Goal: Task Accomplishment & Management: Manage account settings

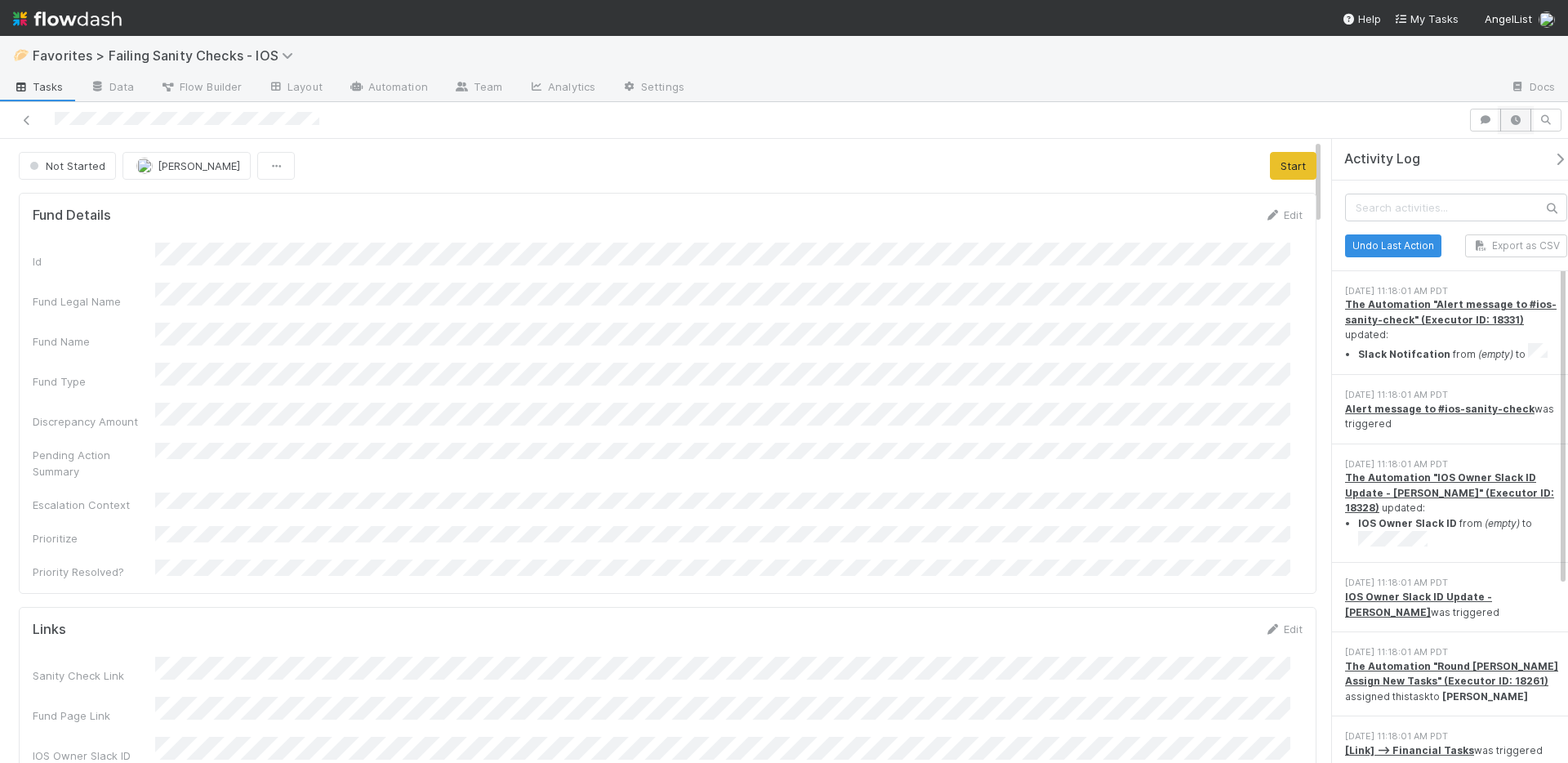
click at [1522, 118] on icon "button" at bounding box center [1515, 120] width 16 height 10
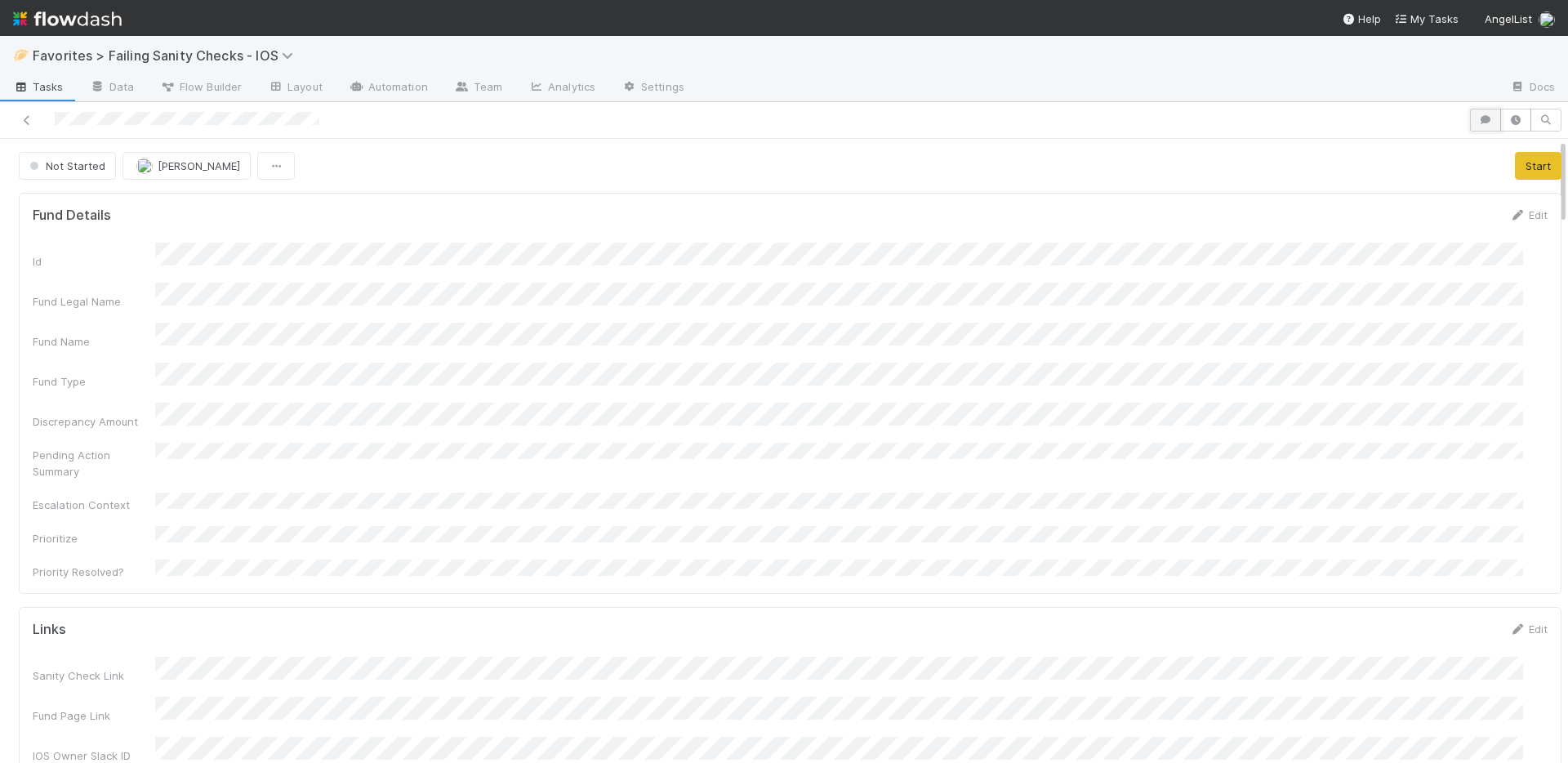
click at [1477, 118] on icon "button" at bounding box center [1486, 120] width 16 height 10
click at [1397, 203] on span "Add a comment..." at bounding box center [1405, 202] width 88 height 13
click at [1410, 492] on button "Add Comment" at bounding box center [1405, 492] width 95 height 28
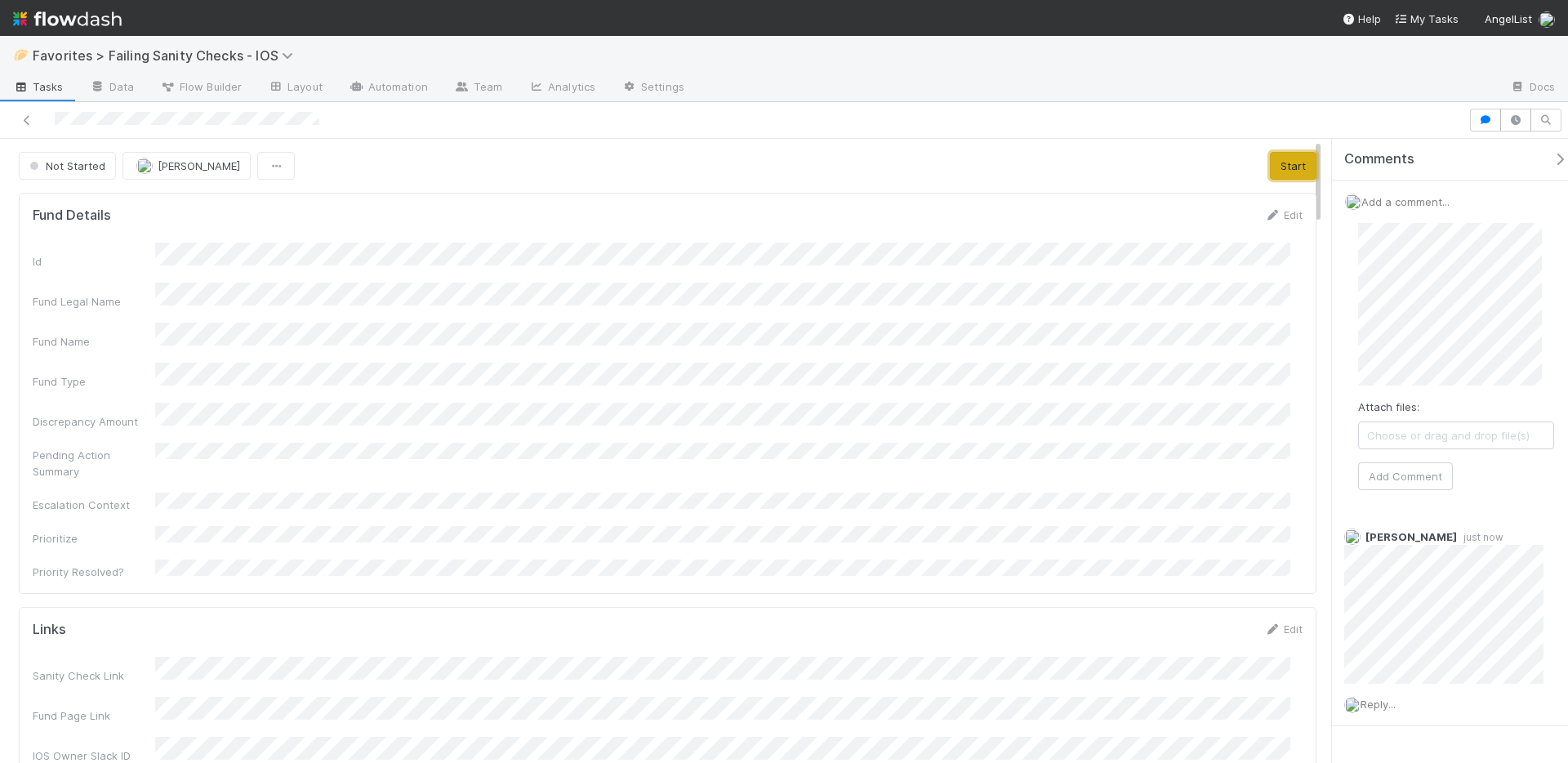
click at [1289, 169] on button "Start" at bounding box center [1293, 166] width 46 height 28
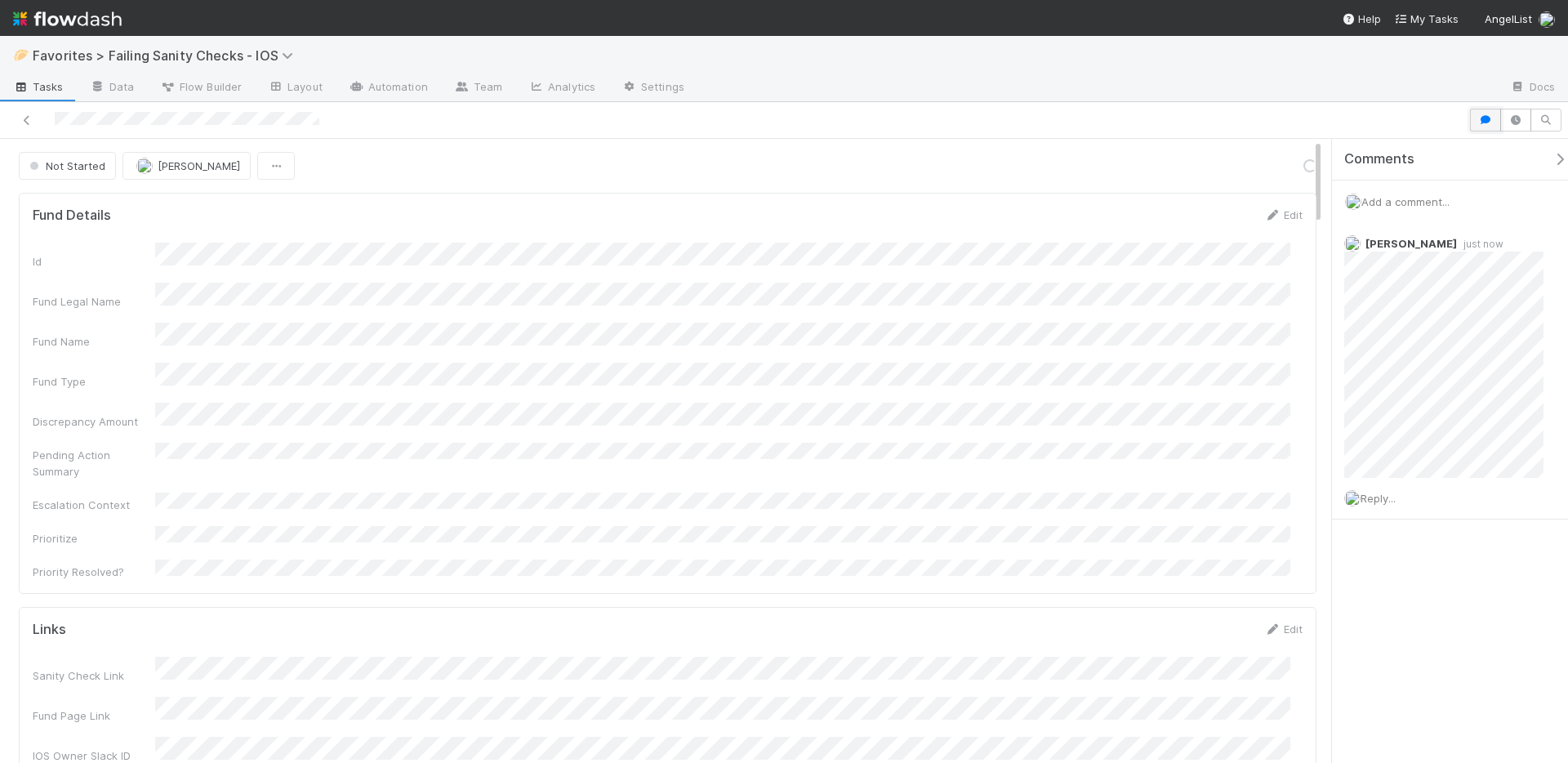
click at [1484, 124] on icon "button" at bounding box center [1486, 120] width 16 height 10
click at [1506, 165] on link "Actions" at bounding box center [1528, 166] width 67 height 28
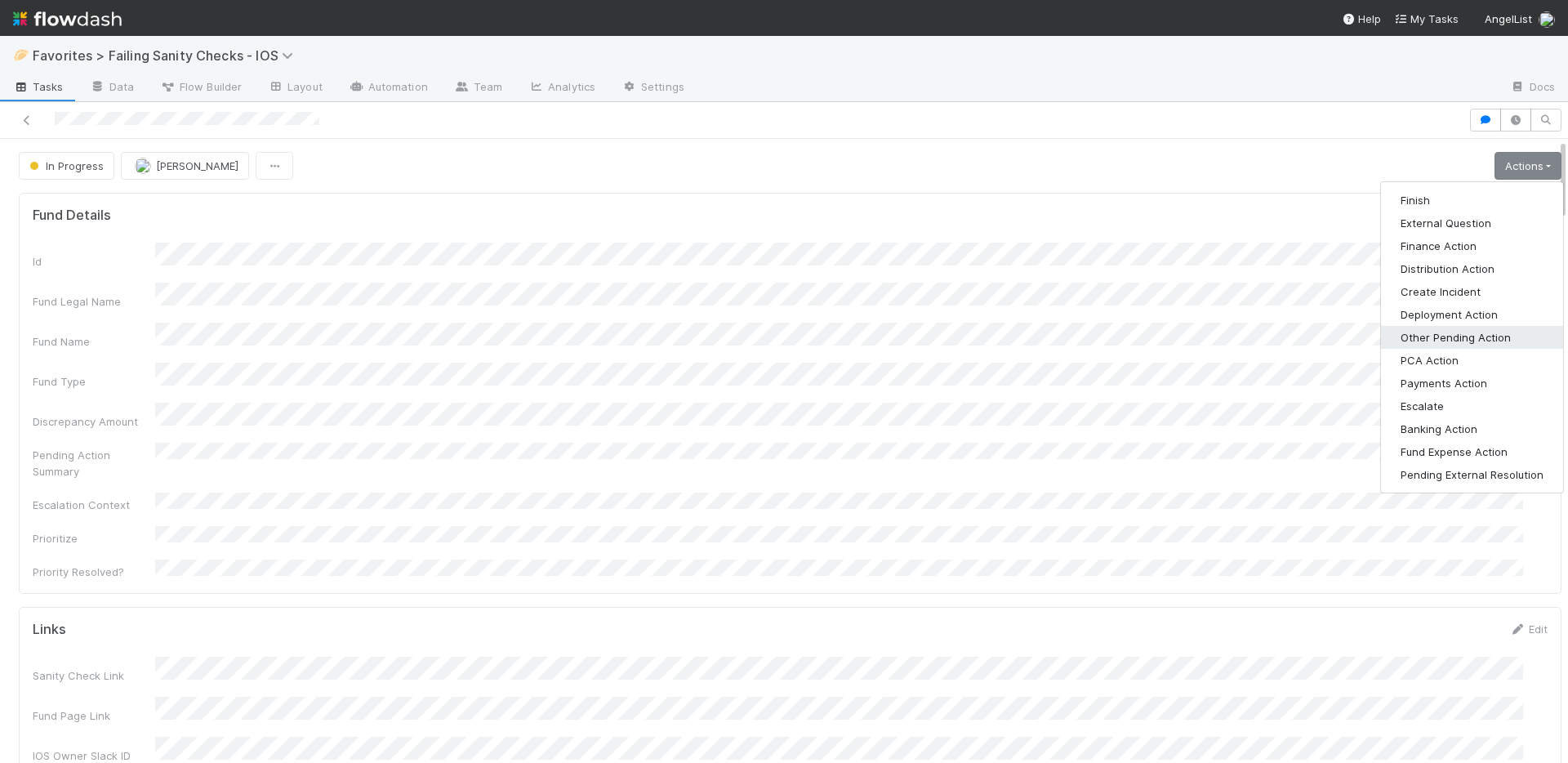
click at [1457, 342] on button "Other Pending Action" at bounding box center [1472, 337] width 182 height 23
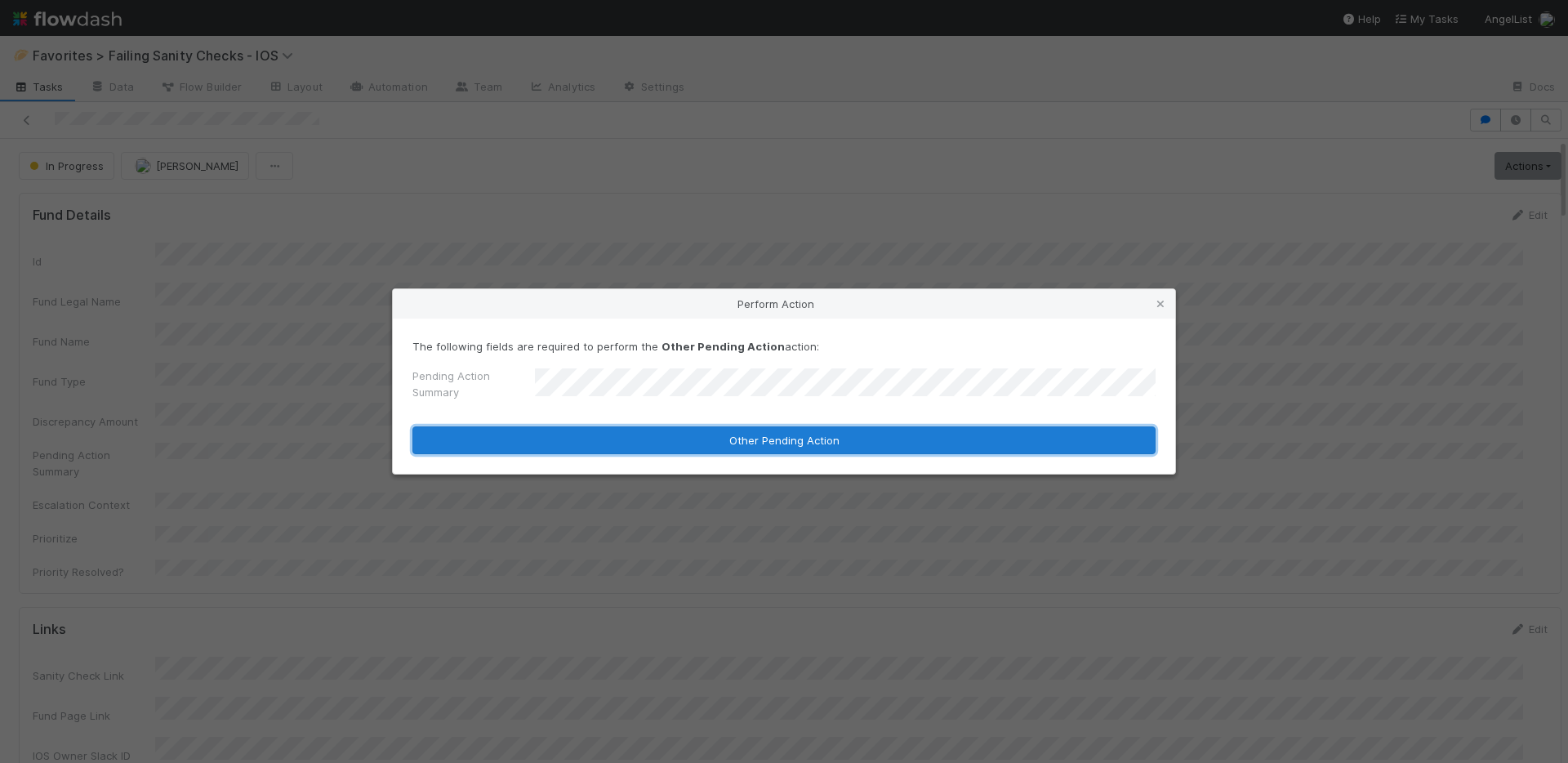
click at [611, 426] on button "Other Pending Action" at bounding box center [783, 440] width 743 height 28
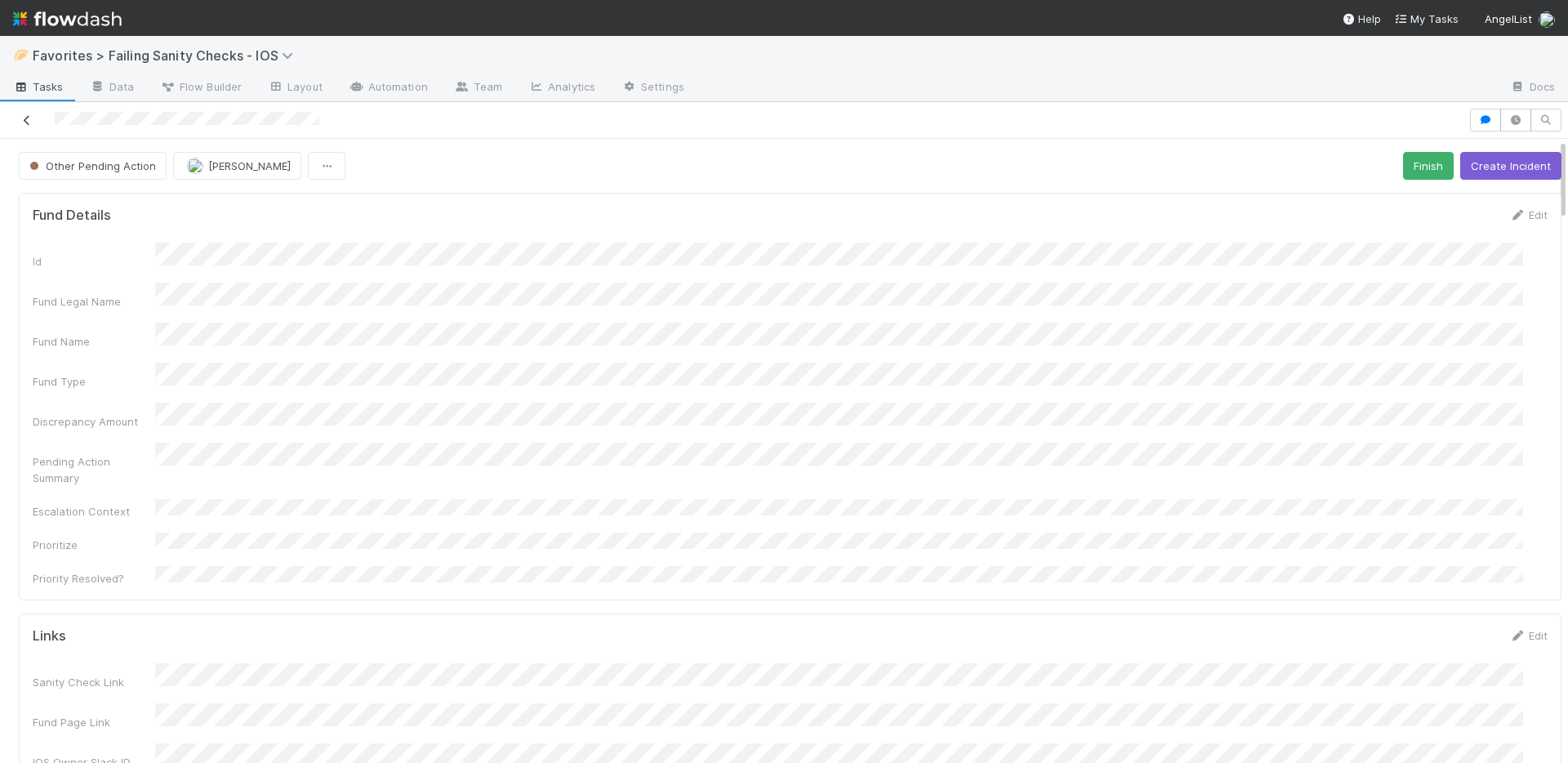
click at [29, 117] on icon at bounding box center [27, 120] width 16 height 11
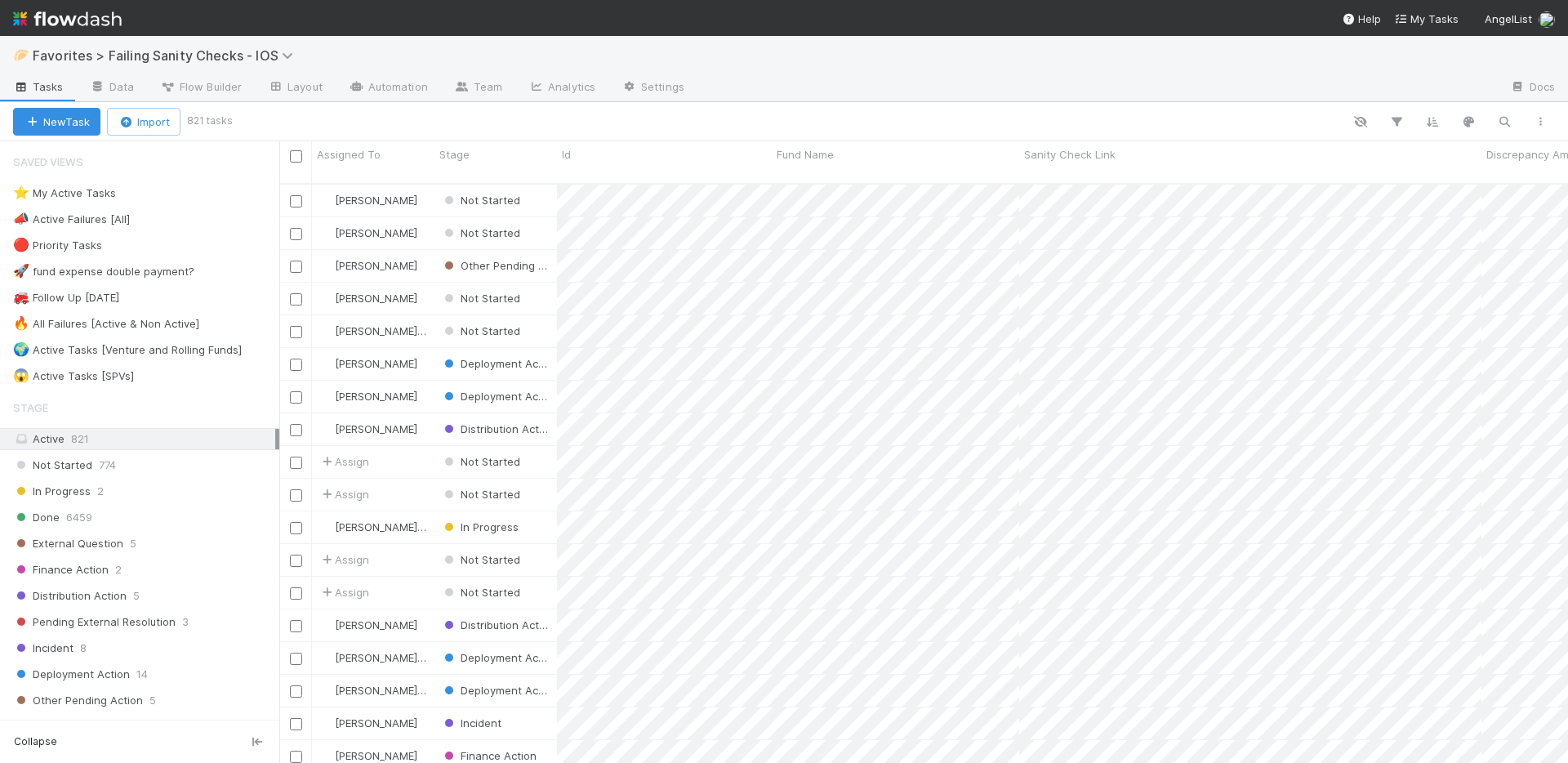
scroll to position [581, 1276]
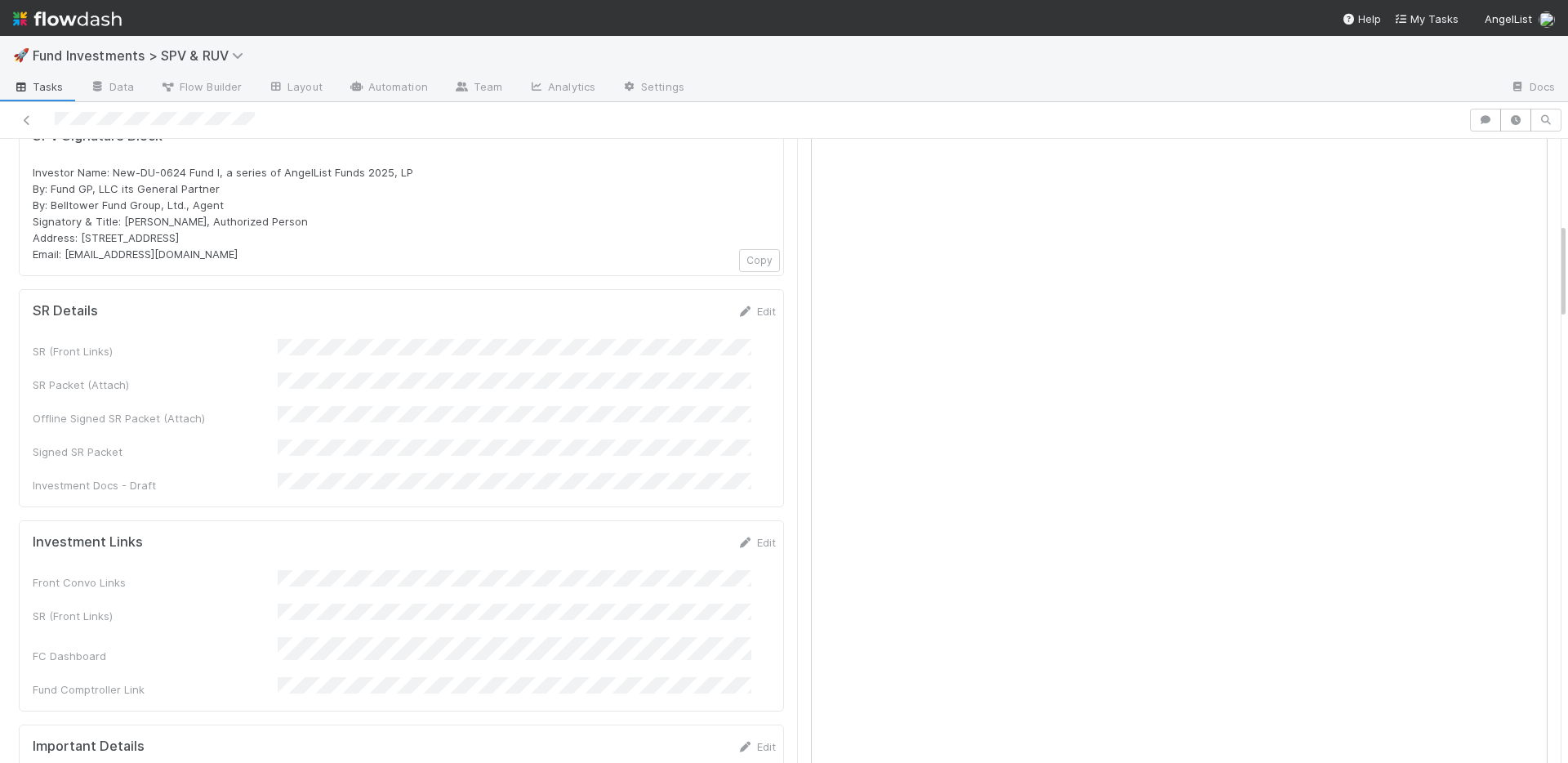
scroll to position [677, 0]
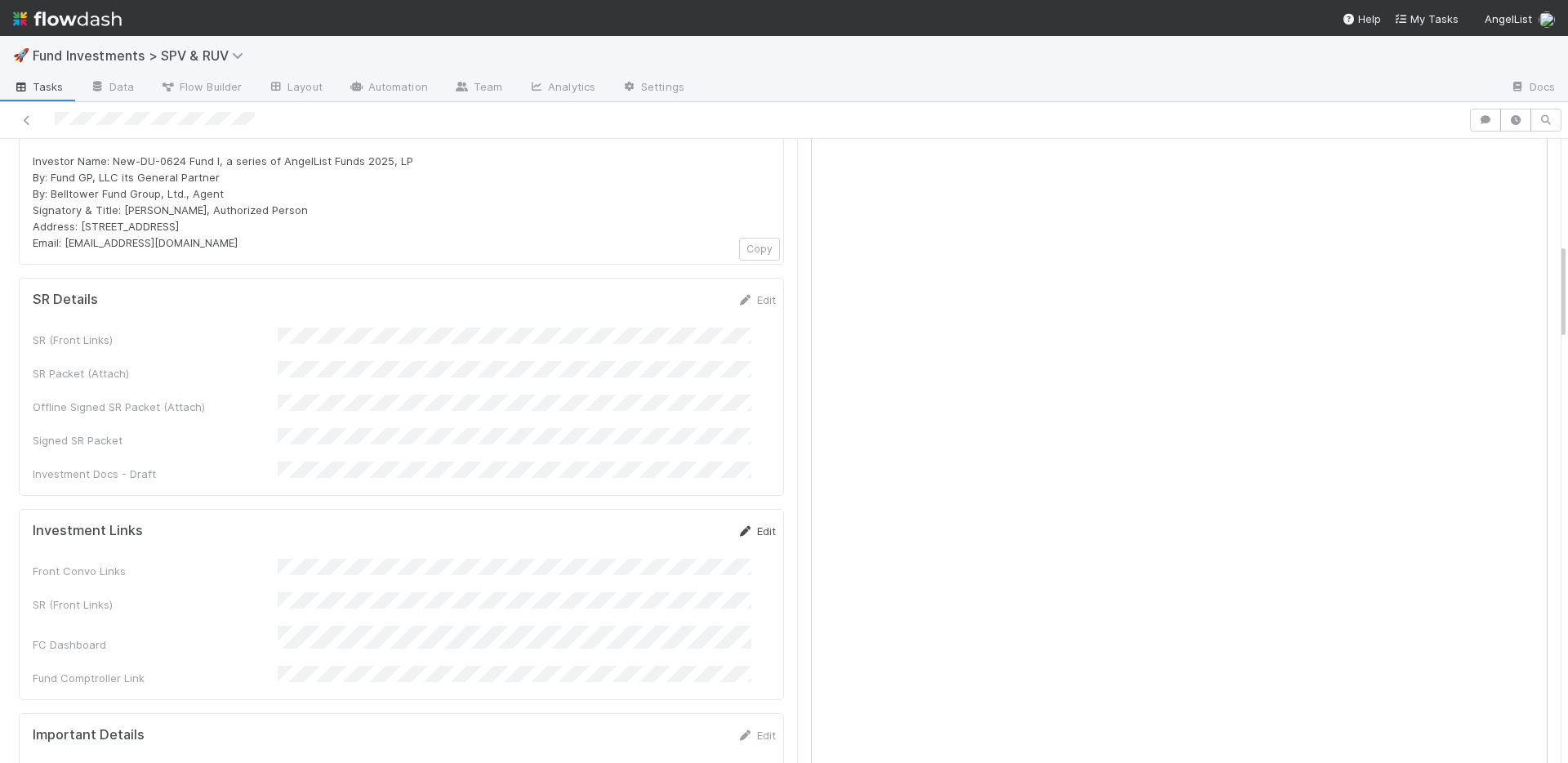
click at [737, 525] on link "Edit" at bounding box center [756, 531] width 39 height 13
click at [665, 523] on button "Save" at bounding box center [688, 537] width 46 height 28
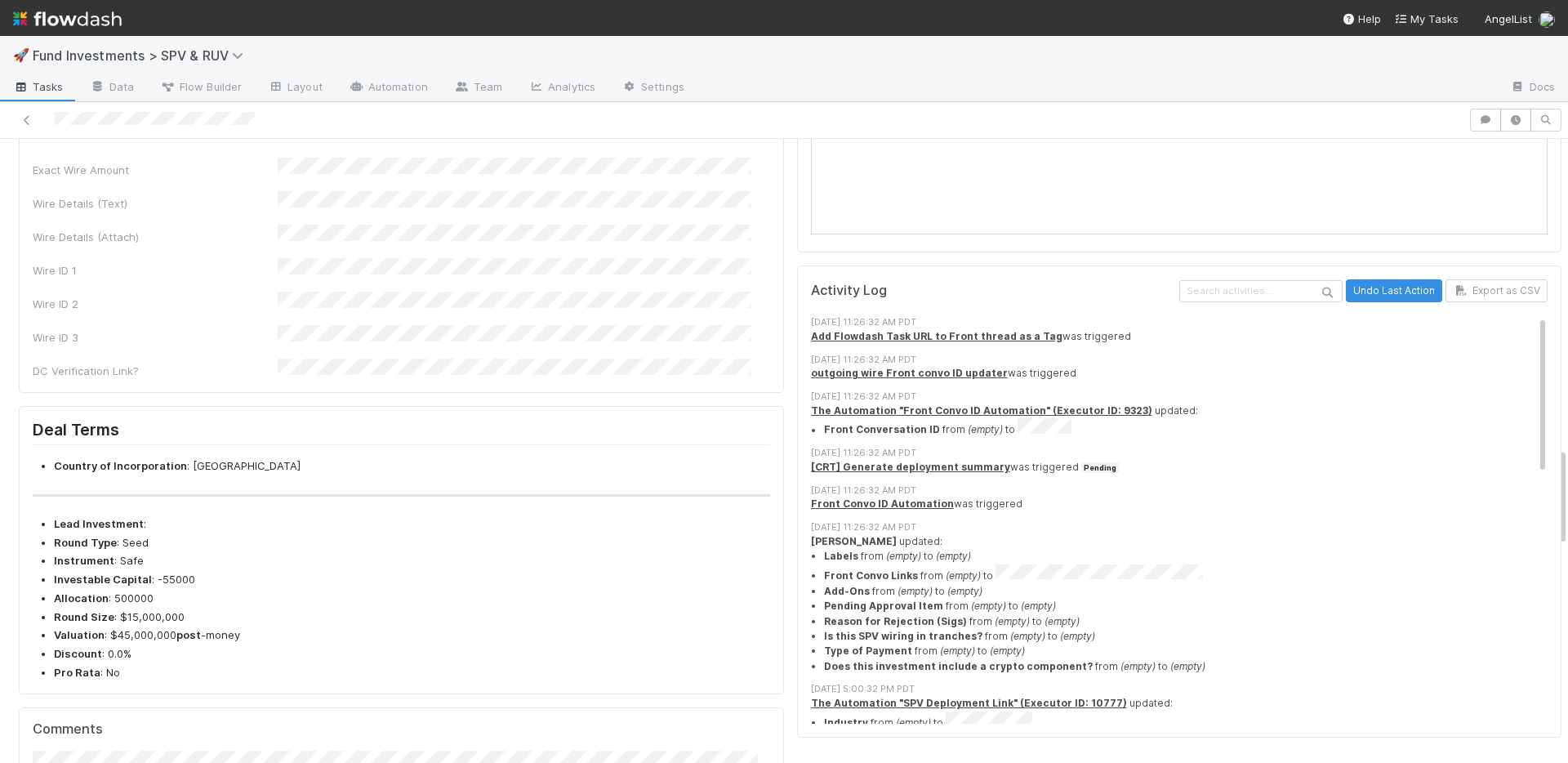
scroll to position [1599, 0]
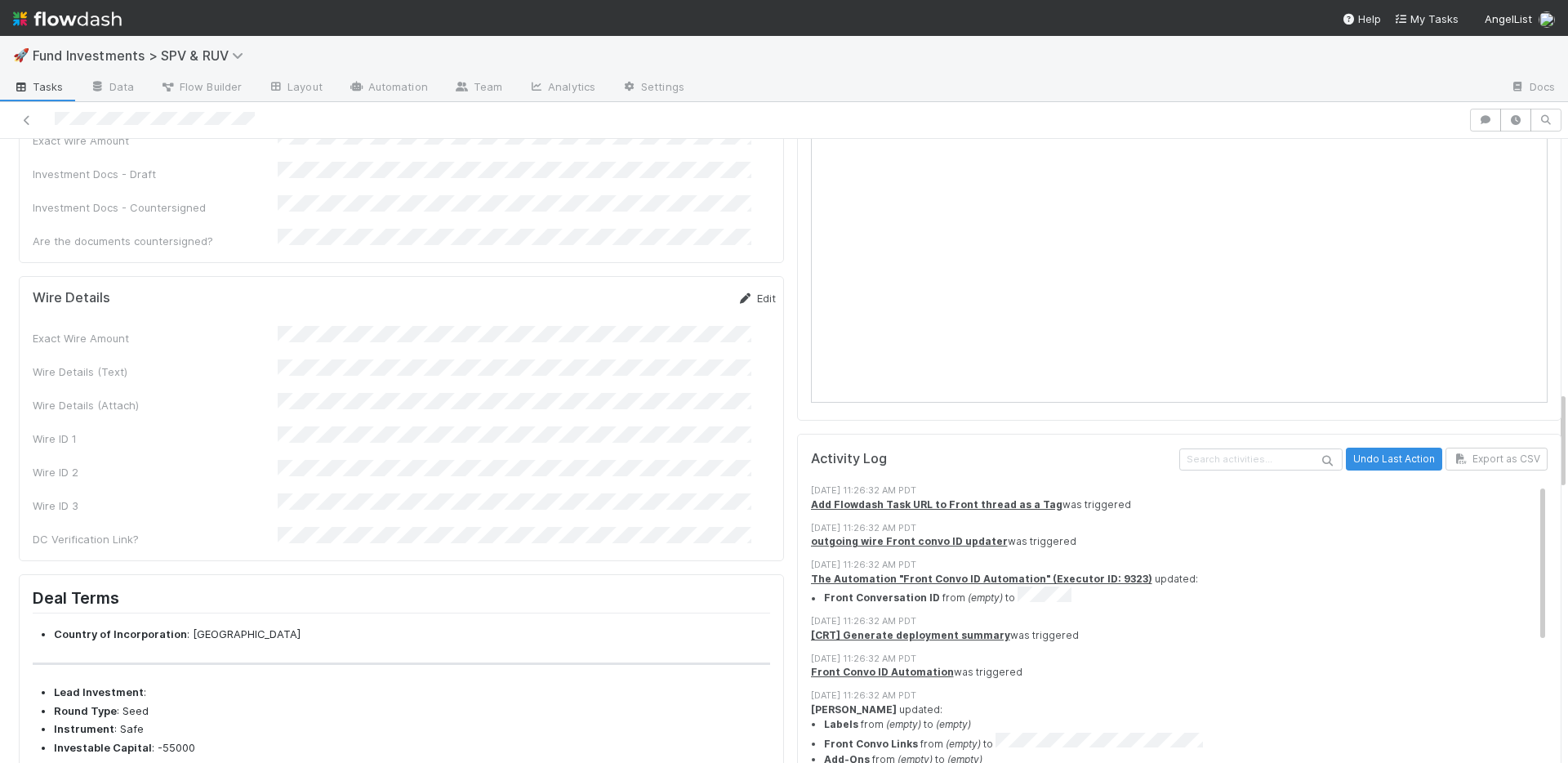
click at [737, 294] on icon at bounding box center [745, 299] width 16 height 11
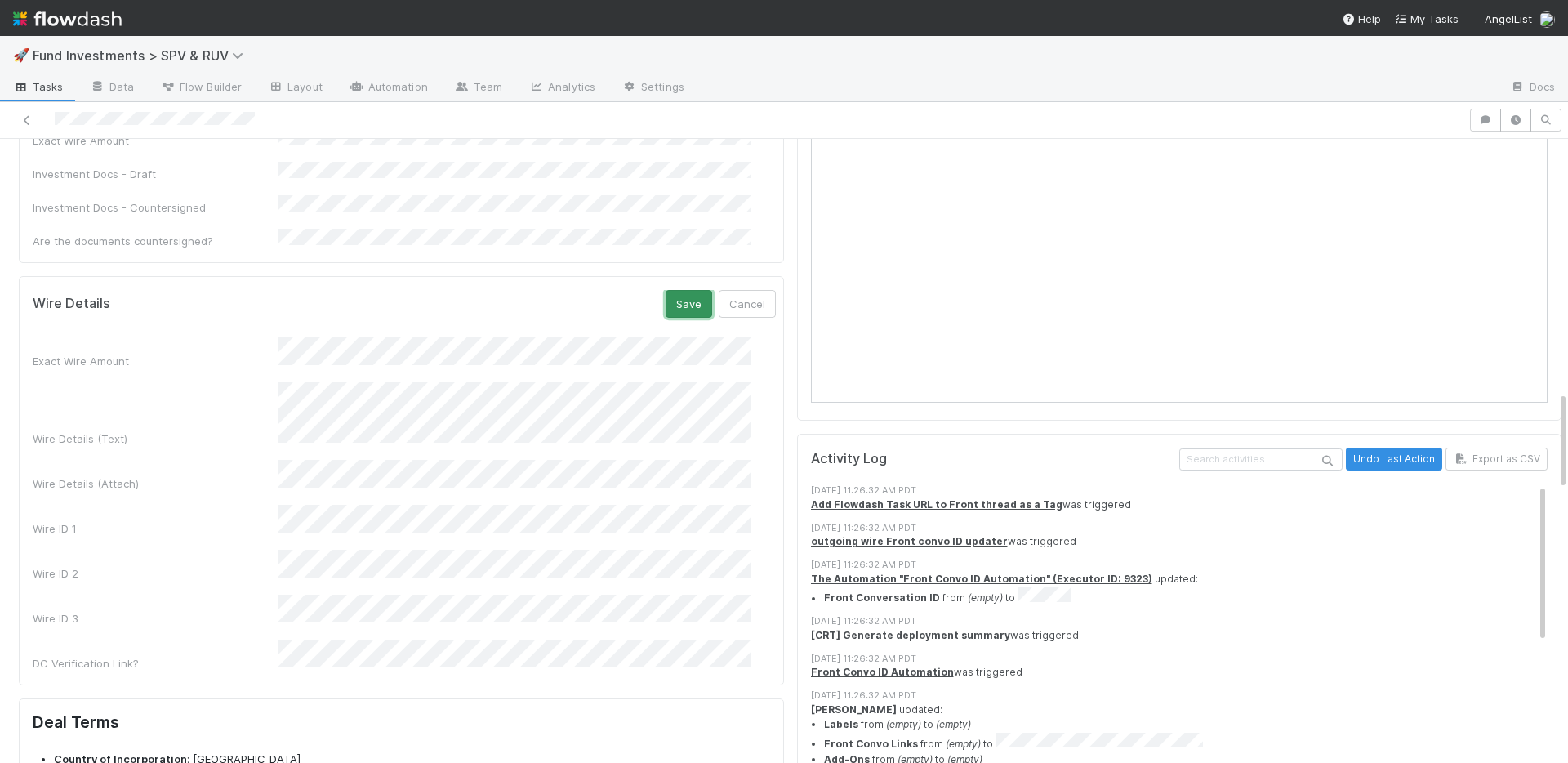
click at [670, 290] on button "Save" at bounding box center [688, 304] width 46 height 28
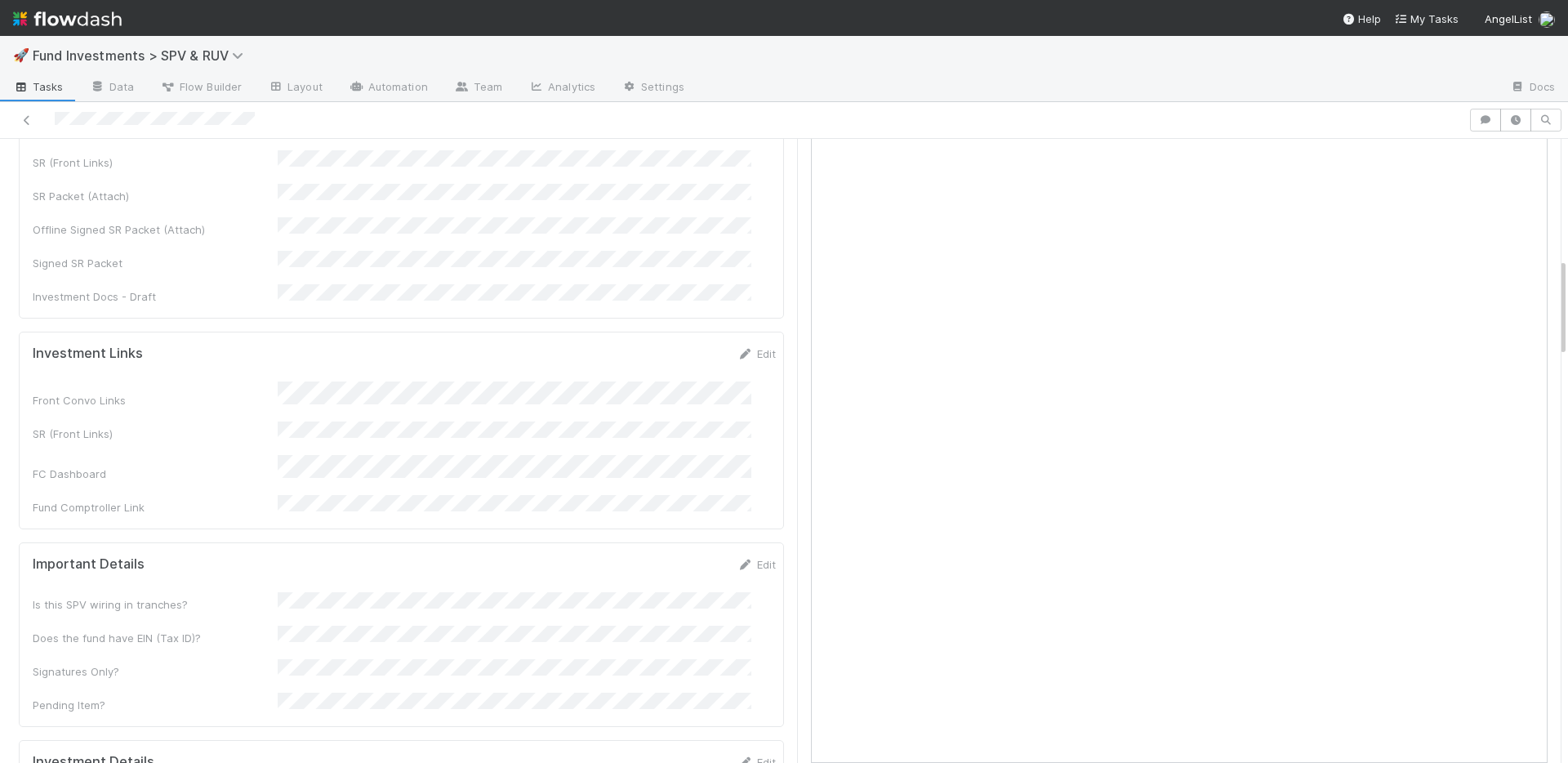
scroll to position [756, 0]
click at [737, 350] on icon at bounding box center [745, 355] width 16 height 11
click at [665, 346] on button "Save" at bounding box center [688, 360] width 46 height 28
click at [737, 565] on link "Edit" at bounding box center [756, 572] width 39 height 13
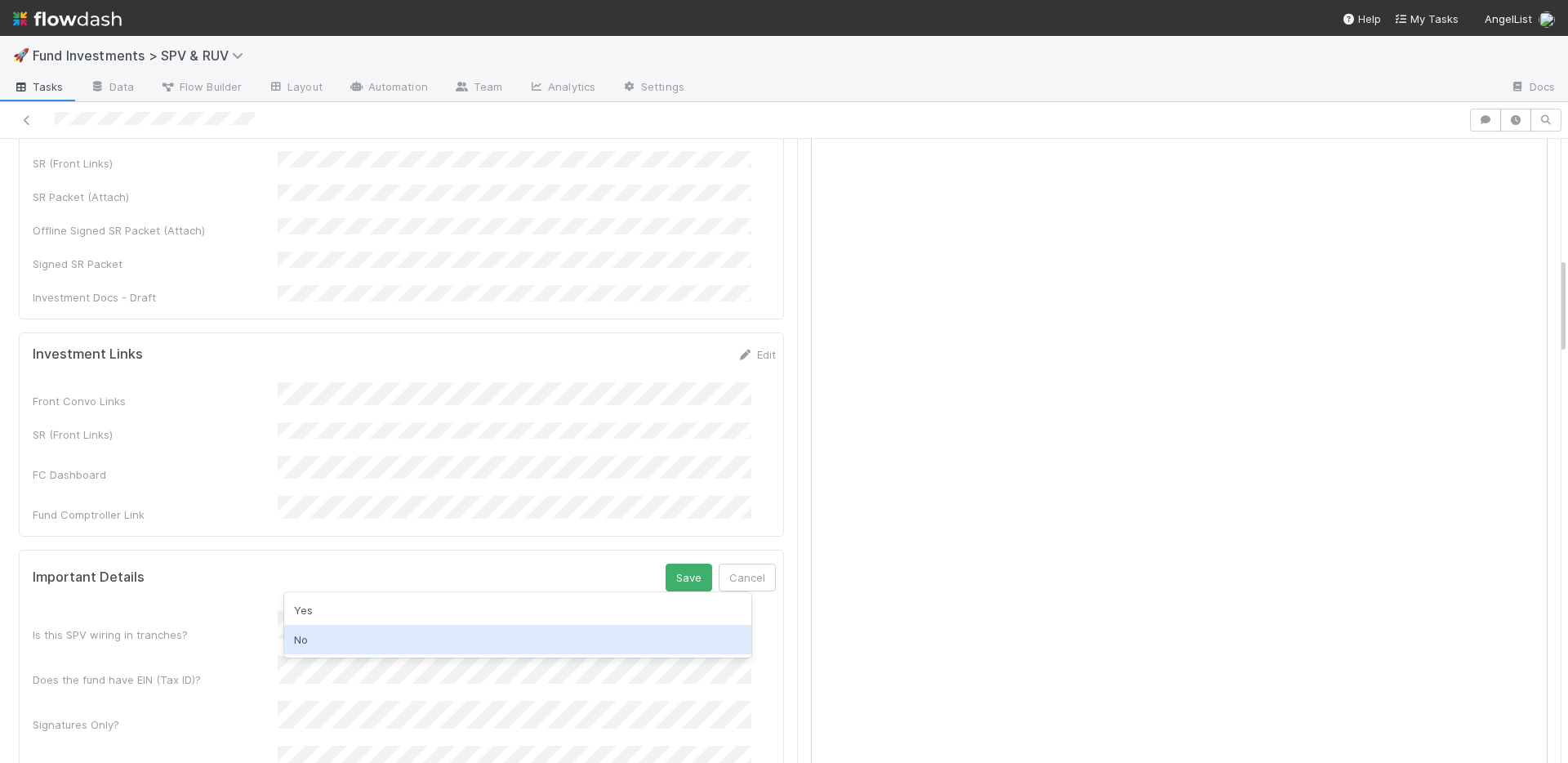
click at [333, 635] on div "No" at bounding box center [518, 640] width 467 height 30
click at [326, 647] on div "Yes" at bounding box center [518, 652] width 467 height 30
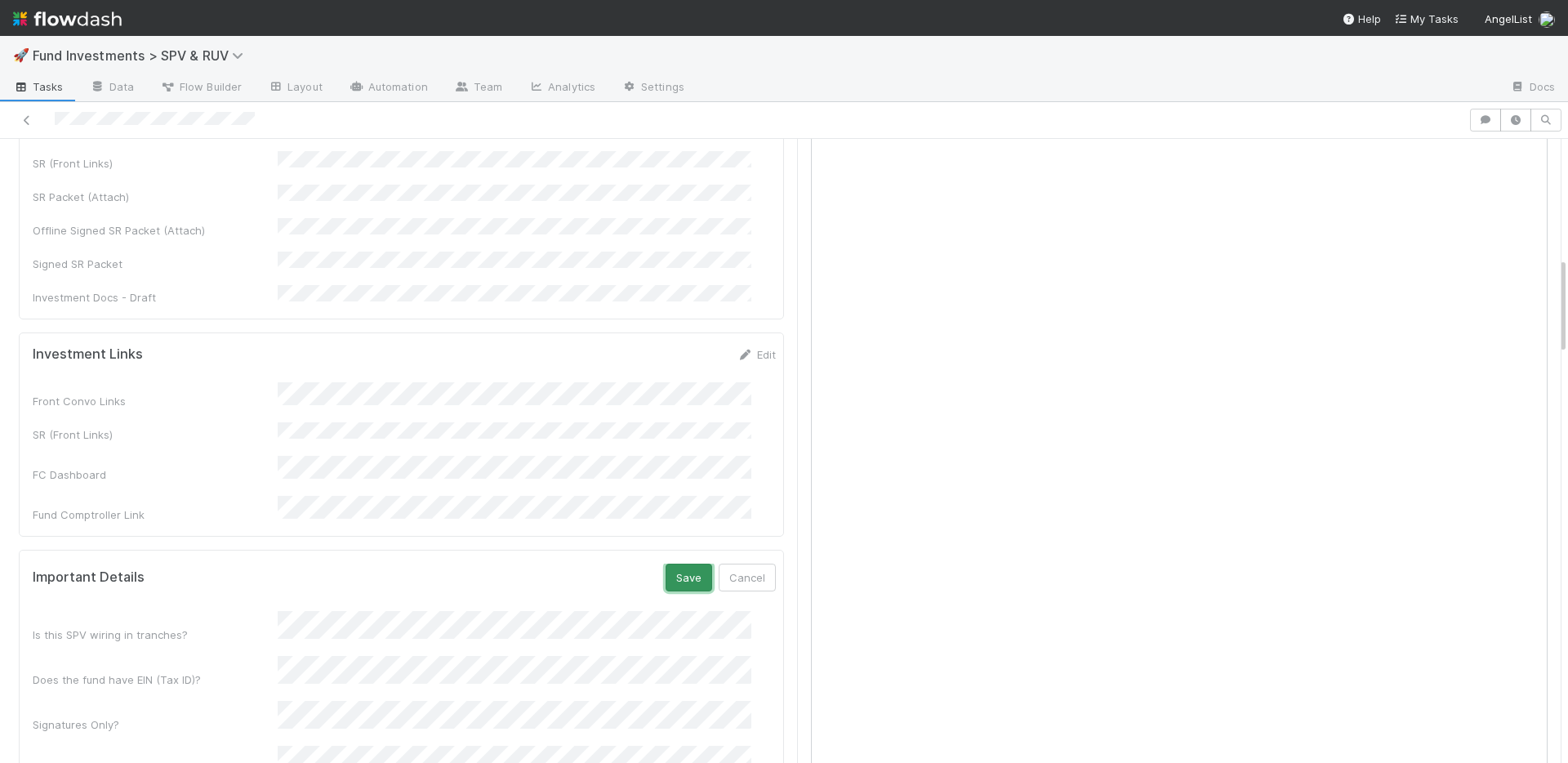
drag, startPoint x: 655, startPoint y: 526, endPoint x: 647, endPoint y: 500, distance: 27.2
click at [665, 563] on button "Save" at bounding box center [688, 577] width 46 height 28
click at [740, 348] on link "Edit" at bounding box center [756, 355] width 39 height 13
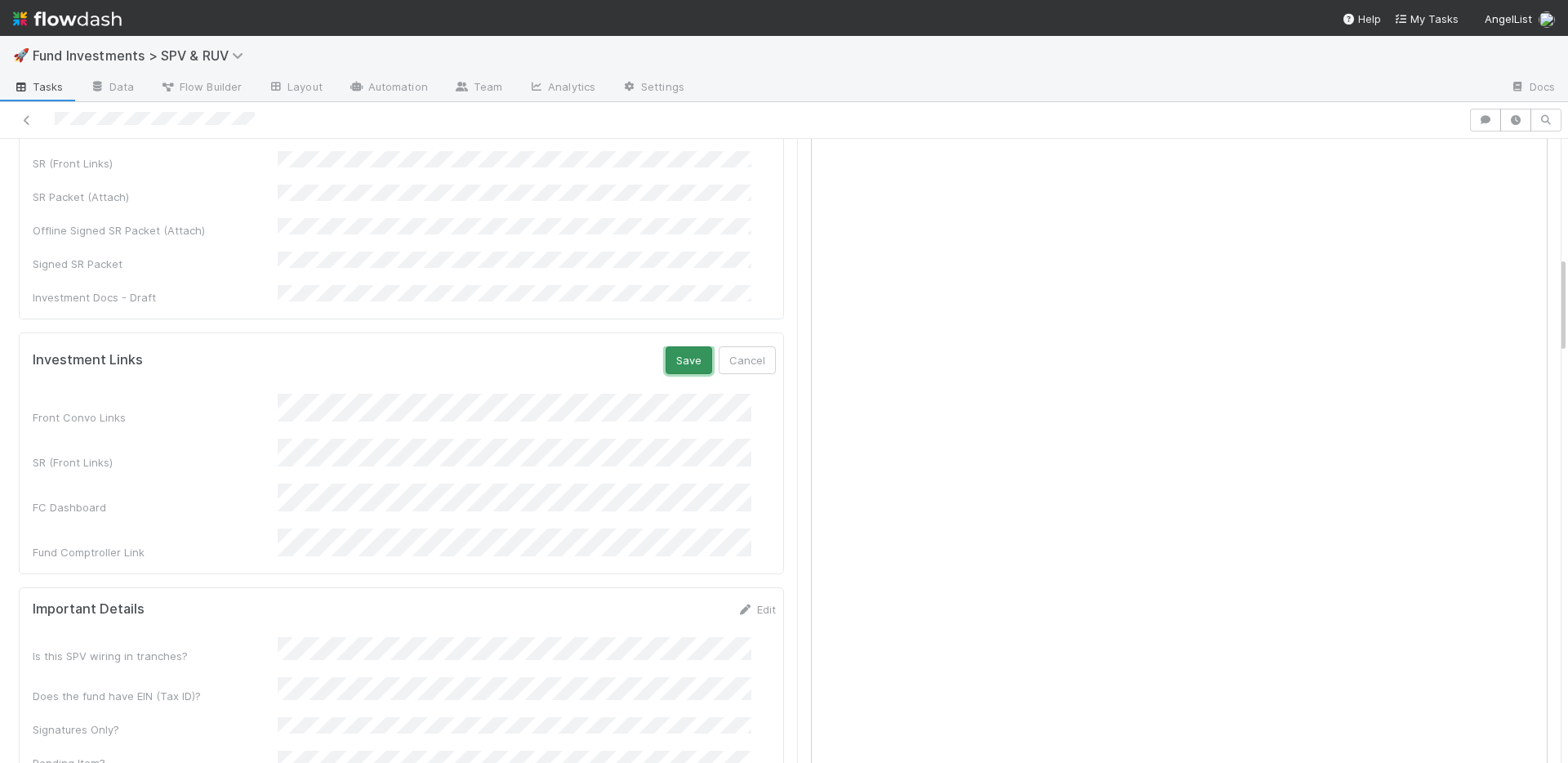
click at [665, 346] on button "Save" at bounding box center [688, 360] width 46 height 28
click at [744, 352] on link "Edit" at bounding box center [756, 359] width 39 height 13
click at [671, 351] on button "Save" at bounding box center [688, 365] width 46 height 28
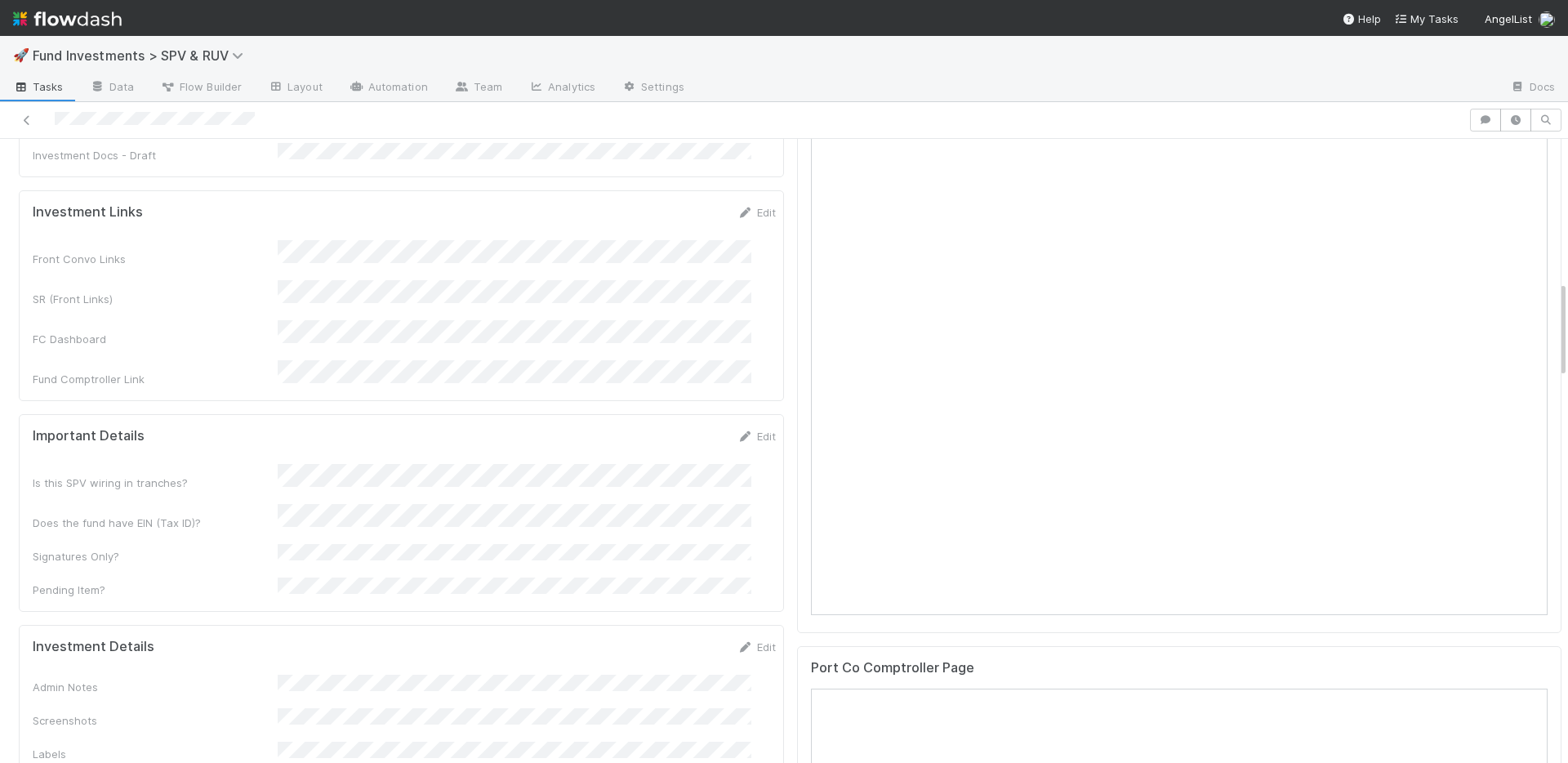
scroll to position [1221, 0]
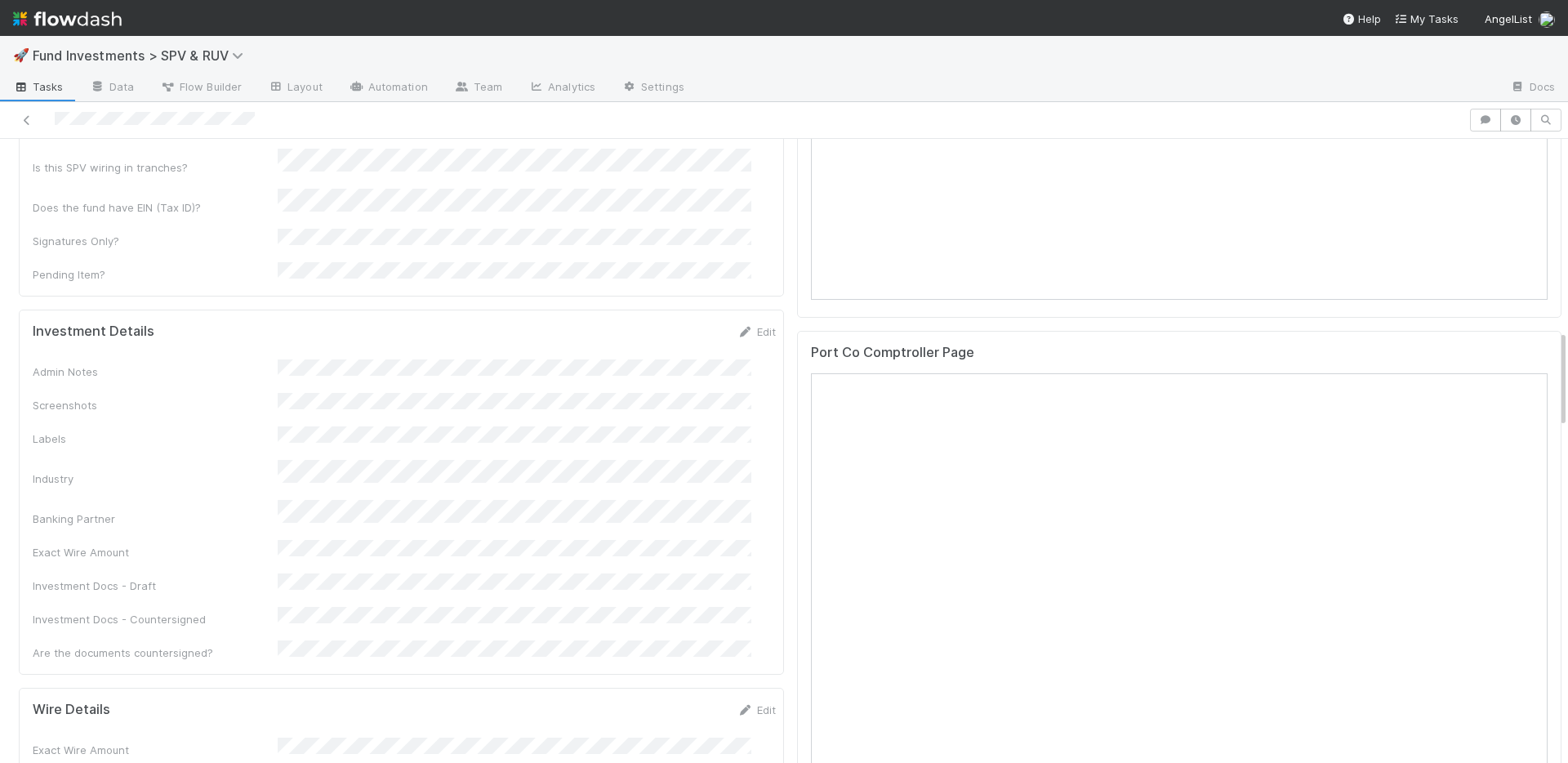
drag, startPoint x: 739, startPoint y: 262, endPoint x: 683, endPoint y: 286, distance: 60.9
click at [738, 325] on link "Edit" at bounding box center [756, 332] width 39 height 13
drag, startPoint x: 662, startPoint y: 272, endPoint x: 612, endPoint y: 159, distance: 123.6
click at [665, 323] on button "Save" at bounding box center [688, 337] width 46 height 28
click at [741, 325] on link "Edit" at bounding box center [756, 332] width 39 height 13
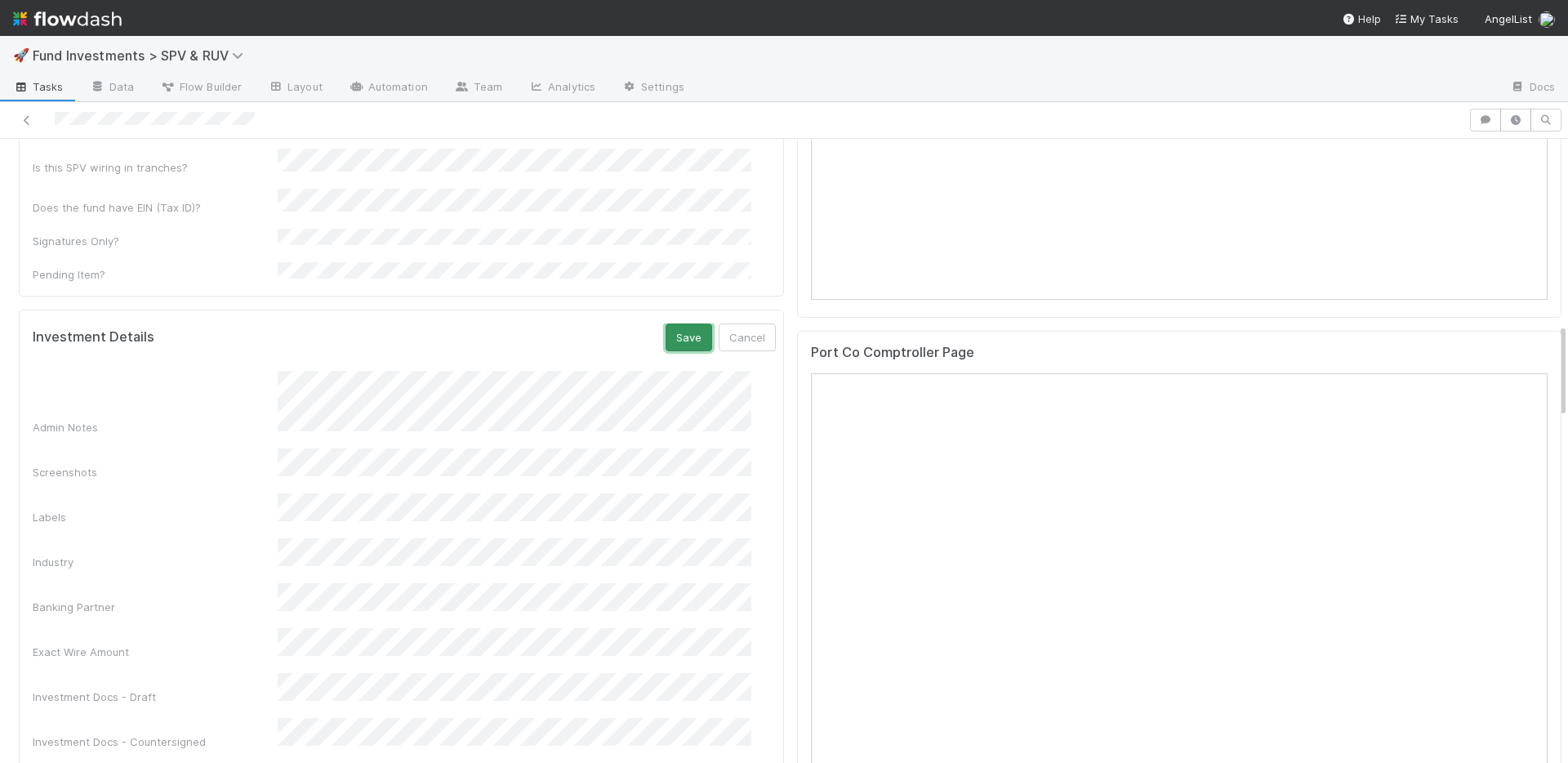
click at [665, 323] on button "Save" at bounding box center [688, 337] width 46 height 28
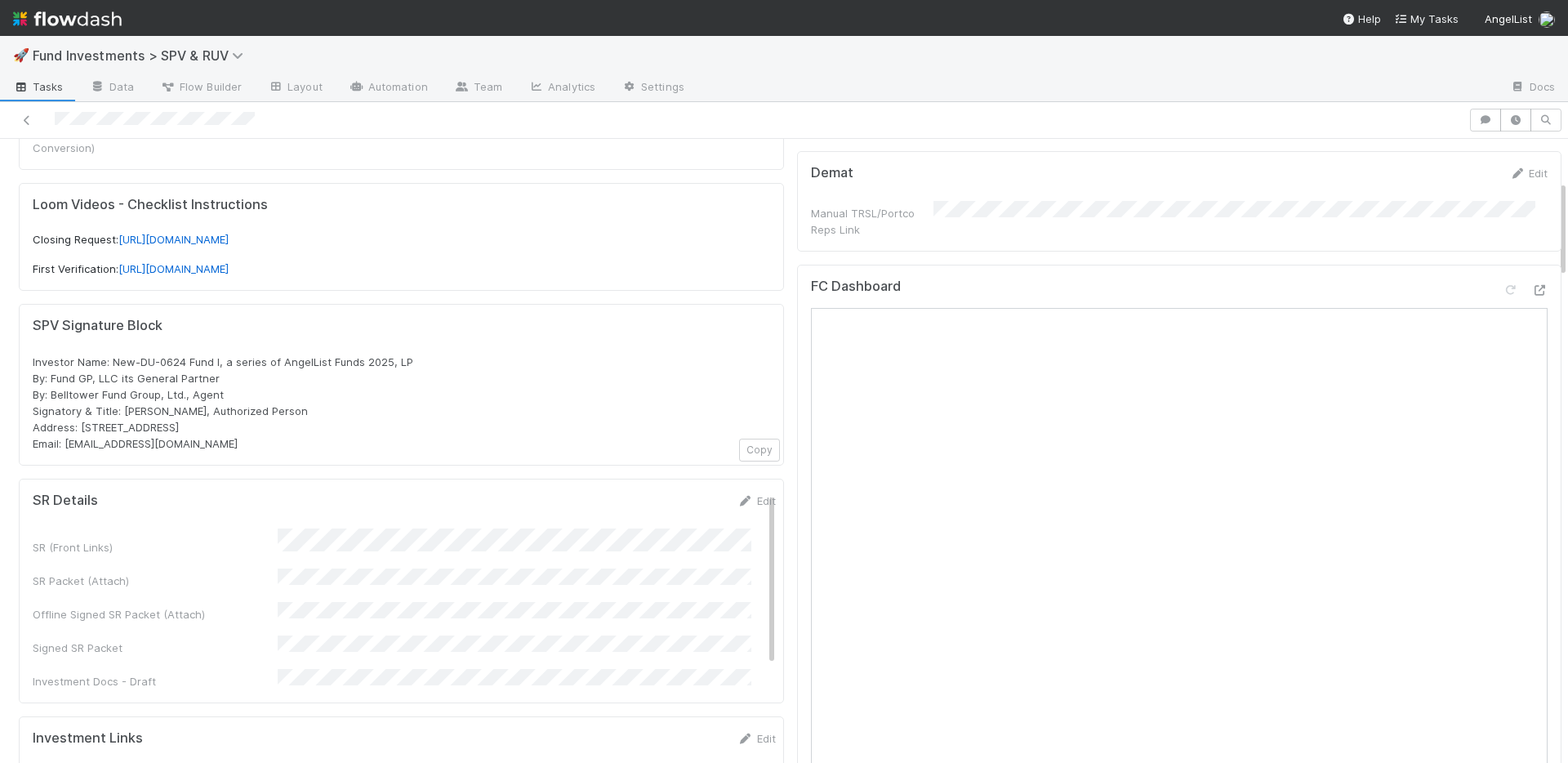
scroll to position [0, 0]
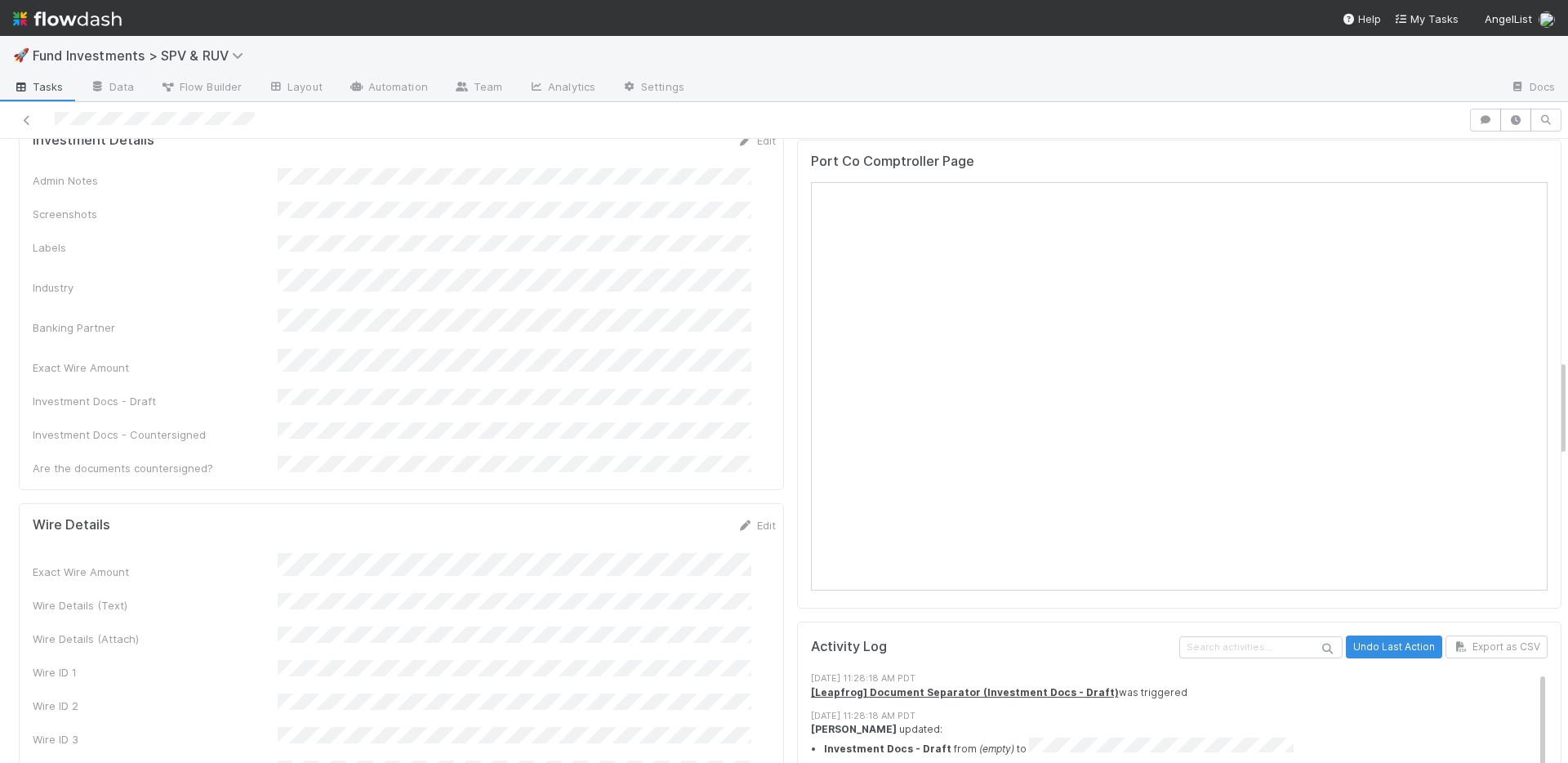
click at [660, 287] on div "Admin Notes Screenshots Labels Industry Banking Partner Exact Wire Amount Inves…" at bounding box center [404, 322] width 743 height 308
click at [661, 287] on div "Admin Notes Screenshots Labels Industry Banking Partner Exact Wire Amount Inves…" at bounding box center [404, 322] width 743 height 308
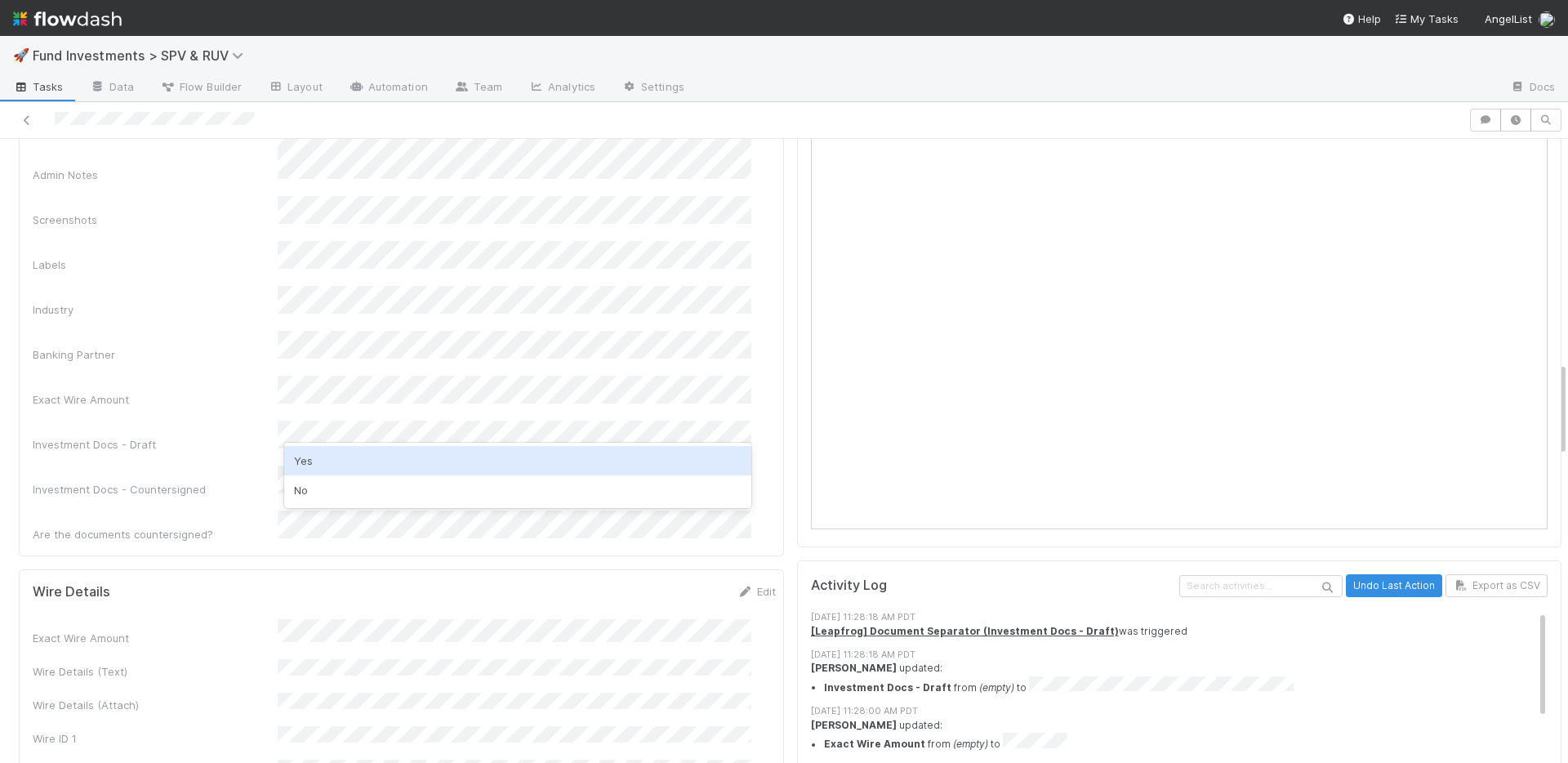
click at [400, 463] on div "Yes" at bounding box center [518, 461] width 467 height 30
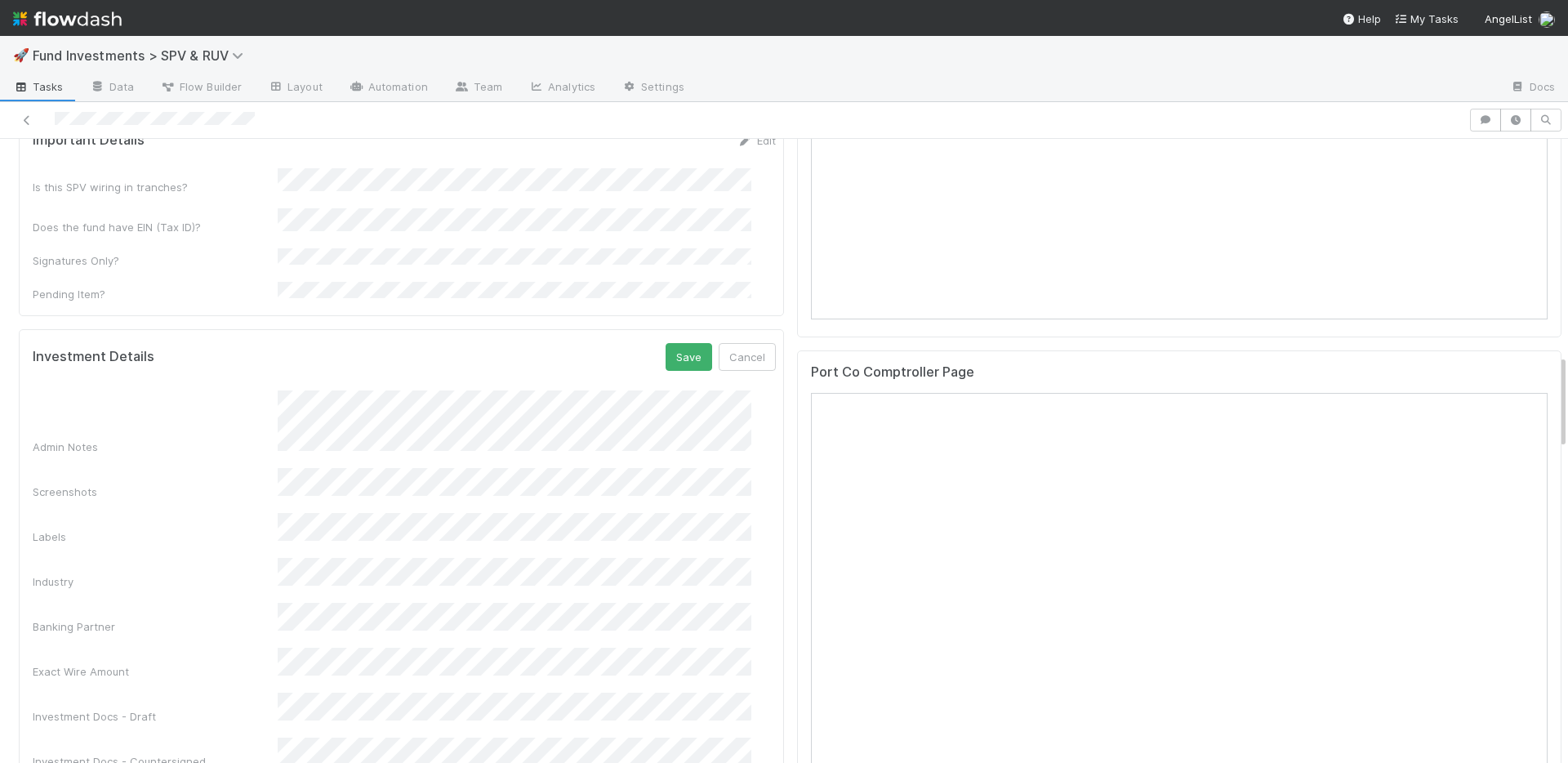
scroll to position [1175, 0]
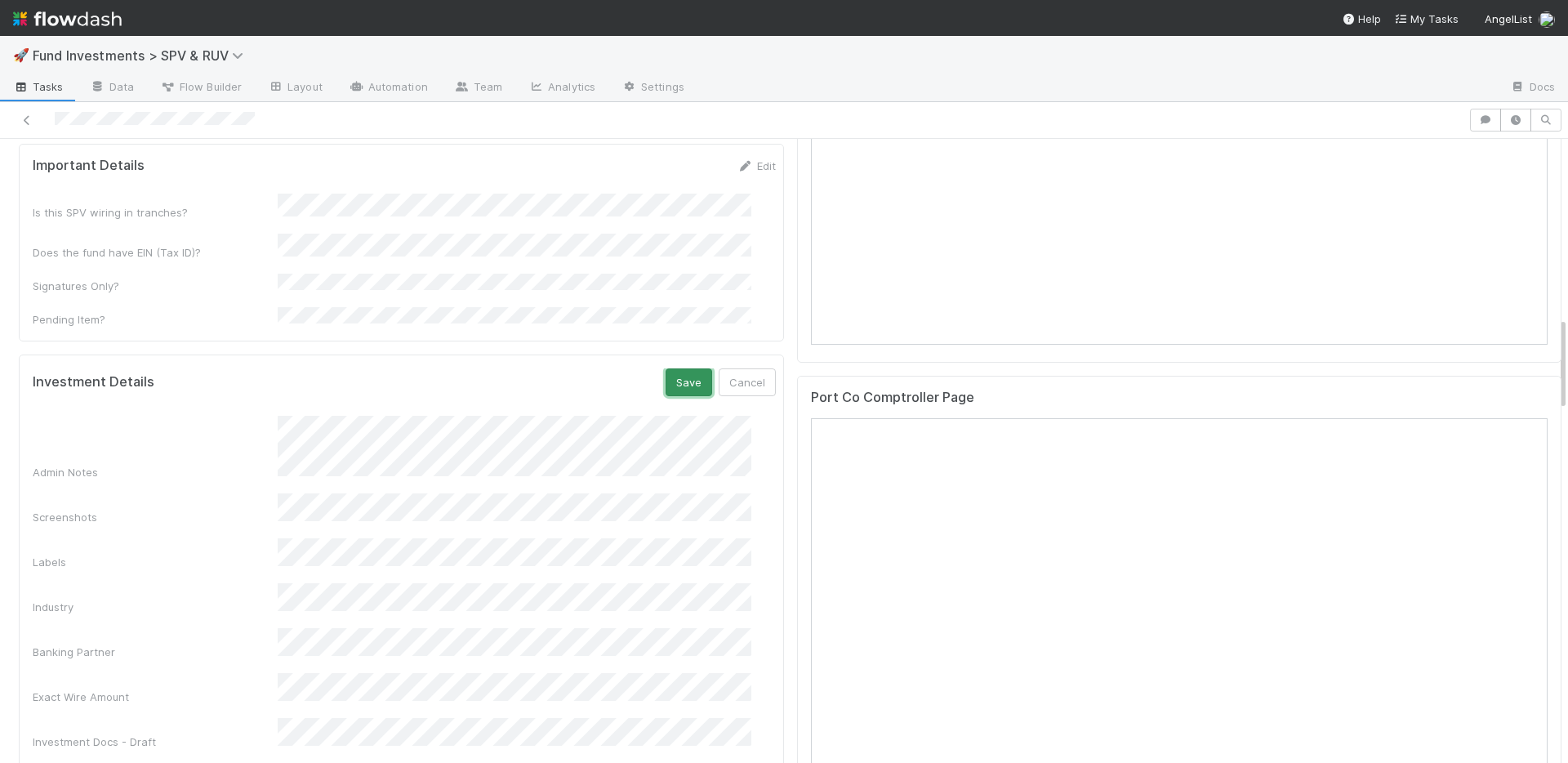
click at [669, 369] on button "Save" at bounding box center [688, 383] width 46 height 28
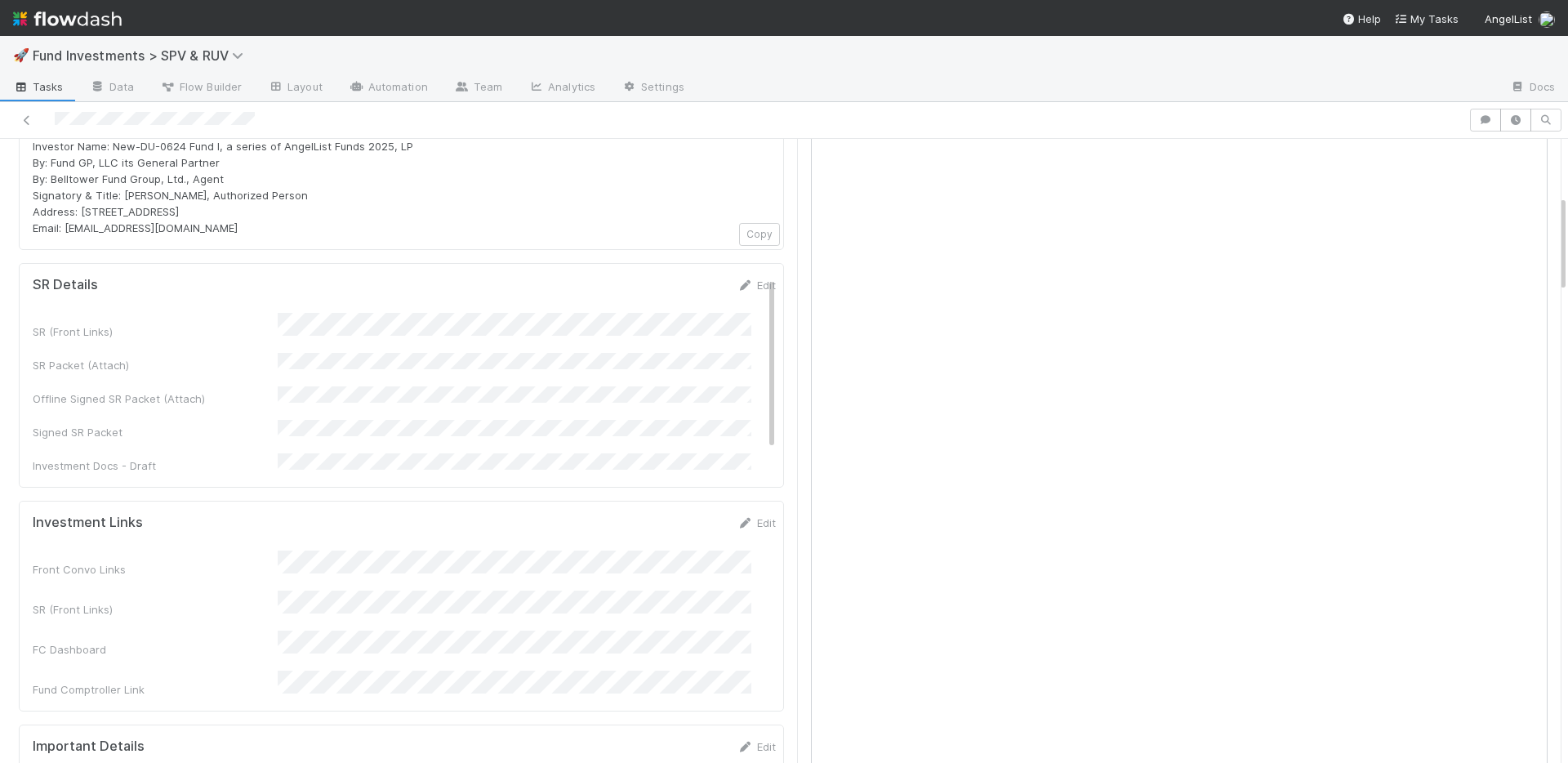
scroll to position [0, 0]
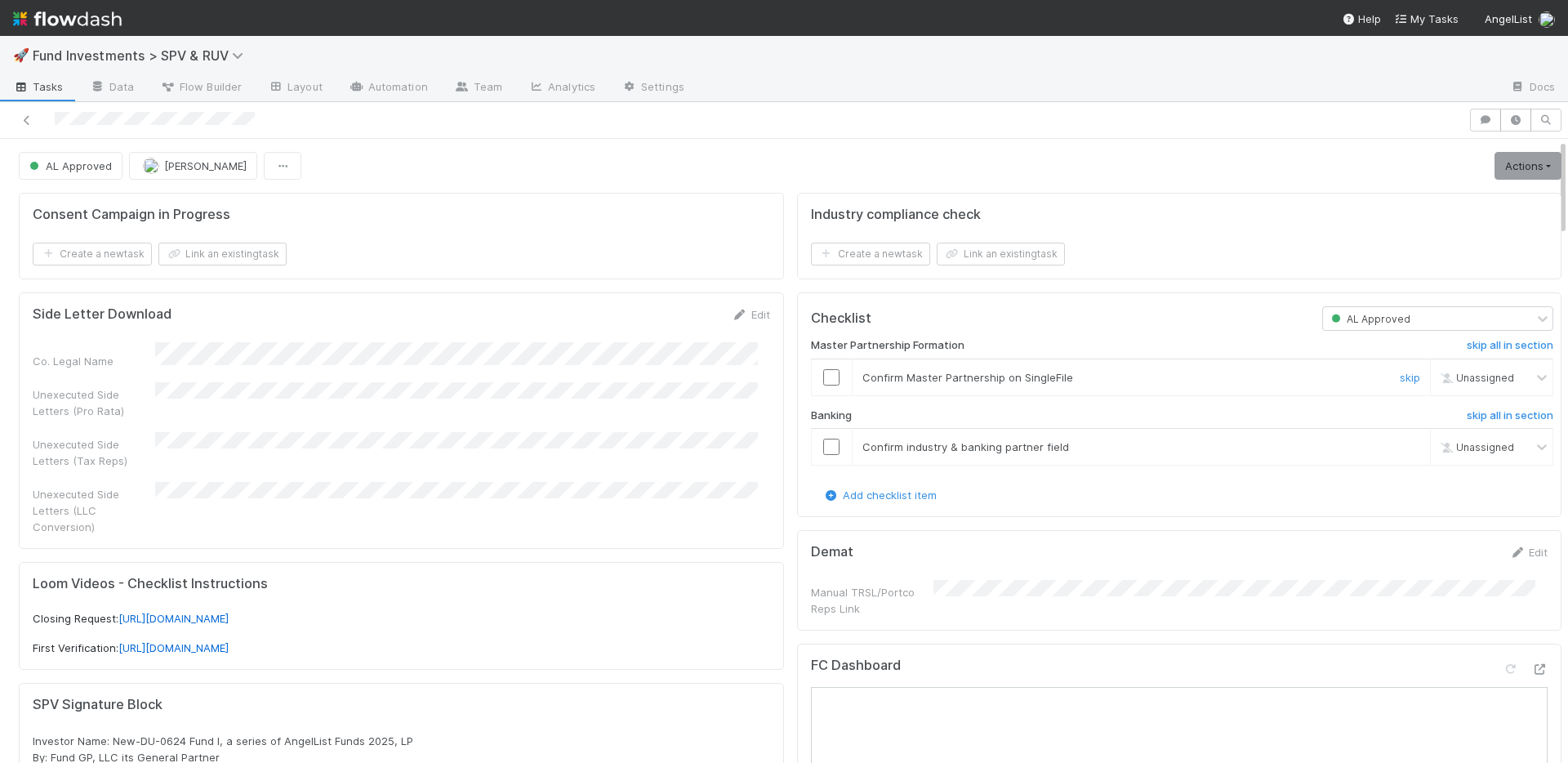
drag, startPoint x: 817, startPoint y: 379, endPoint x: 822, endPoint y: 414, distance: 35.4
click at [823, 379] on input "checkbox" at bounding box center [831, 378] width 16 height 16
drag, startPoint x: 824, startPoint y: 446, endPoint x: 675, endPoint y: 140, distance: 340.3
click at [823, 445] on input "checkbox" at bounding box center [831, 447] width 16 height 16
click at [1530, 167] on link "Actions" at bounding box center [1528, 166] width 67 height 28
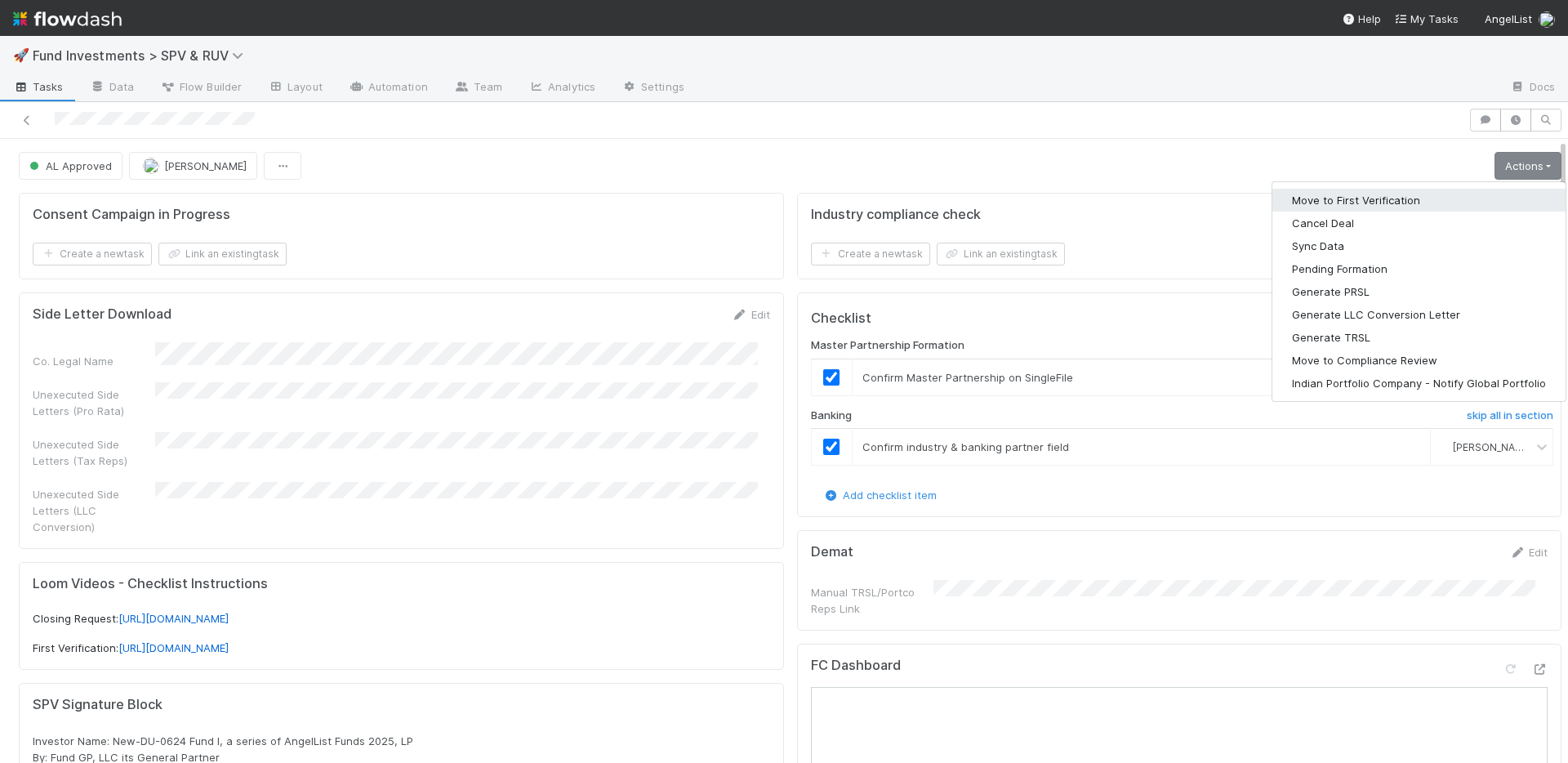
click at [1430, 198] on button "Move to First Verification" at bounding box center [1419, 200] width 293 height 23
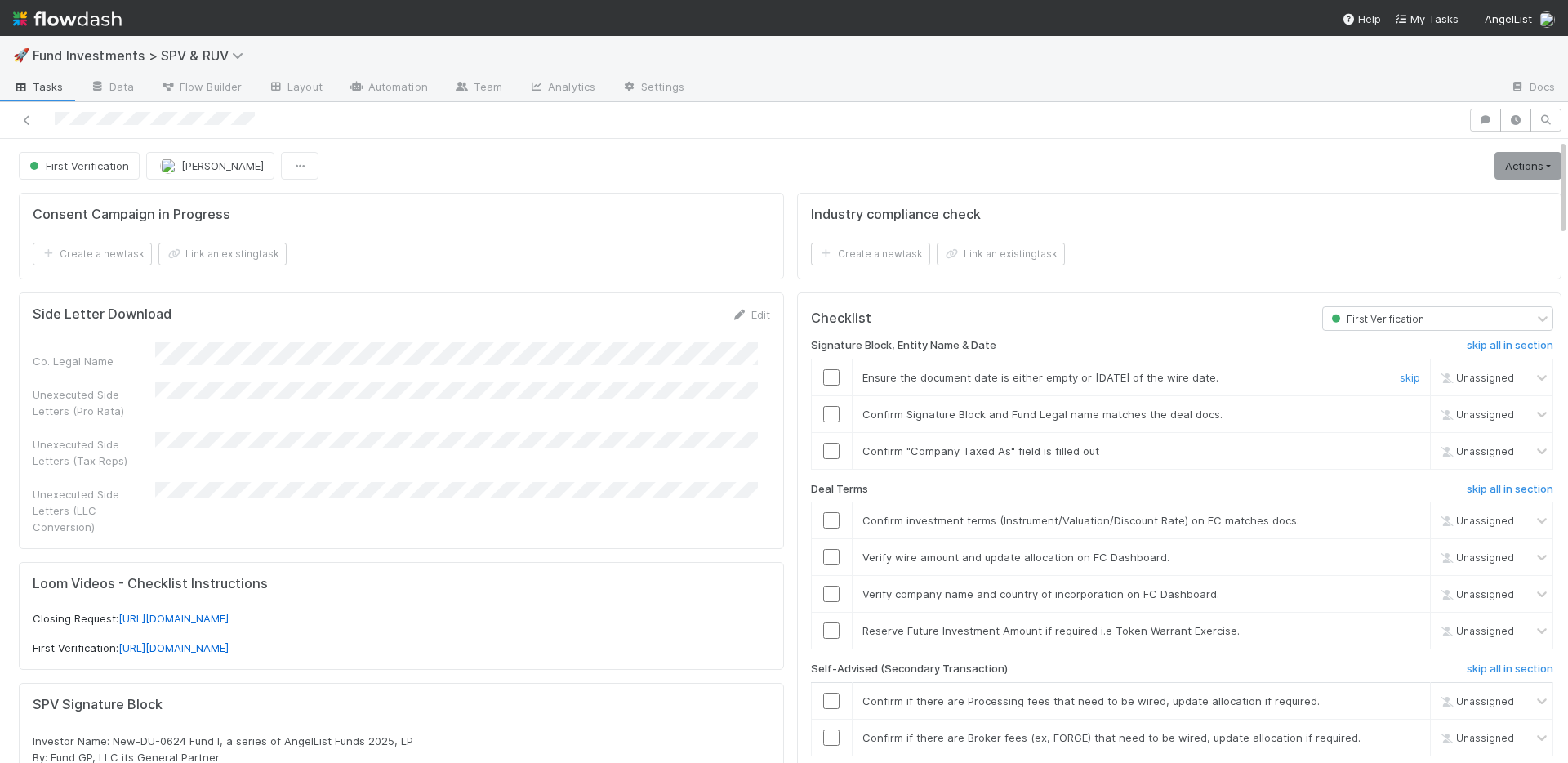
click at [823, 377] on input "checkbox" at bounding box center [831, 378] width 16 height 16
click at [823, 409] on input "checkbox" at bounding box center [831, 414] width 16 height 16
click at [823, 448] on input "checkbox" at bounding box center [831, 451] width 16 height 16
click at [823, 512] on input "checkbox" at bounding box center [831, 520] width 16 height 16
click at [823, 558] on input "checkbox" at bounding box center [831, 558] width 16 height 16
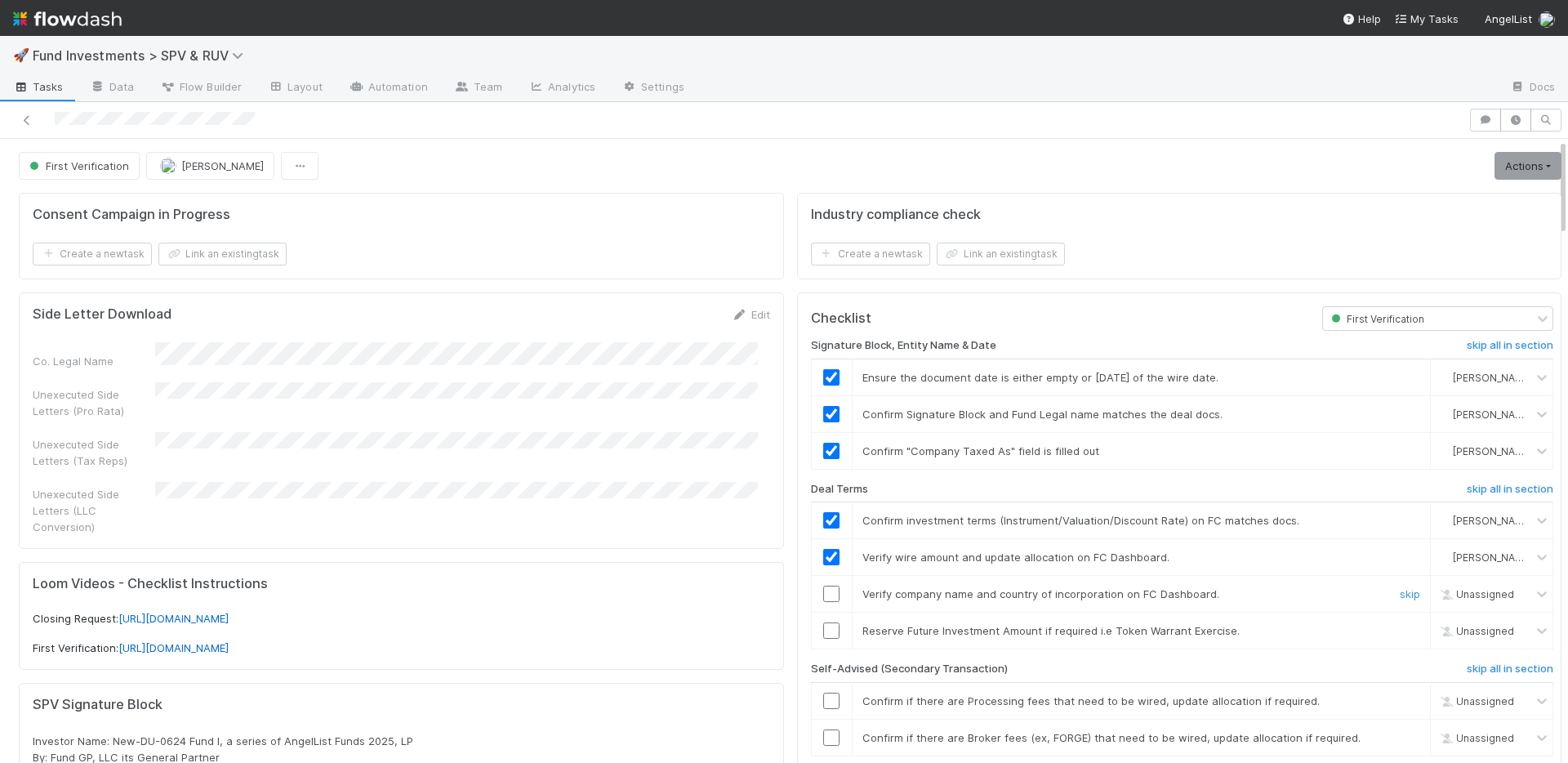
click at [823, 595] on input "checkbox" at bounding box center [831, 594] width 16 height 16
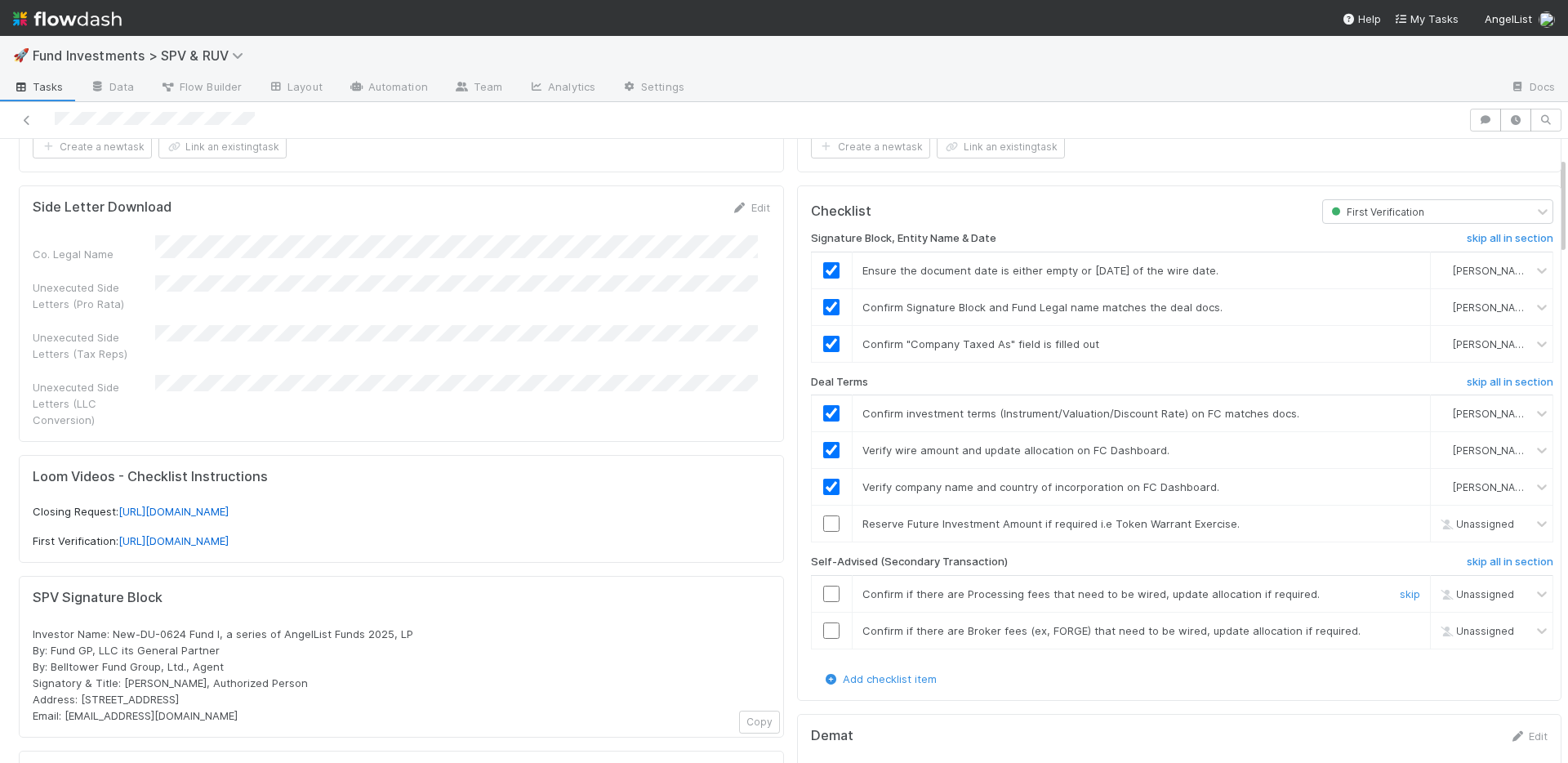
scroll to position [118, 0]
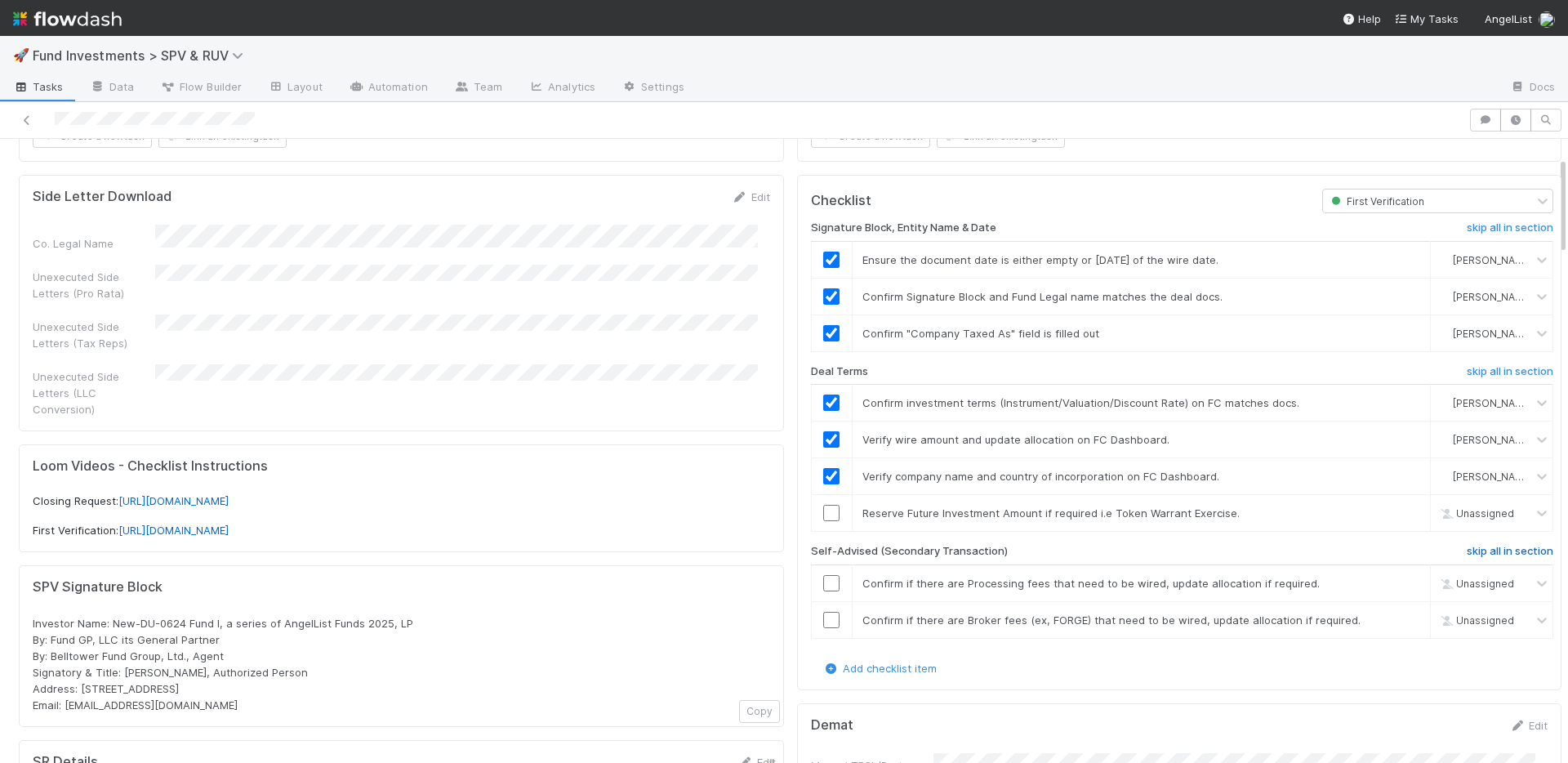
click at [1467, 549] on h6 "skip all in section" at bounding box center [1509, 552] width 87 height 13
click at [1400, 511] on link "skip" at bounding box center [1410, 513] width 21 height 13
click at [1400, 619] on link "skip" at bounding box center [1410, 620] width 21 height 13
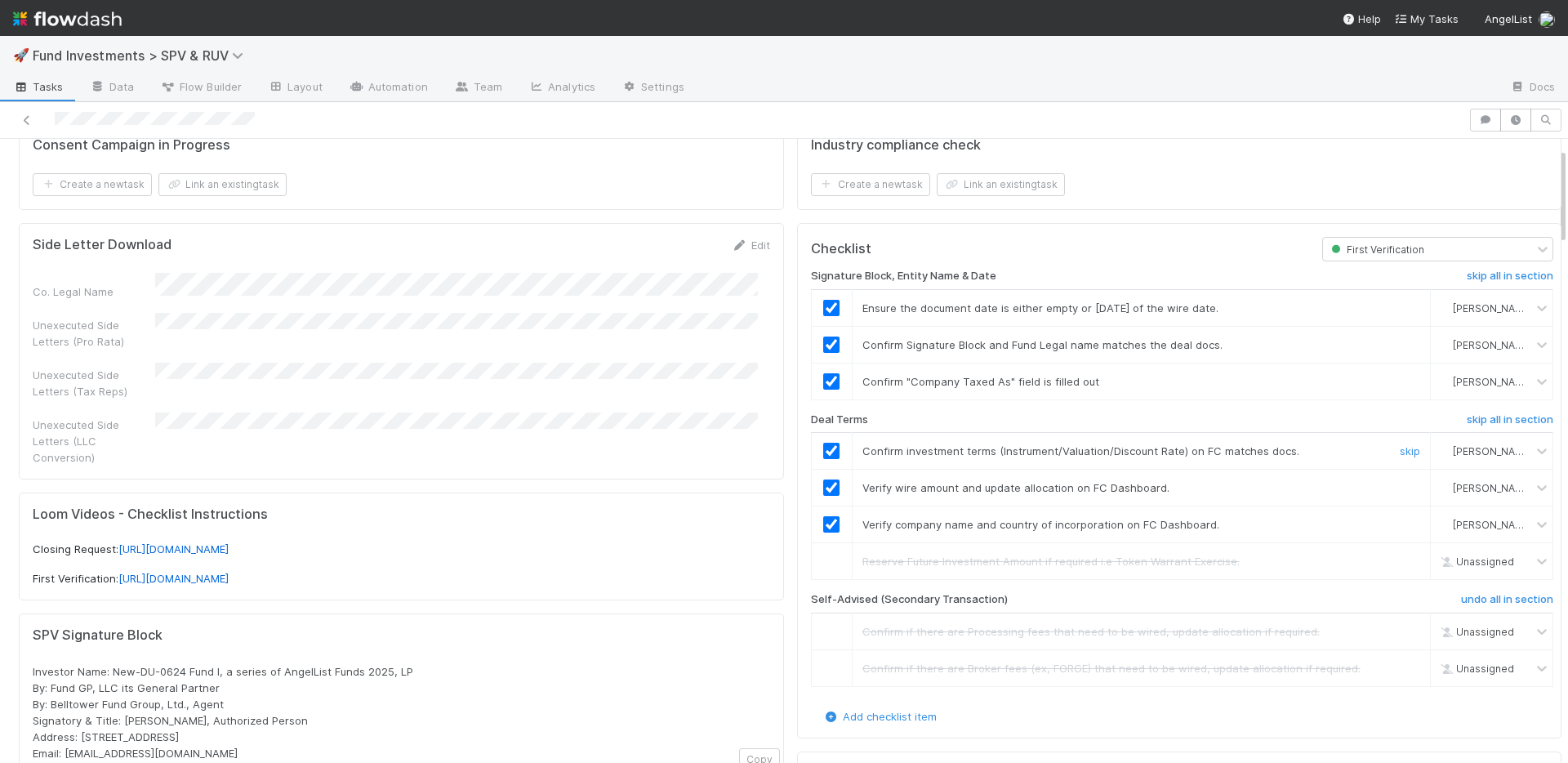
scroll to position [0, 0]
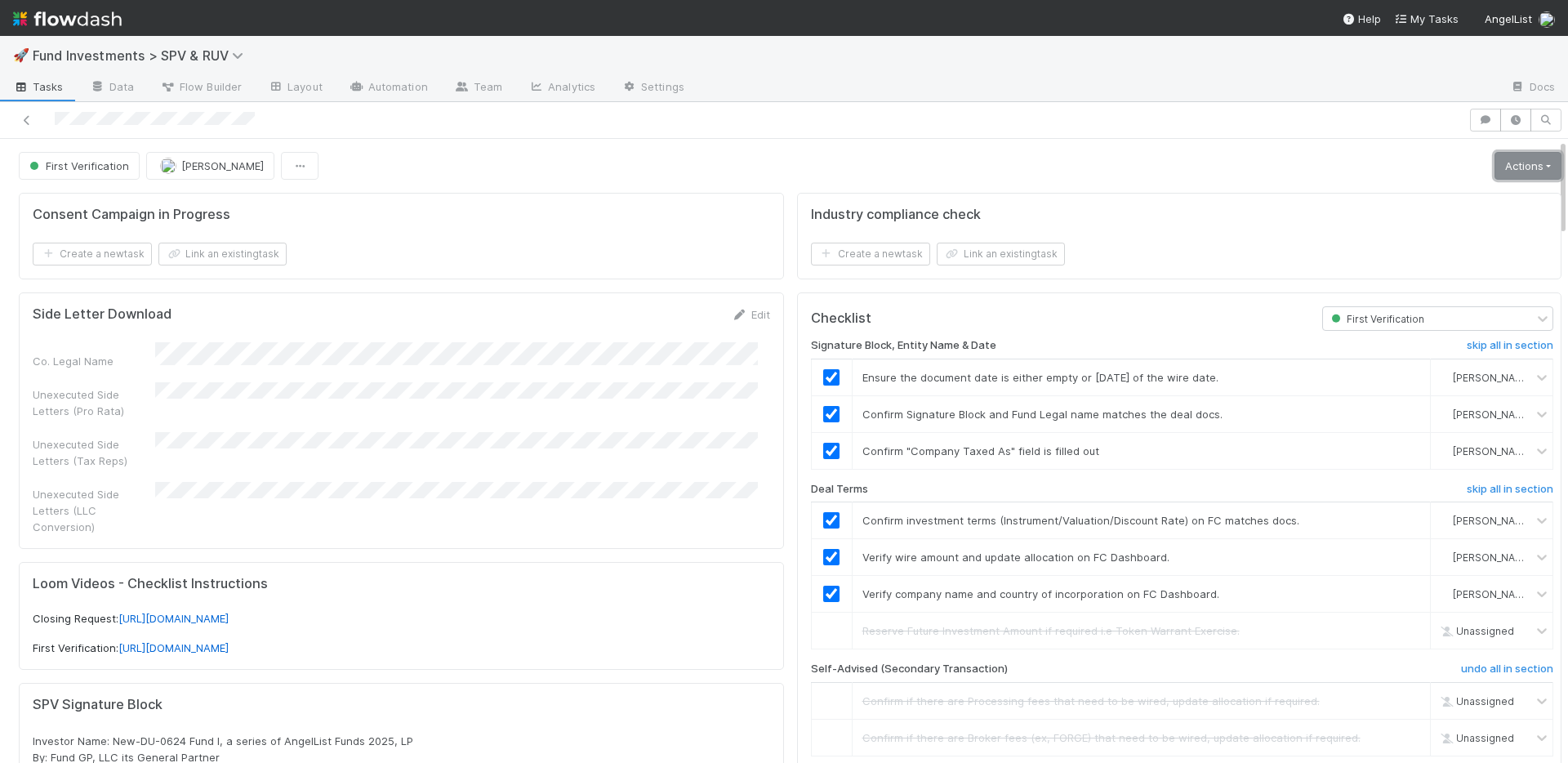
drag, startPoint x: 1494, startPoint y: 166, endPoint x: 1487, endPoint y: 173, distance: 9.9
click at [1495, 166] on link "Actions" at bounding box center [1528, 166] width 67 height 28
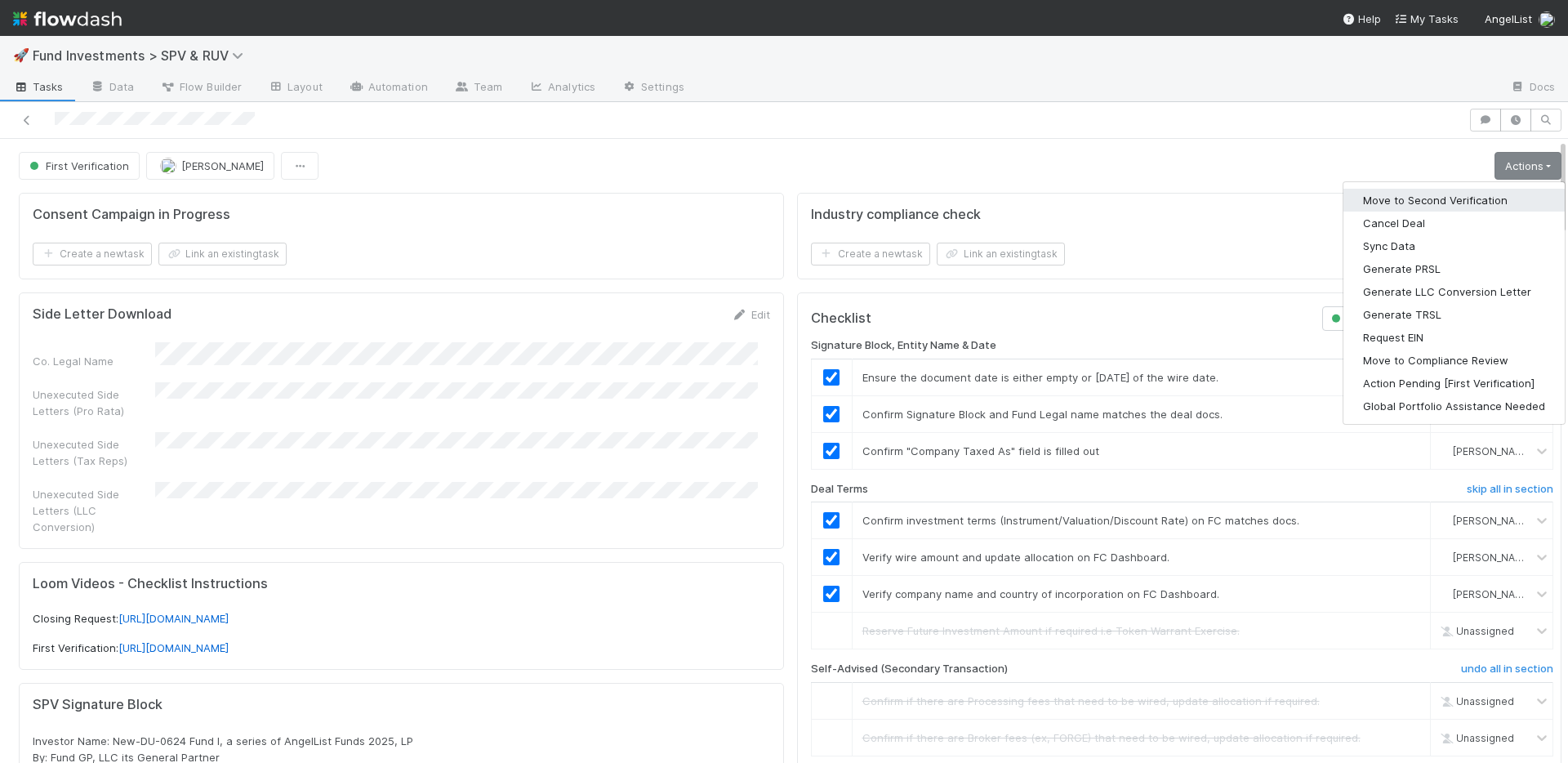
click at [1450, 195] on button "Move to Second Verification" at bounding box center [1453, 200] width 221 height 23
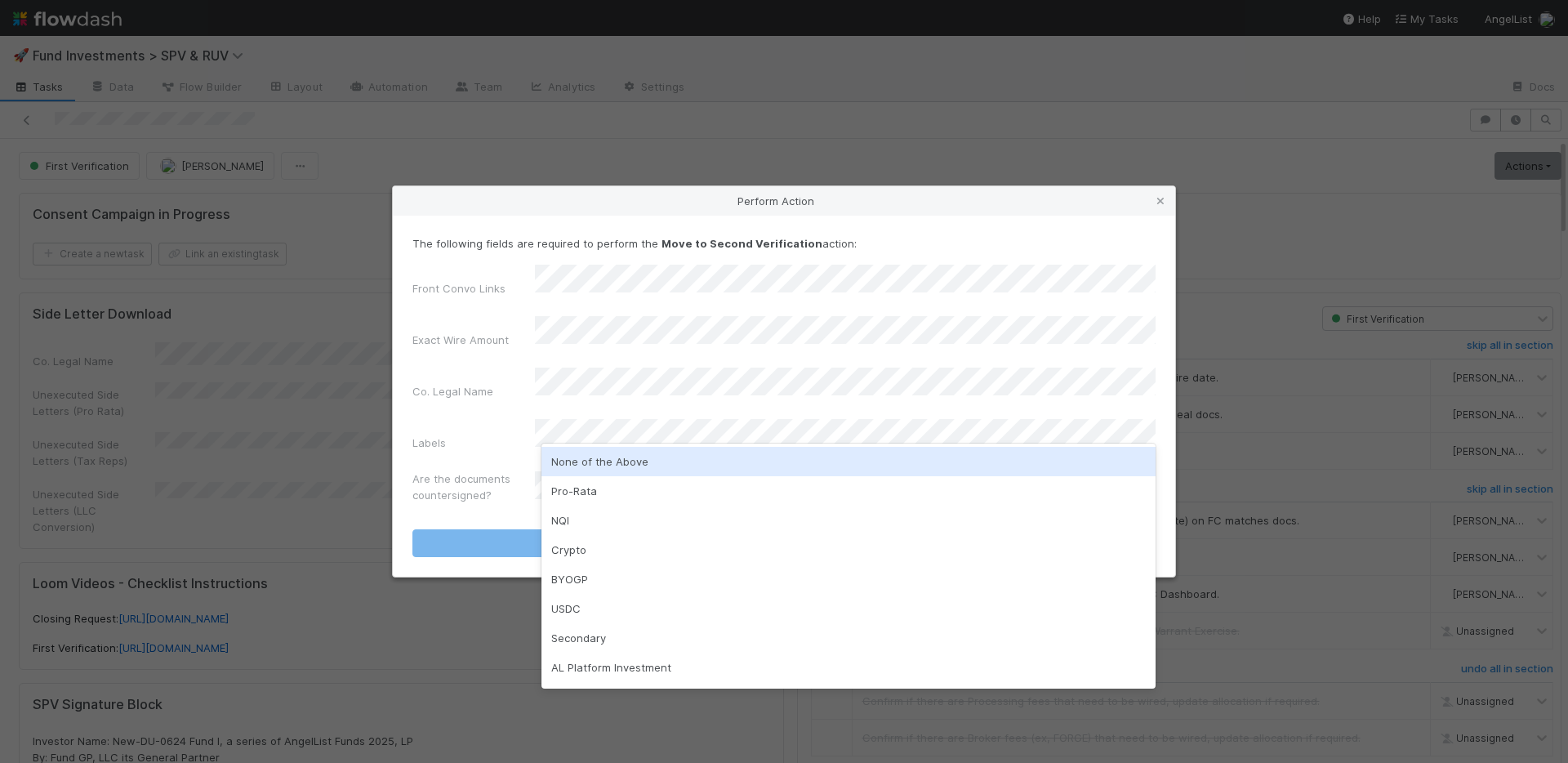
click at [671, 463] on div "None of the Above" at bounding box center [848, 462] width 614 height 30
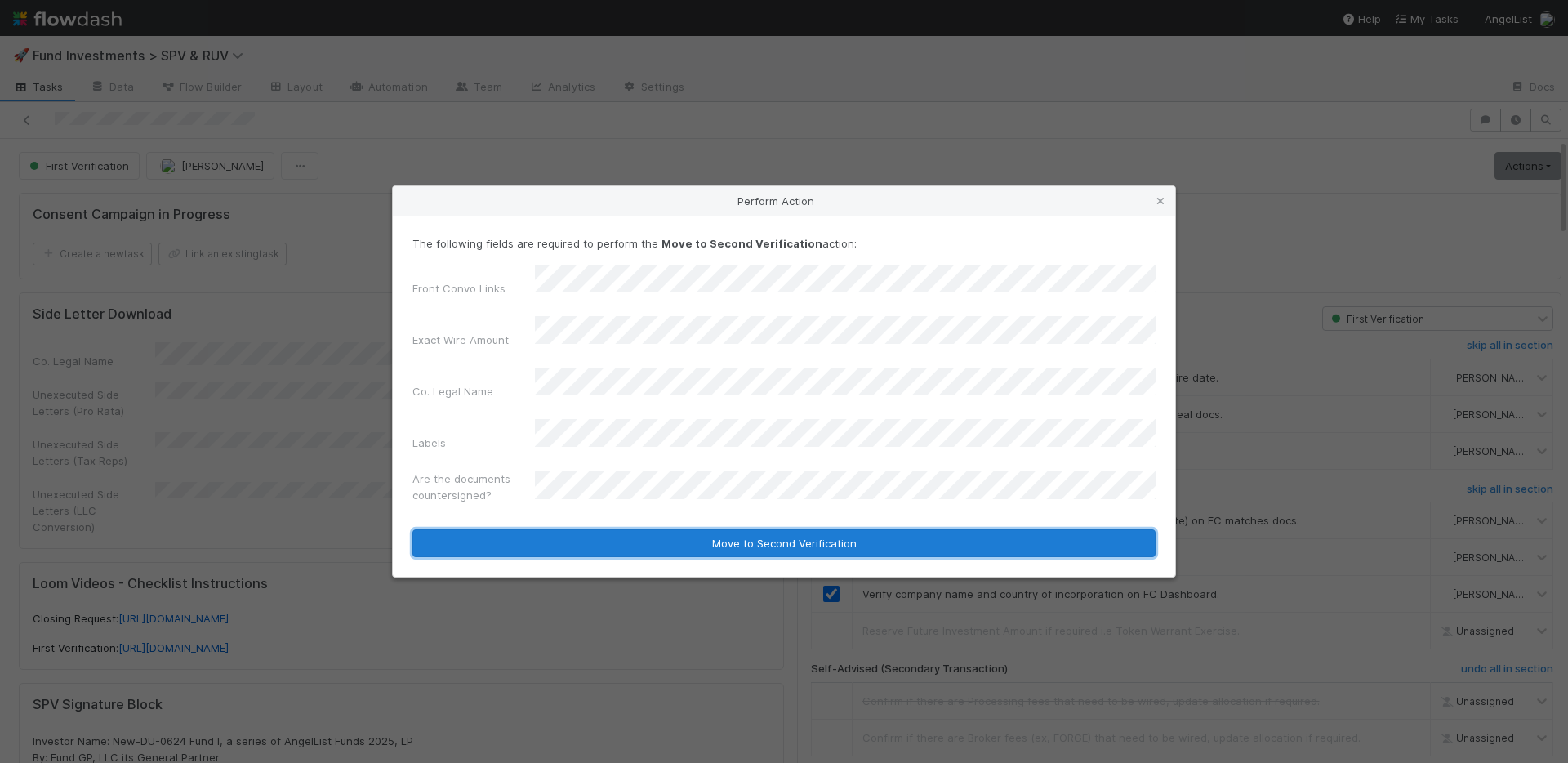
click at [680, 530] on button "Move to Second Verification" at bounding box center [783, 544] width 743 height 28
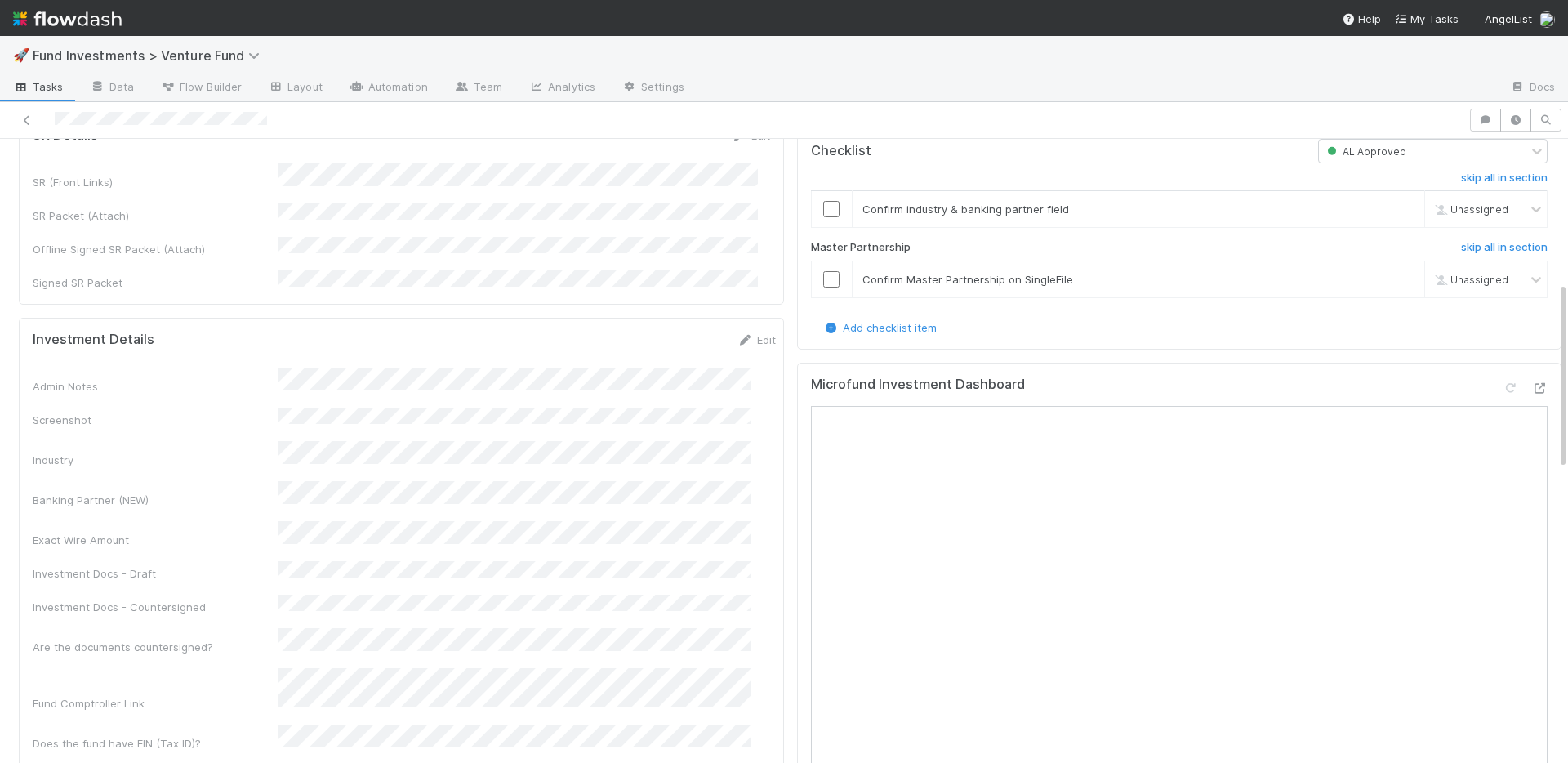
scroll to position [800, 0]
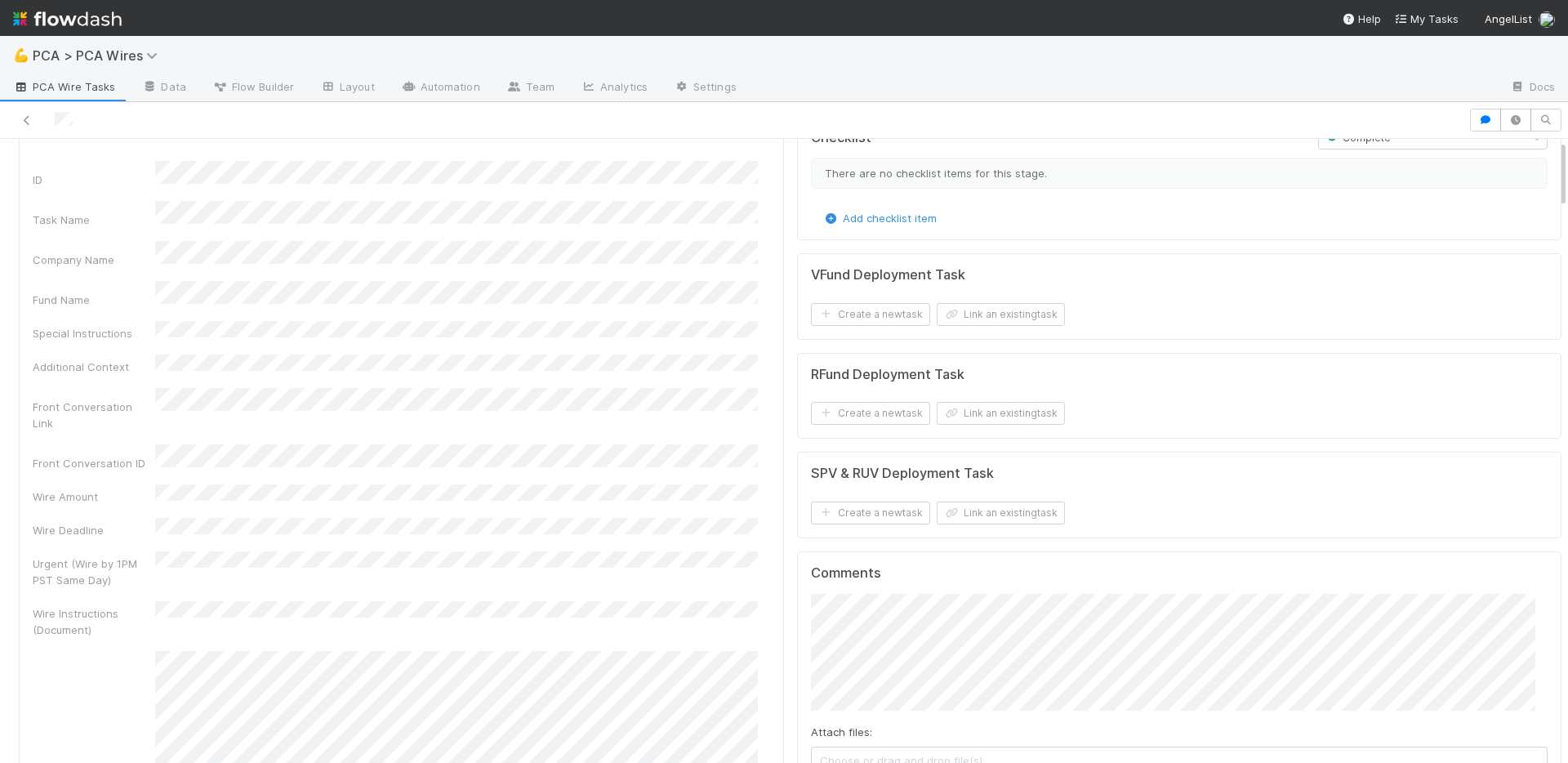
scroll to position [109, 0]
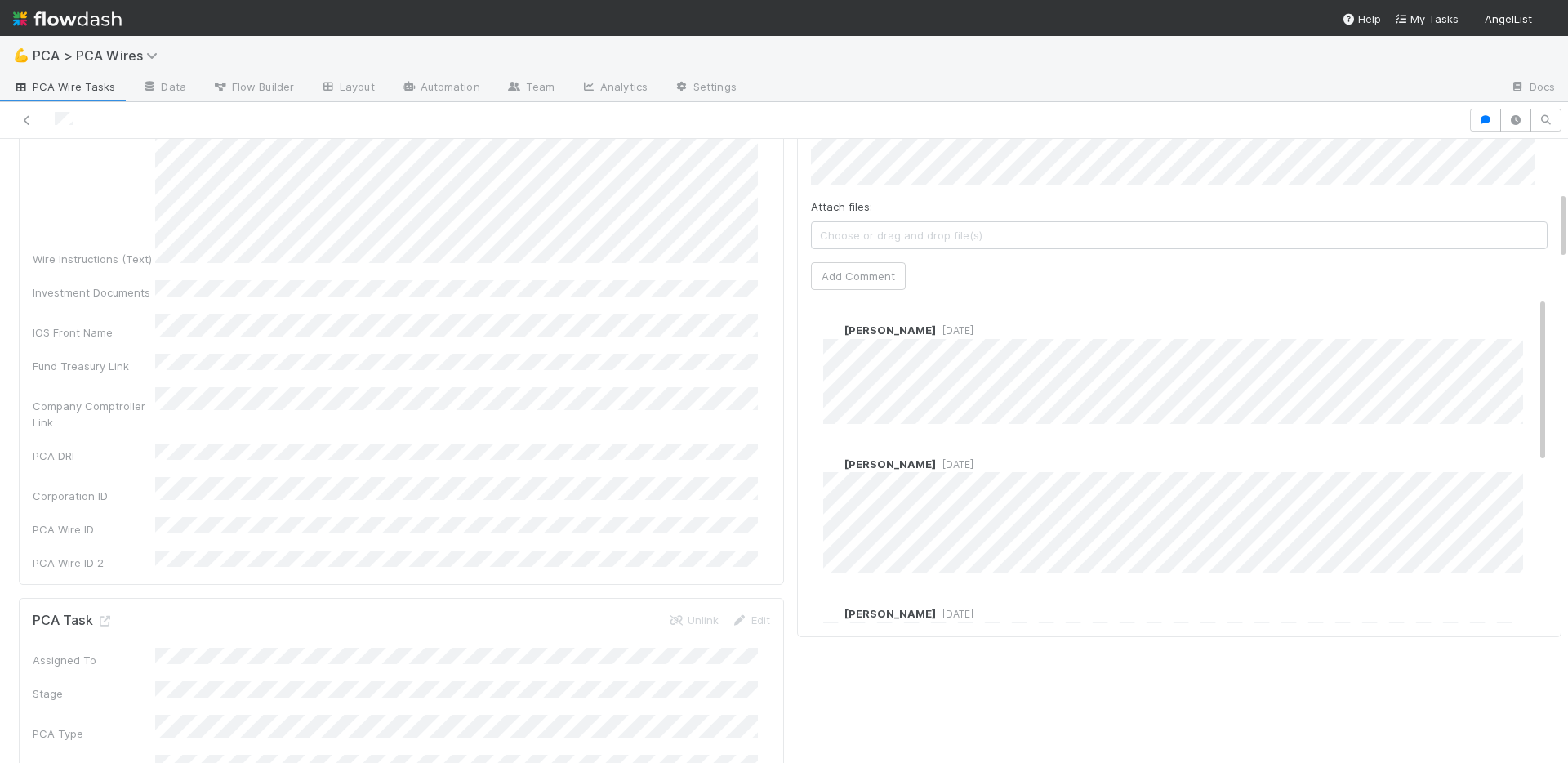
scroll to position [206, 0]
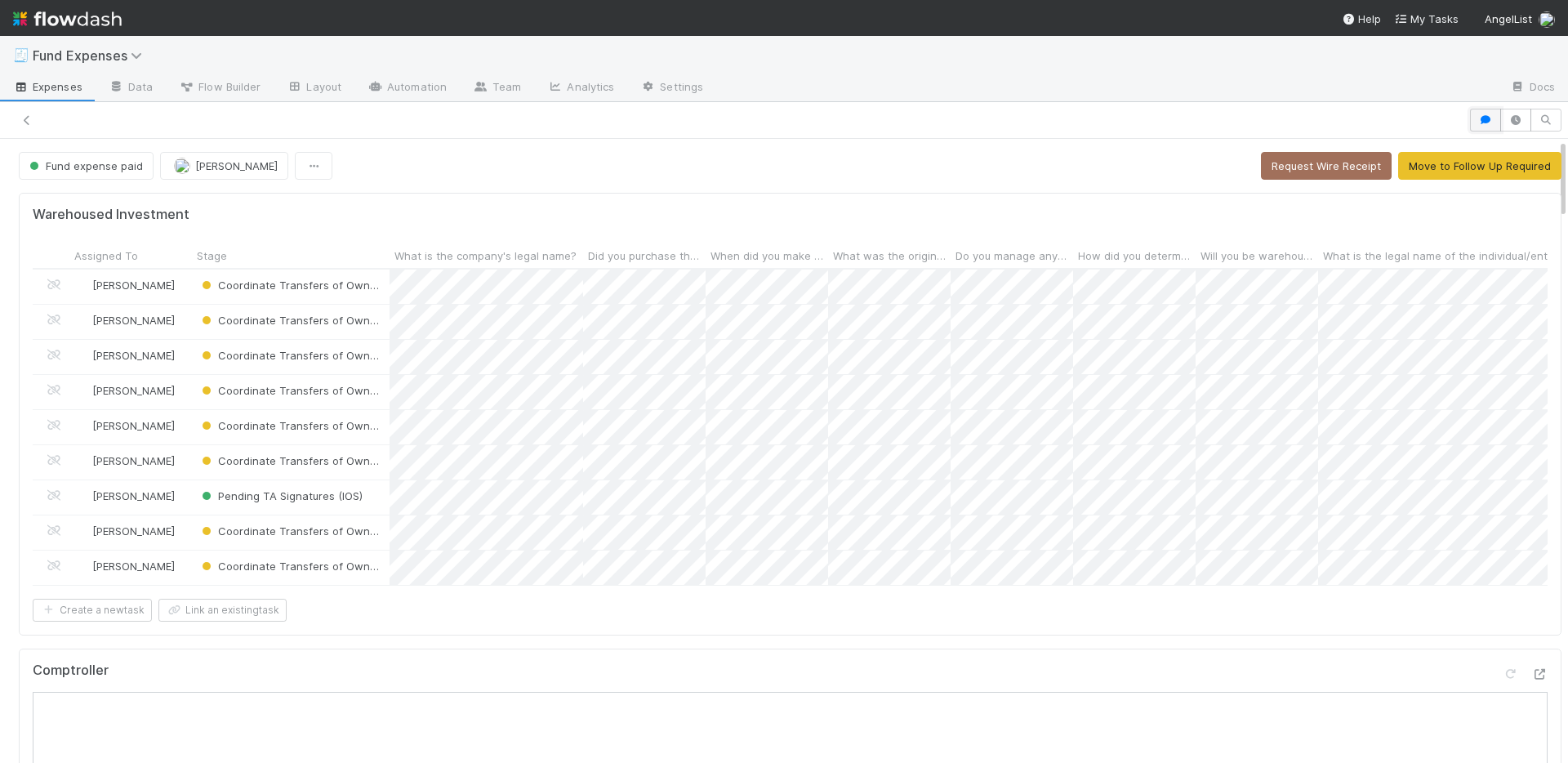
click at [1477, 119] on icon "button" at bounding box center [1486, 120] width 16 height 10
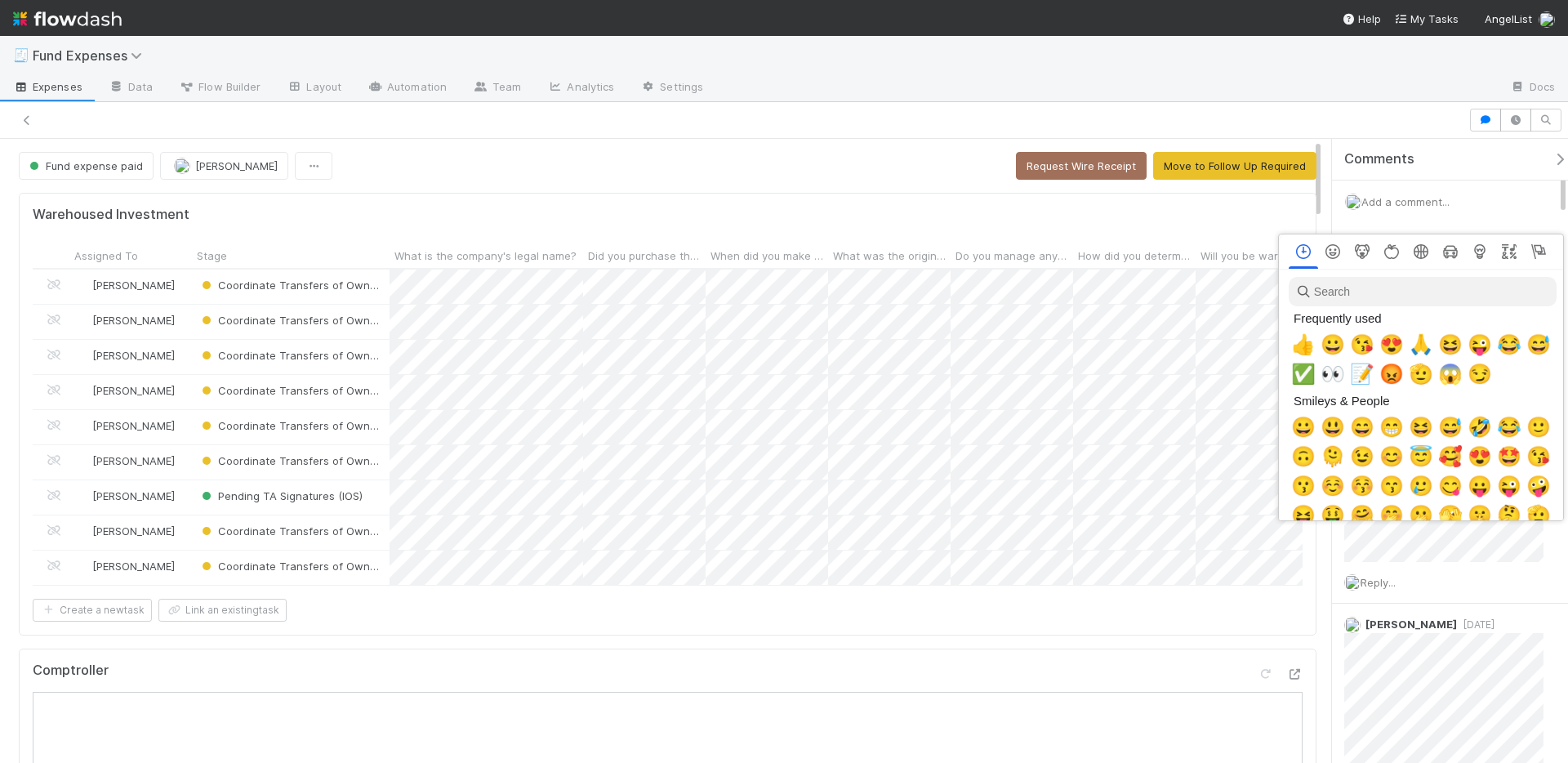
scroll to position [0, 6]
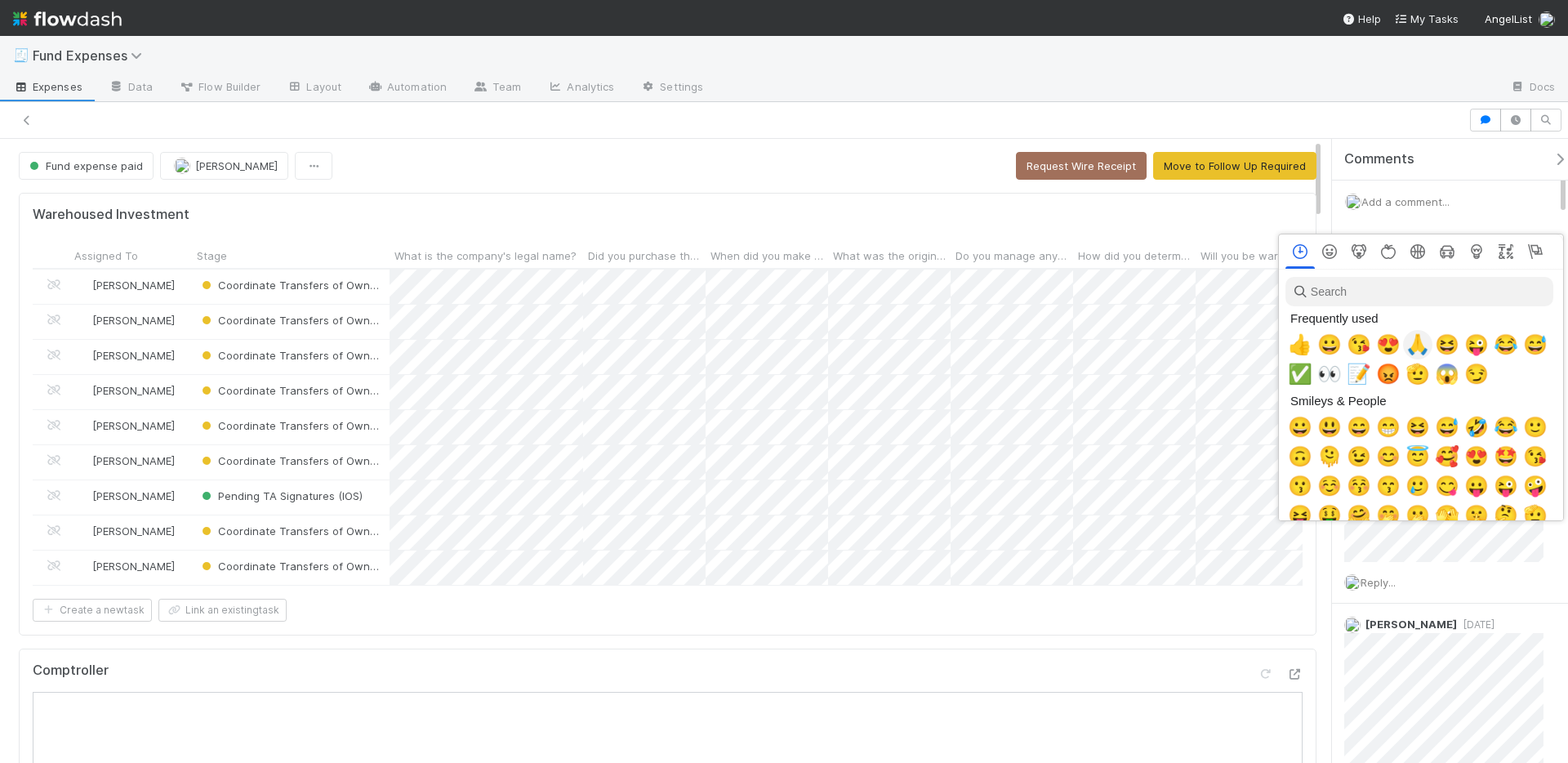
click at [1420, 352] on span "🙏" at bounding box center [1418, 345] width 25 height 23
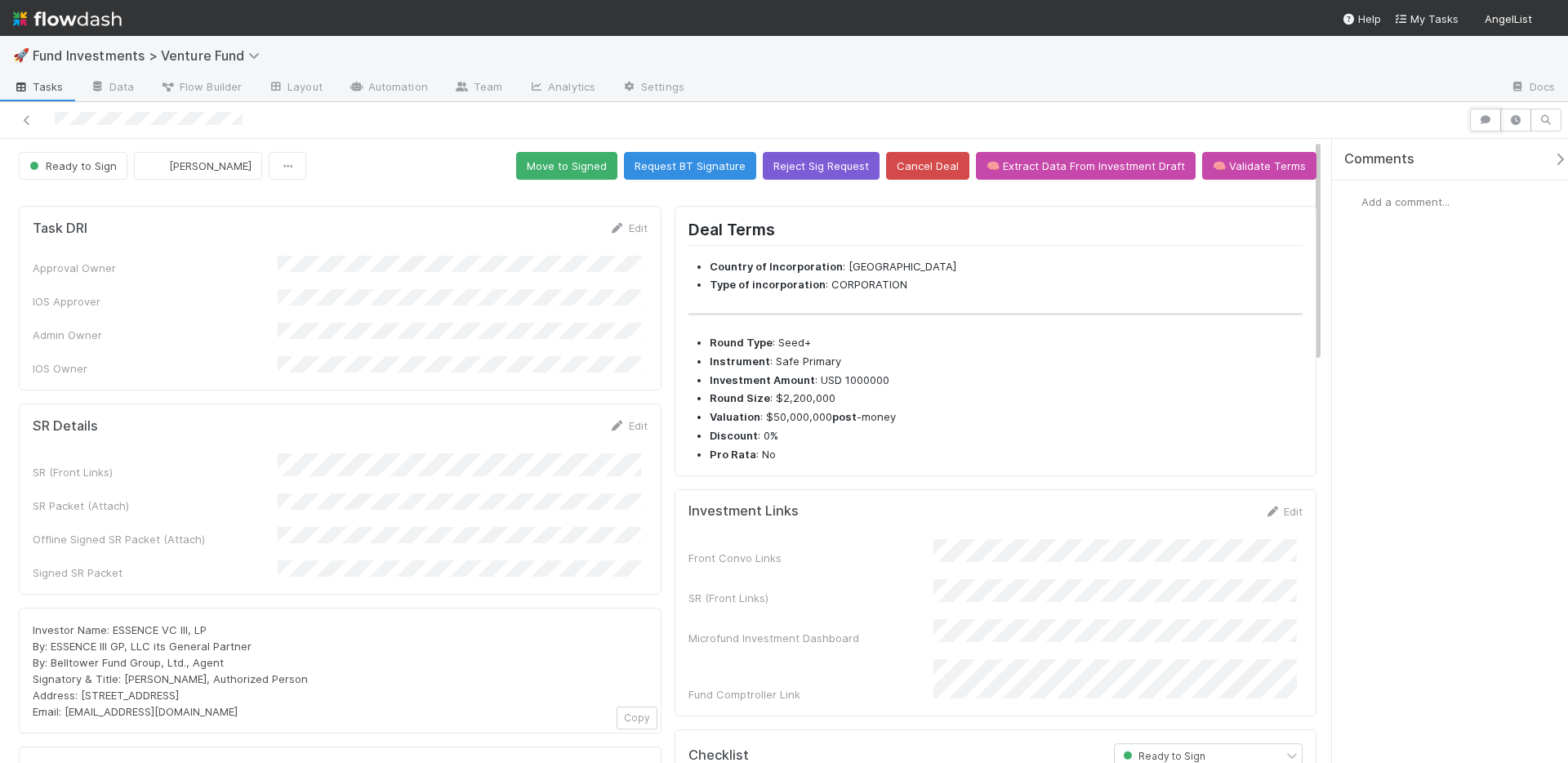
drag, startPoint x: 1491, startPoint y: 118, endPoint x: 1406, endPoint y: 132, distance: 86.1
click at [1491, 118] on icon "button" at bounding box center [1486, 120] width 16 height 10
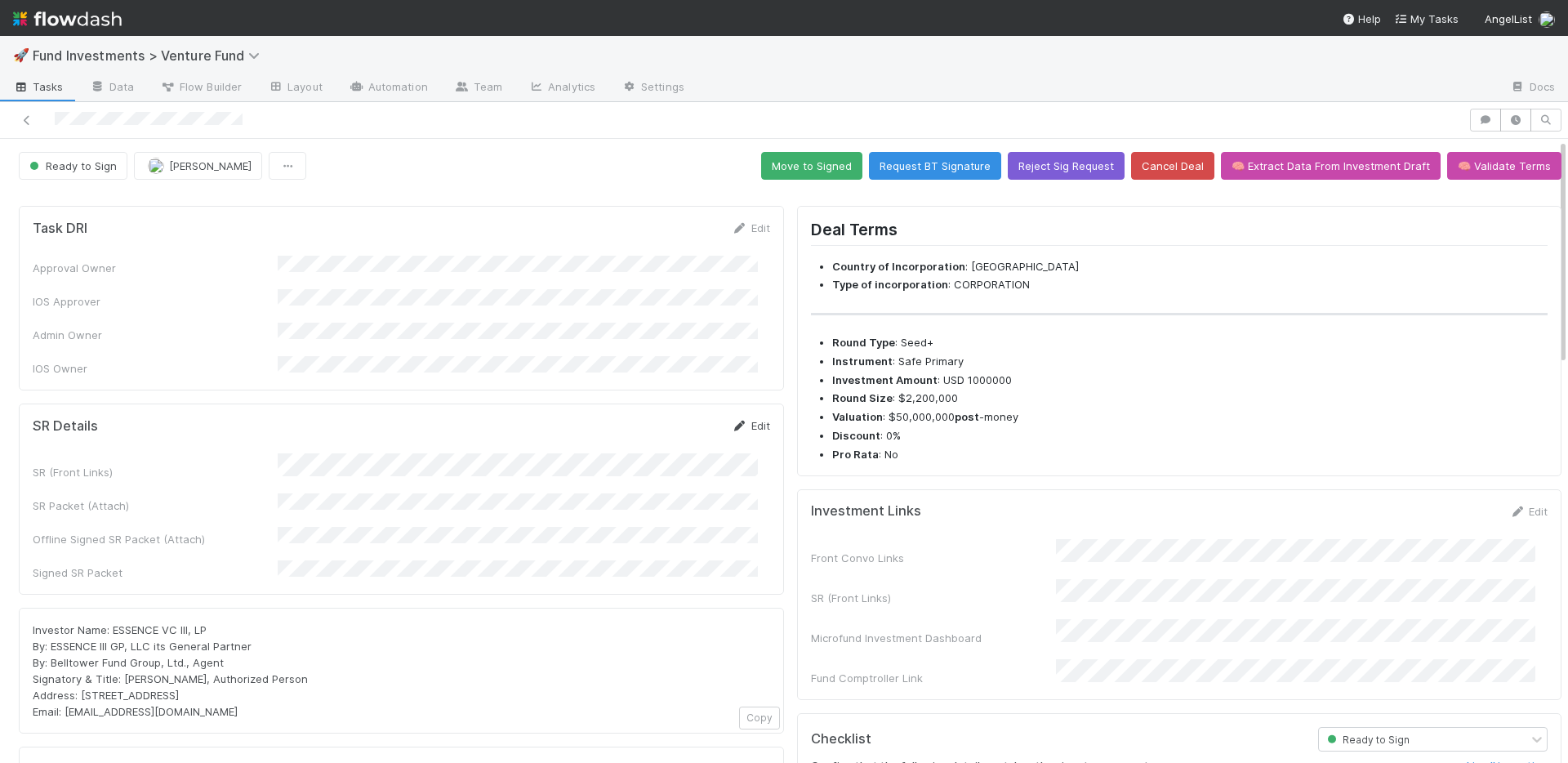
click at [744, 419] on link "Edit" at bounding box center [750, 426] width 39 height 13
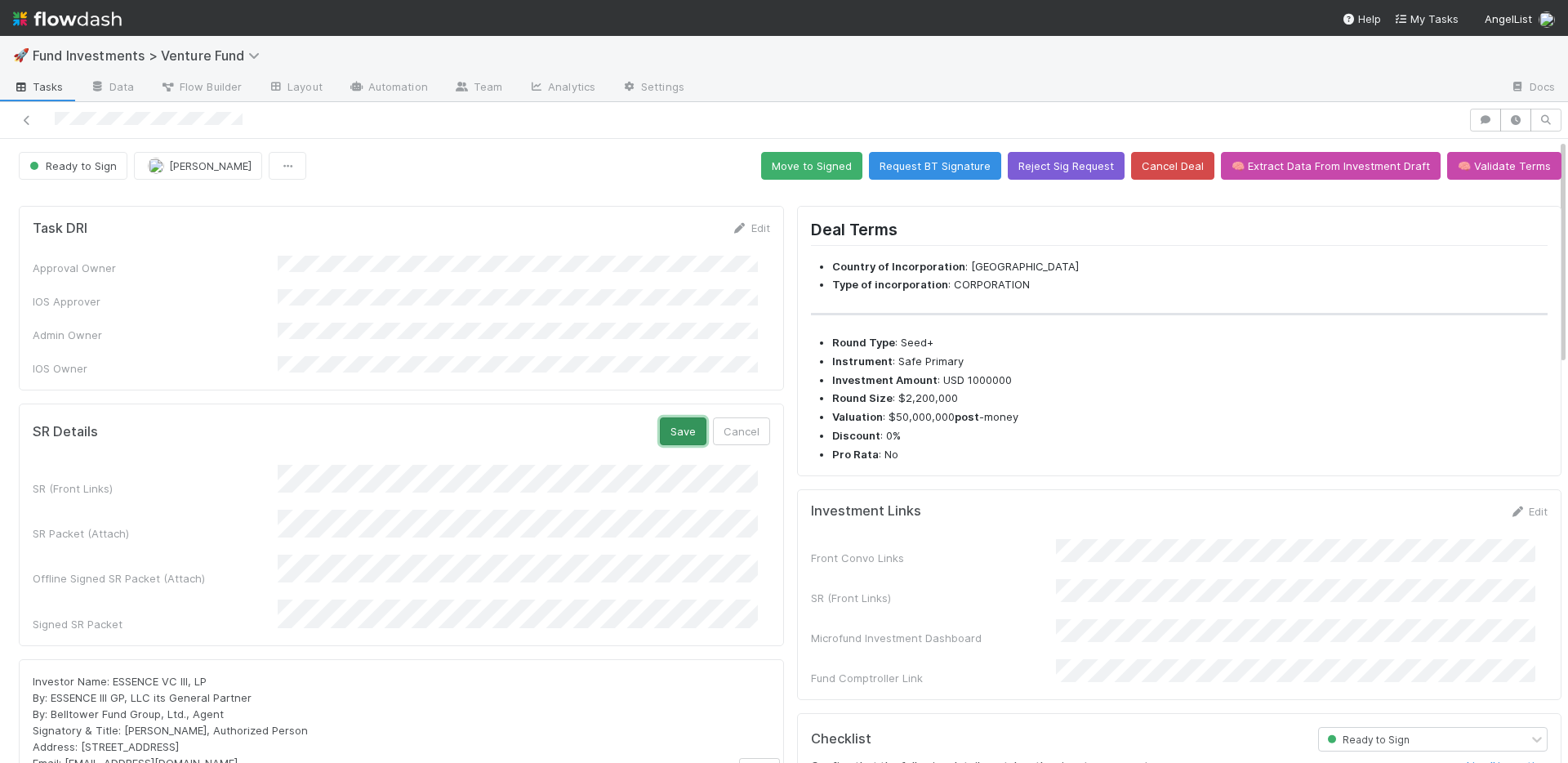
click at [667, 418] on button "Save" at bounding box center [683, 431] width 46 height 28
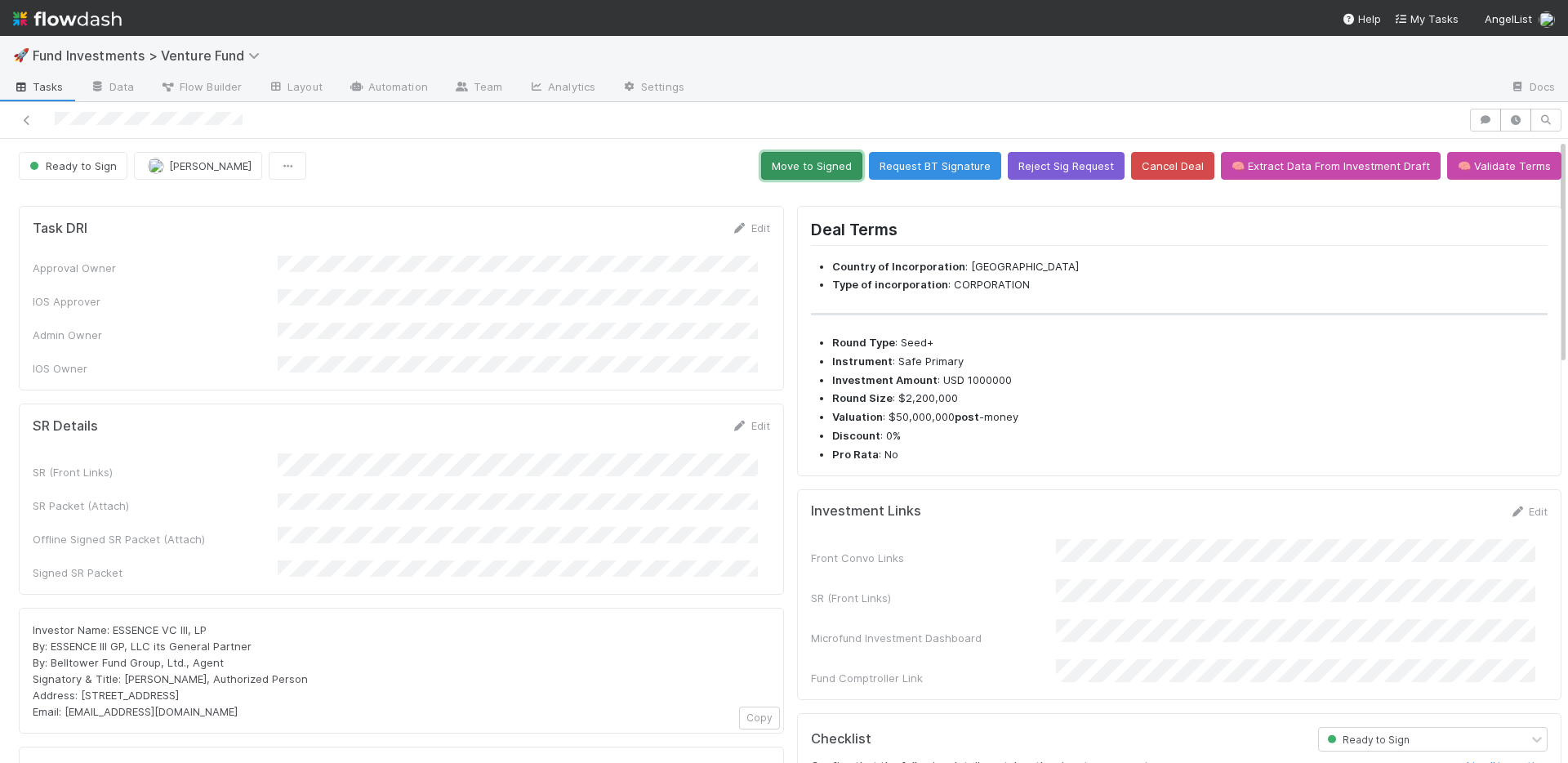
click at [807, 164] on button "Move to Signed" at bounding box center [811, 166] width 101 height 28
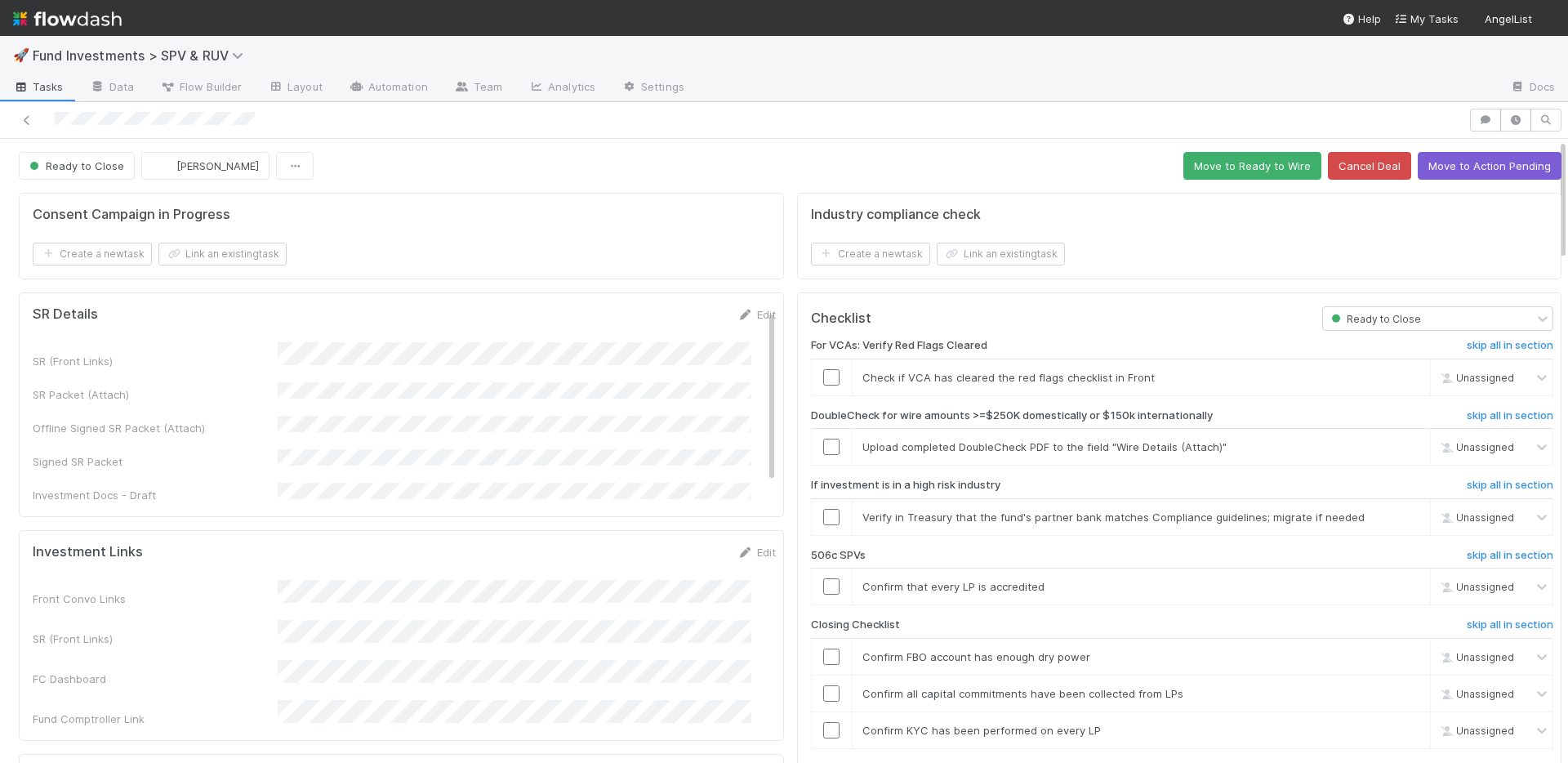
scroll to position [3, 0]
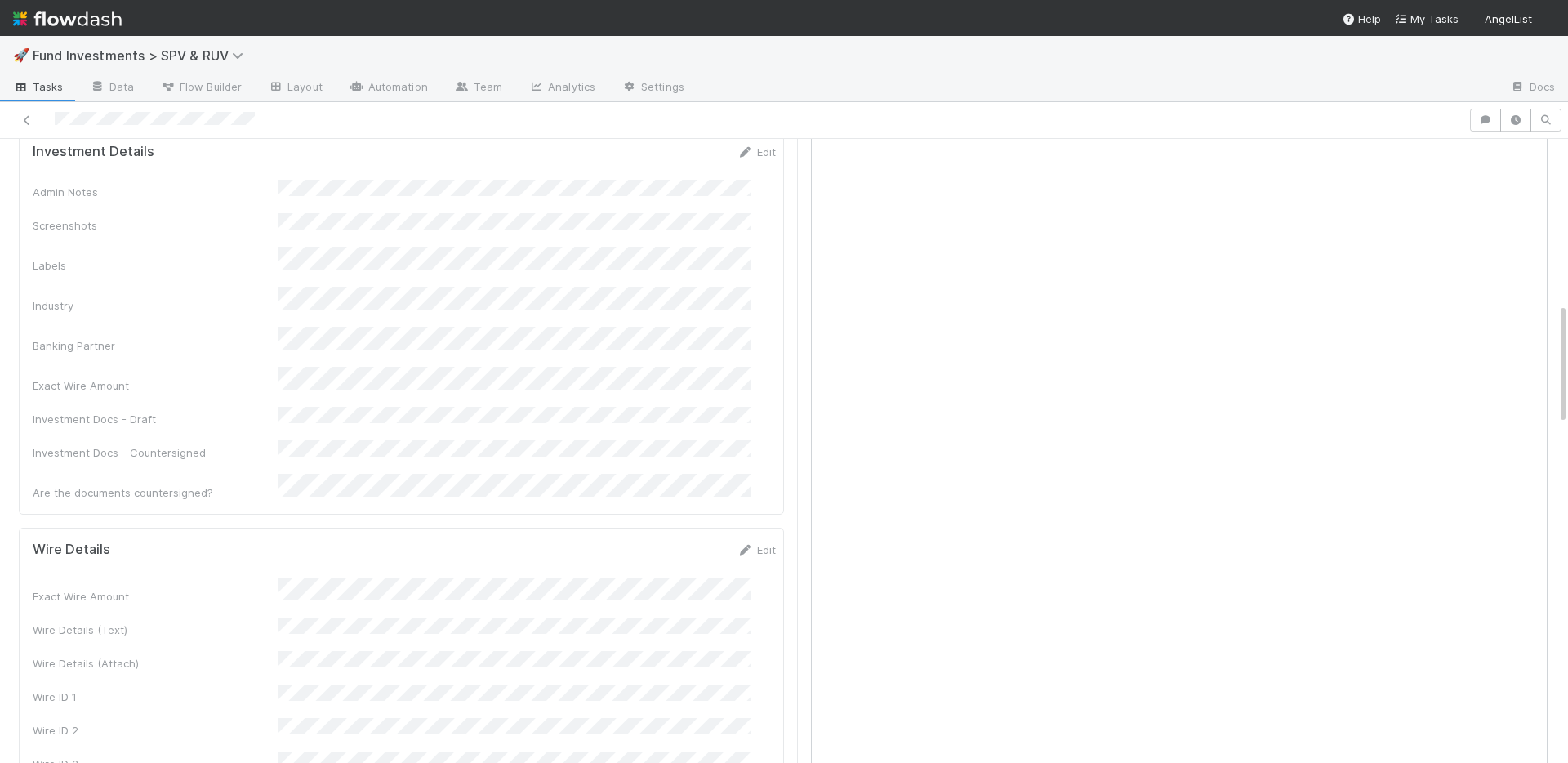
click at [689, 285] on div "Admin Notes Screenshots Labels Industry Banking Partner Exact Wire Amount Inves…" at bounding box center [404, 340] width 743 height 321
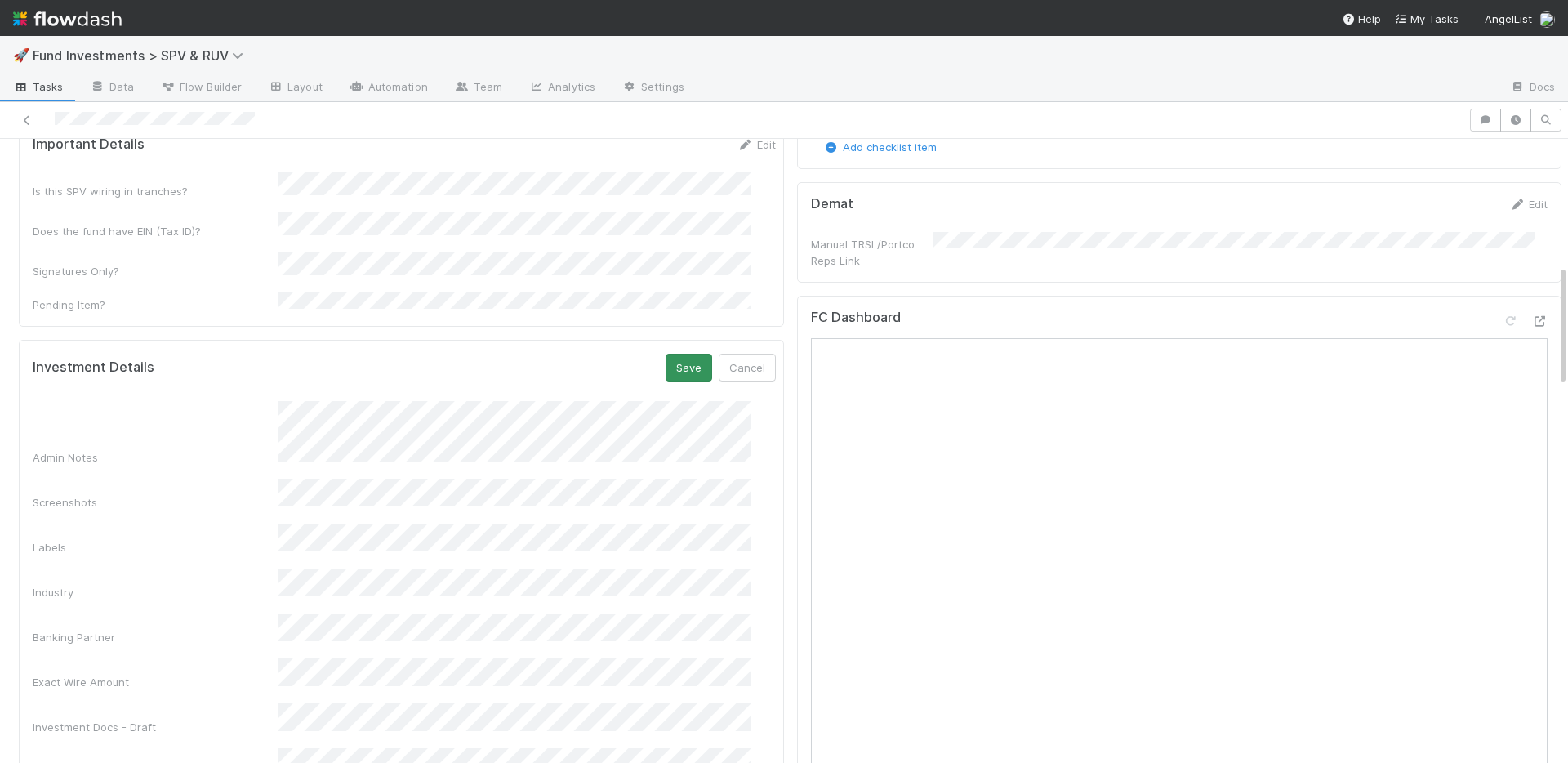
scroll to position [631, 0]
click at [679, 355] on button "Save" at bounding box center [688, 369] width 46 height 28
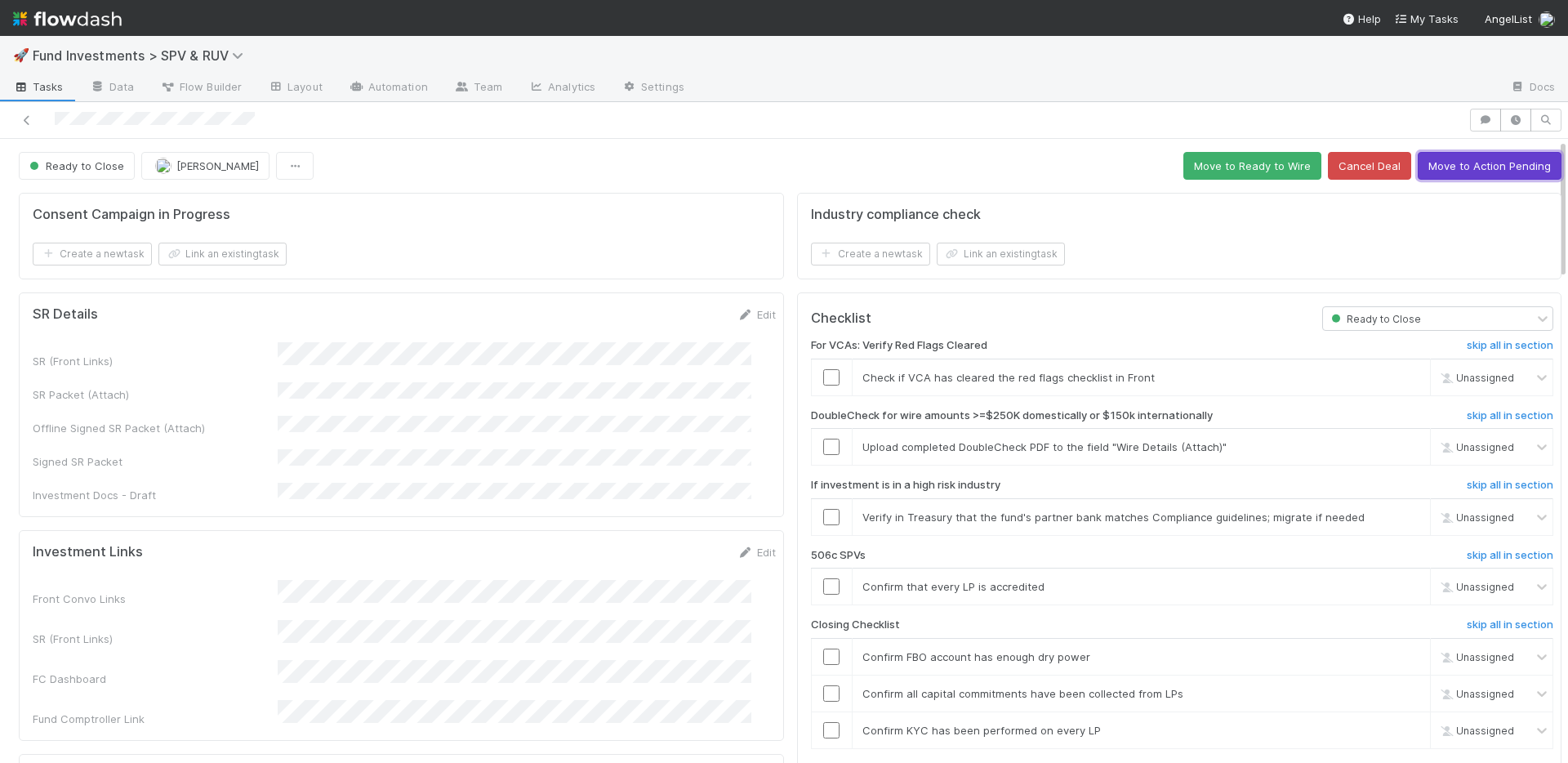
click at [1447, 175] on button "Move to Action Pending" at bounding box center [1489, 166] width 143 height 28
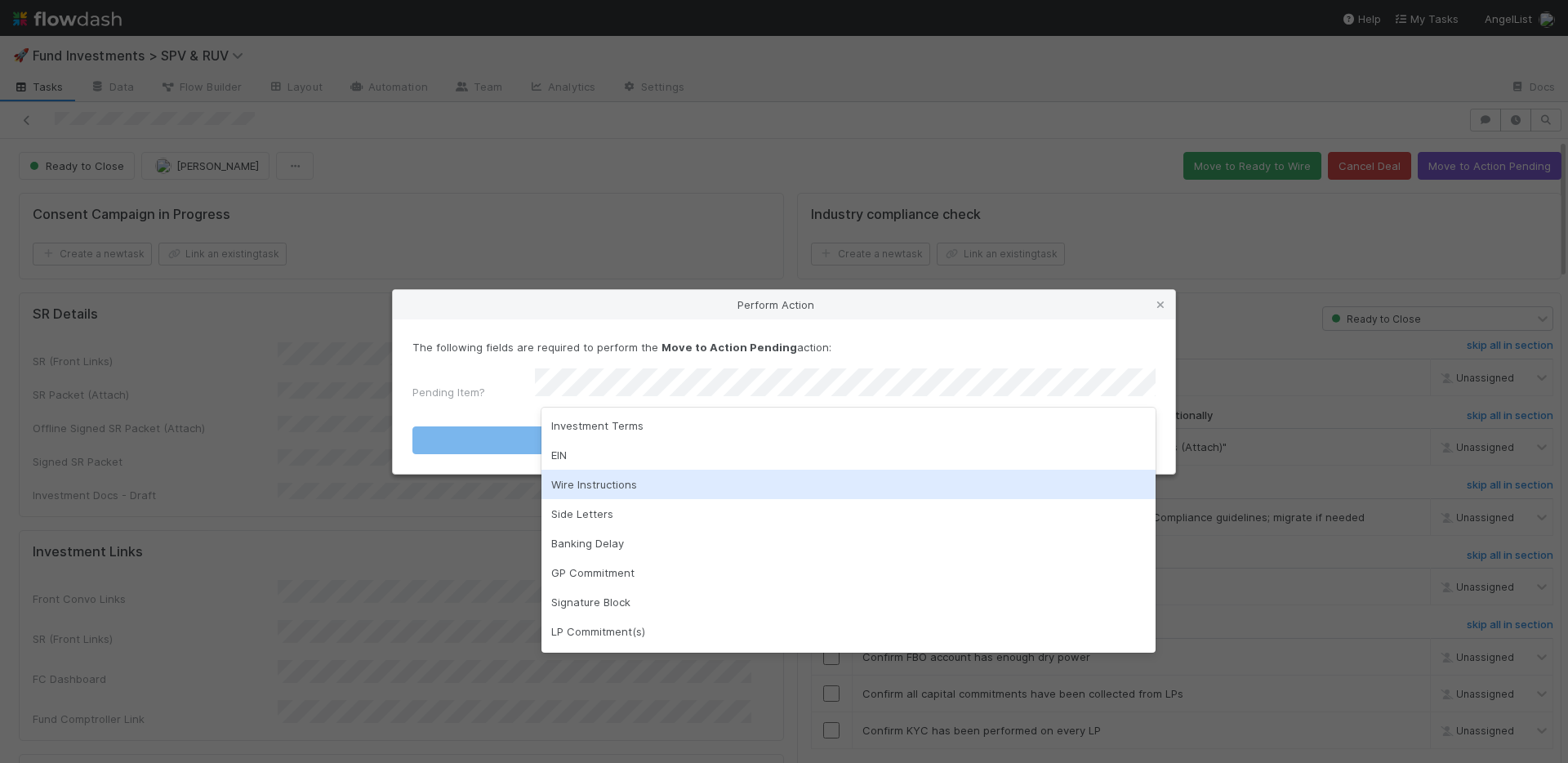
click at [630, 491] on div "Wire Instructions" at bounding box center [848, 485] width 614 height 30
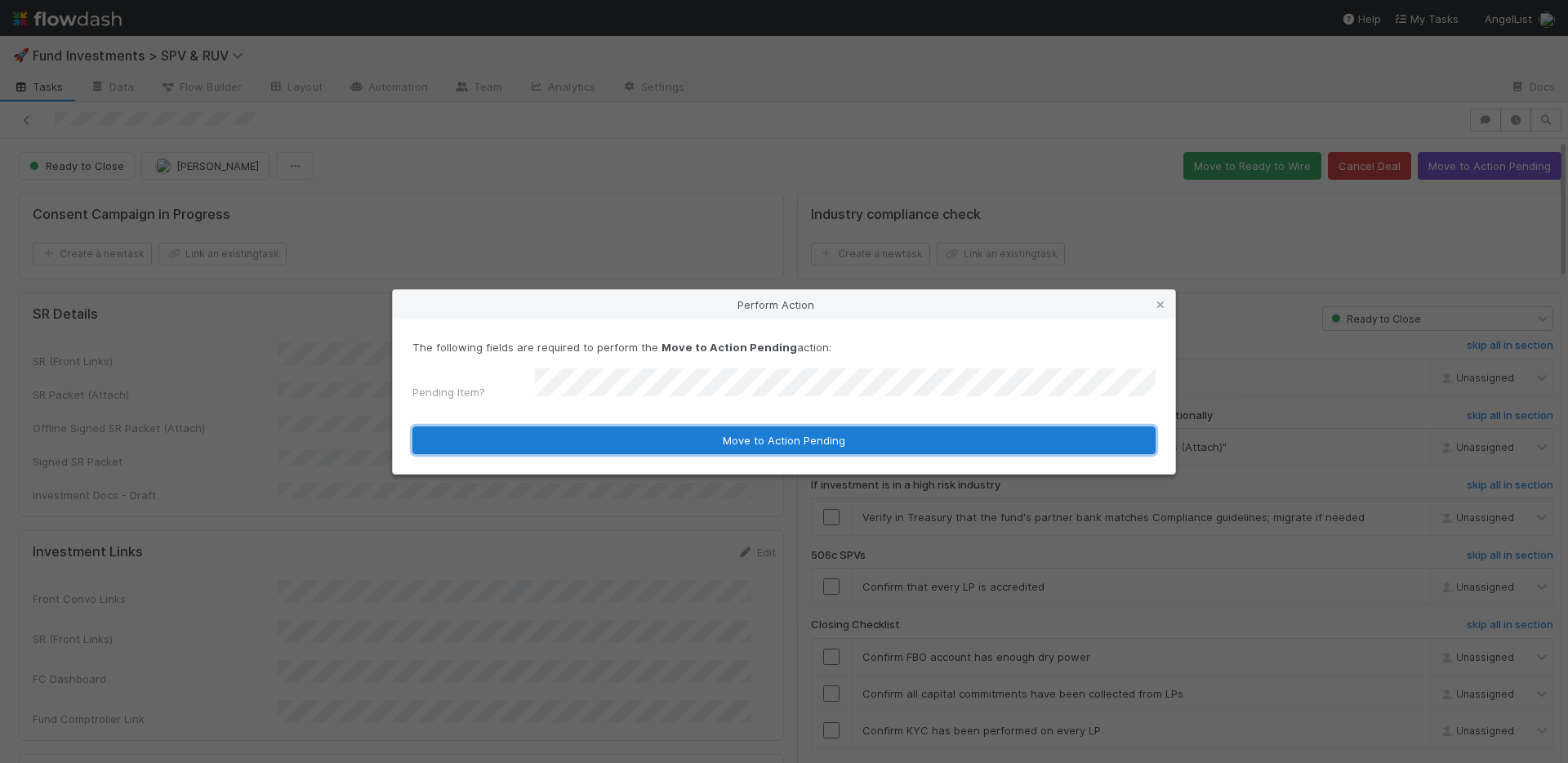
click at [640, 437] on button "Move to Action Pending" at bounding box center [783, 440] width 743 height 28
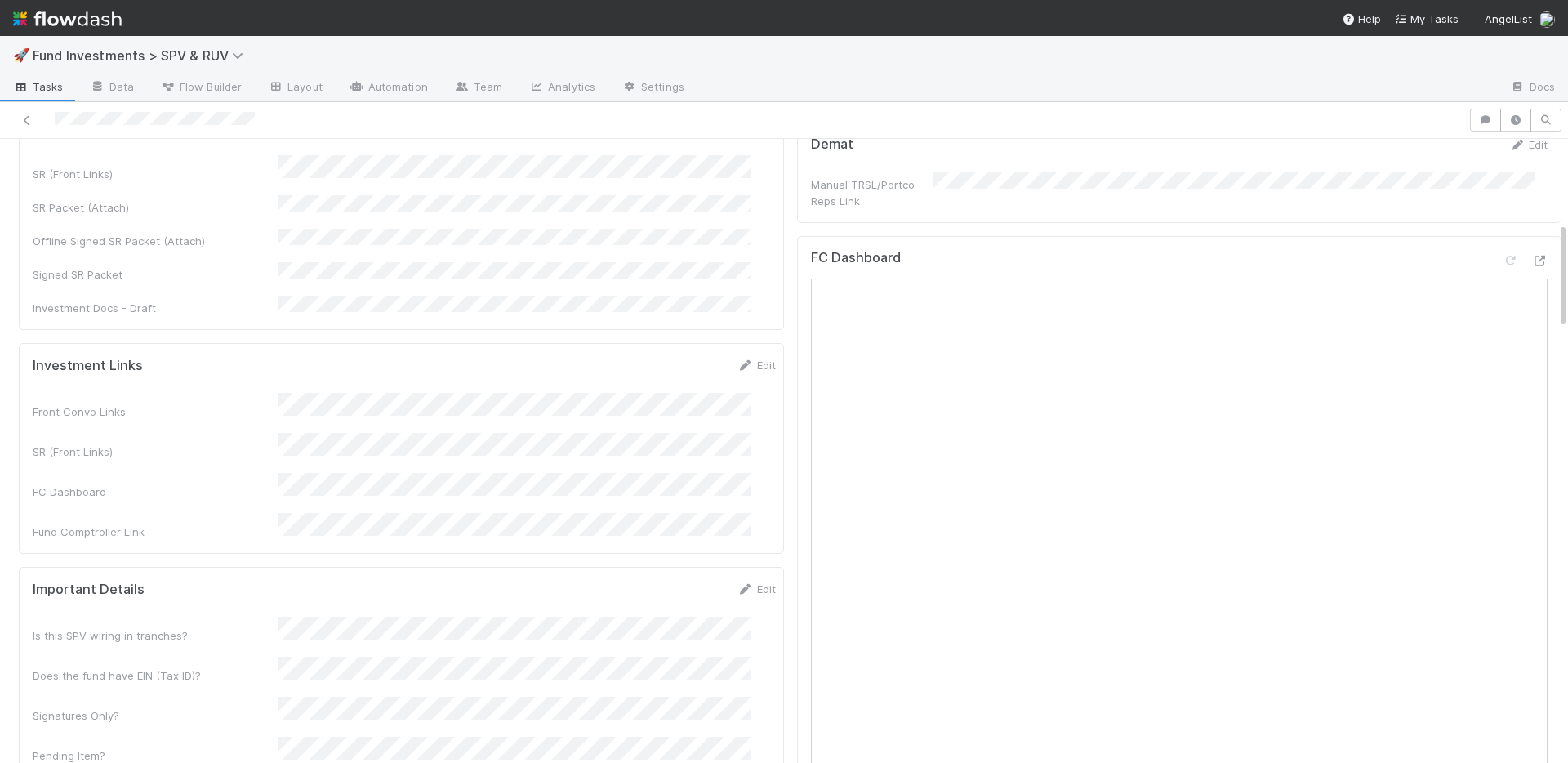
scroll to position [1133, 0]
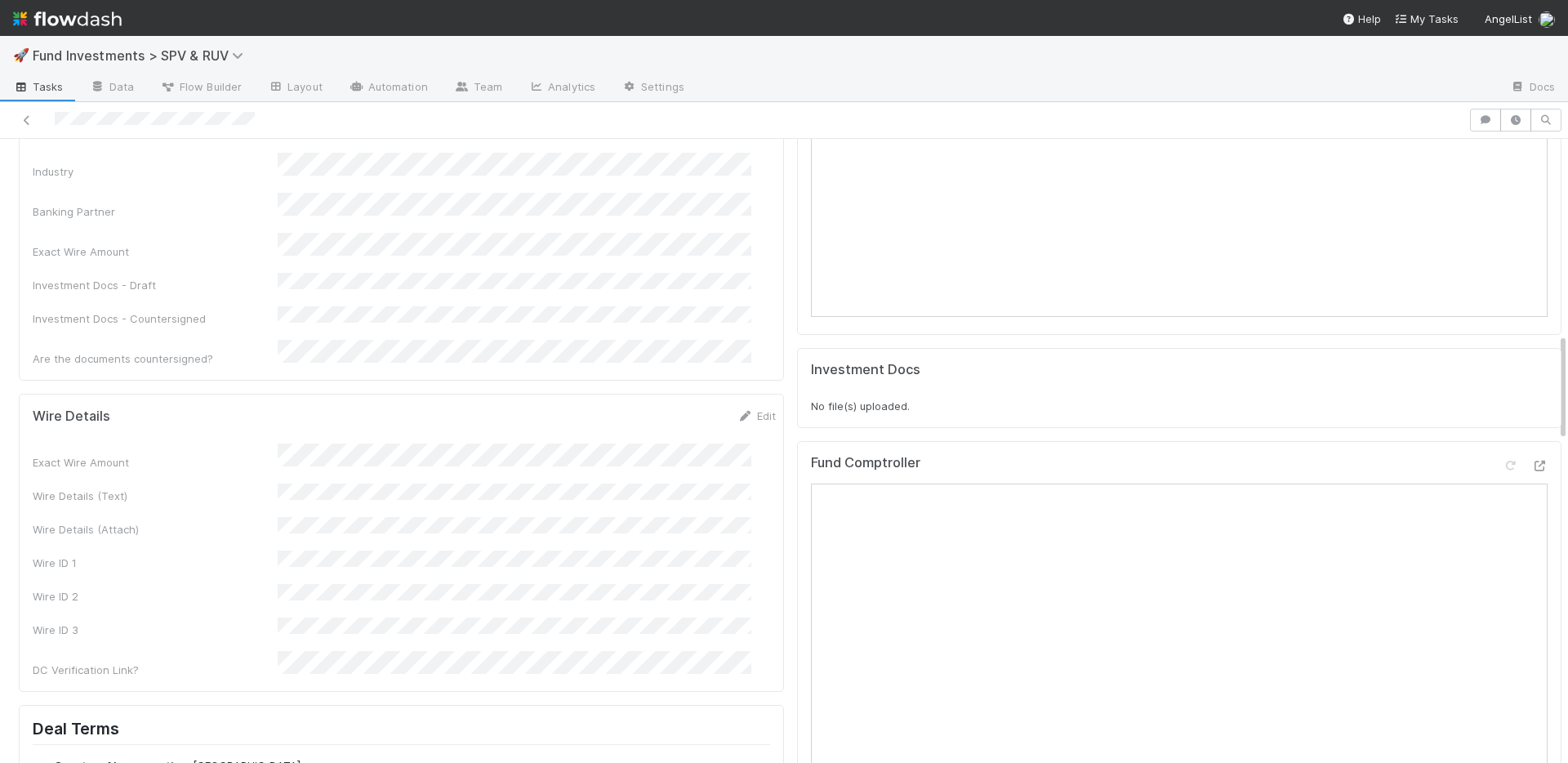
click at [566, 496] on div "Exact Wire Amount Wire Details (Text) Wire Details (Attach) Wire ID 1 Wire ID 2…" at bounding box center [404, 561] width 743 height 234
click at [259, 758] on div "DC Verification Link?" at bounding box center [404, 774] width 743 height 32
click at [665, 407] on button "Save" at bounding box center [688, 422] width 46 height 28
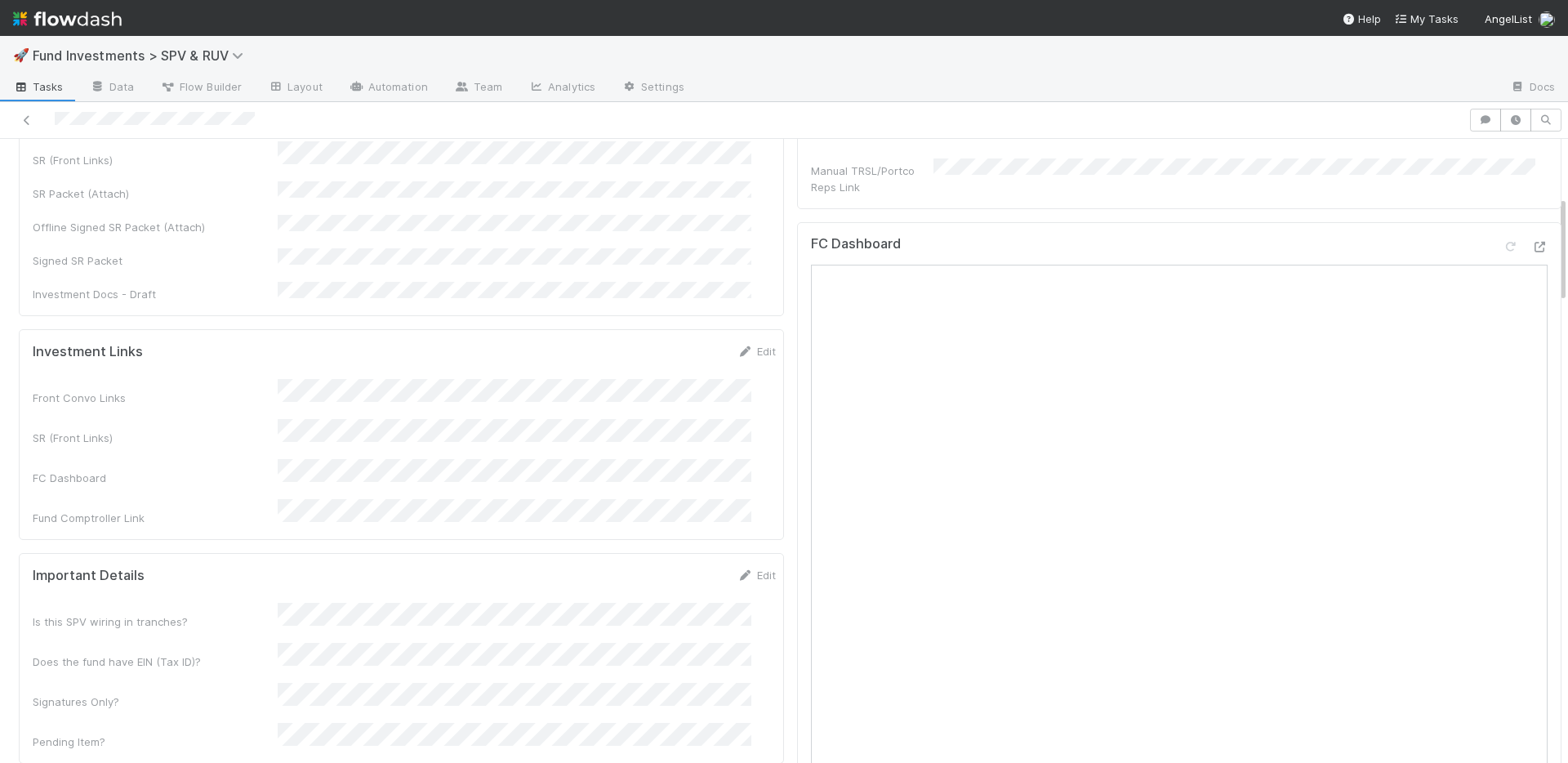
scroll to position [0, 0]
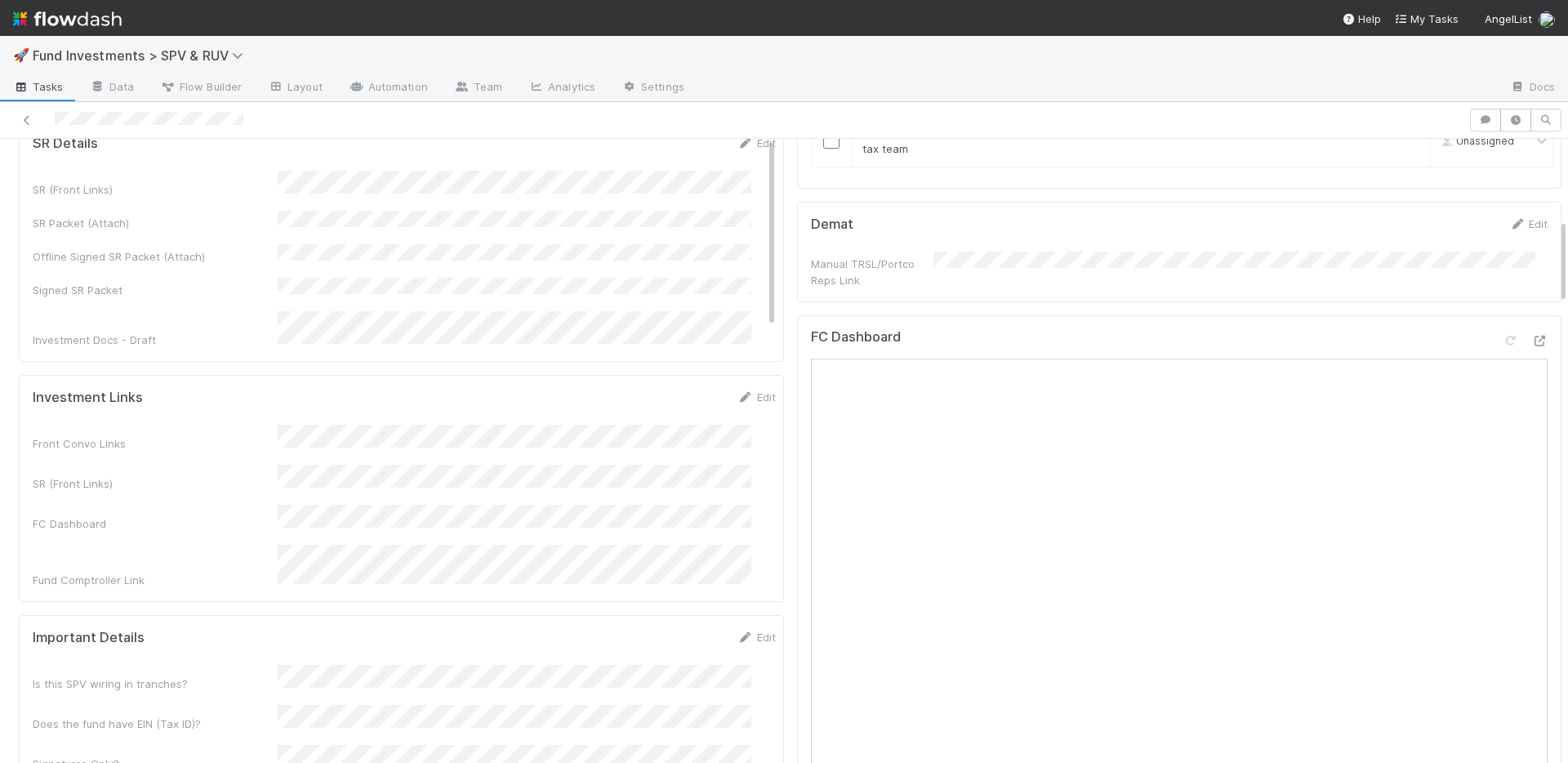
scroll to position [24, 0]
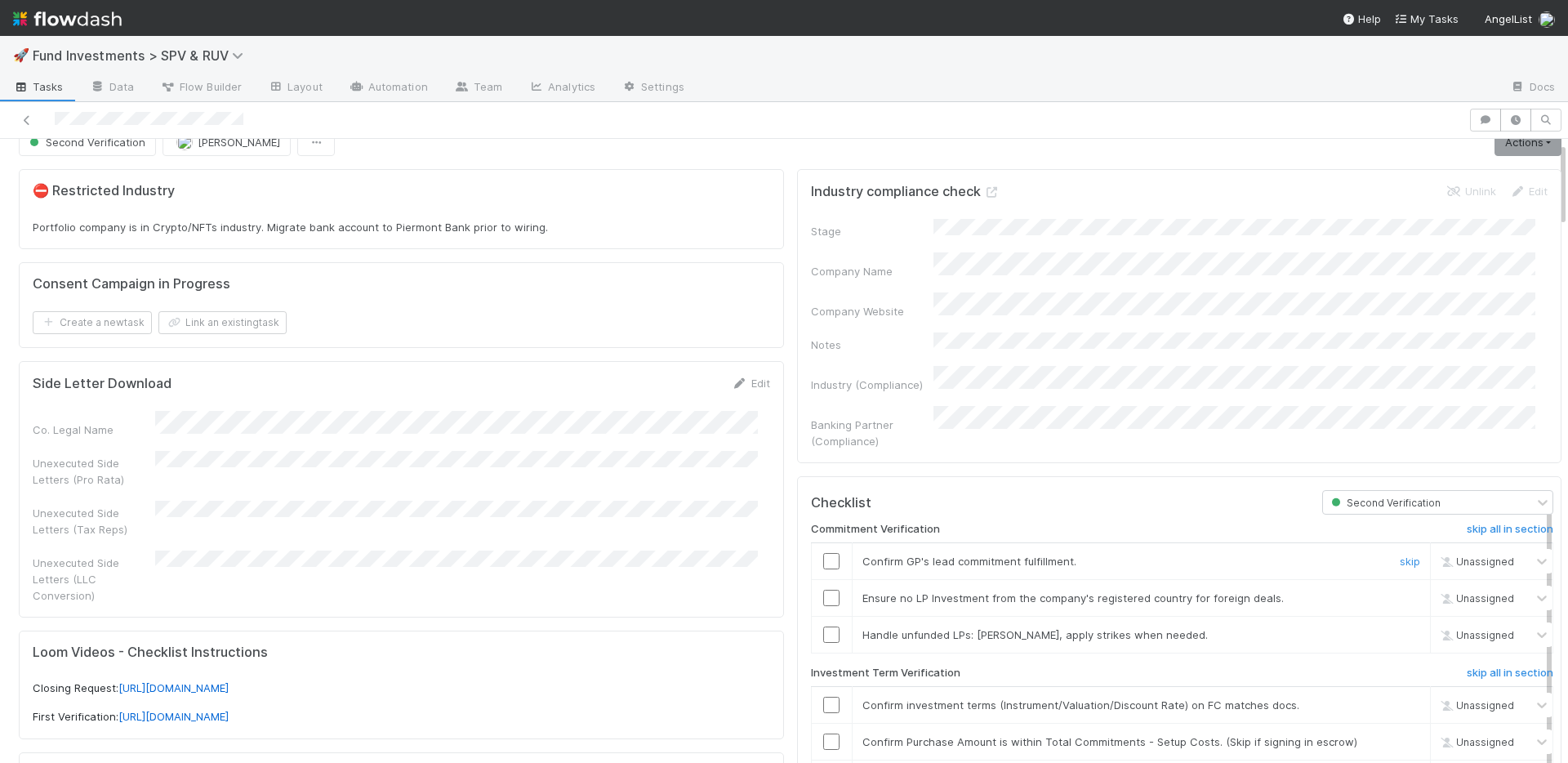
click at [823, 553] on input "checkbox" at bounding box center [831, 562] width 16 height 16
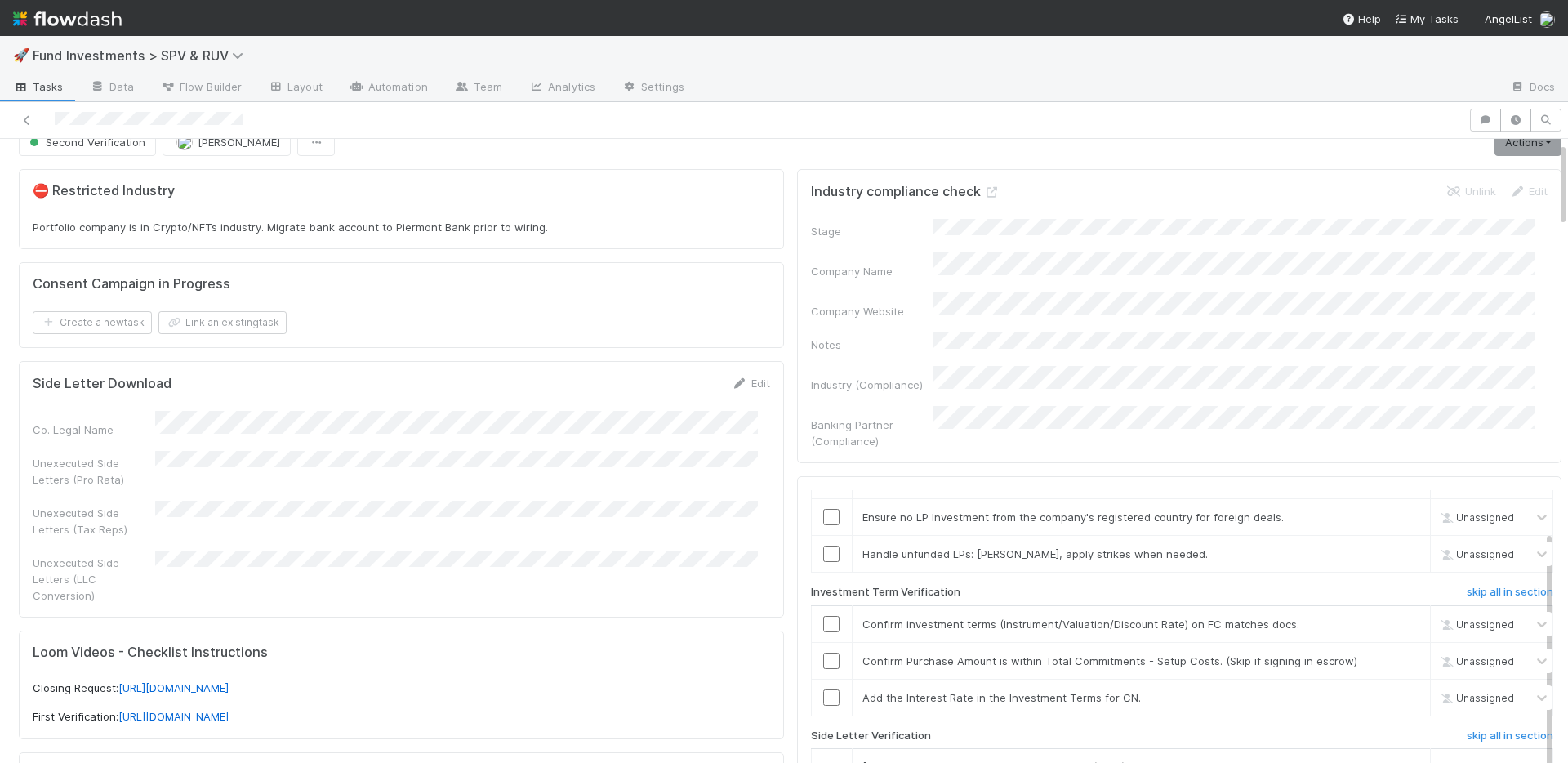
scroll to position [101, 0]
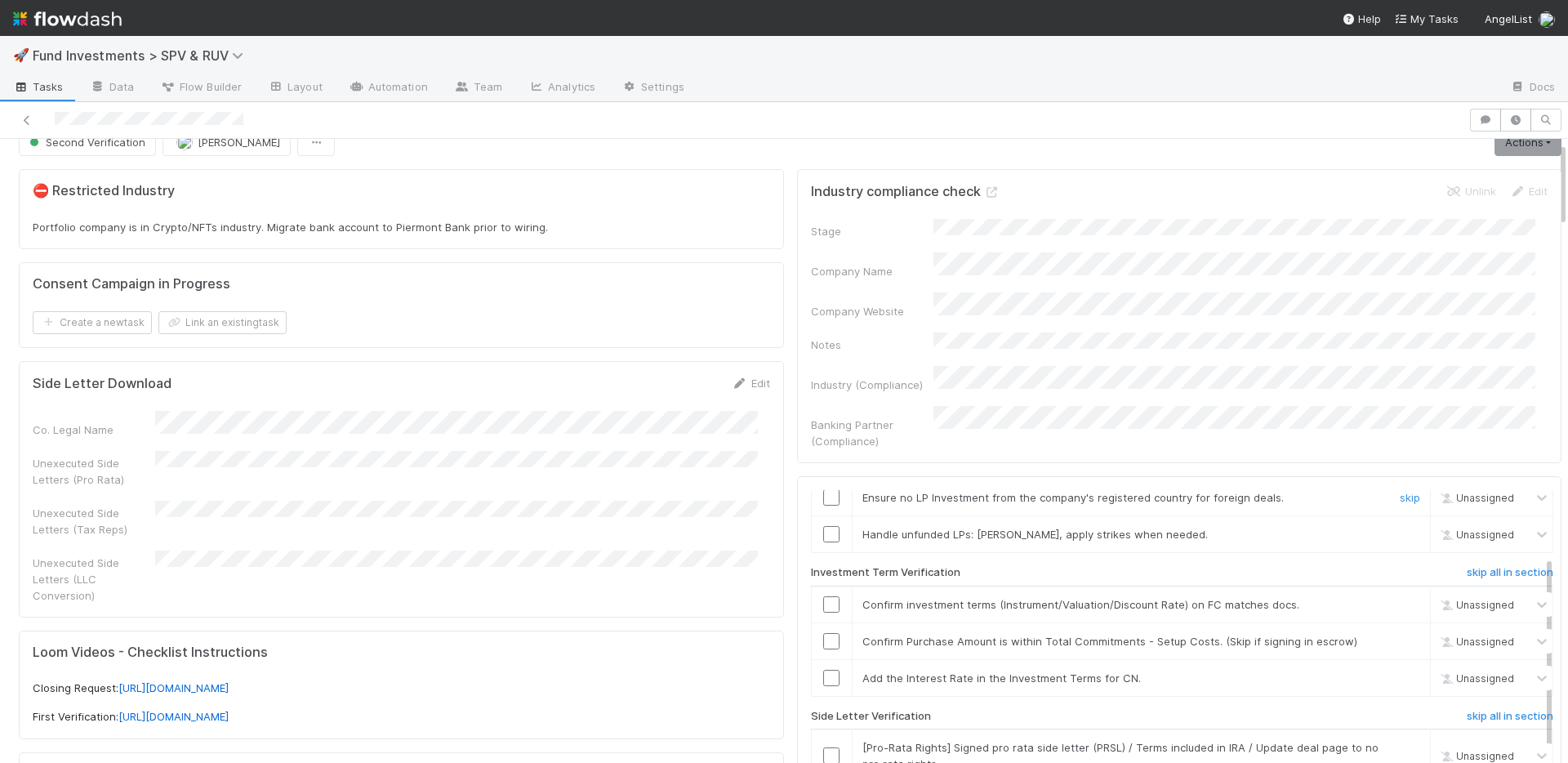
click at [823, 489] on input "checkbox" at bounding box center [831, 497] width 16 height 16
drag, startPoint x: 820, startPoint y: 508, endPoint x: 830, endPoint y: 506, distance: 10.2
click at [823, 526] on input "checkbox" at bounding box center [831, 535] width 16 height 16
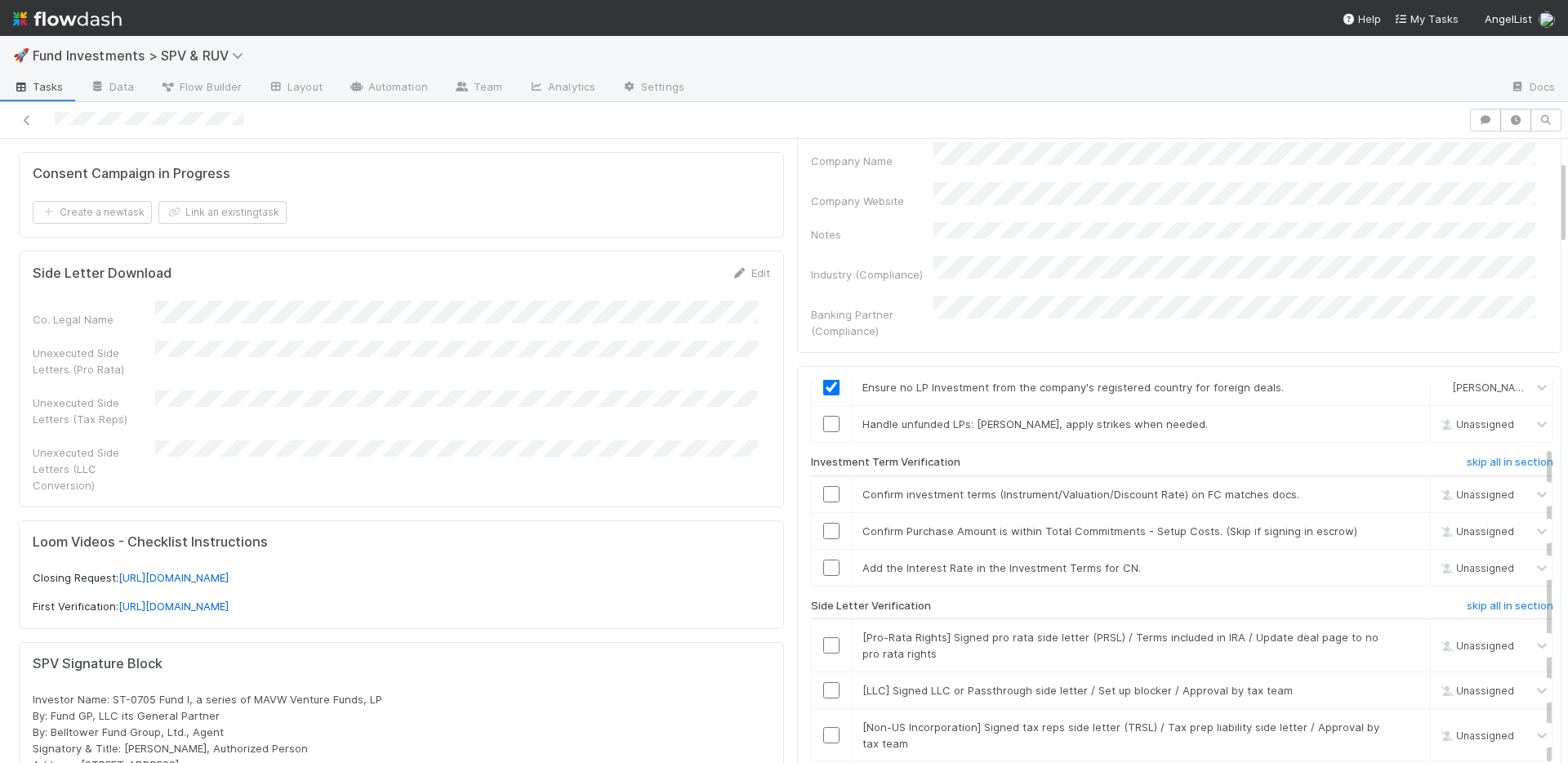
scroll to position [154, 0]
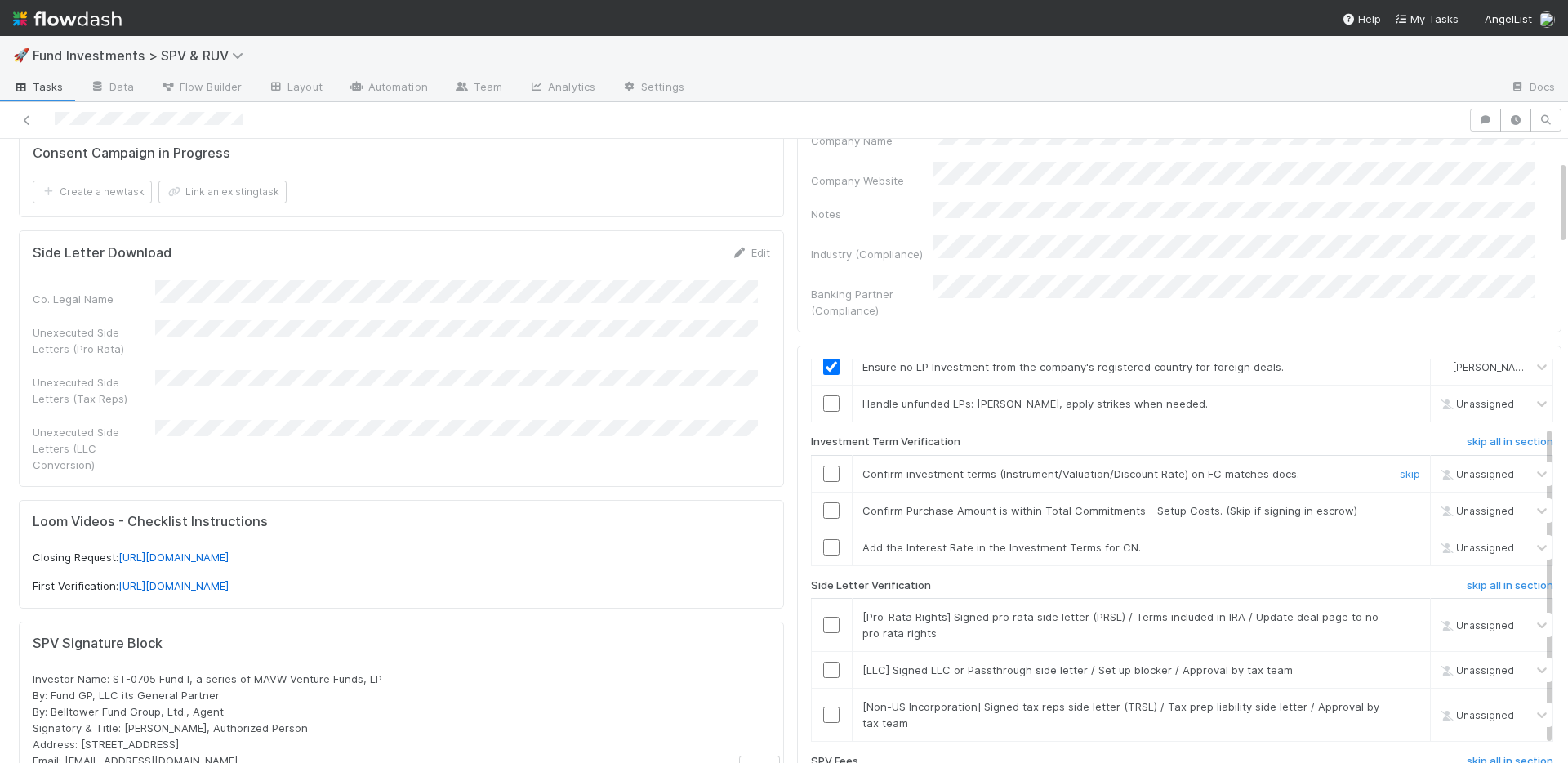
click at [824, 466] on input "checkbox" at bounding box center [831, 474] width 16 height 16
click at [823, 502] on input "checkbox" at bounding box center [831, 511] width 16 height 16
click at [823, 707] on input "checkbox" at bounding box center [831, 715] width 16 height 16
click at [1400, 663] on link "skip" at bounding box center [1410, 670] width 21 height 13
click at [1400, 610] on link "skip" at bounding box center [1410, 617] width 21 height 13
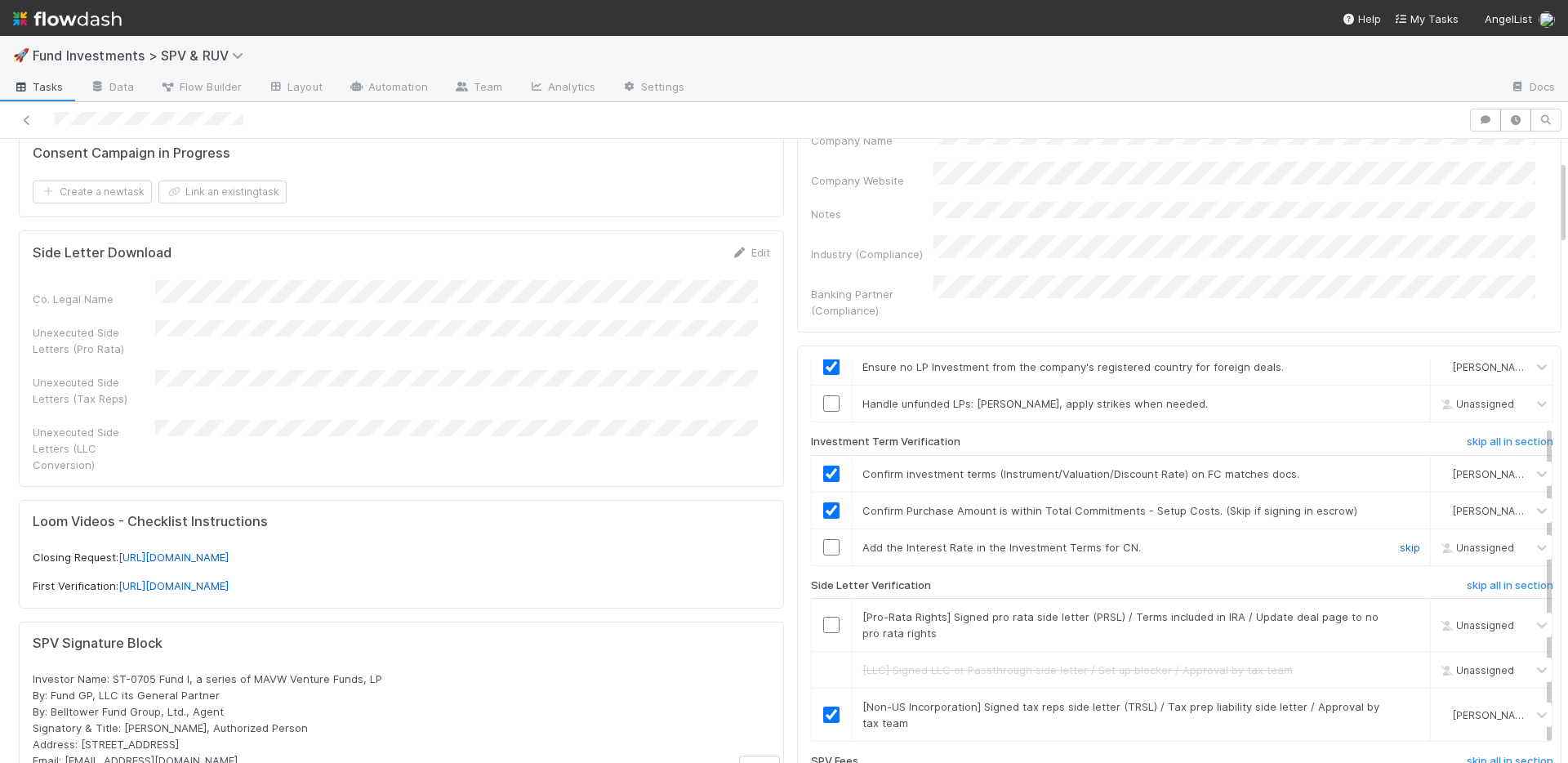
click at [1400, 541] on link "skip" at bounding box center [1410, 548] width 21 height 13
checkbox input "true"
click at [1400, 610] on link "skip" at bounding box center [1410, 617] width 21 height 13
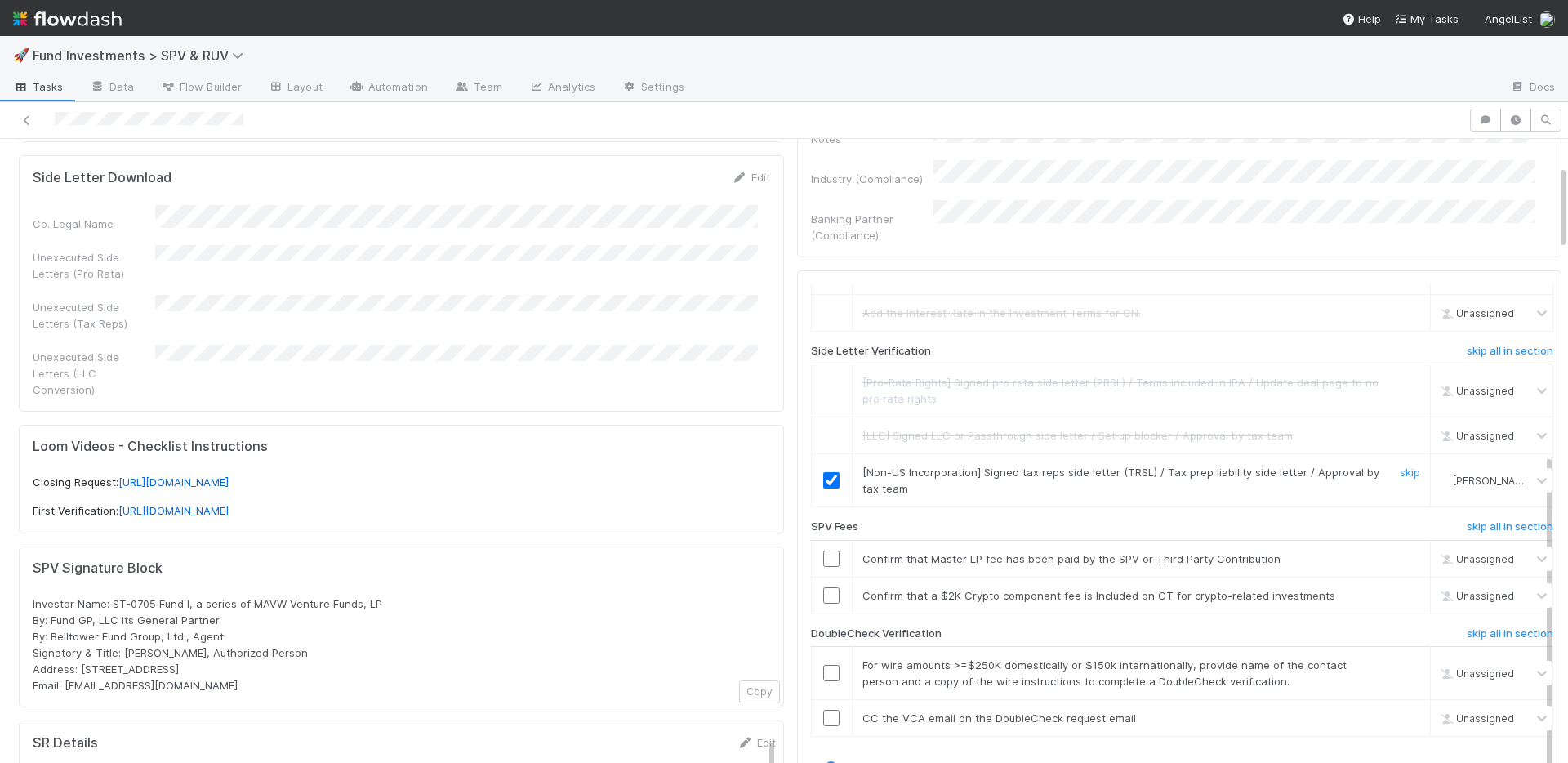
scroll to position [275, 0]
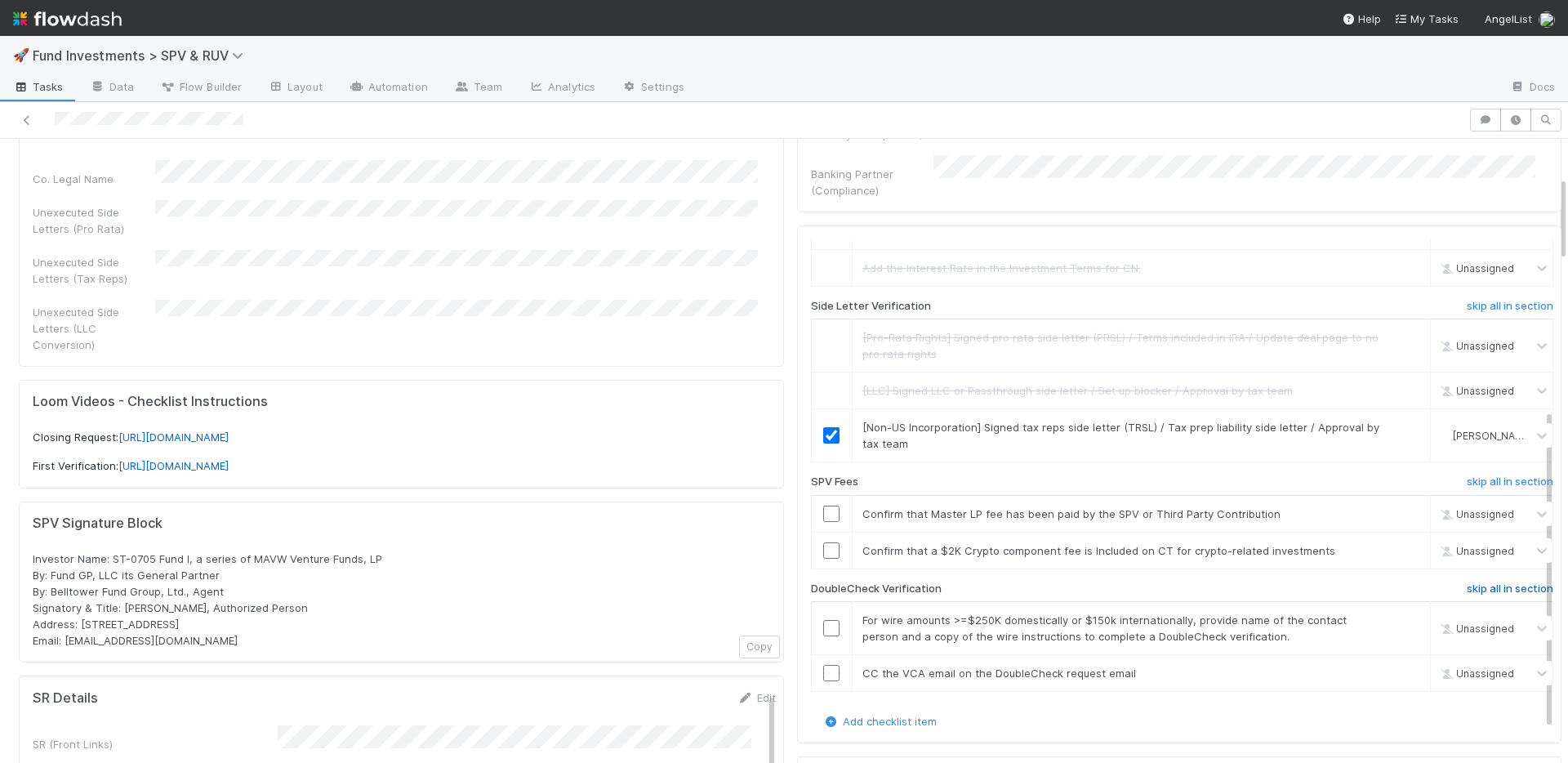
click at [1490, 582] on h6 "skip all in section" at bounding box center [1509, 589] width 87 height 13
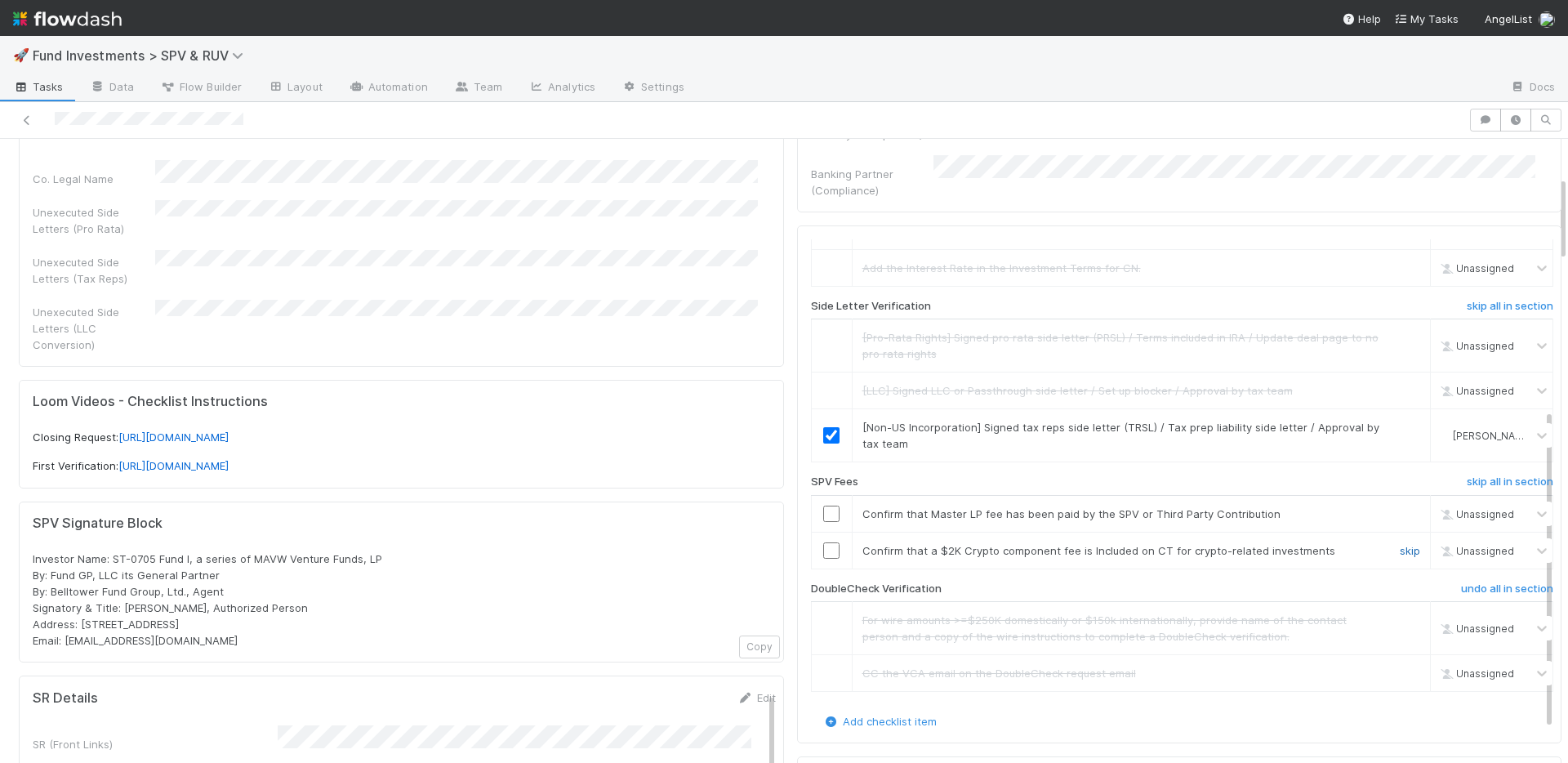
click at [1400, 544] on link "skip" at bounding box center [1410, 551] width 21 height 13
click at [823, 506] on input "checkbox" at bounding box center [831, 514] width 16 height 16
click at [1400, 544] on link "skip" at bounding box center [1410, 551] width 21 height 13
click at [823, 506] on input "checkbox" at bounding box center [831, 514] width 16 height 16
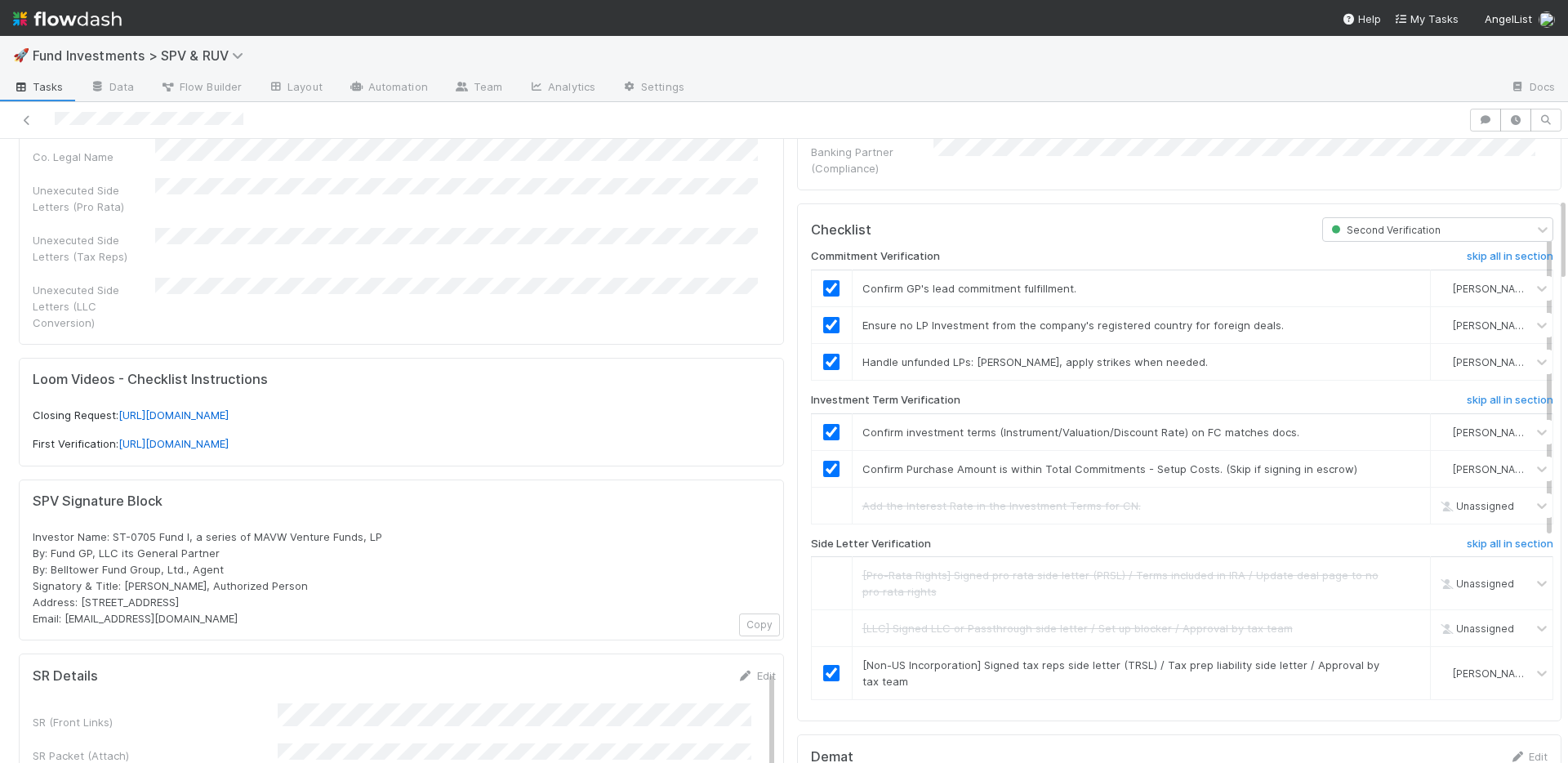
scroll to position [0, 0]
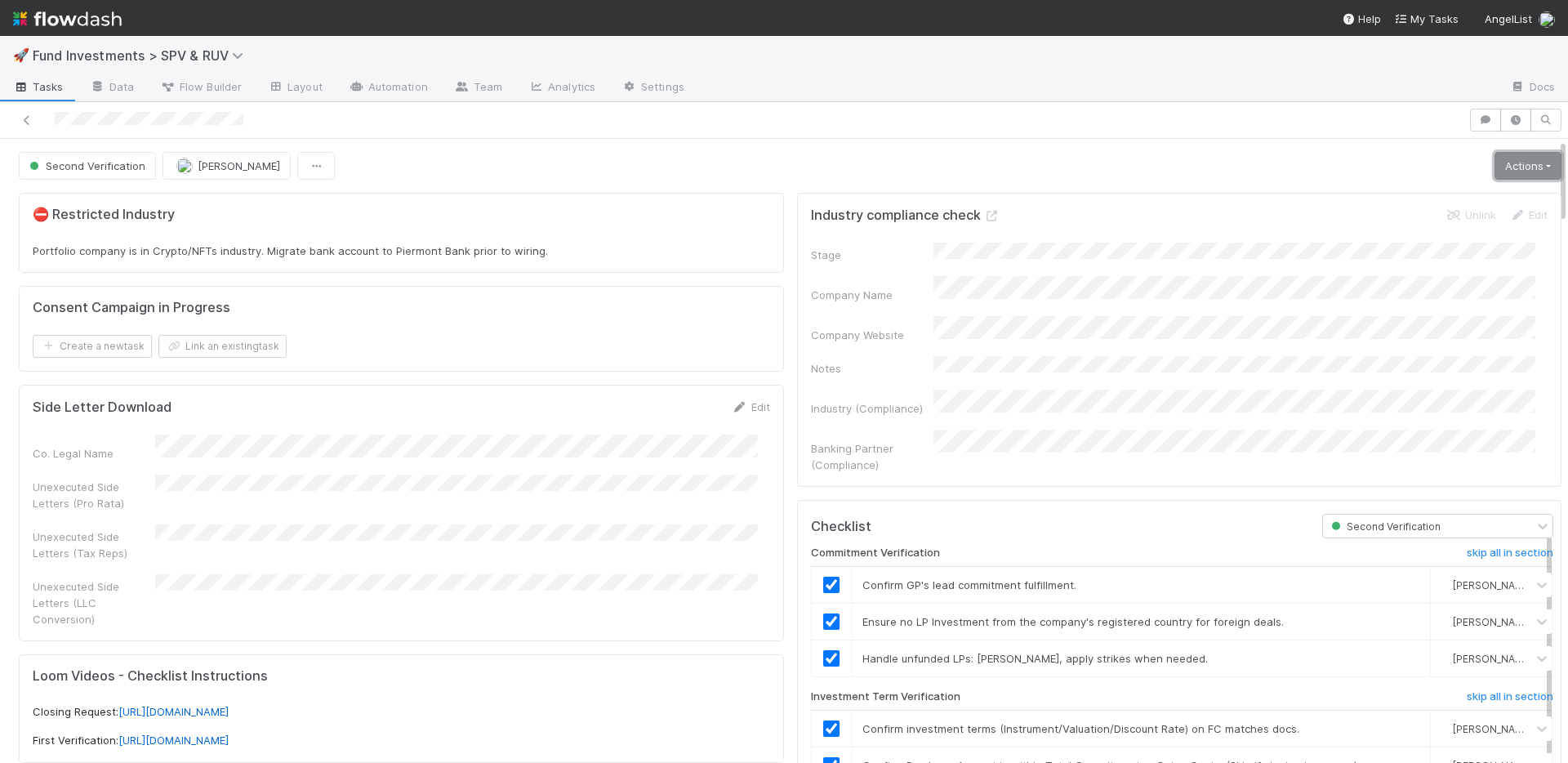
click at [1495, 167] on link "Actions" at bounding box center [1528, 166] width 67 height 28
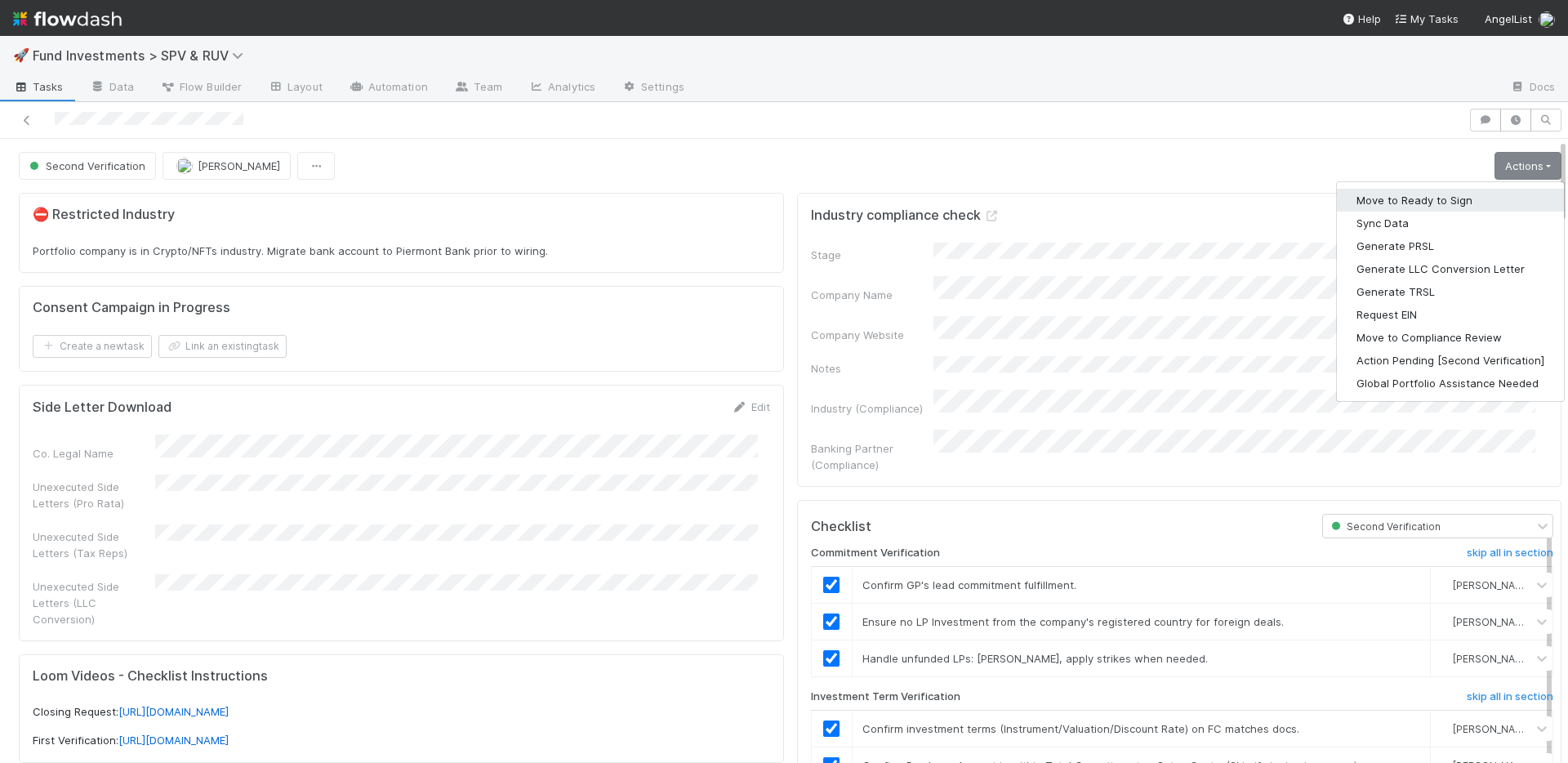
click at [1410, 198] on button "Move to Ready to Sign" at bounding box center [1449, 200] width 227 height 23
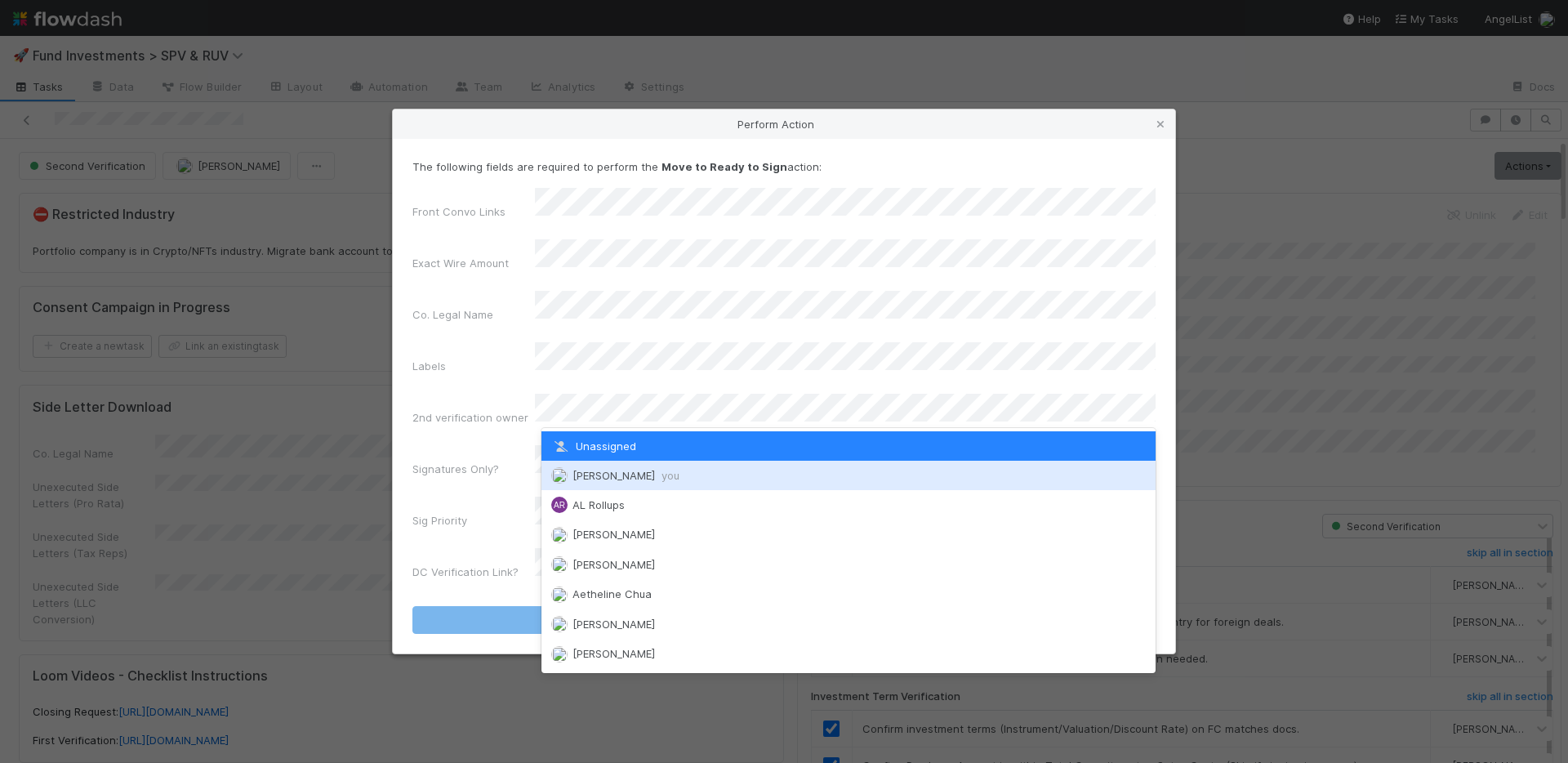
click at [594, 469] on span "Nate Richards you" at bounding box center [626, 476] width 107 height 13
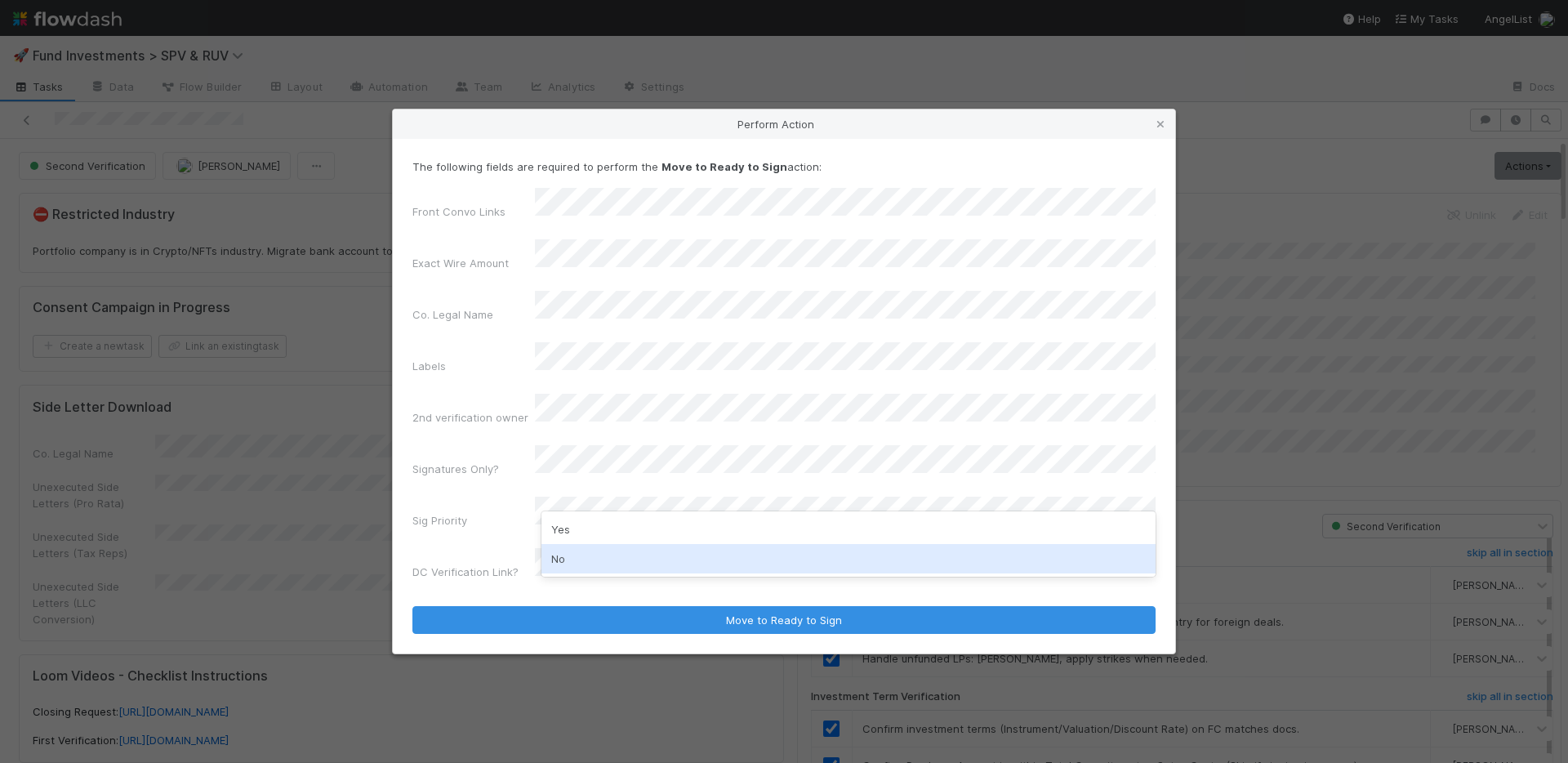
click at [575, 552] on div "No" at bounding box center [848, 559] width 614 height 30
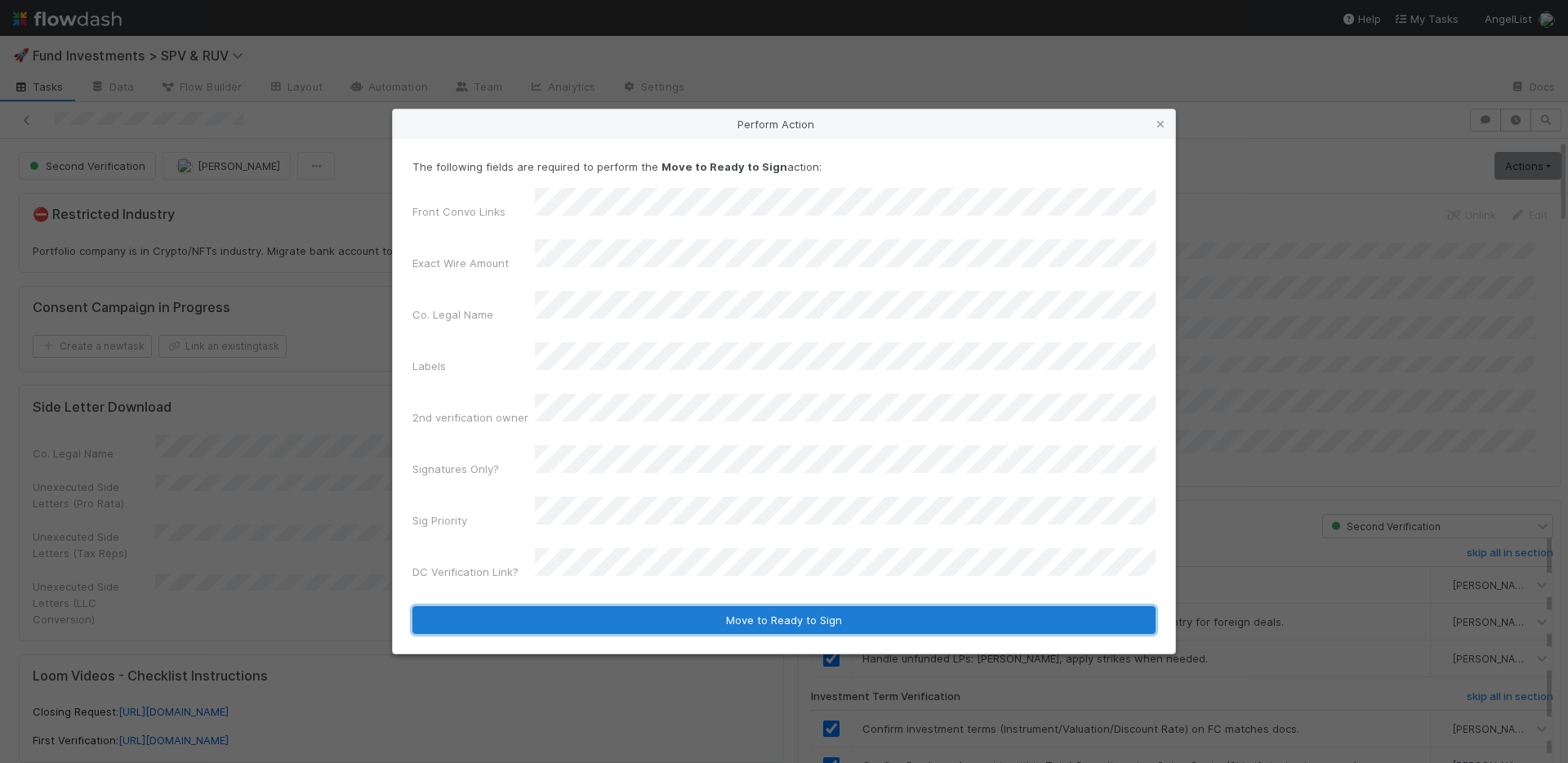
click at [683, 606] on button "Move to Ready to Sign" at bounding box center [783, 620] width 743 height 28
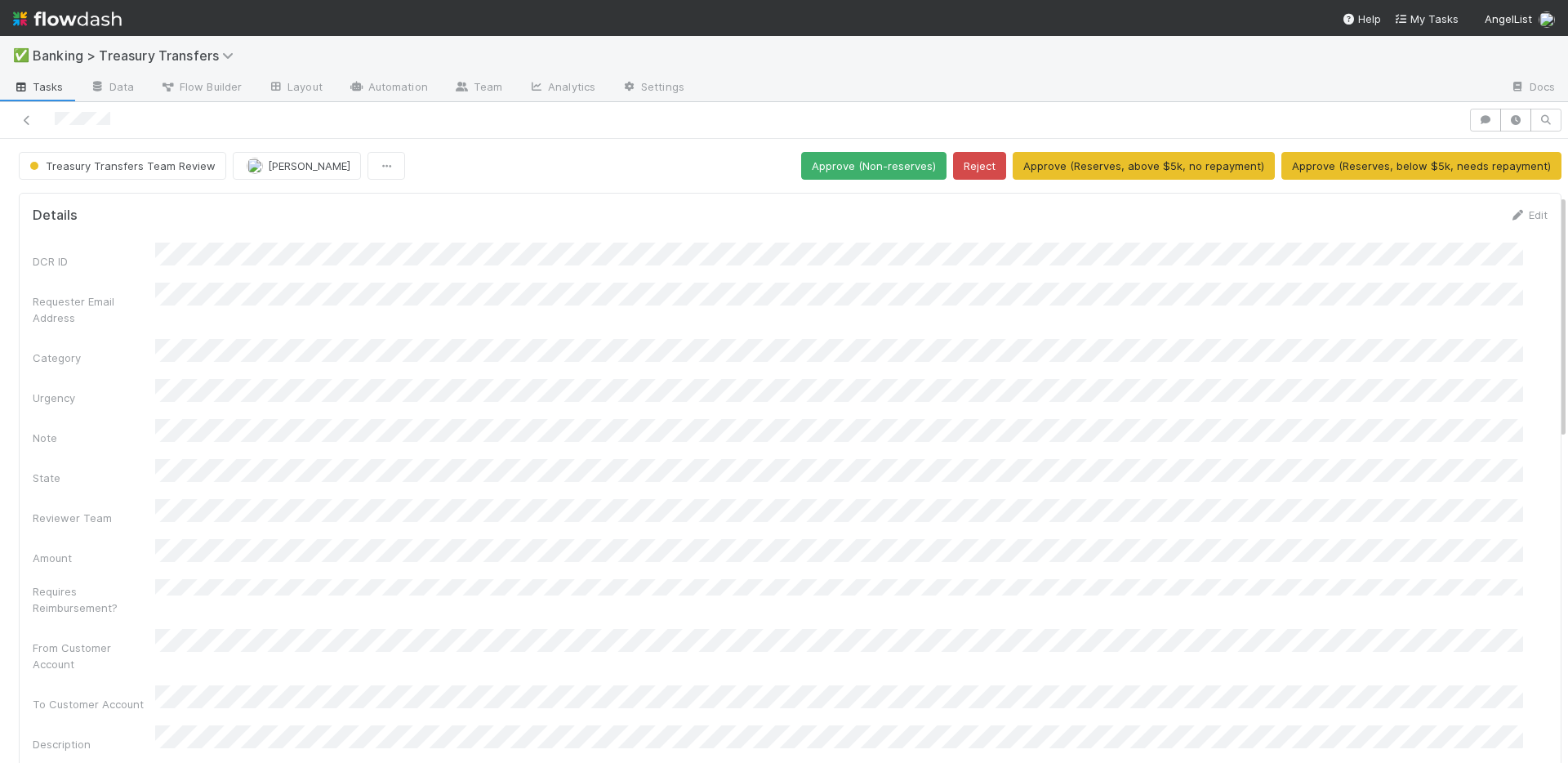
scroll to position [558, 0]
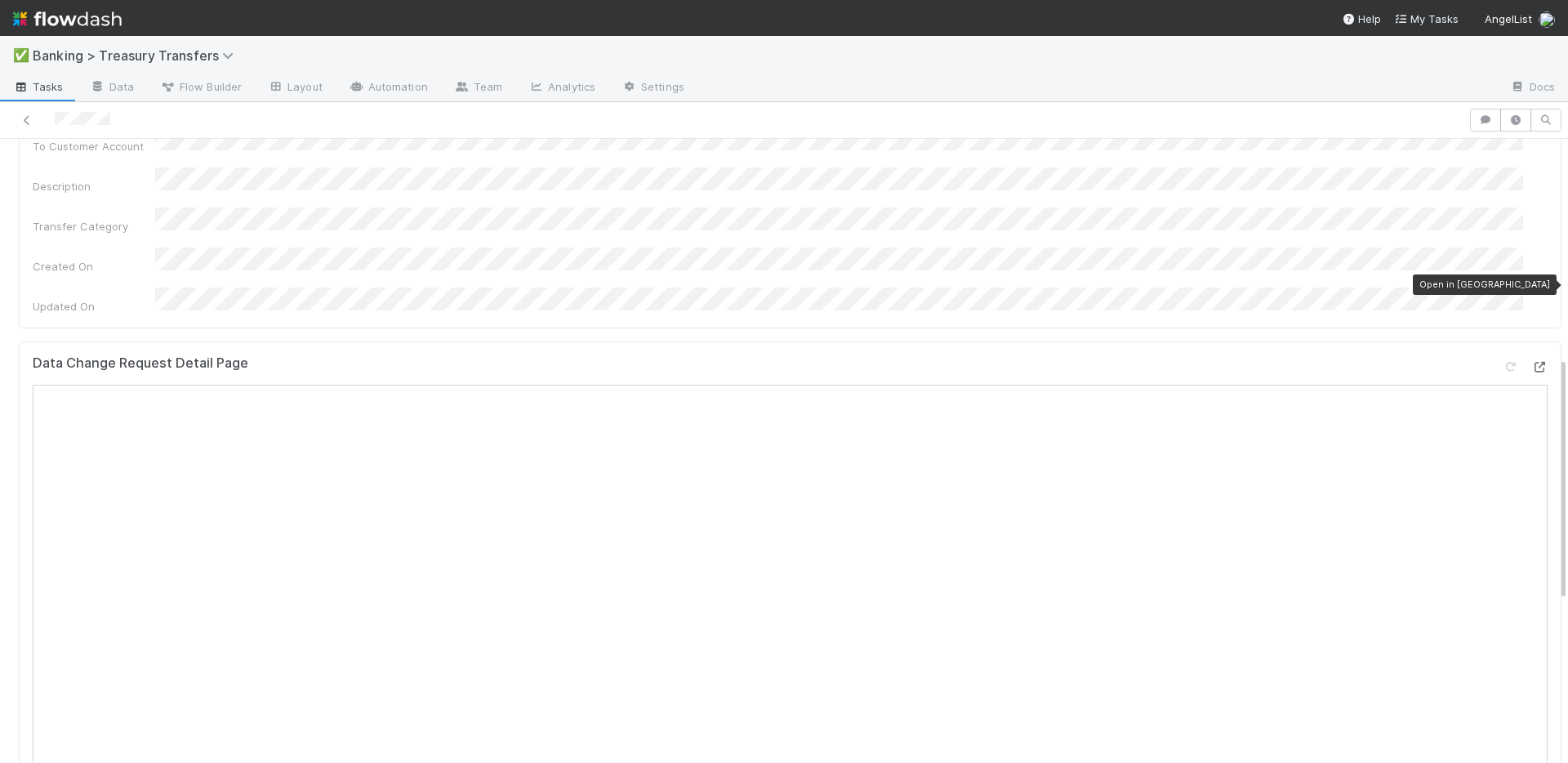
click at [1531, 362] on icon at bounding box center [1539, 367] width 16 height 11
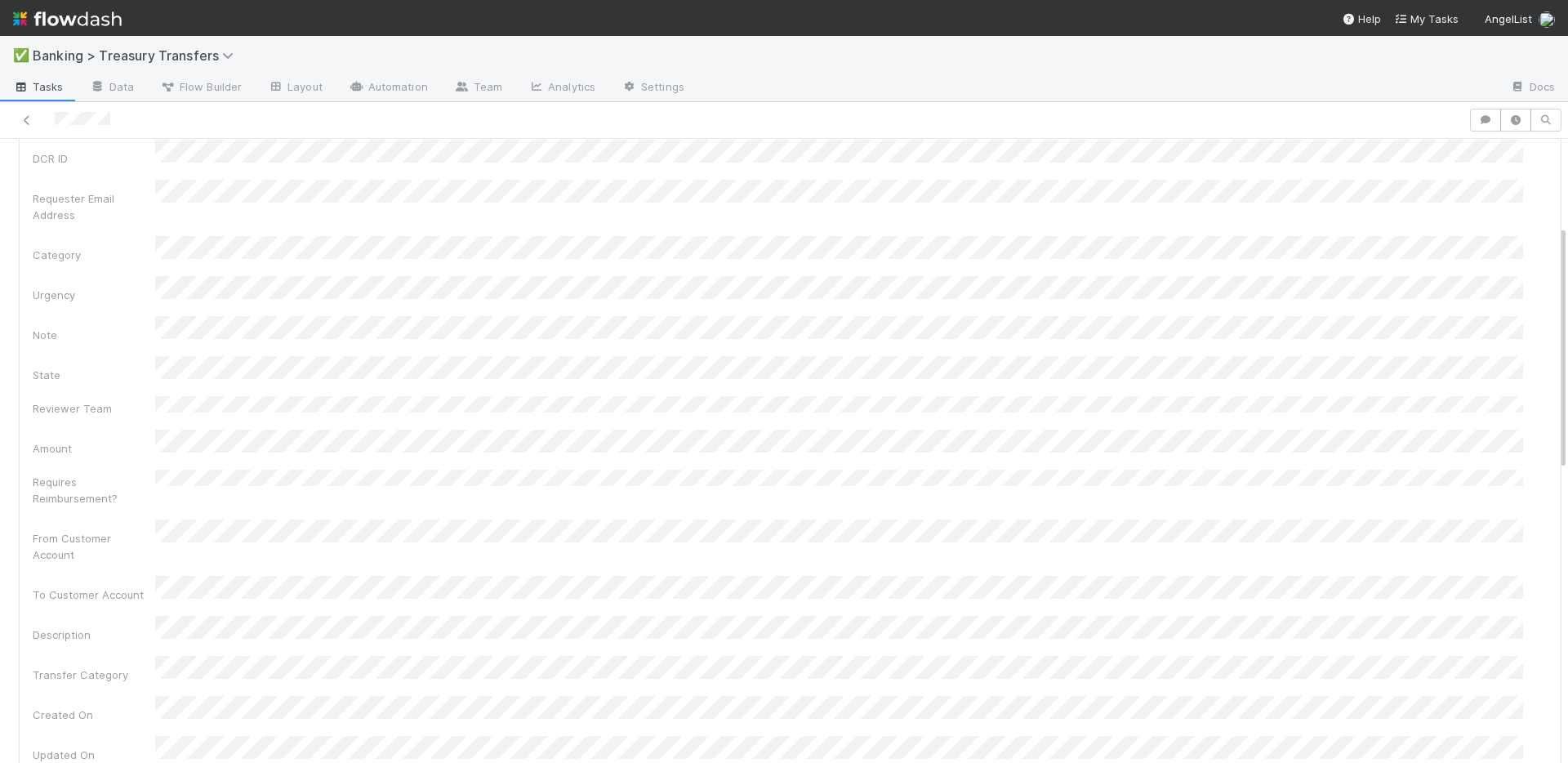
scroll to position [0, 0]
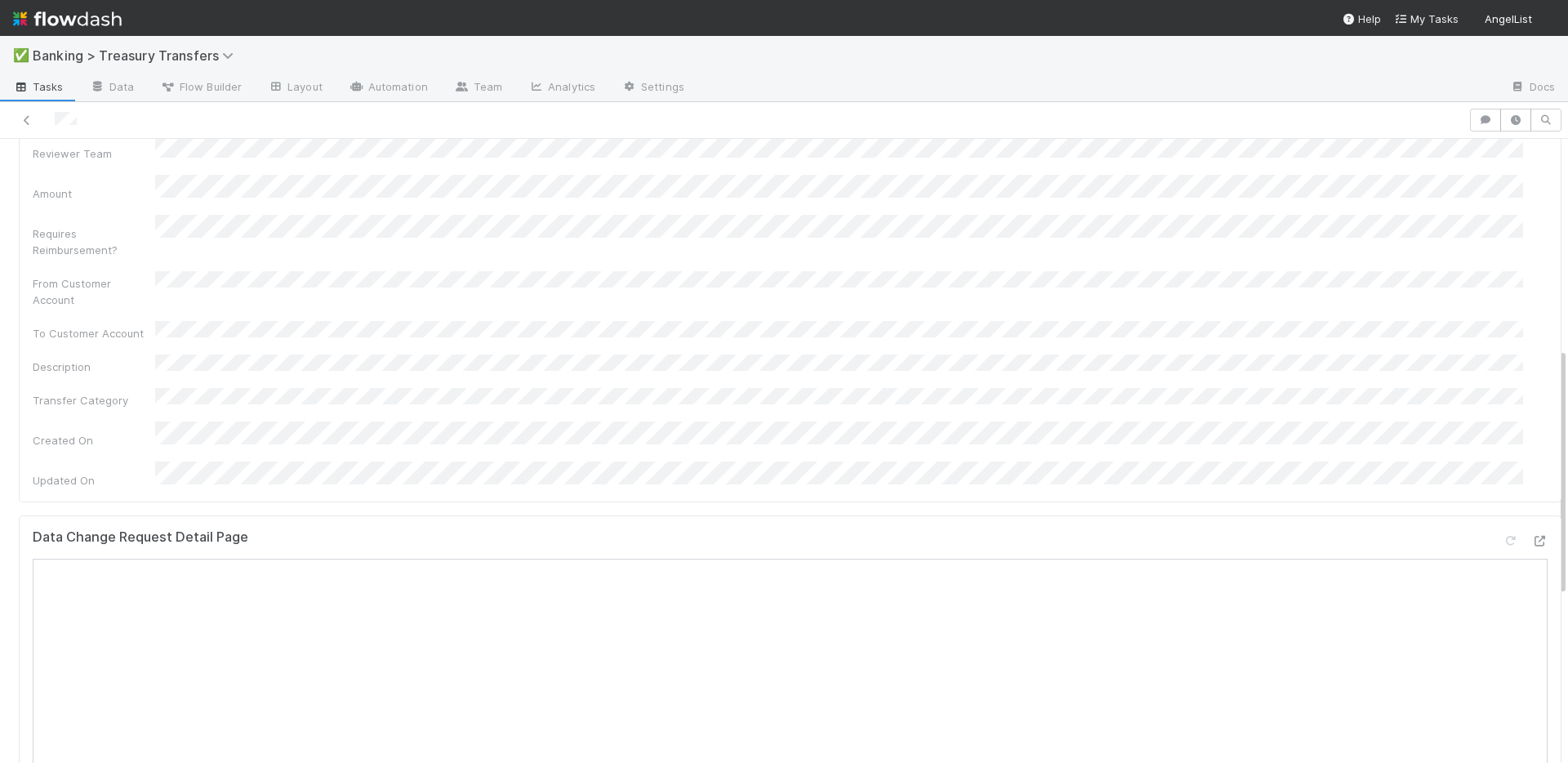
scroll to position [559, 0]
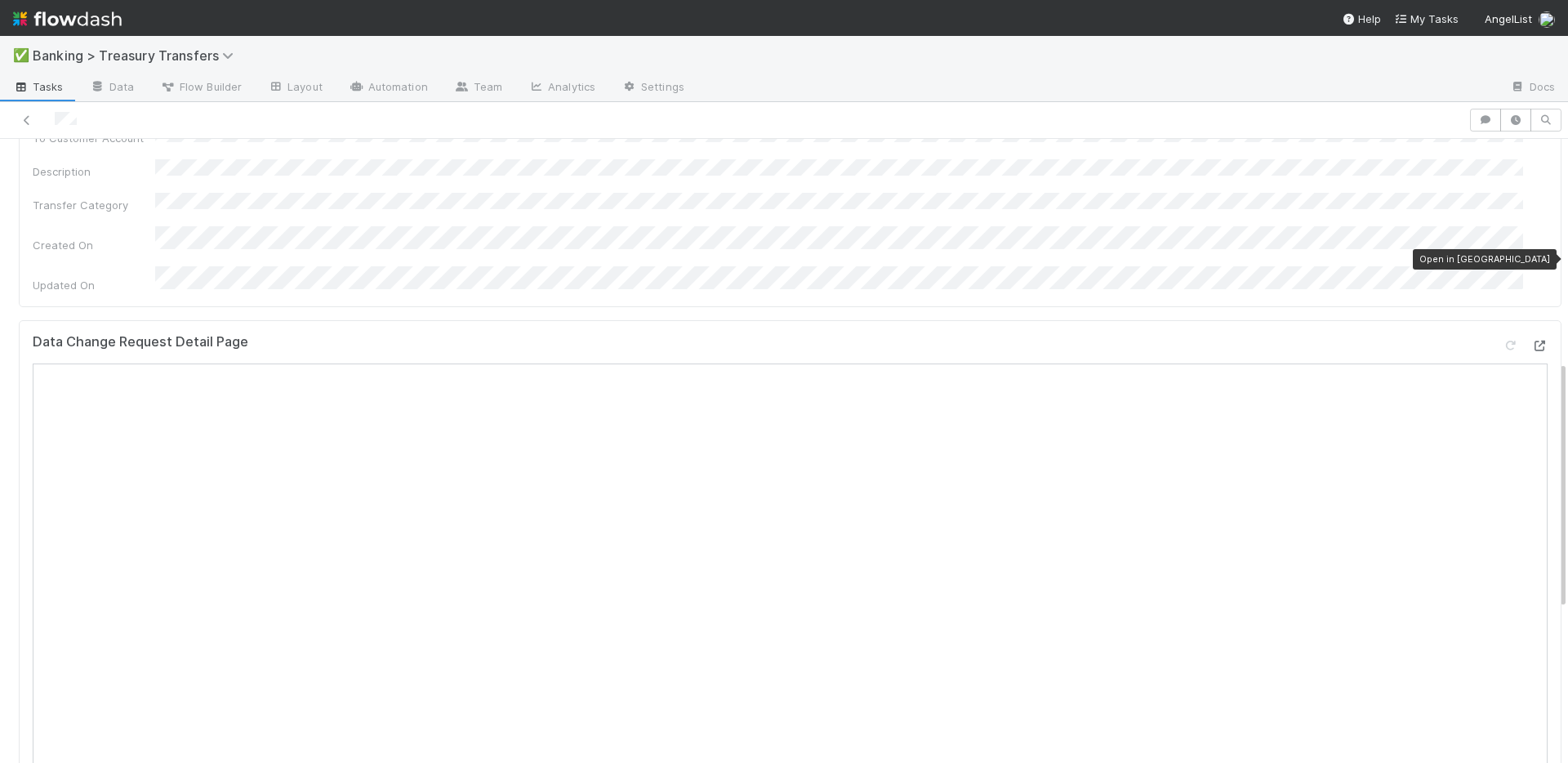
click at [1531, 341] on icon at bounding box center [1539, 346] width 16 height 11
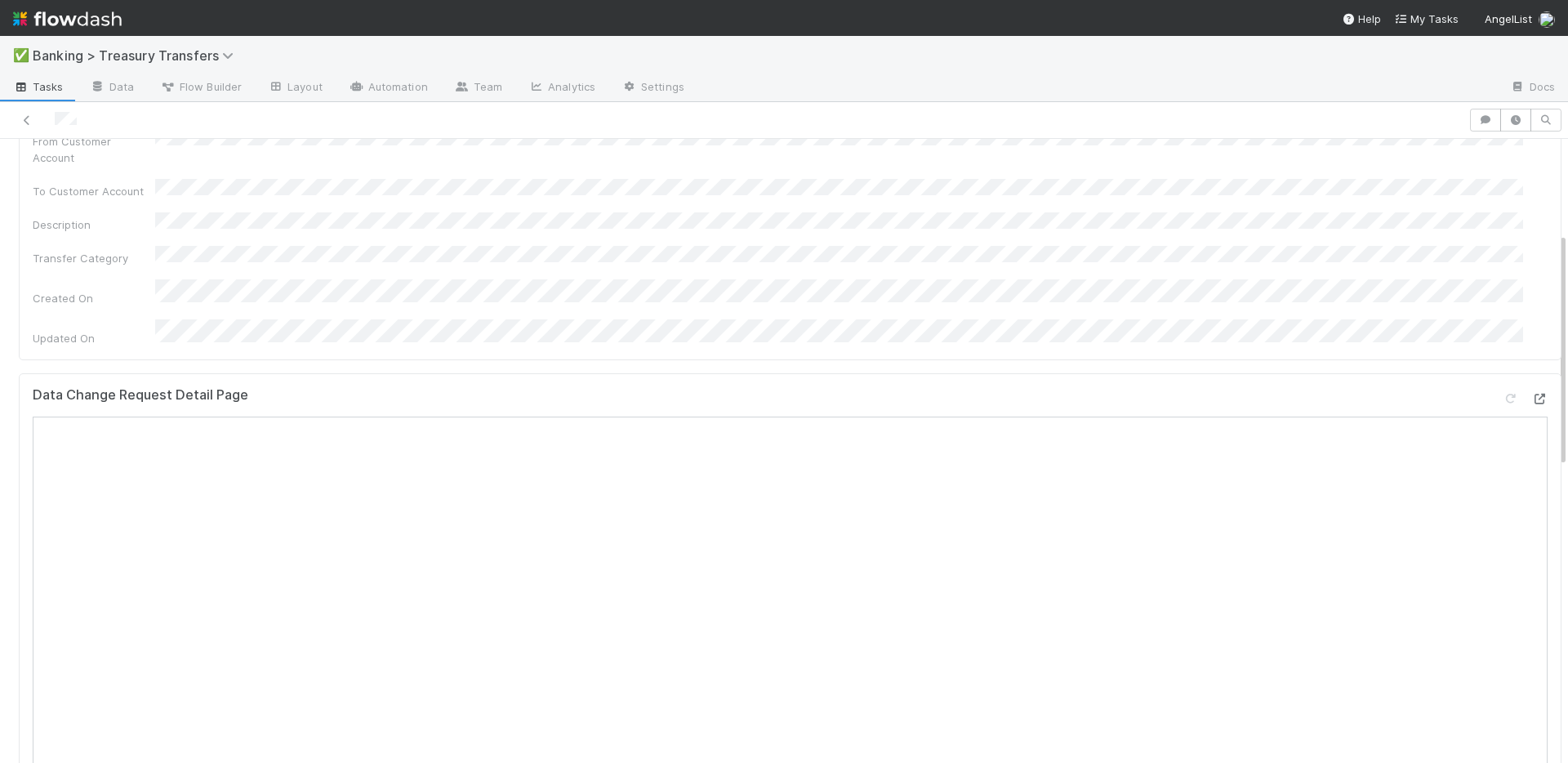
scroll to position [247, 0]
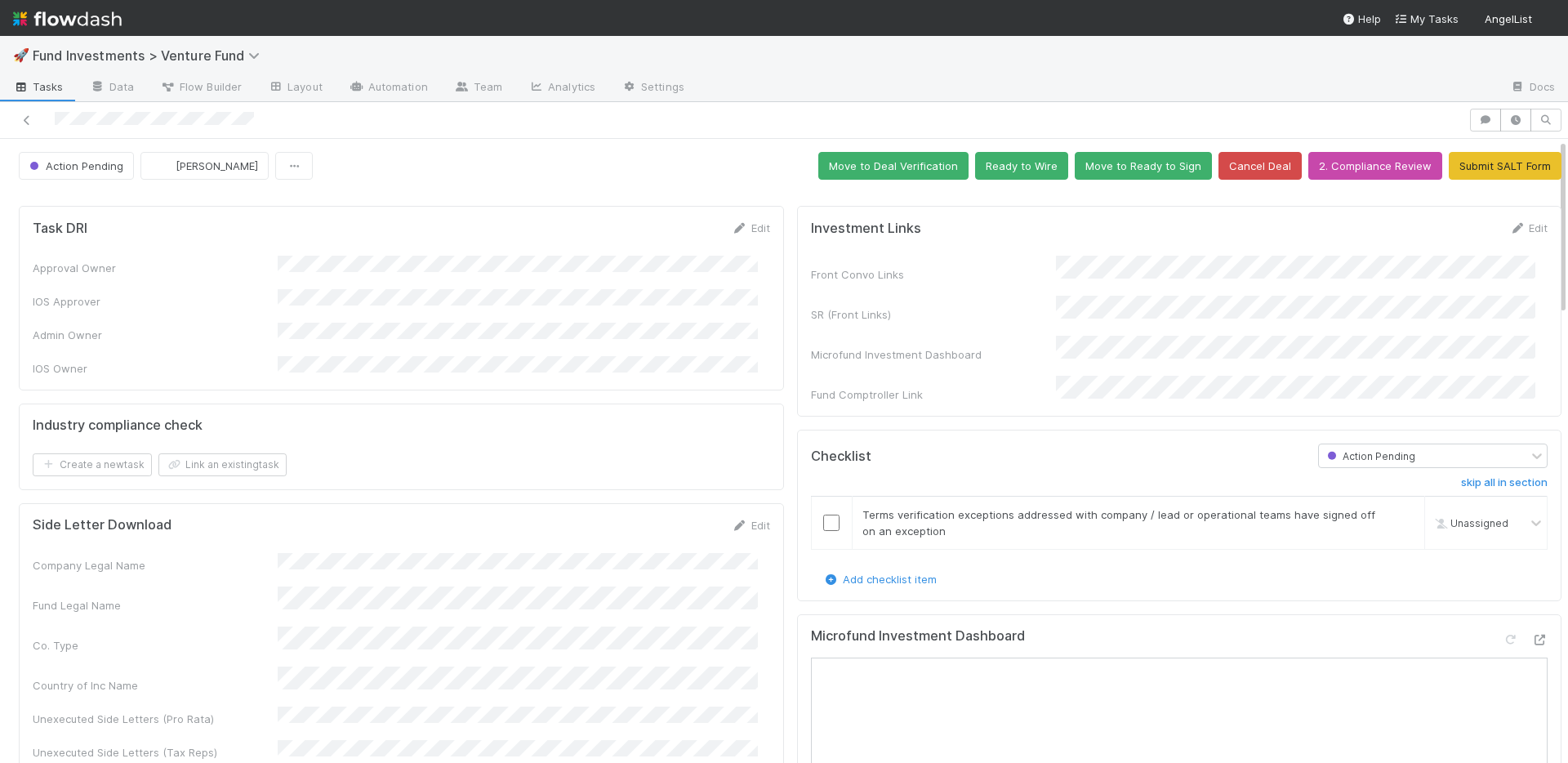
scroll to position [561, 0]
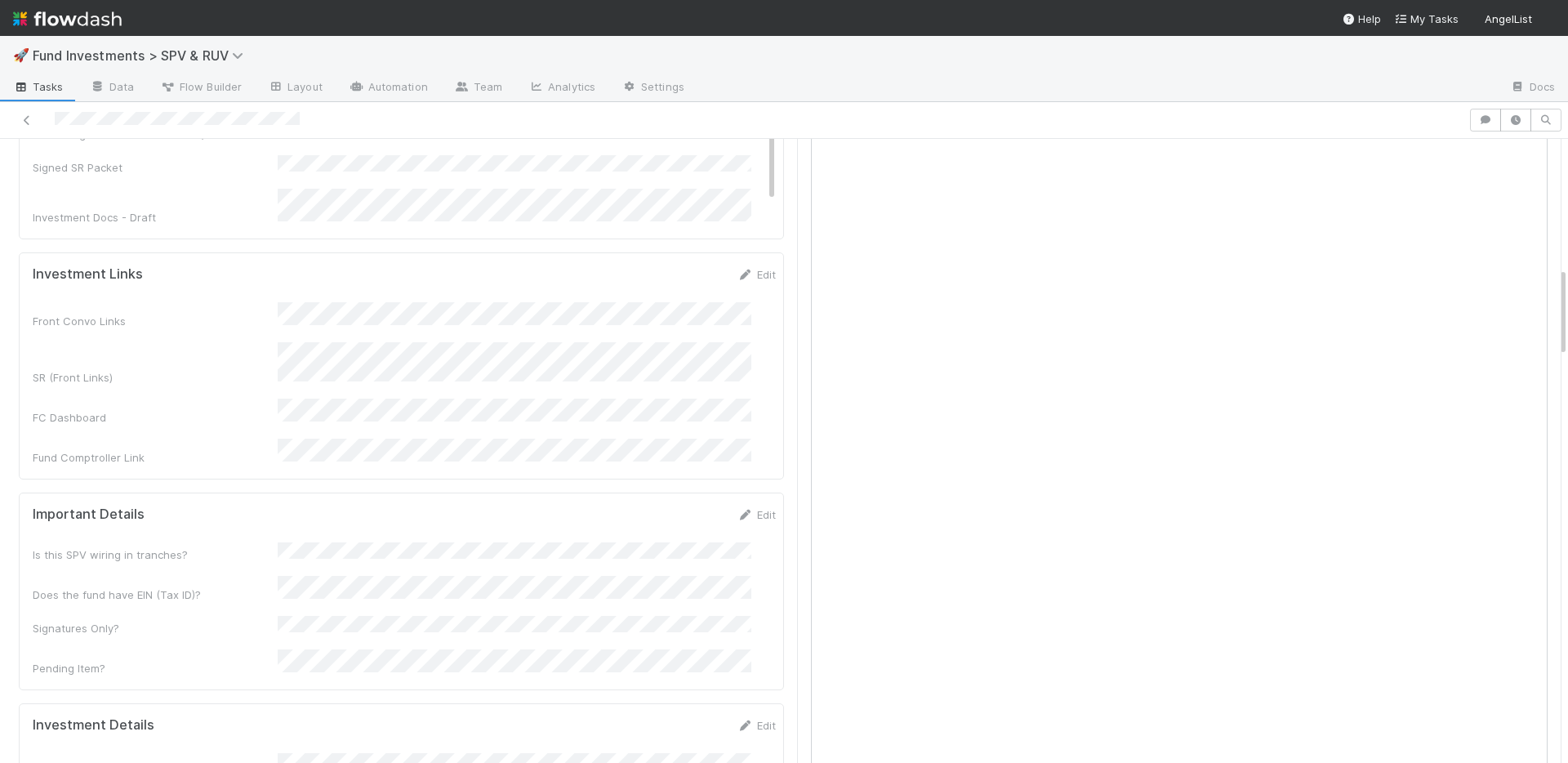
scroll to position [887, 0]
click at [747, 497] on link "Edit" at bounding box center [756, 504] width 39 height 13
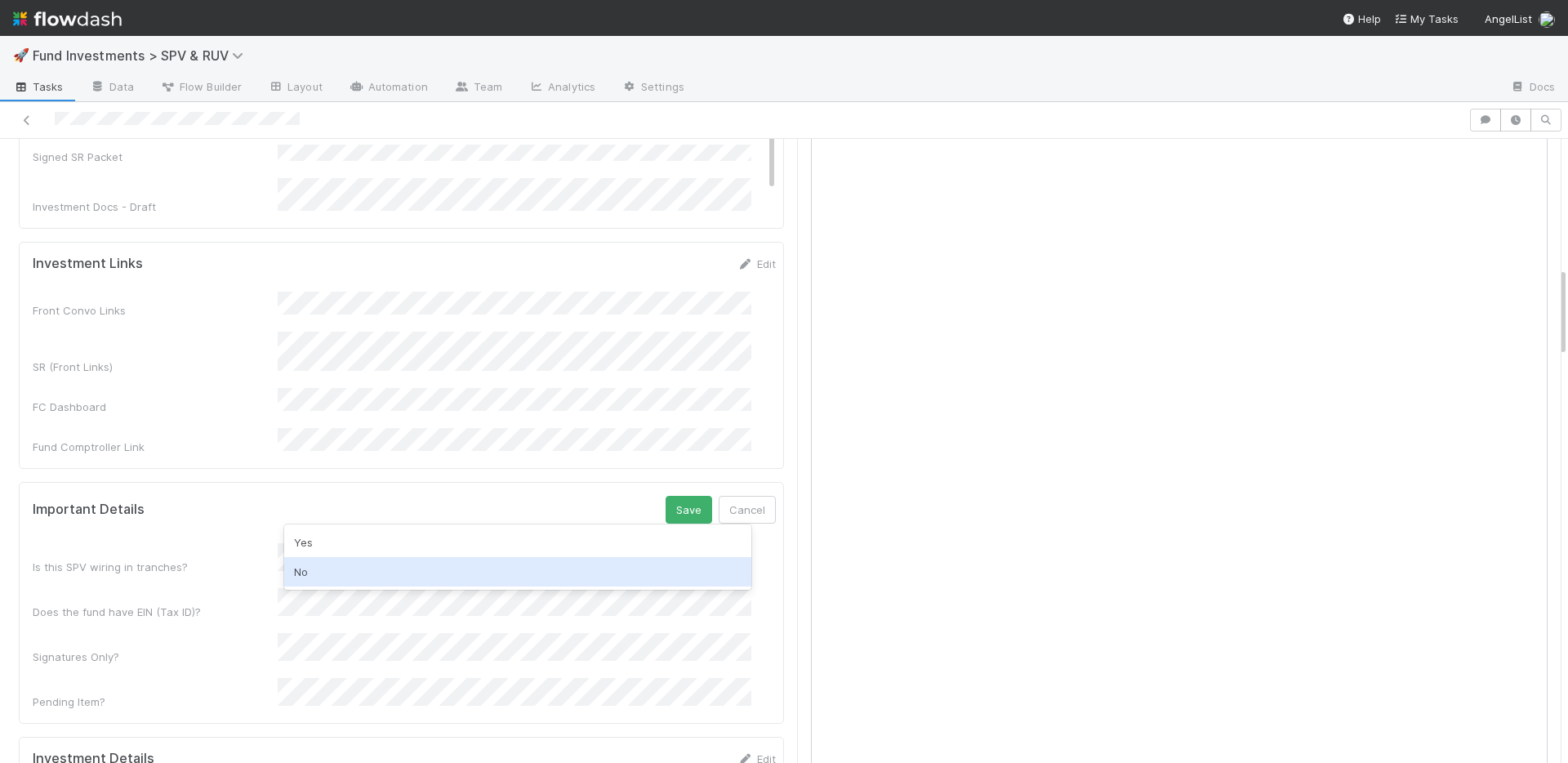
click at [408, 558] on div "No" at bounding box center [518, 572] width 467 height 30
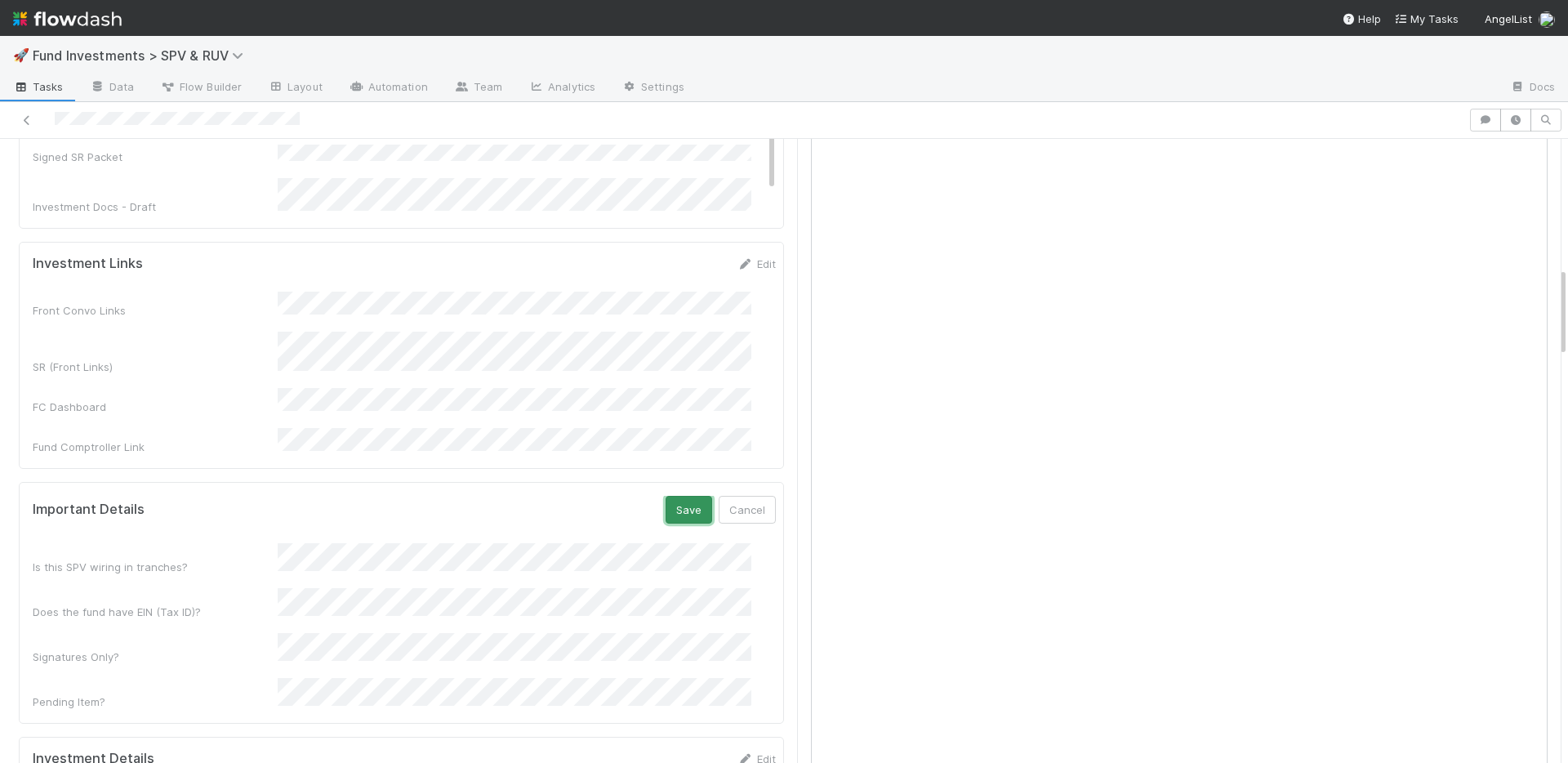
click at [665, 496] on button "Save" at bounding box center [688, 510] width 46 height 28
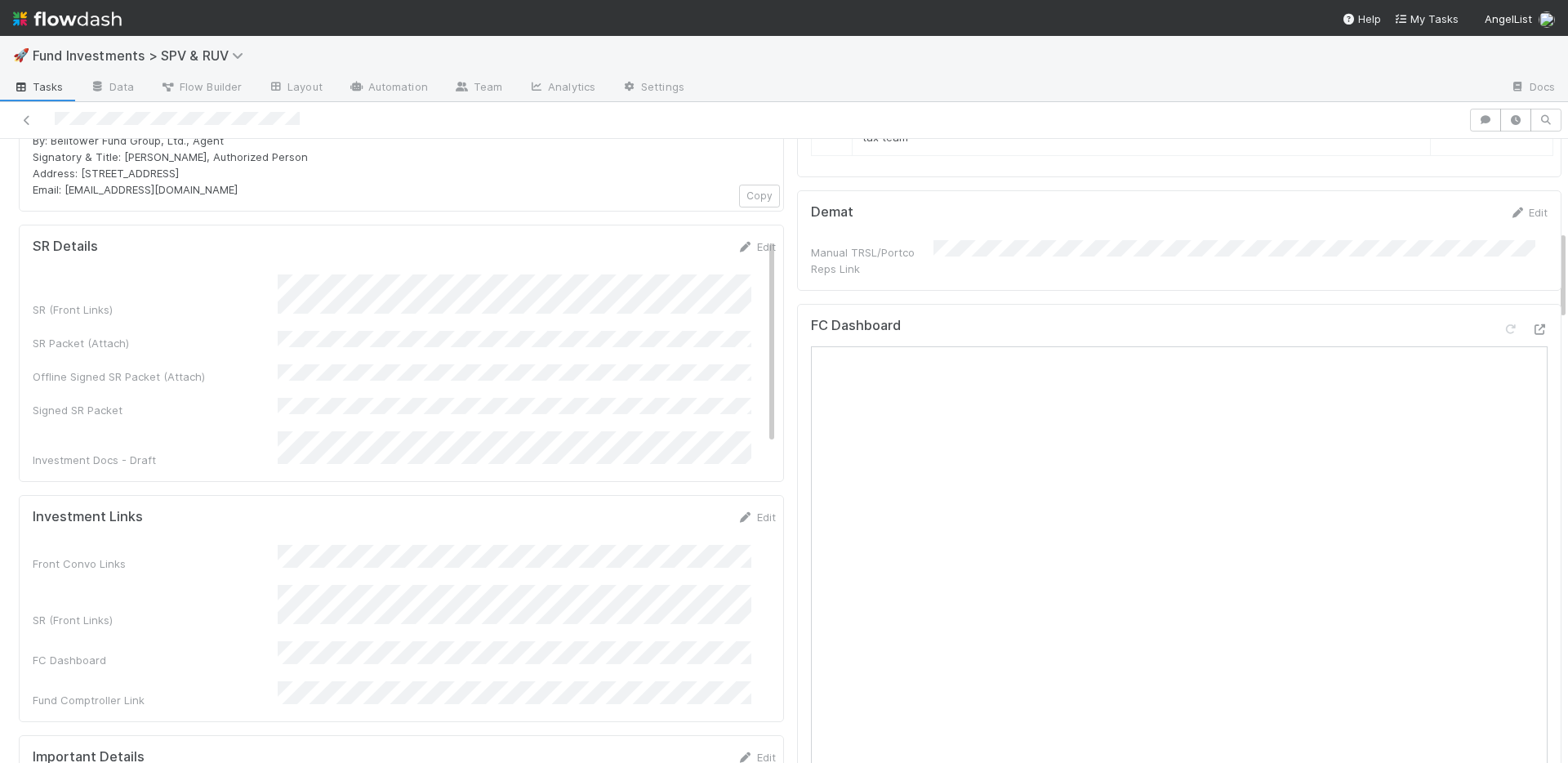
scroll to position [126, 0]
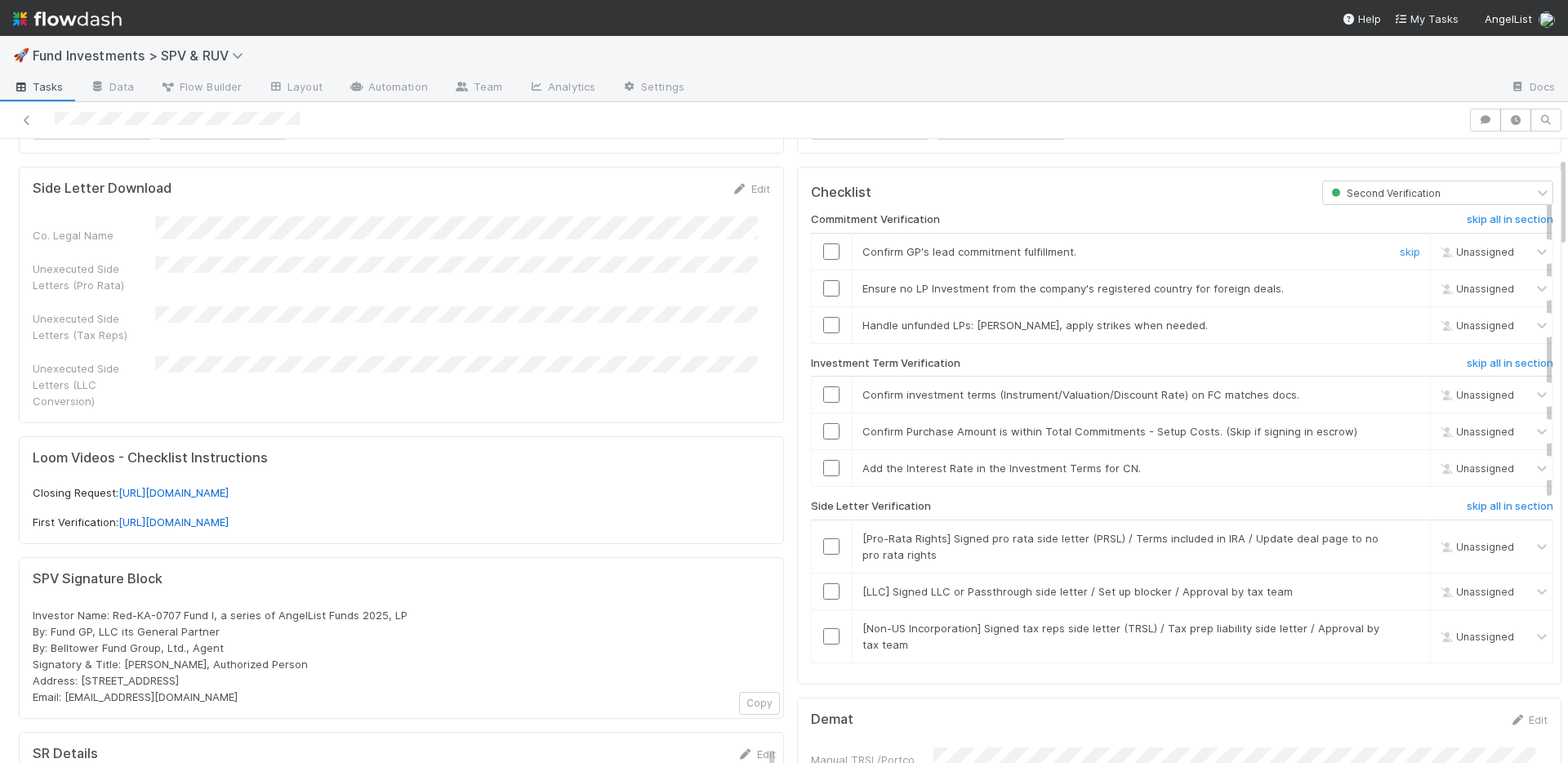
click at [823, 252] on input "checkbox" at bounding box center [831, 252] width 16 height 16
click at [1400, 286] on link "skip" at bounding box center [1410, 289] width 21 height 13
click at [1400, 327] on link "skip" at bounding box center [1410, 325] width 21 height 13
click at [823, 393] on input "checkbox" at bounding box center [831, 394] width 16 height 16
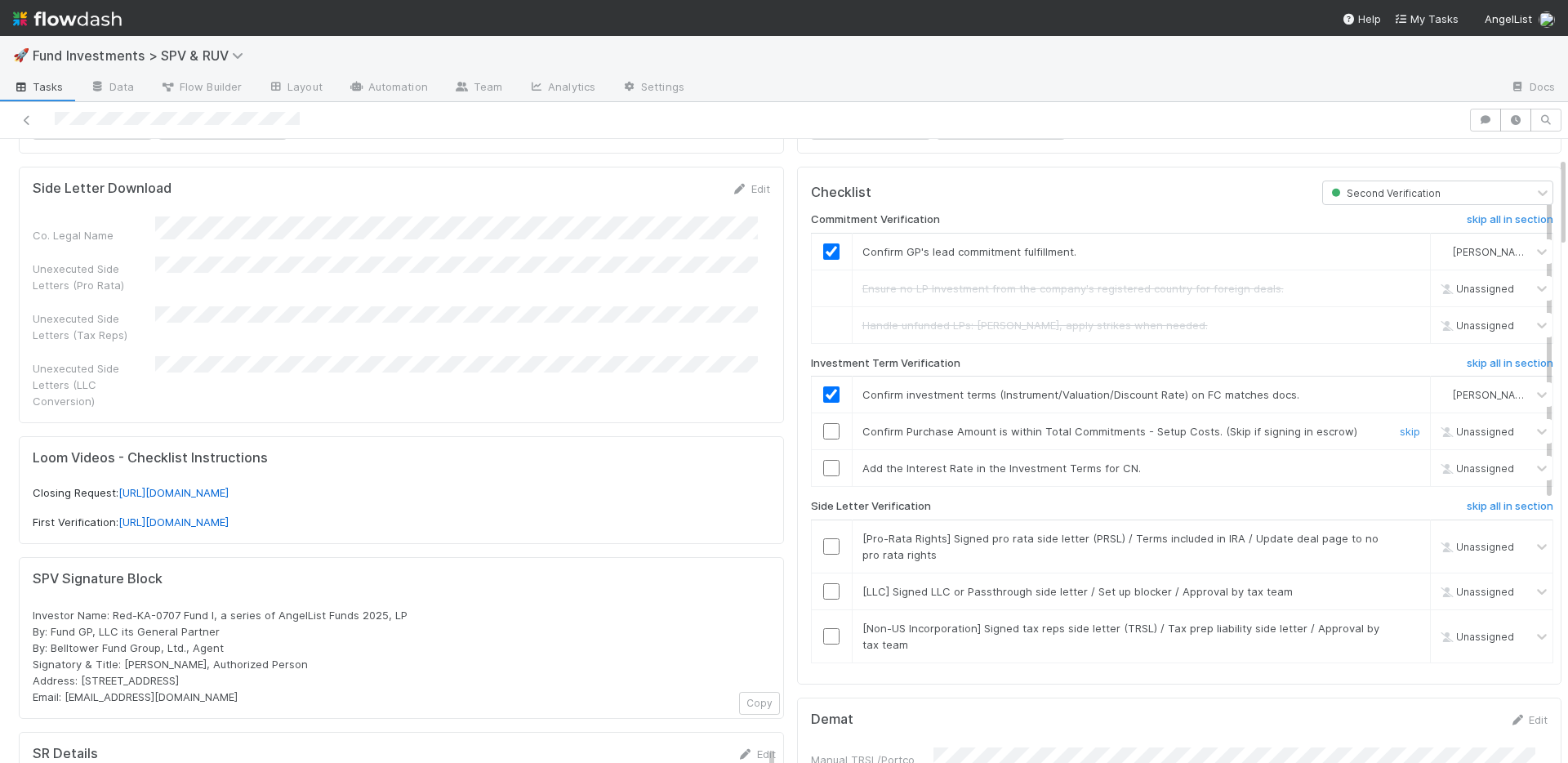
click at [823, 430] on input "checkbox" at bounding box center [831, 431] width 16 height 16
click at [1497, 510] on h6 "skip all in section" at bounding box center [1509, 506] width 87 height 13
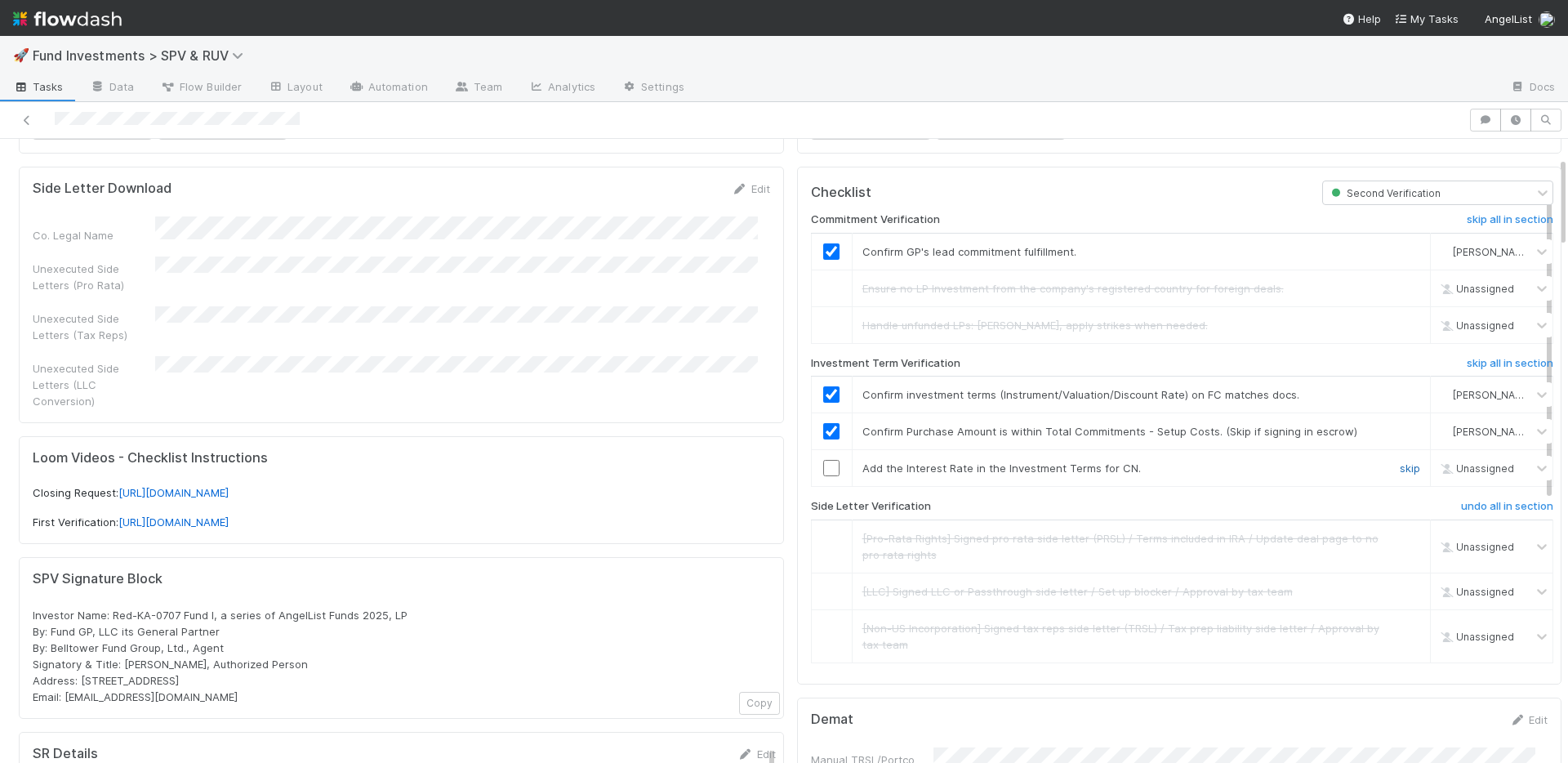
click at [1400, 464] on link "skip" at bounding box center [1410, 469] width 21 height 13
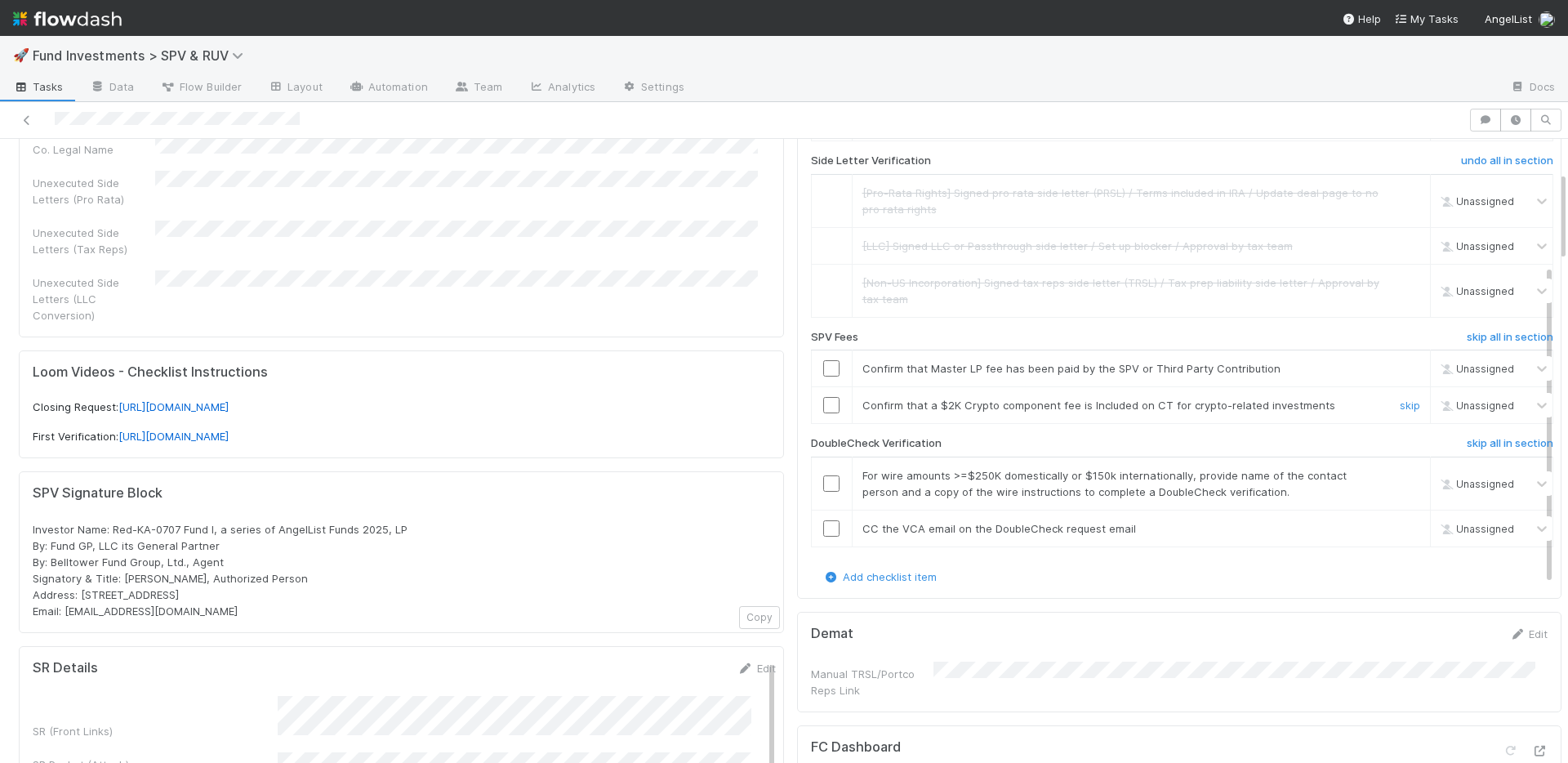
scroll to position [224, 0]
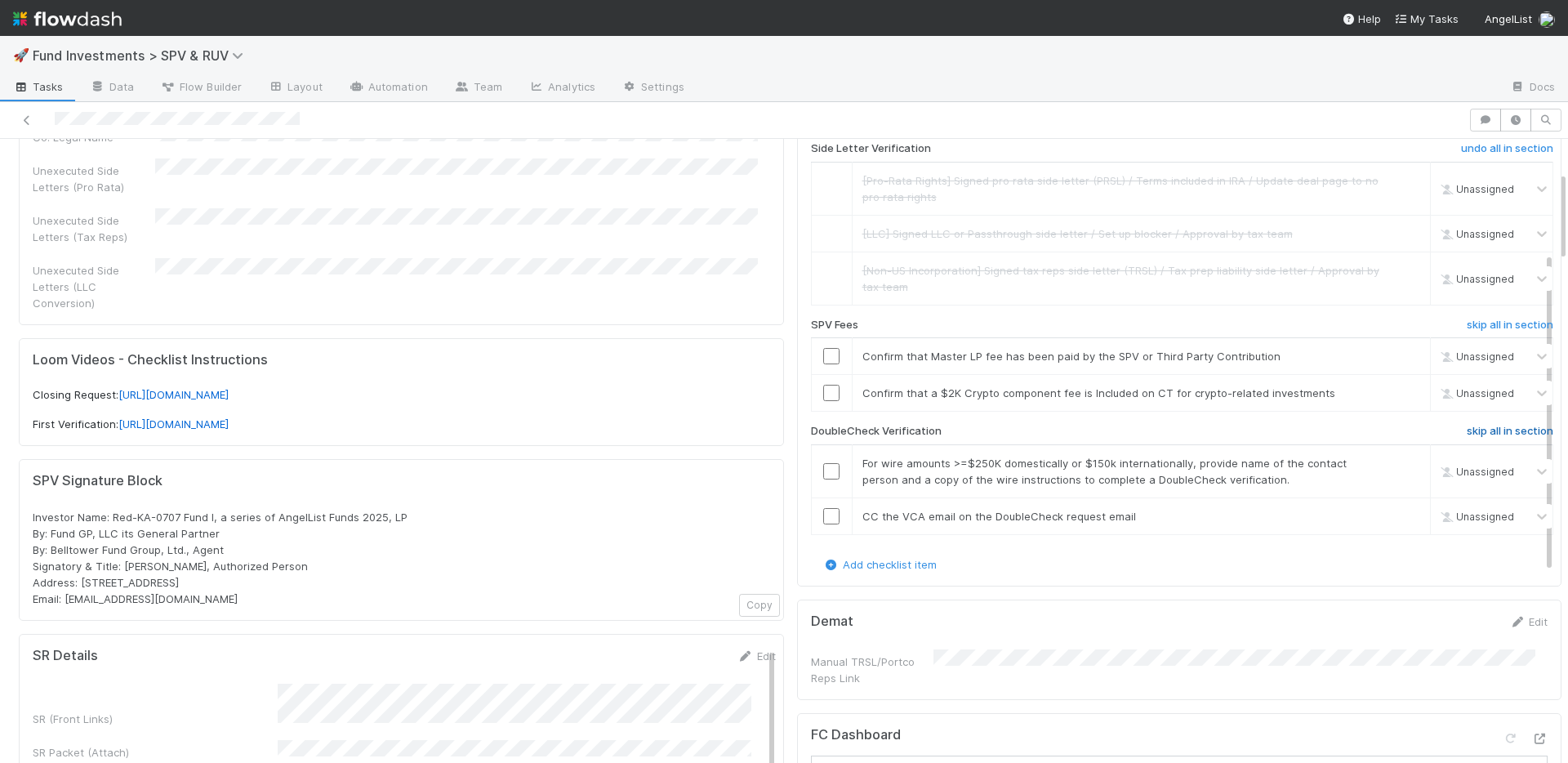
click at [1494, 433] on h6 "skip all in section" at bounding box center [1509, 431] width 87 height 13
click at [1400, 389] on link "skip" at bounding box center [1410, 393] width 21 height 13
click at [823, 354] on input "checkbox" at bounding box center [831, 356] width 16 height 16
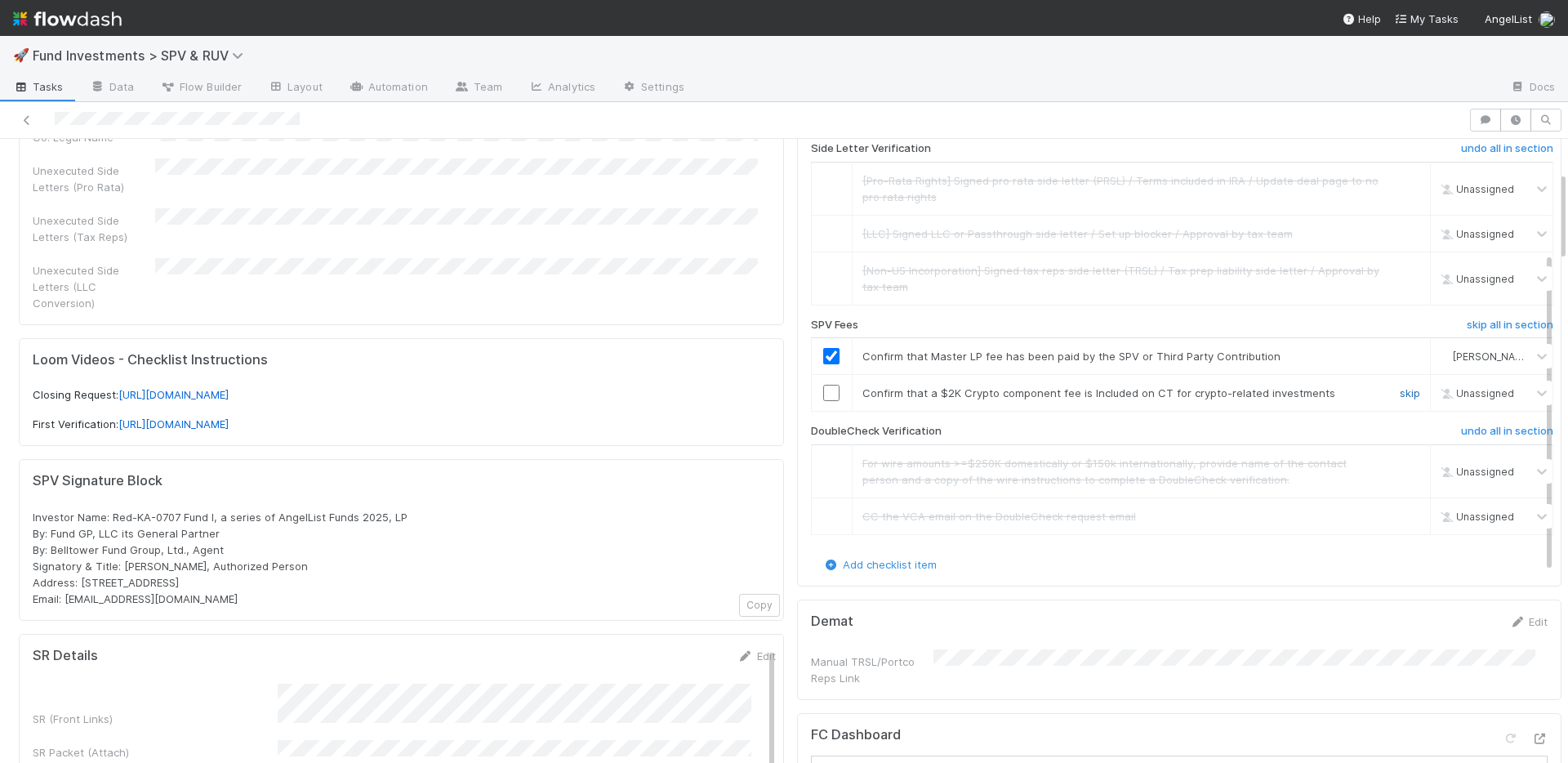
click at [1400, 393] on link "skip" at bounding box center [1410, 393] width 21 height 13
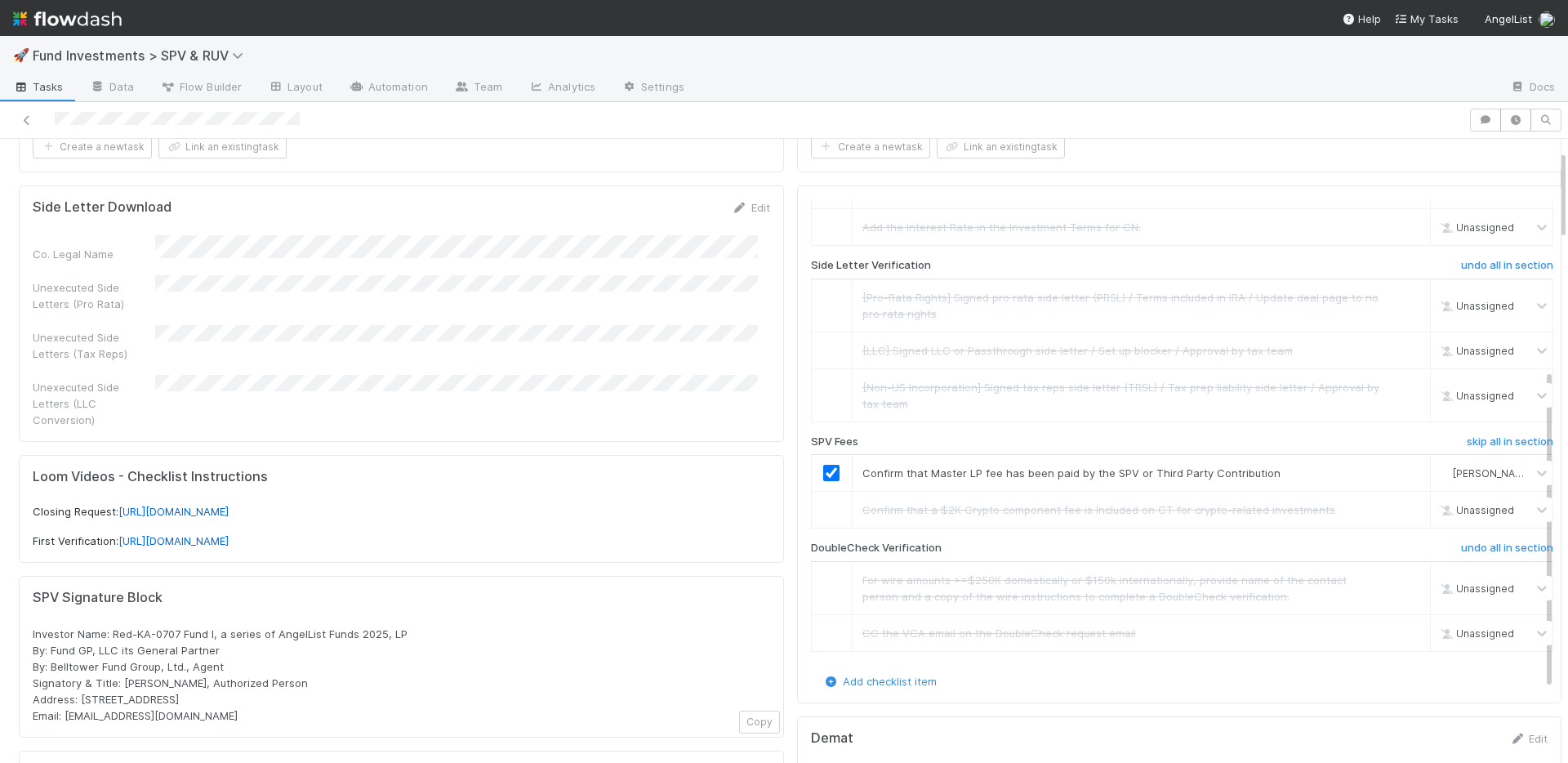
scroll to position [0, 0]
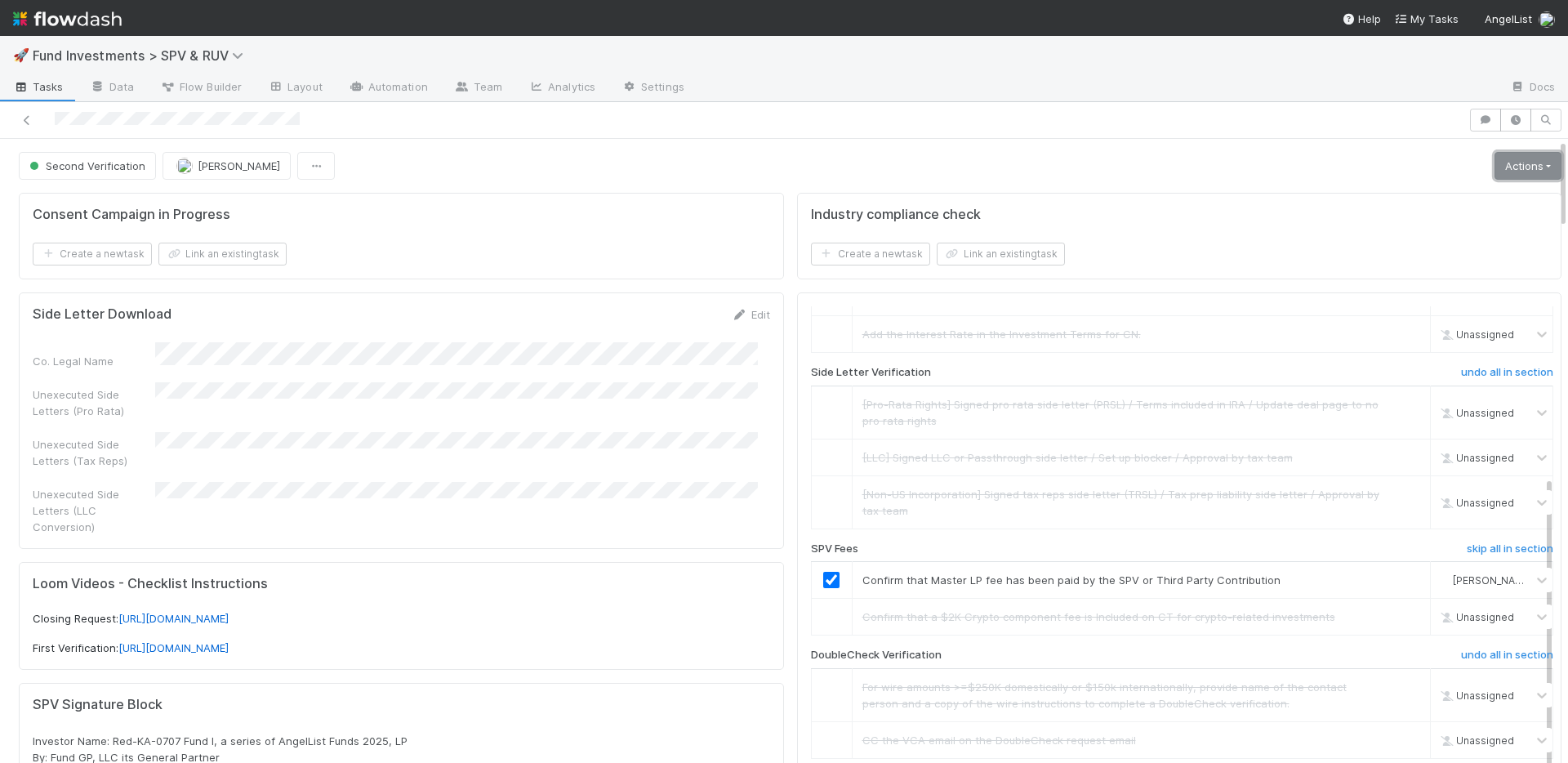
click at [1508, 164] on link "Actions" at bounding box center [1528, 166] width 67 height 28
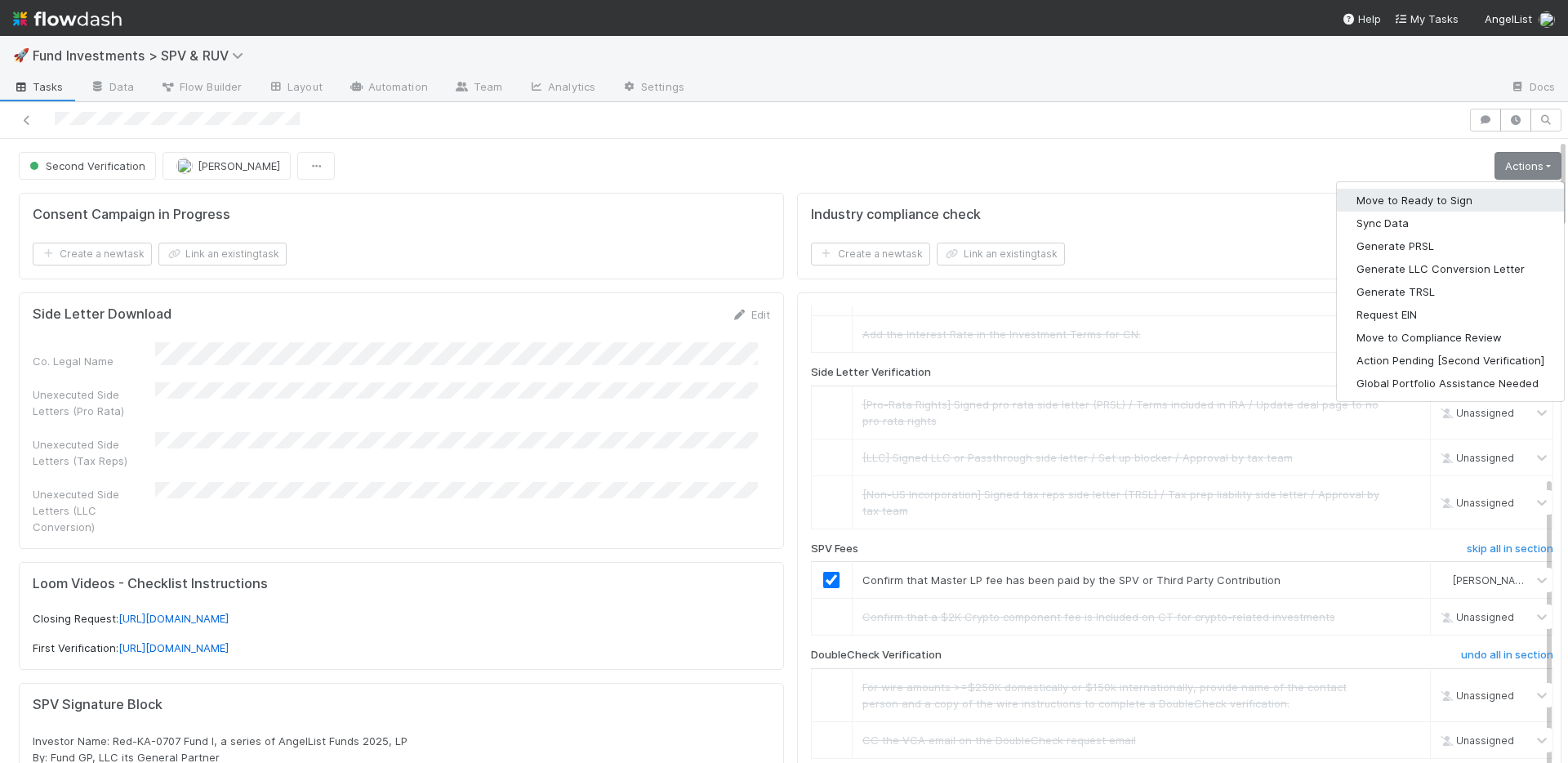
click at [1433, 197] on button "Move to Ready to Sign" at bounding box center [1449, 200] width 227 height 23
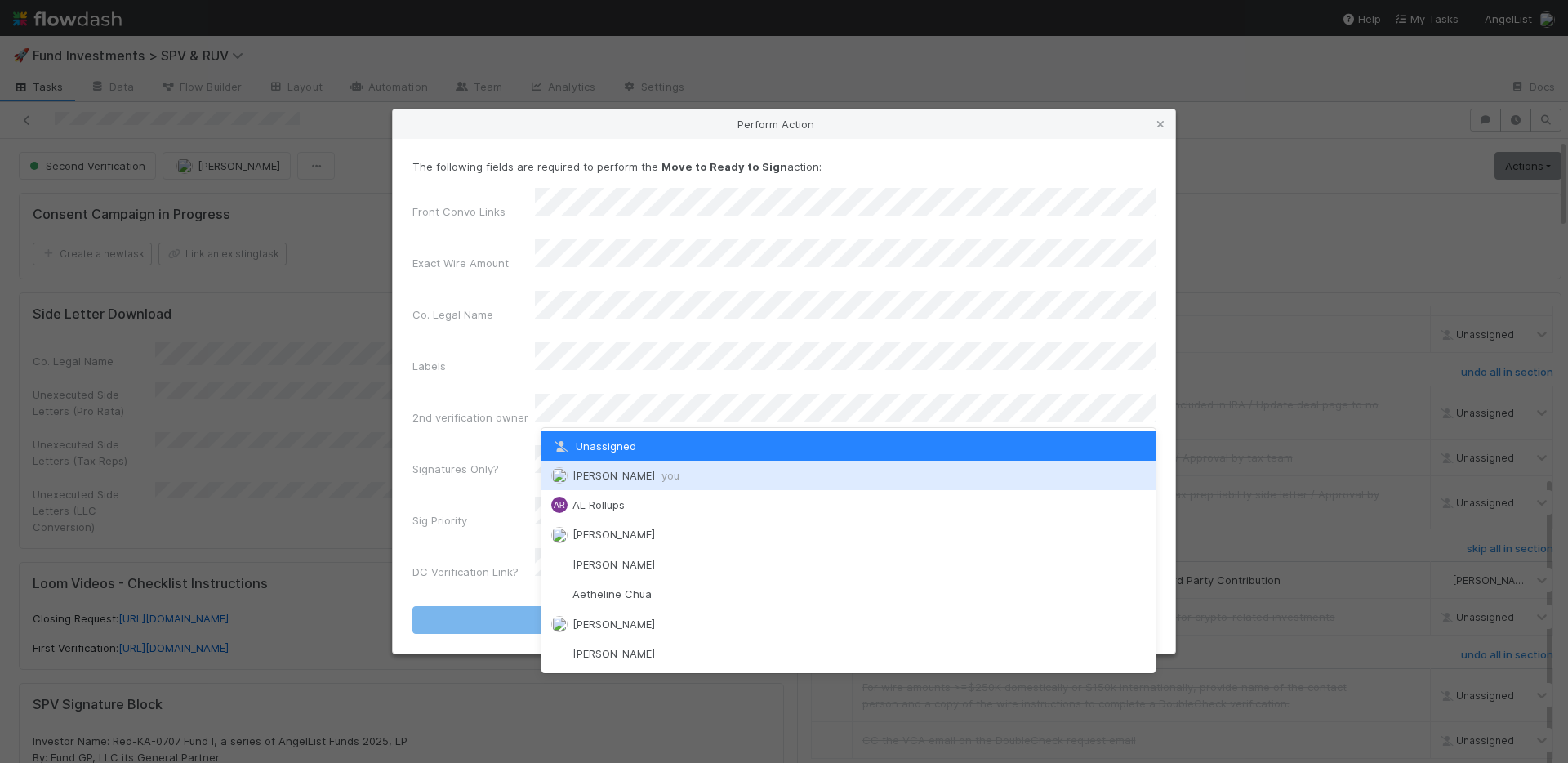
click at [608, 471] on span "[PERSON_NAME] you" at bounding box center [626, 476] width 107 height 13
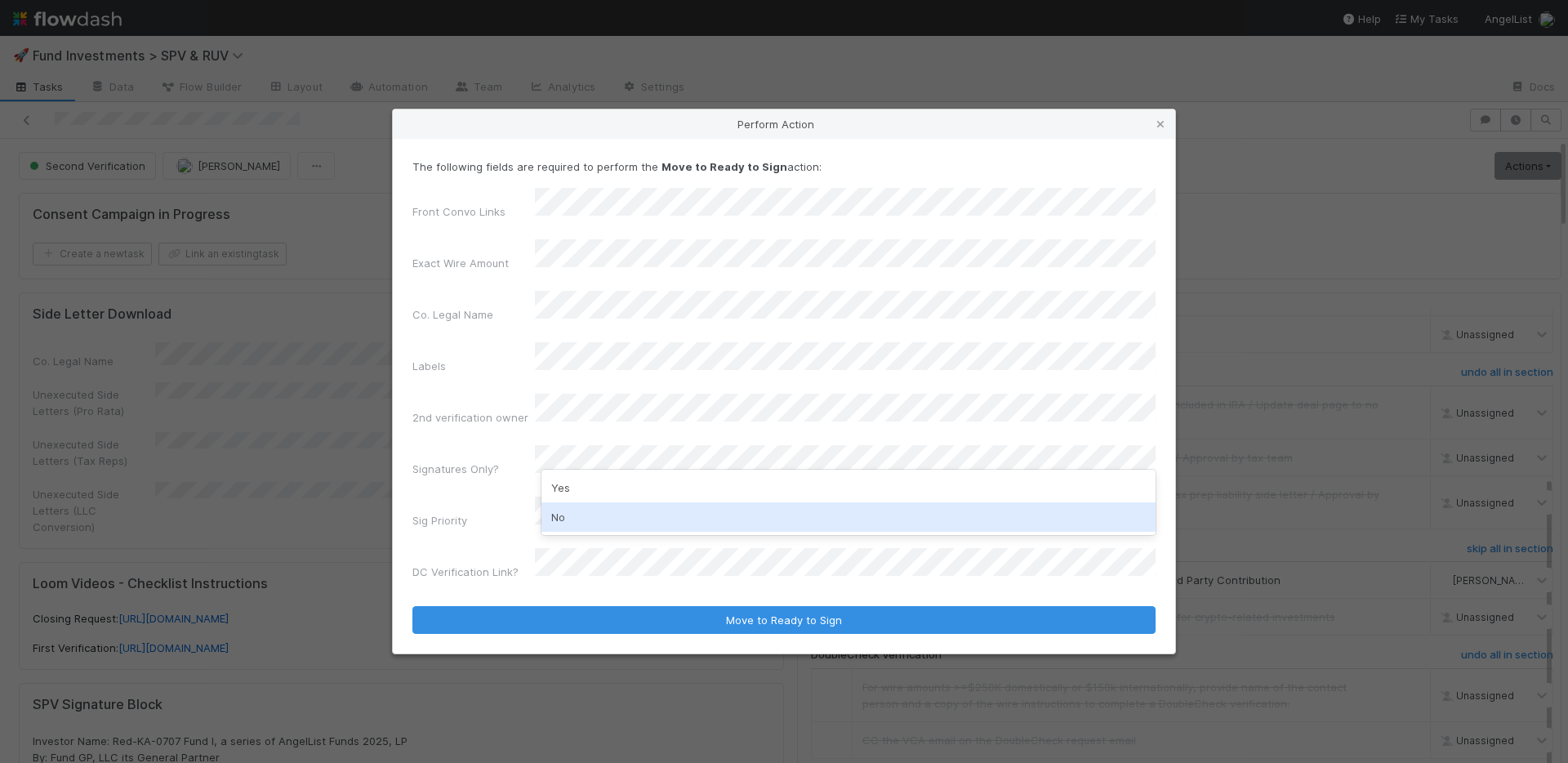
click at [595, 516] on div "No" at bounding box center [848, 517] width 614 height 30
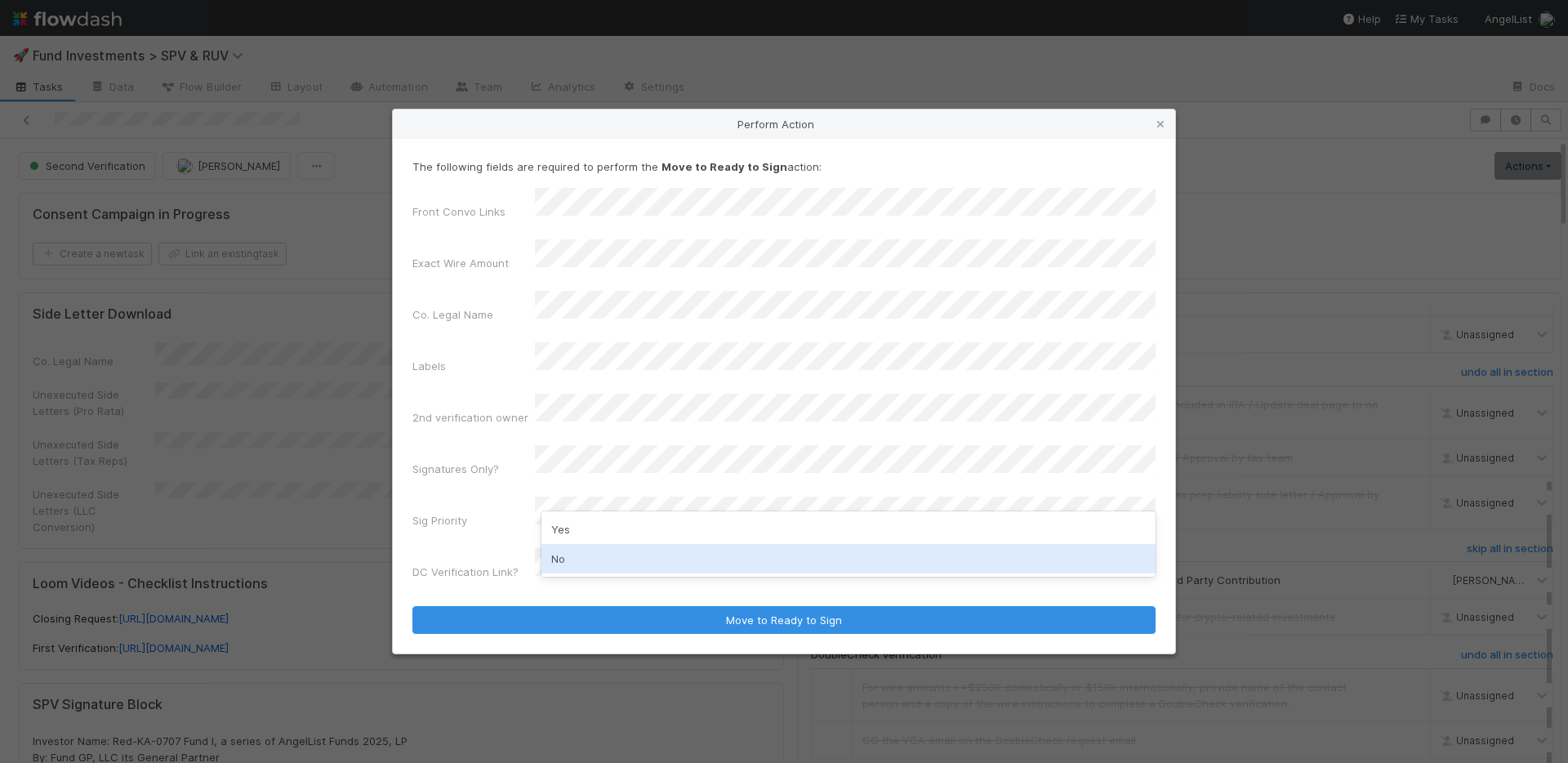
click at [595, 546] on div "No" at bounding box center [848, 559] width 614 height 30
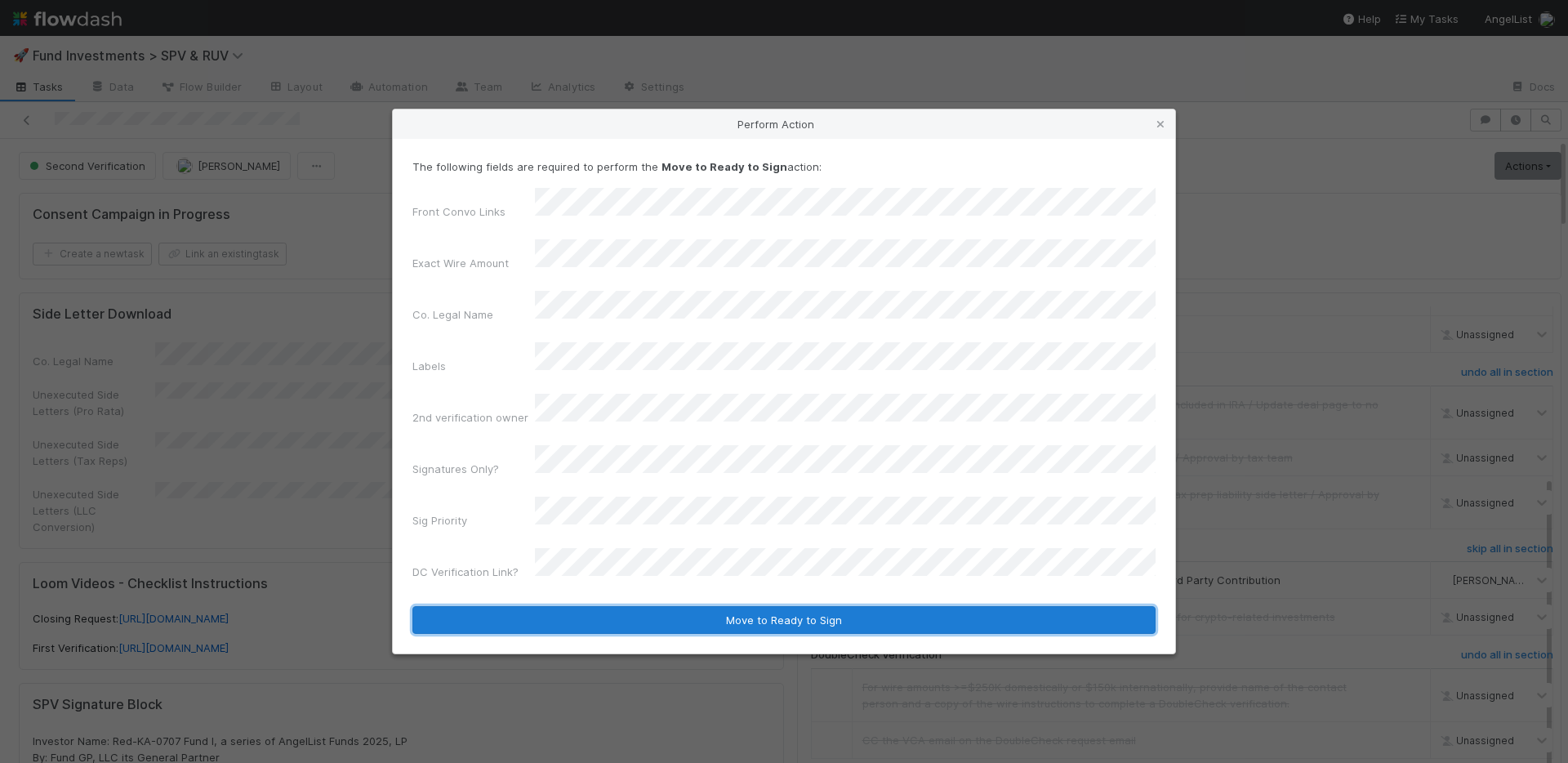
click at [636, 606] on button "Move to Ready to Sign" at bounding box center [783, 620] width 743 height 28
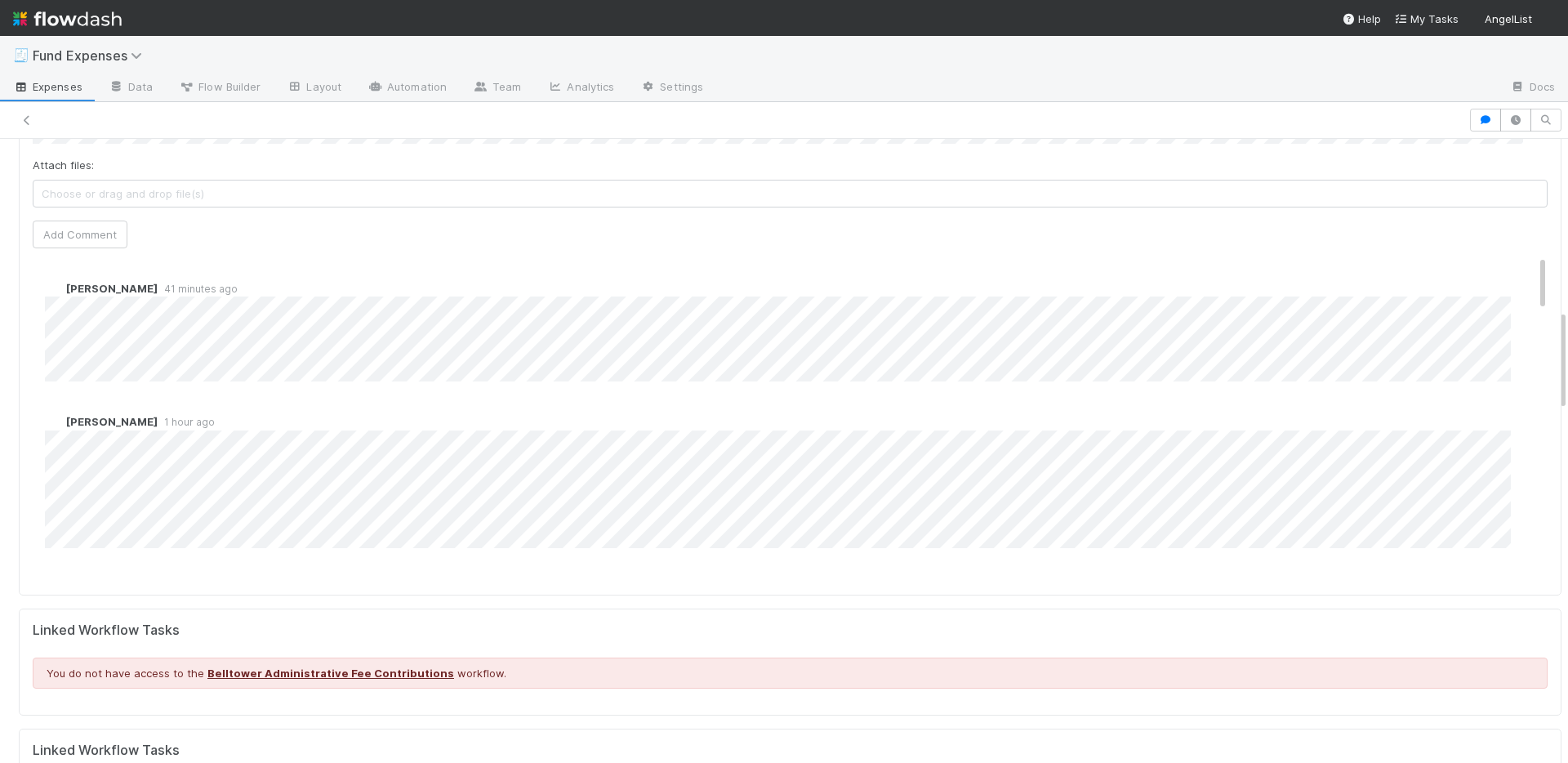
scroll to position [1048, 0]
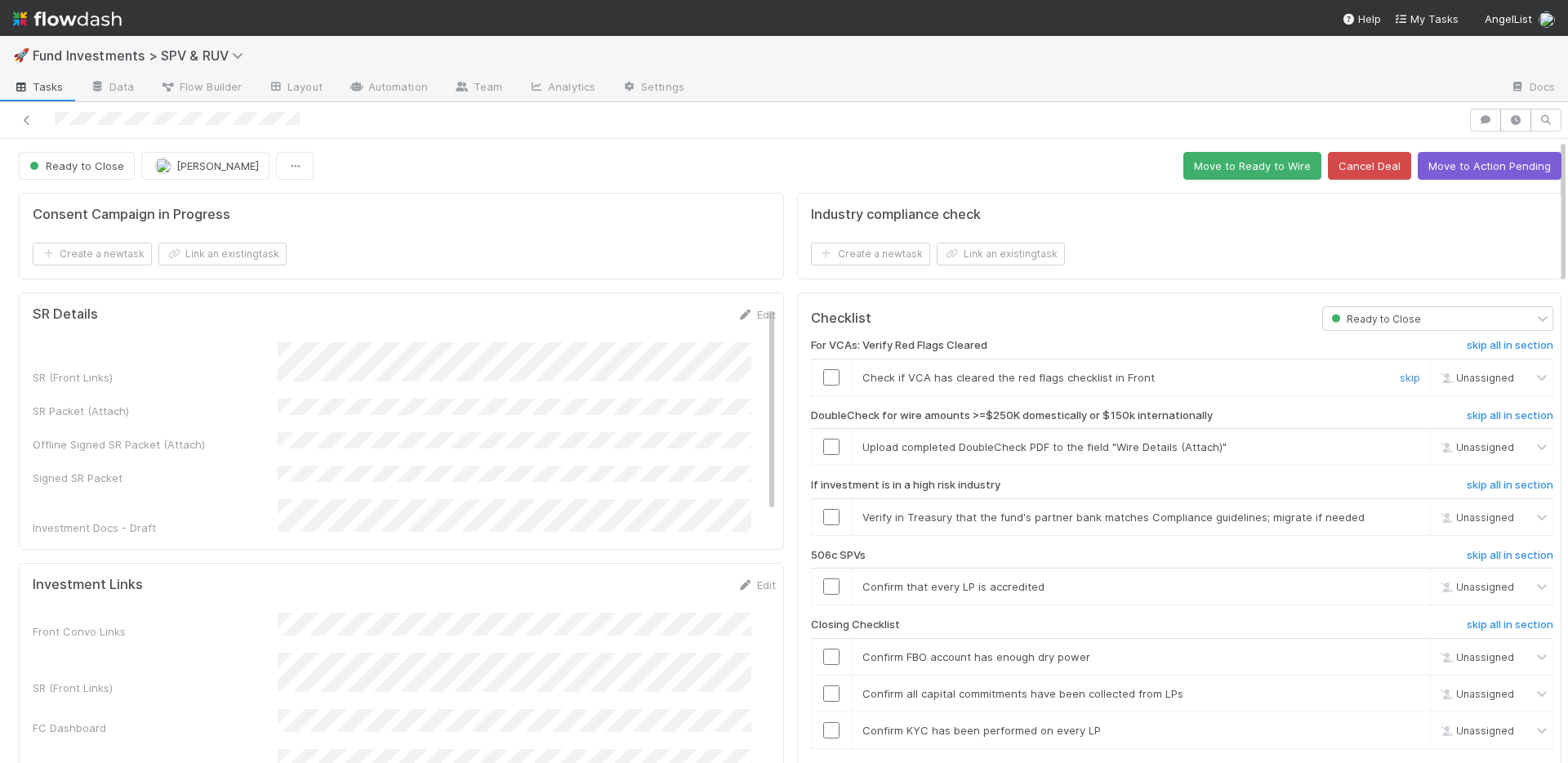
click at [823, 379] on input "checkbox" at bounding box center [831, 378] width 16 height 16
click at [1400, 449] on link "skip" at bounding box center [1410, 447] width 21 height 13
click at [1400, 515] on link "skip" at bounding box center [1410, 517] width 21 height 13
click at [823, 378] on input "checkbox" at bounding box center [831, 378] width 16 height 16
click at [1400, 591] on link "skip" at bounding box center [1410, 586] width 21 height 13
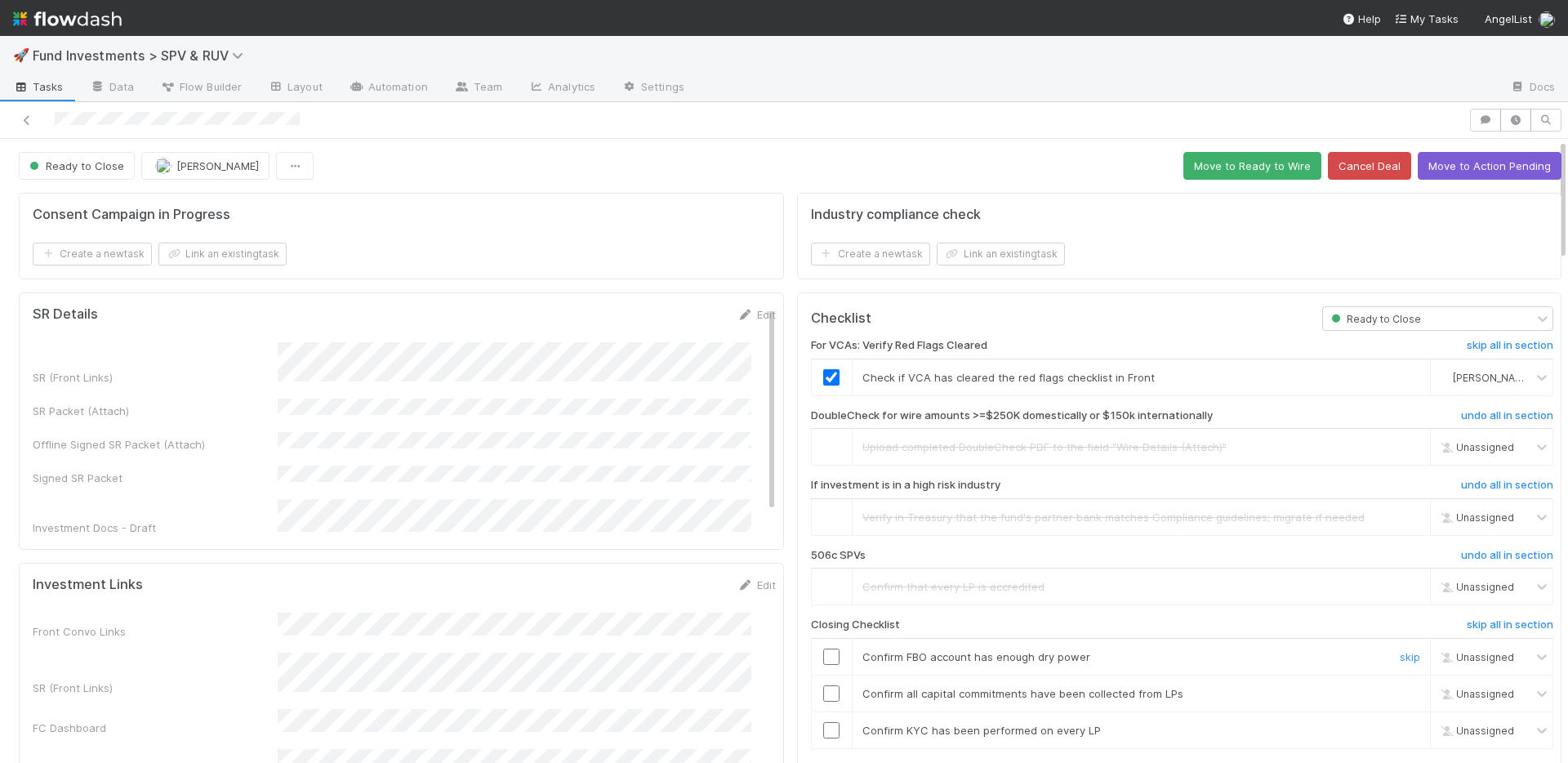
click at [823, 657] on input "checkbox" at bounding box center [831, 657] width 16 height 16
click at [823, 688] on input "checkbox" at bounding box center [831, 694] width 16 height 16
click at [823, 736] on input "checkbox" at bounding box center [831, 731] width 16 height 16
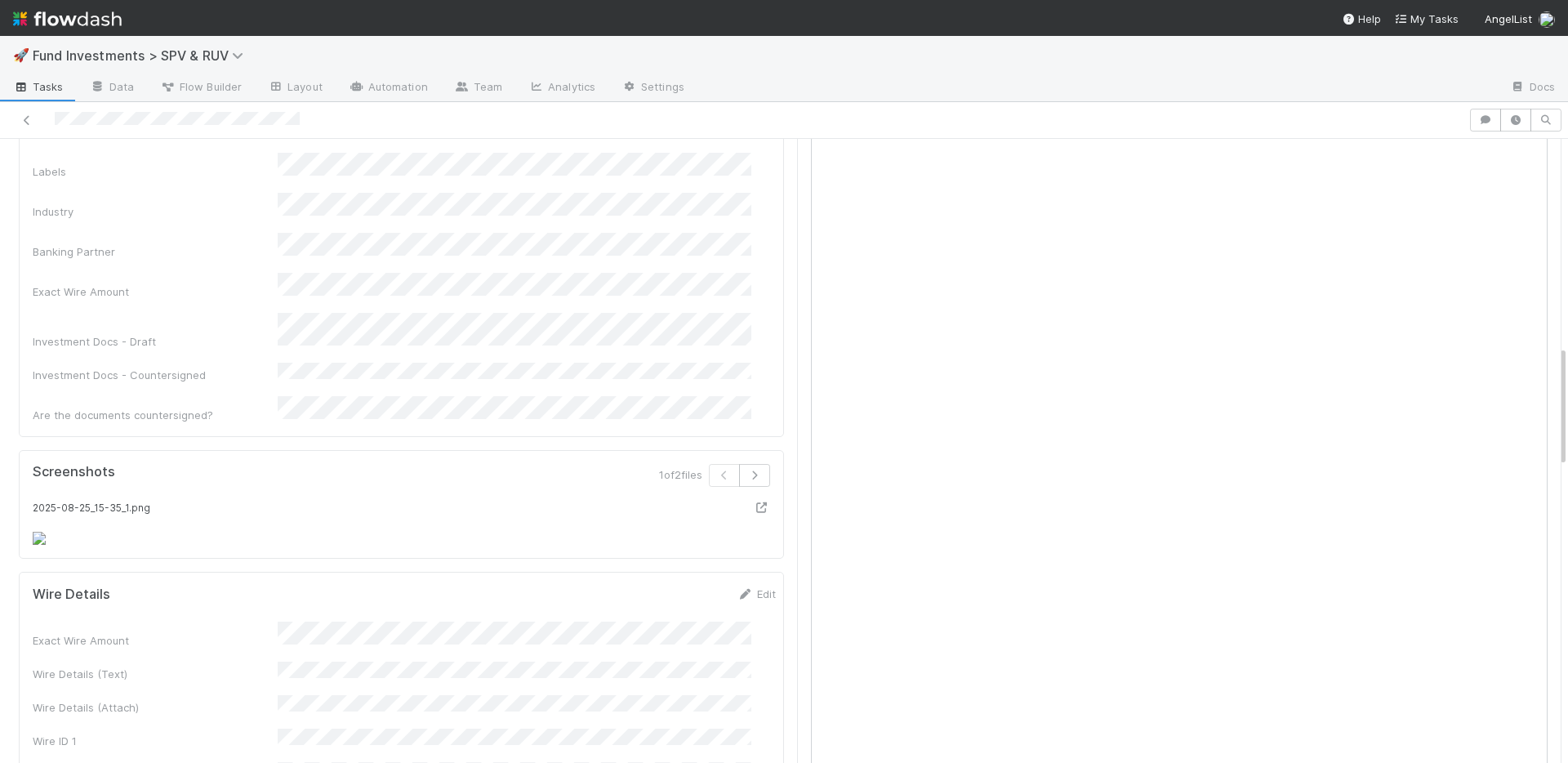
scroll to position [1222, 0]
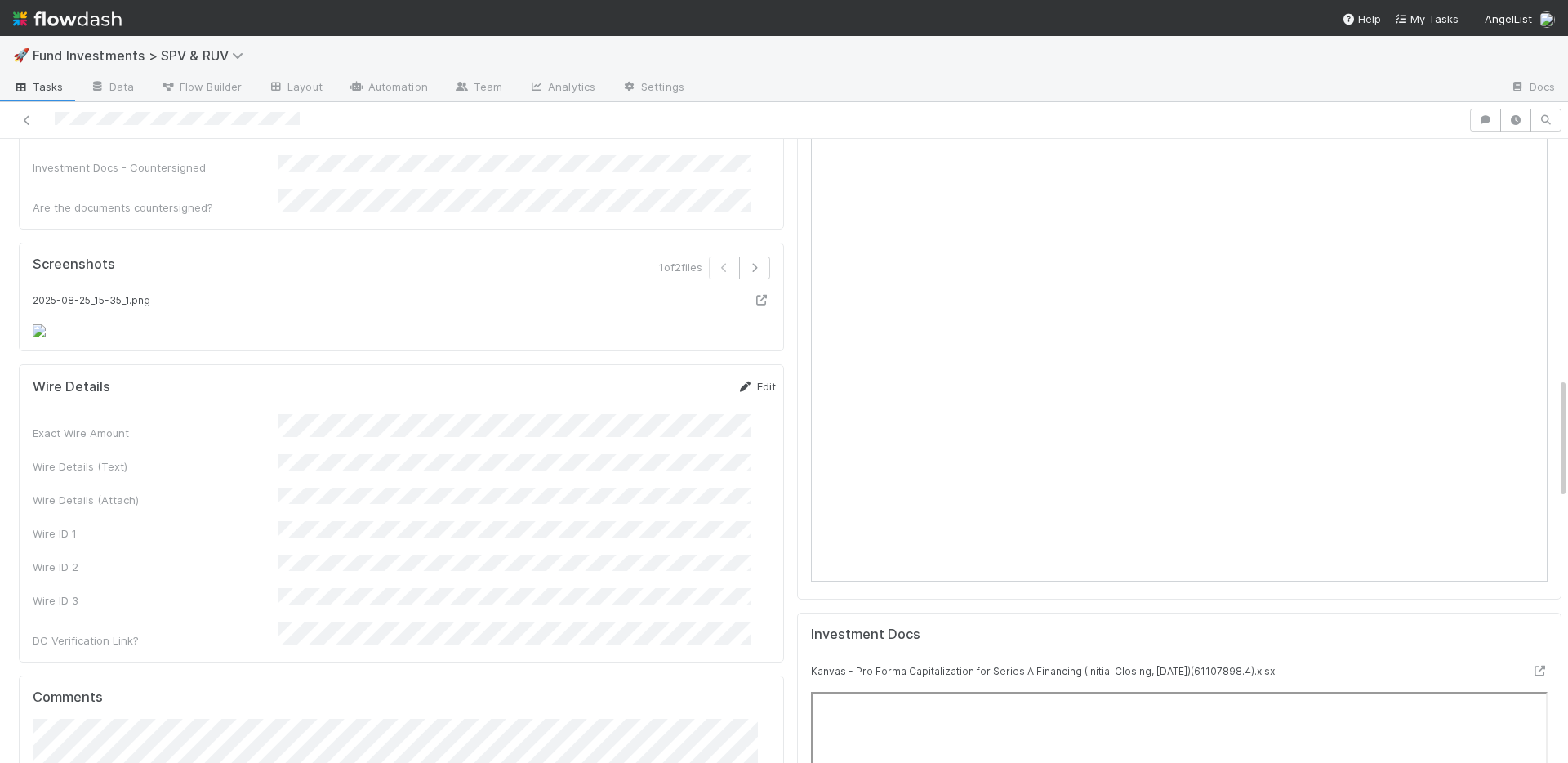
click at [737, 392] on icon at bounding box center [745, 387] width 16 height 11
click at [672, 406] on button "Save" at bounding box center [688, 393] width 46 height 28
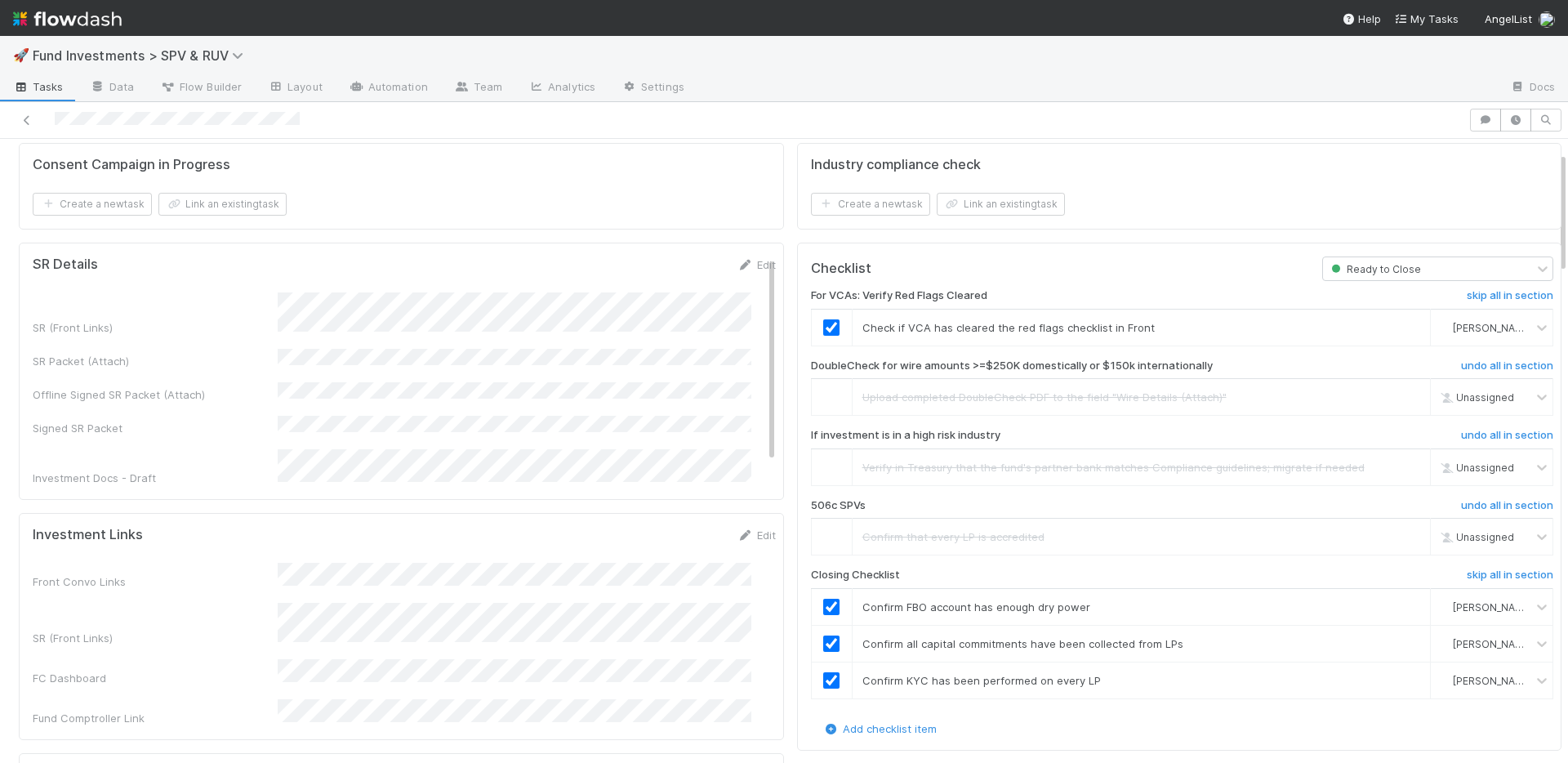
scroll to position [0, 0]
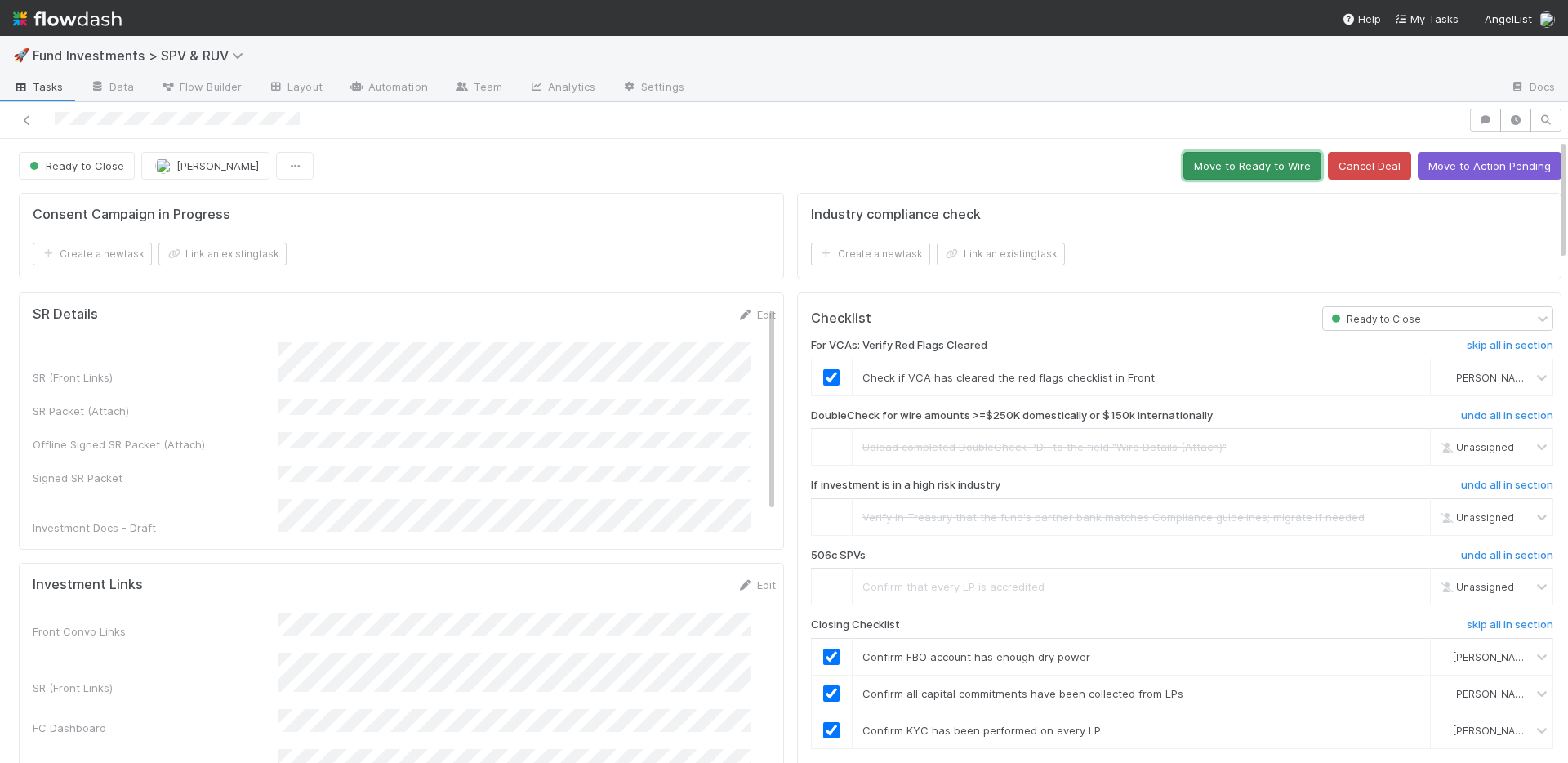
click at [1217, 166] on button "Move to Ready to Wire" at bounding box center [1251, 166] width 138 height 28
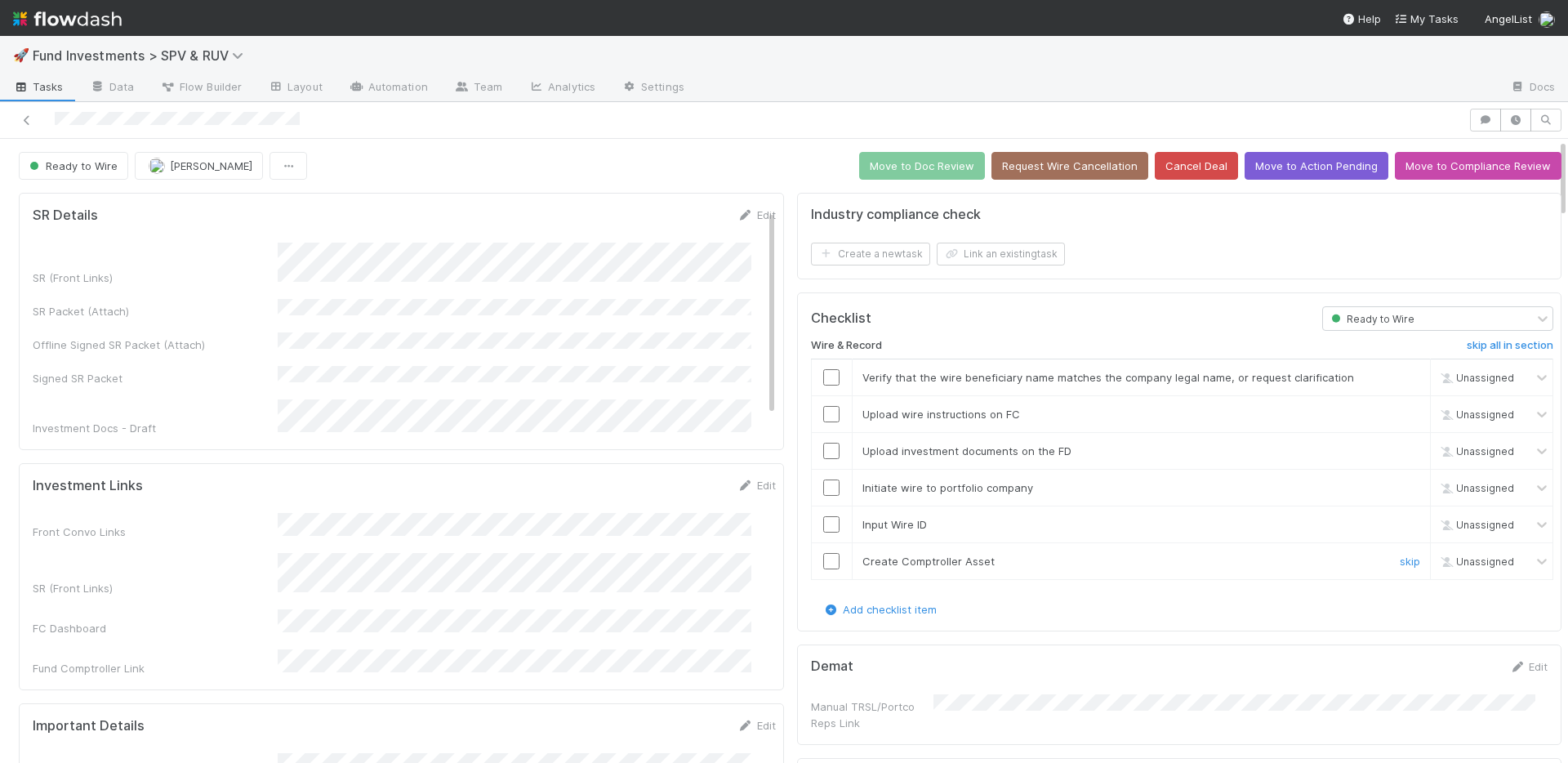
drag, startPoint x: 820, startPoint y: 563, endPoint x: 822, endPoint y: 530, distance: 33.1
click at [823, 563] on input "checkbox" at bounding box center [831, 562] width 16 height 16
click at [823, 526] on input "checkbox" at bounding box center [831, 525] width 16 height 16
click at [823, 487] on input "checkbox" at bounding box center [831, 487] width 16 height 16
click at [823, 453] on input "checkbox" at bounding box center [831, 451] width 16 height 16
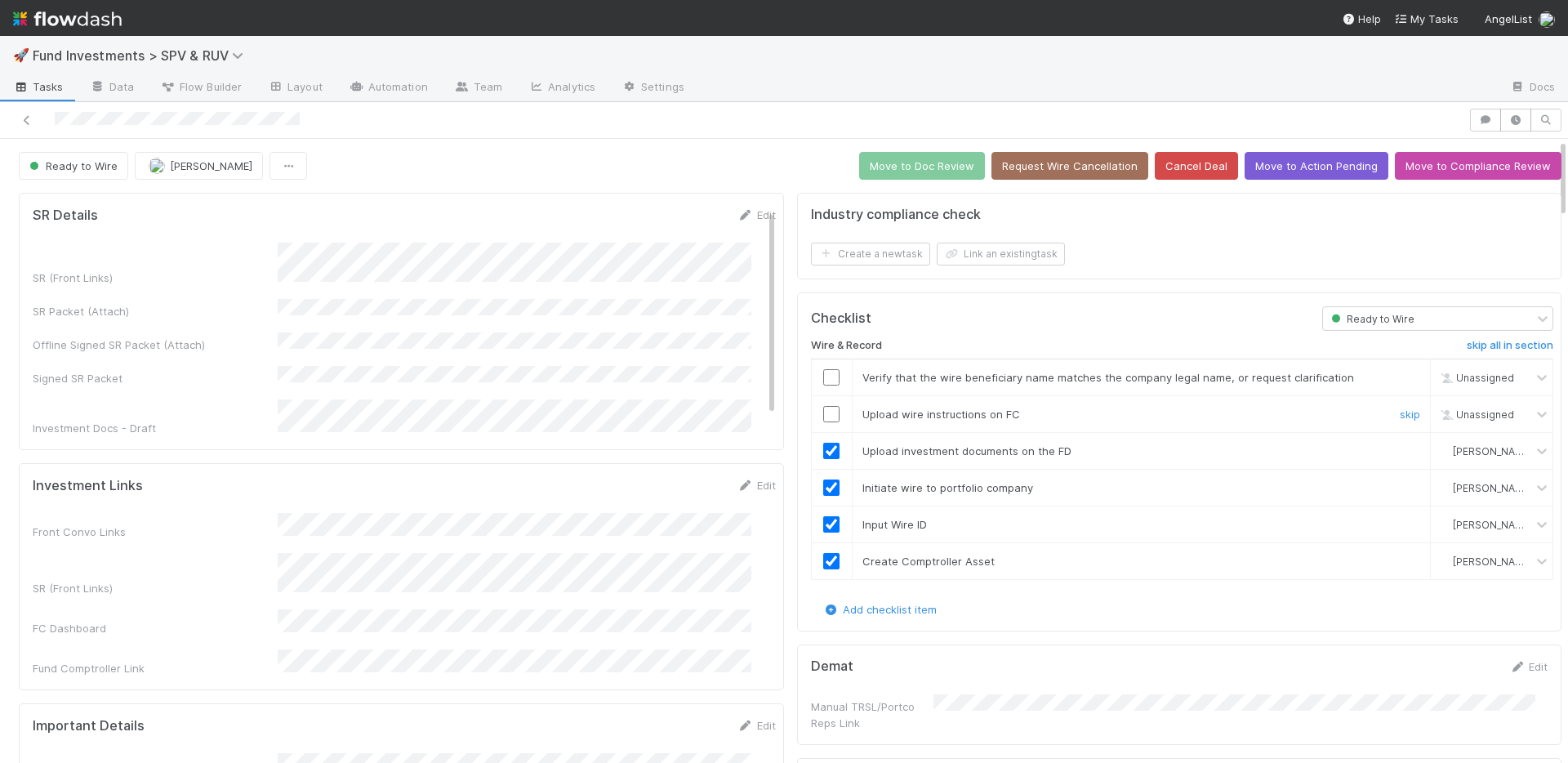
drag, startPoint x: 821, startPoint y: 414, endPoint x: 819, endPoint y: 381, distance: 33.1
click at [823, 412] on input "checkbox" at bounding box center [831, 414] width 16 height 16
click at [823, 379] on input "checkbox" at bounding box center [831, 378] width 16 height 16
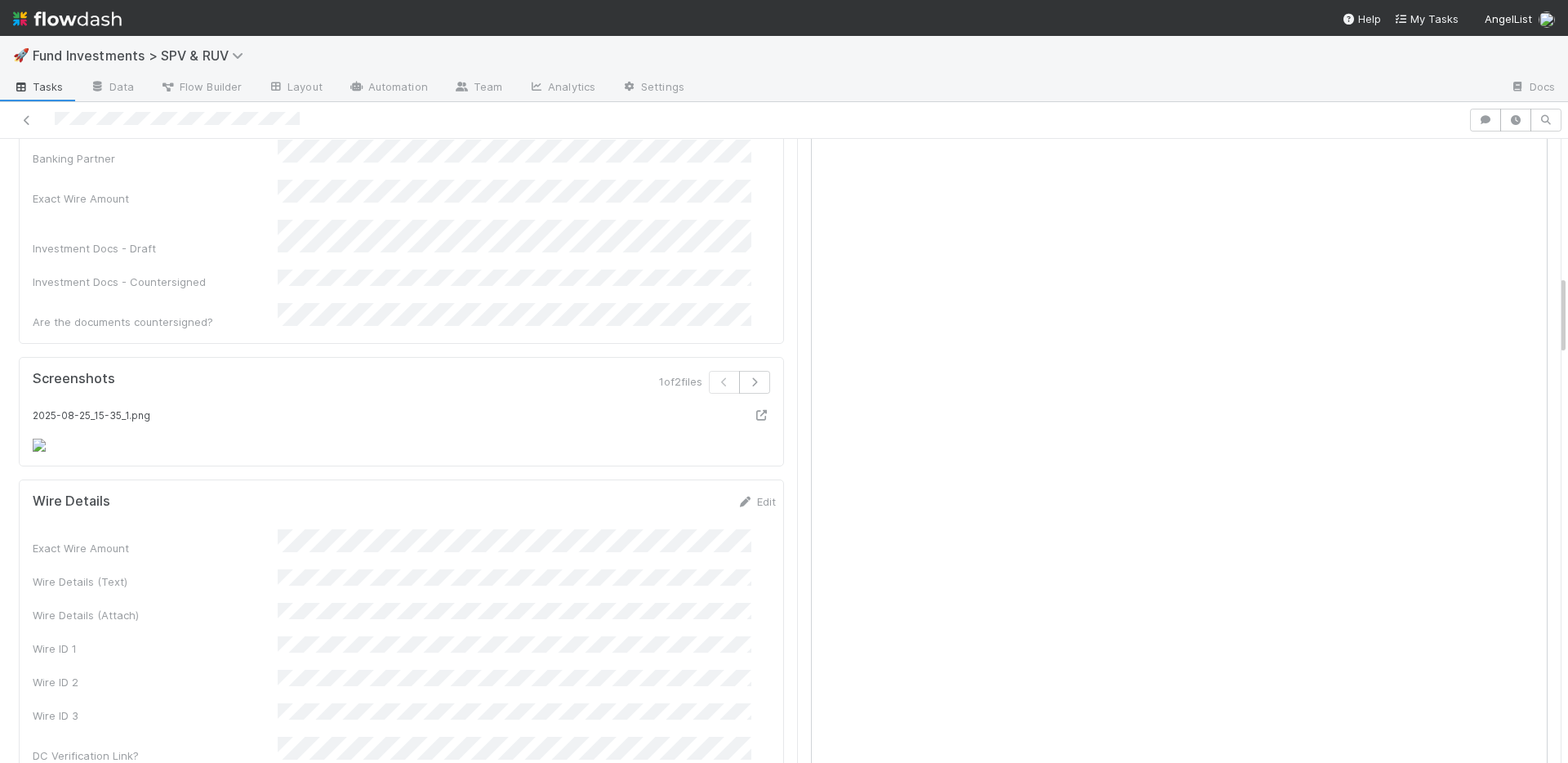
scroll to position [1071, 0]
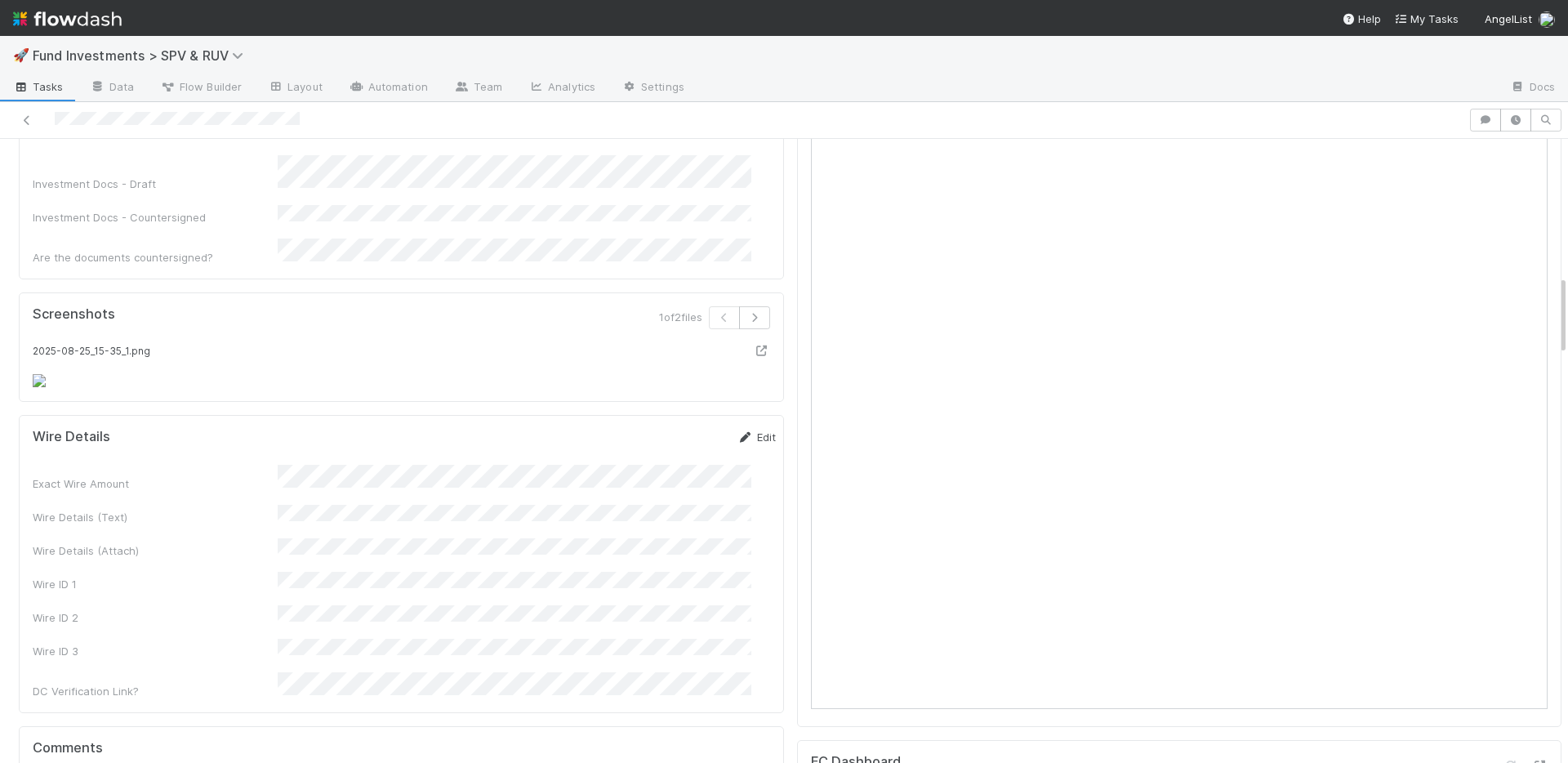
click at [743, 444] on link "Edit" at bounding box center [756, 437] width 39 height 13
click at [666, 457] on button "Save" at bounding box center [688, 443] width 46 height 28
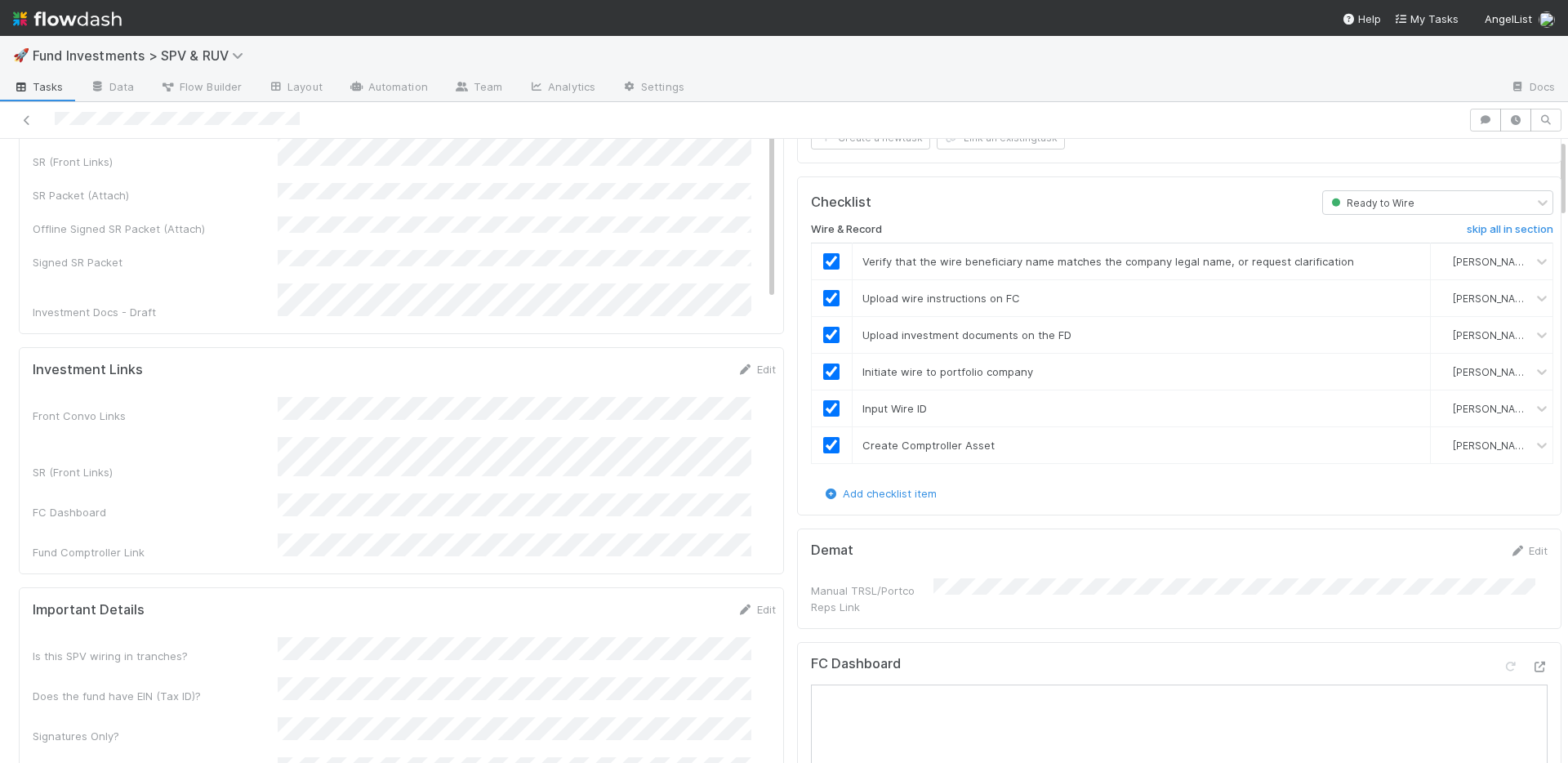
scroll to position [0, 0]
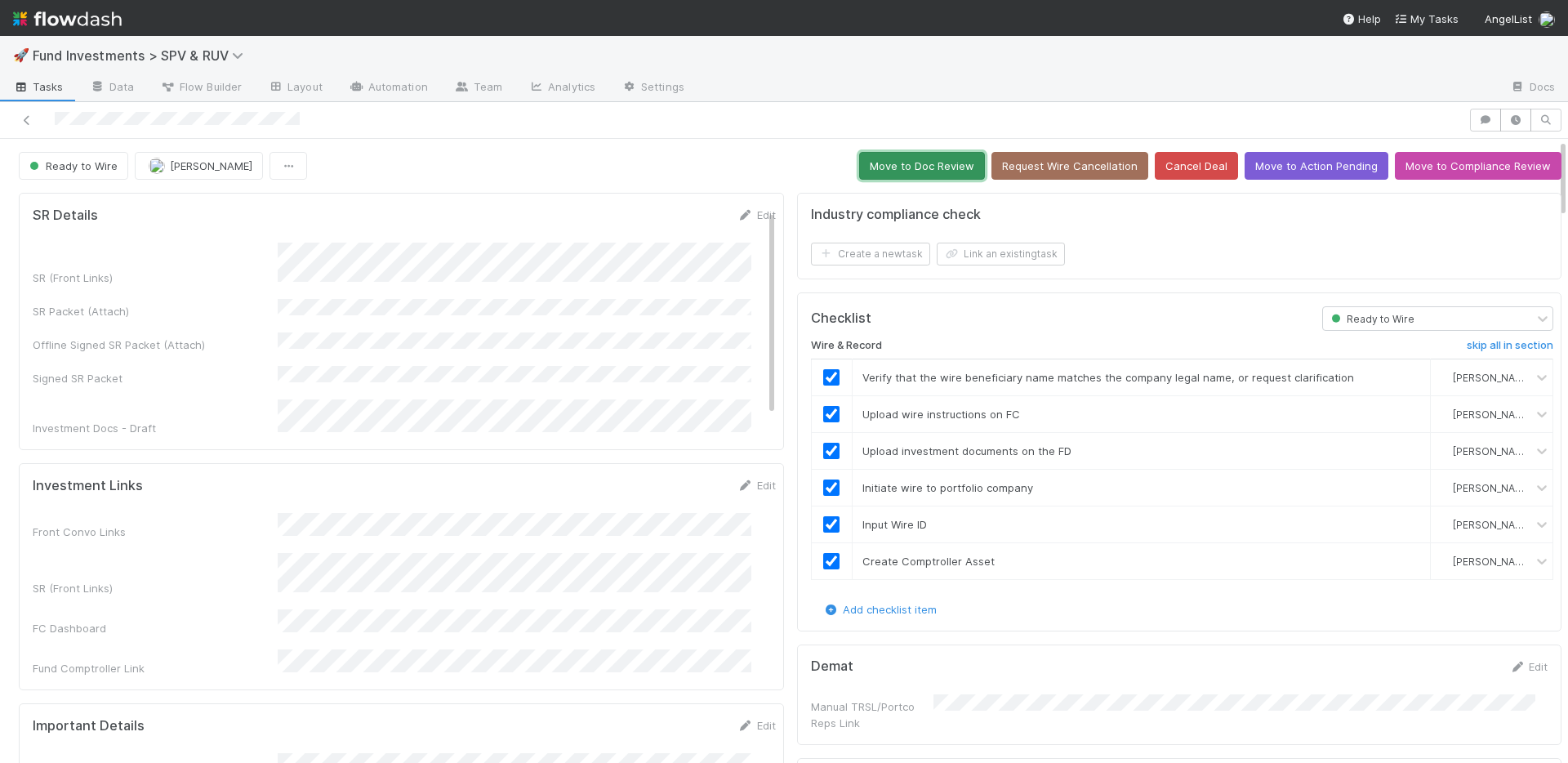
click at [908, 168] on button "Move to Doc Review" at bounding box center [922, 166] width 126 height 28
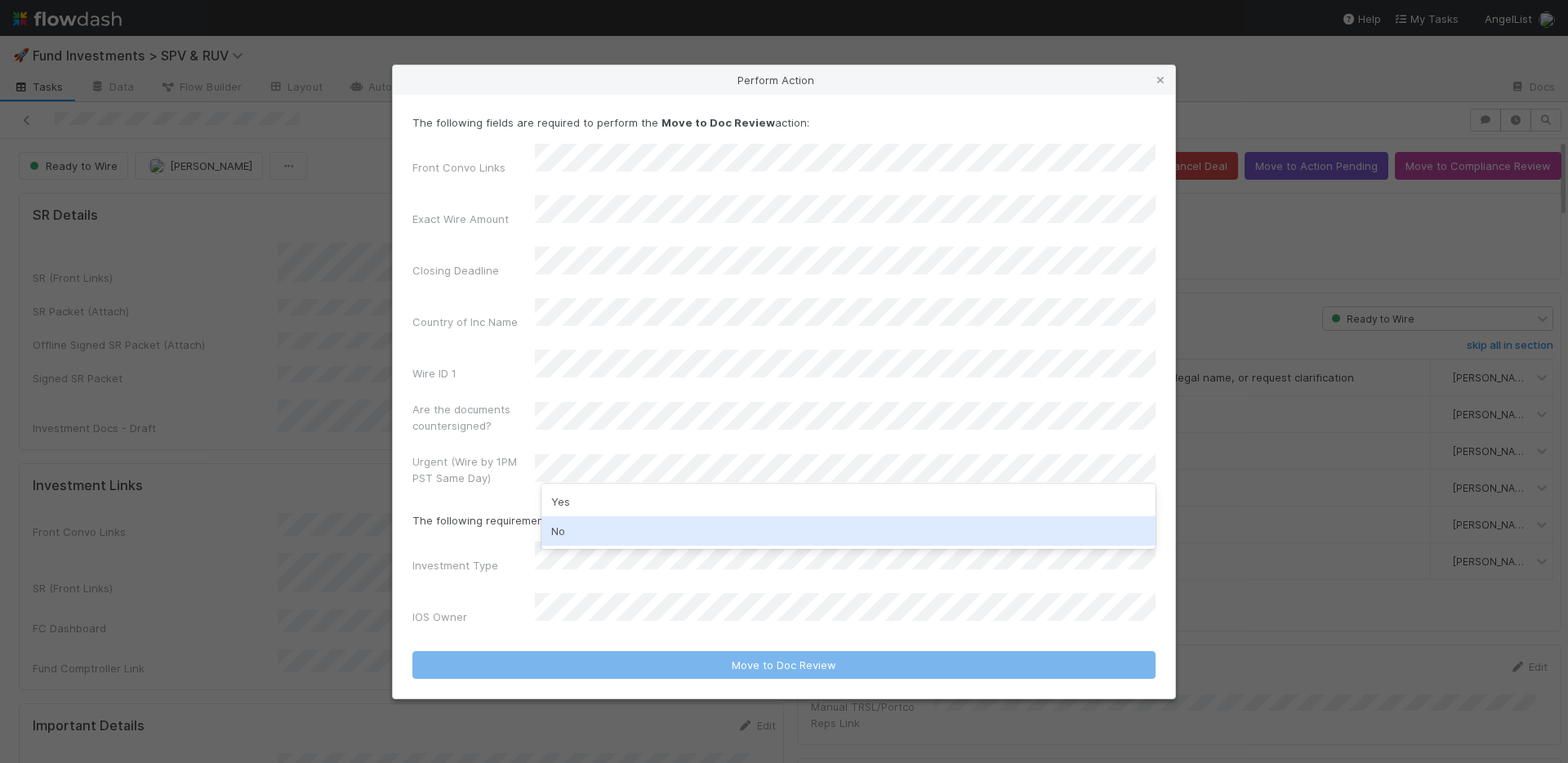
click at [593, 532] on div "No" at bounding box center [848, 531] width 614 height 30
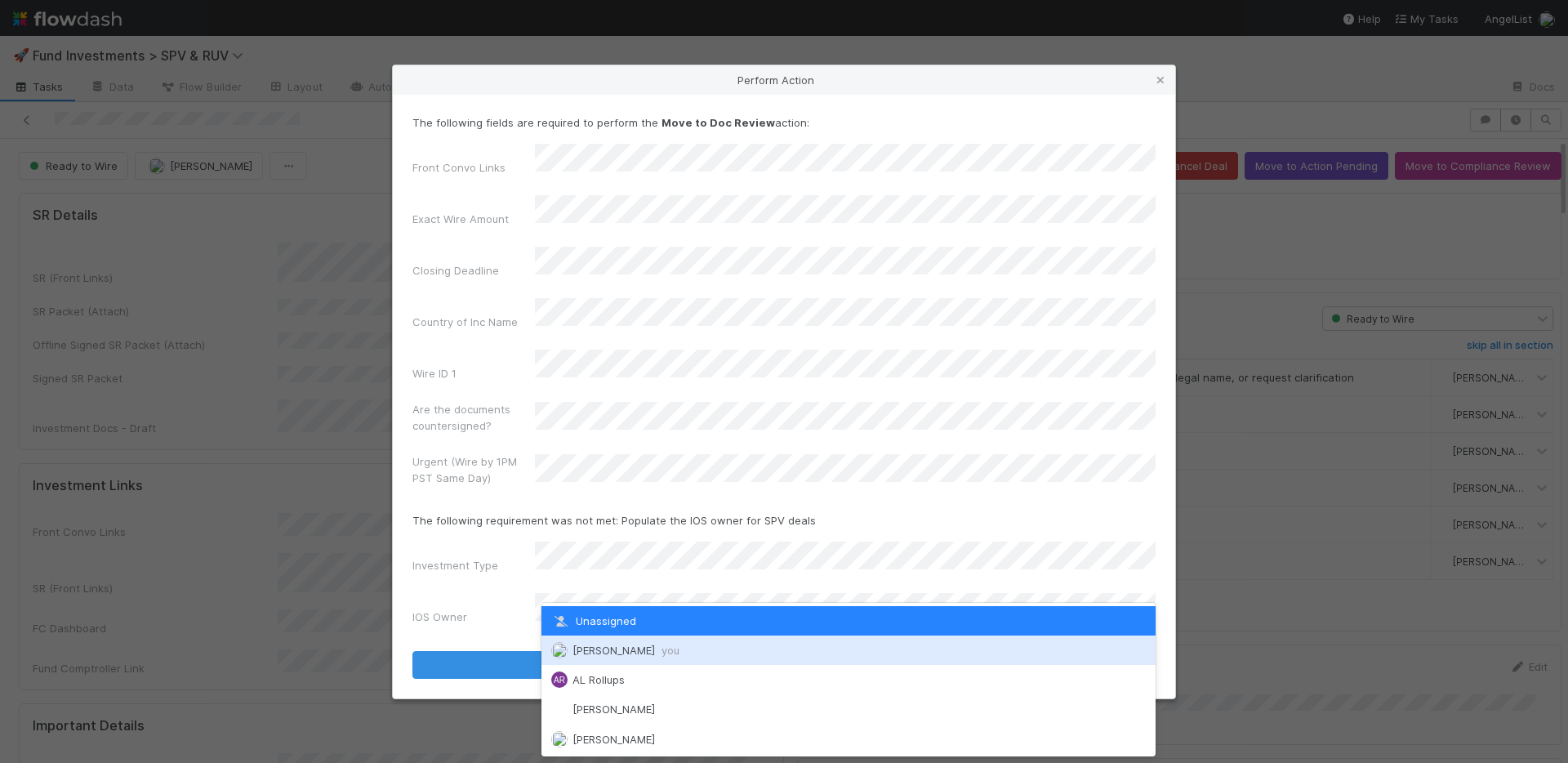
click at [611, 648] on span "Nate Richards you" at bounding box center [626, 650] width 107 height 13
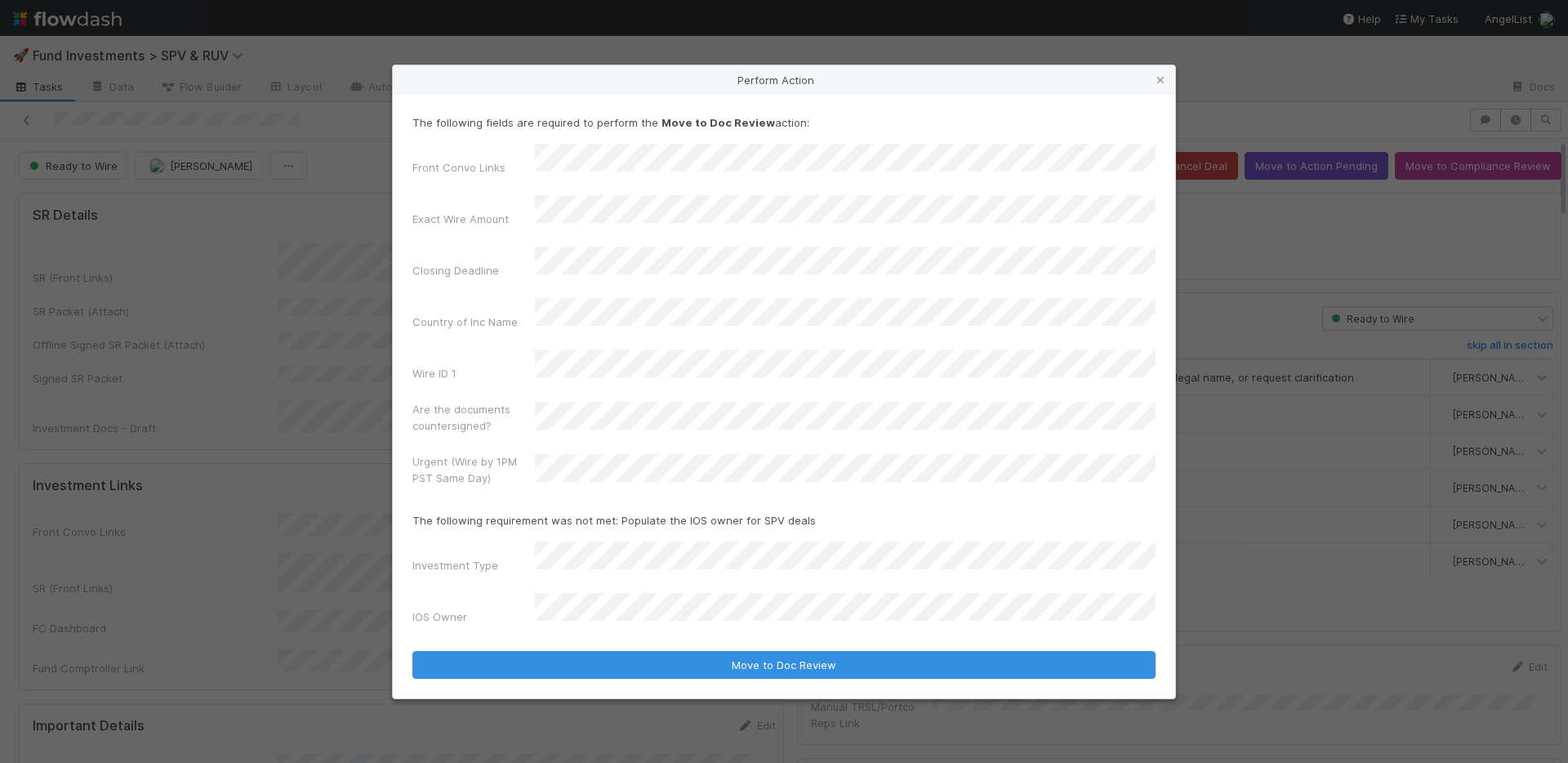
click at [623, 615] on form "The following fields are required to perform the Move to Doc Review action: Fro…" at bounding box center [783, 397] width 743 height 564
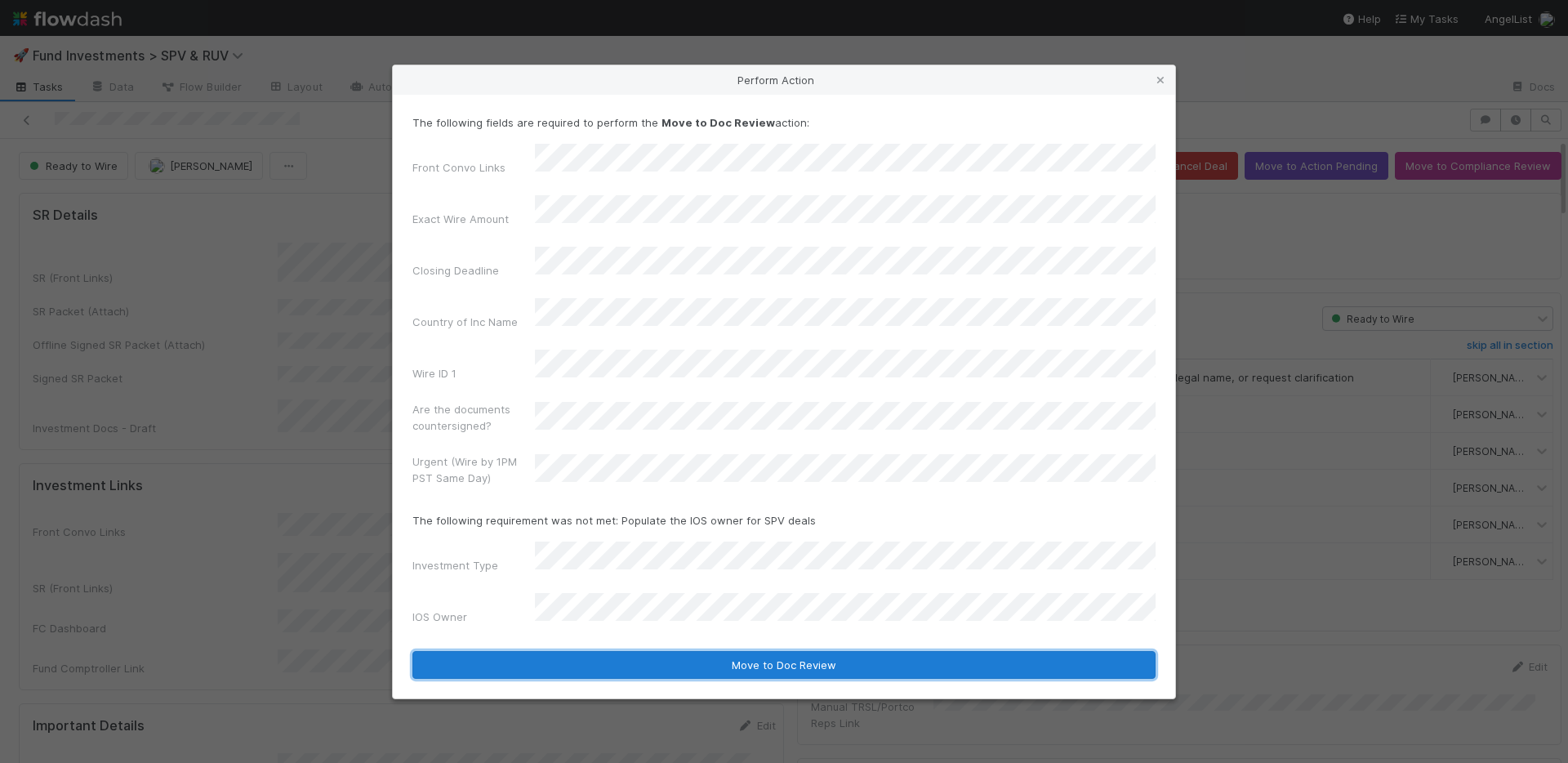
drag, startPoint x: 625, startPoint y: 626, endPoint x: 635, endPoint y: 629, distance: 10.4
click at [625, 651] on button "Move to Doc Review" at bounding box center [783, 665] width 743 height 28
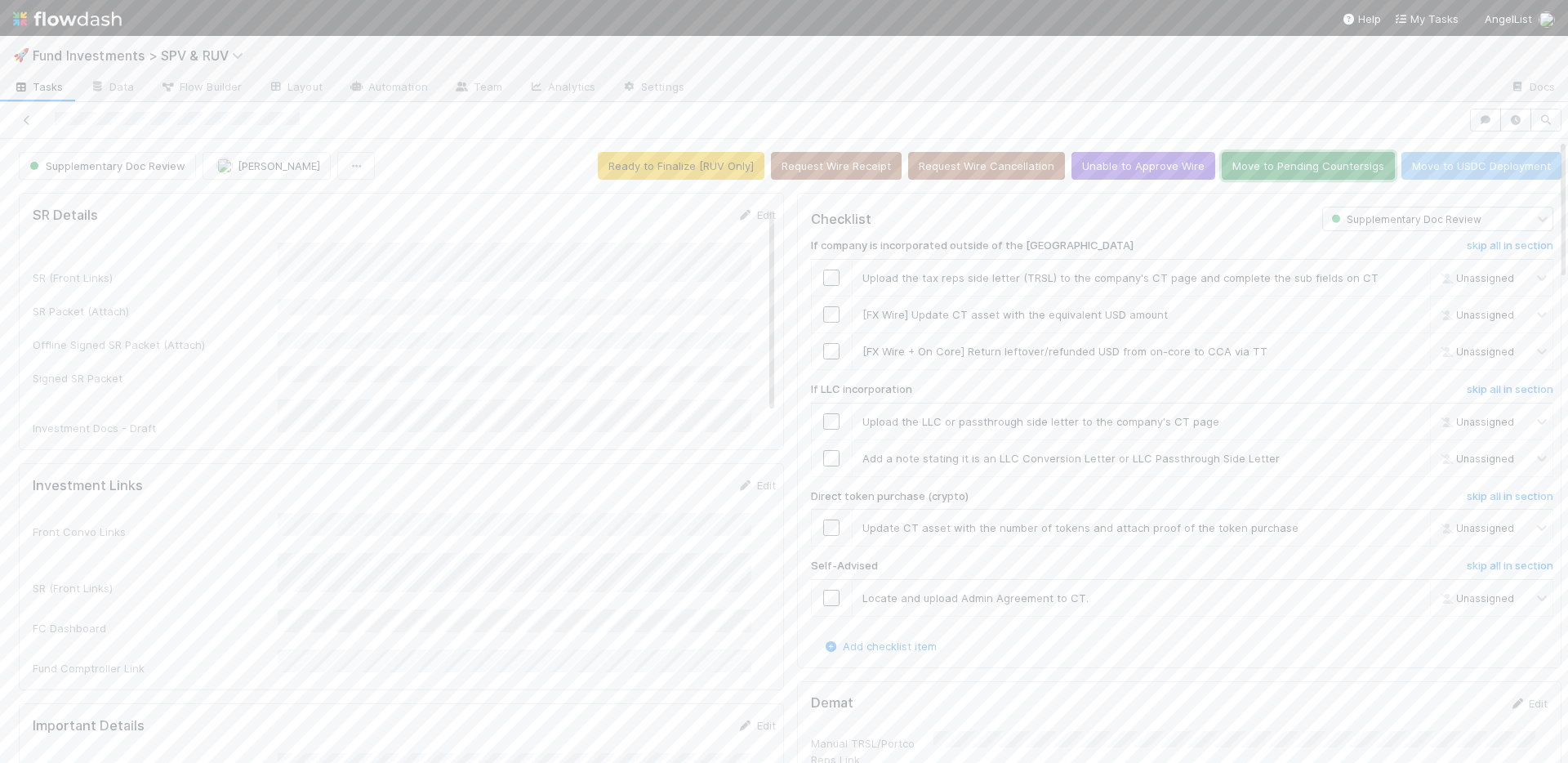
click at [1281, 162] on button "Move to Pending Countersigs" at bounding box center [1308, 166] width 173 height 28
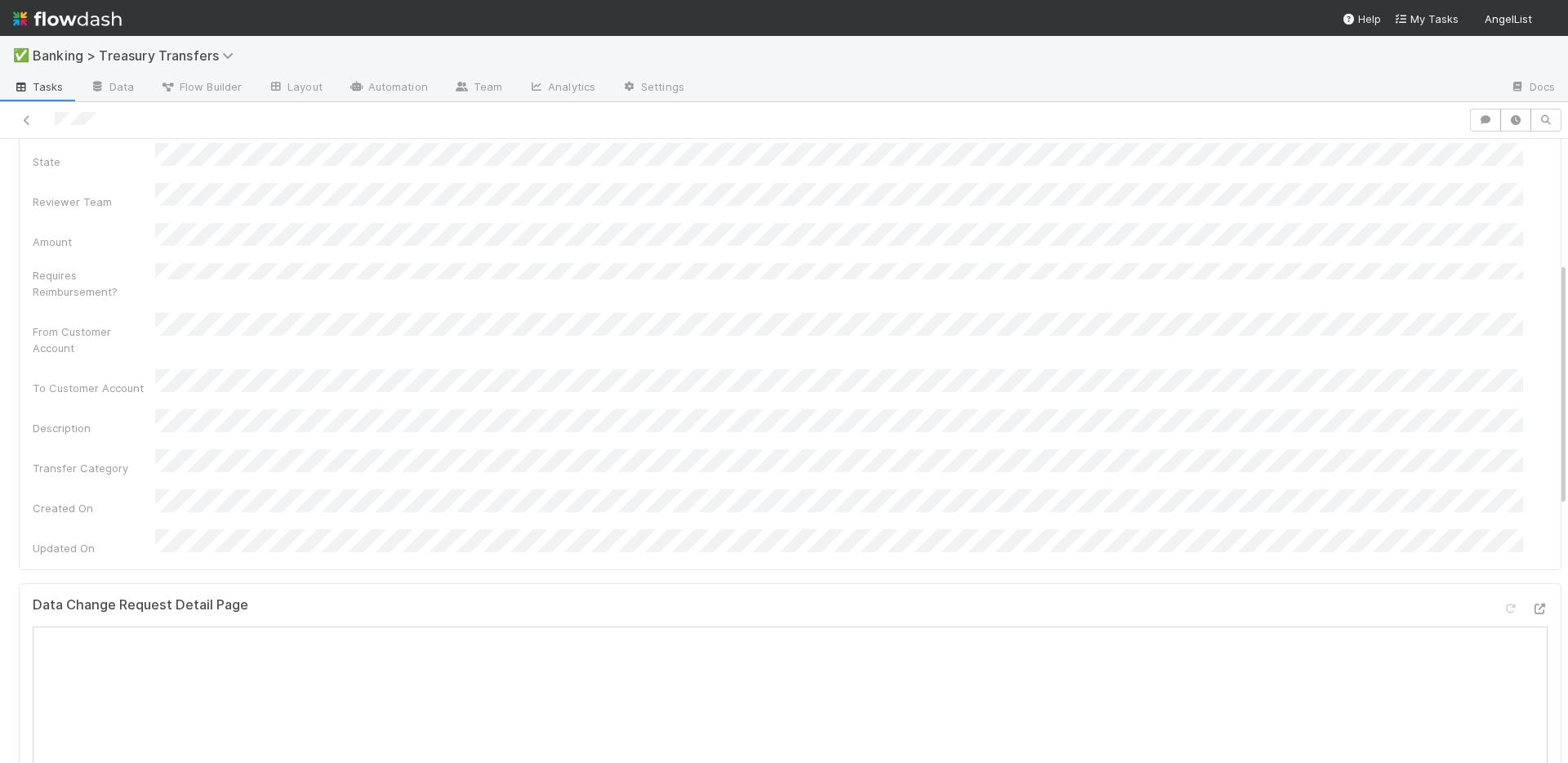
scroll to position [317, 0]
click at [1531, 603] on icon at bounding box center [1539, 608] width 16 height 11
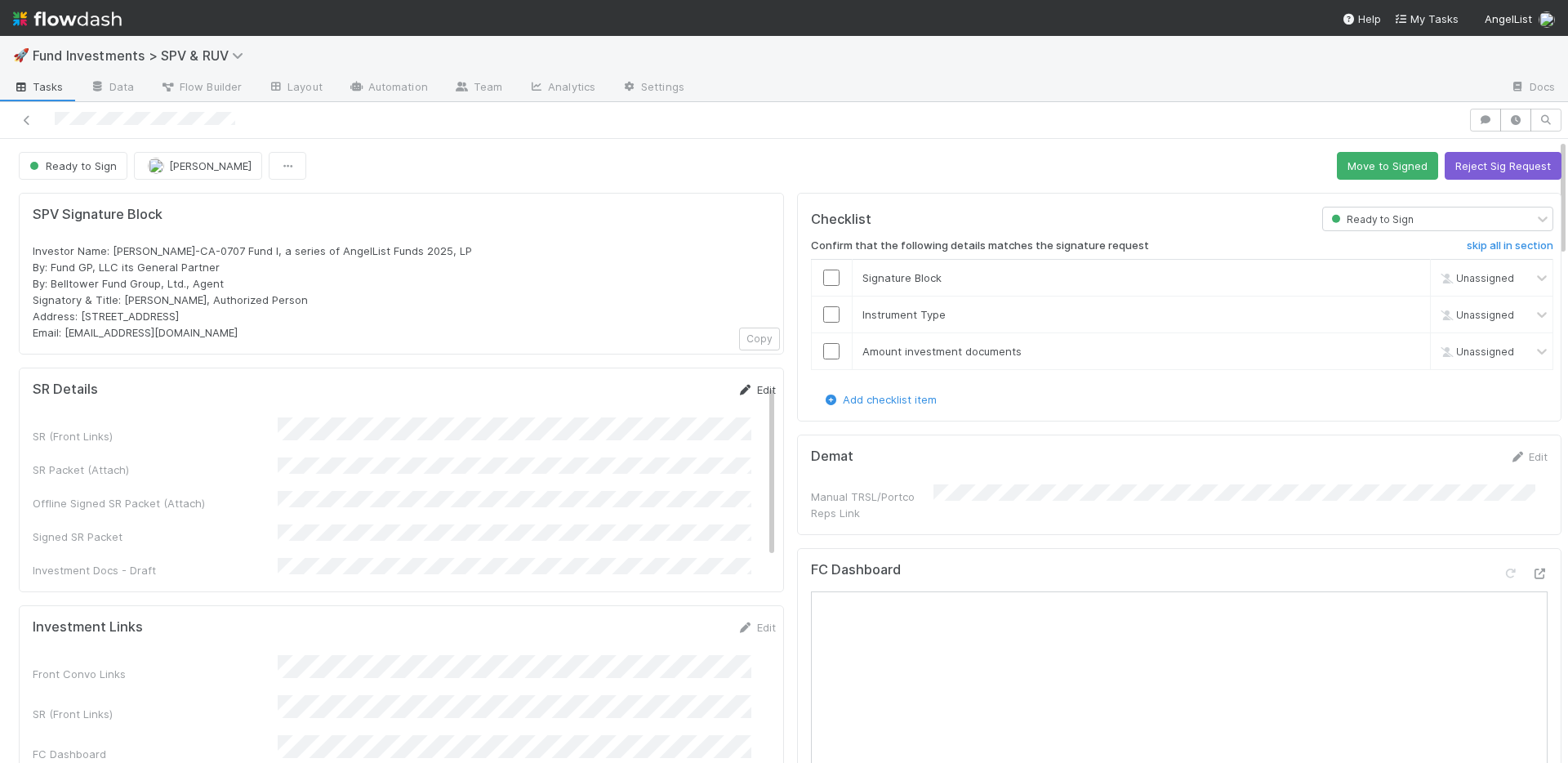
click at [738, 385] on link "Edit" at bounding box center [756, 390] width 39 height 13
click at [665, 387] on button "Save" at bounding box center [688, 396] width 46 height 28
click at [1336, 156] on button "Move to Signed" at bounding box center [1387, 166] width 101 height 28
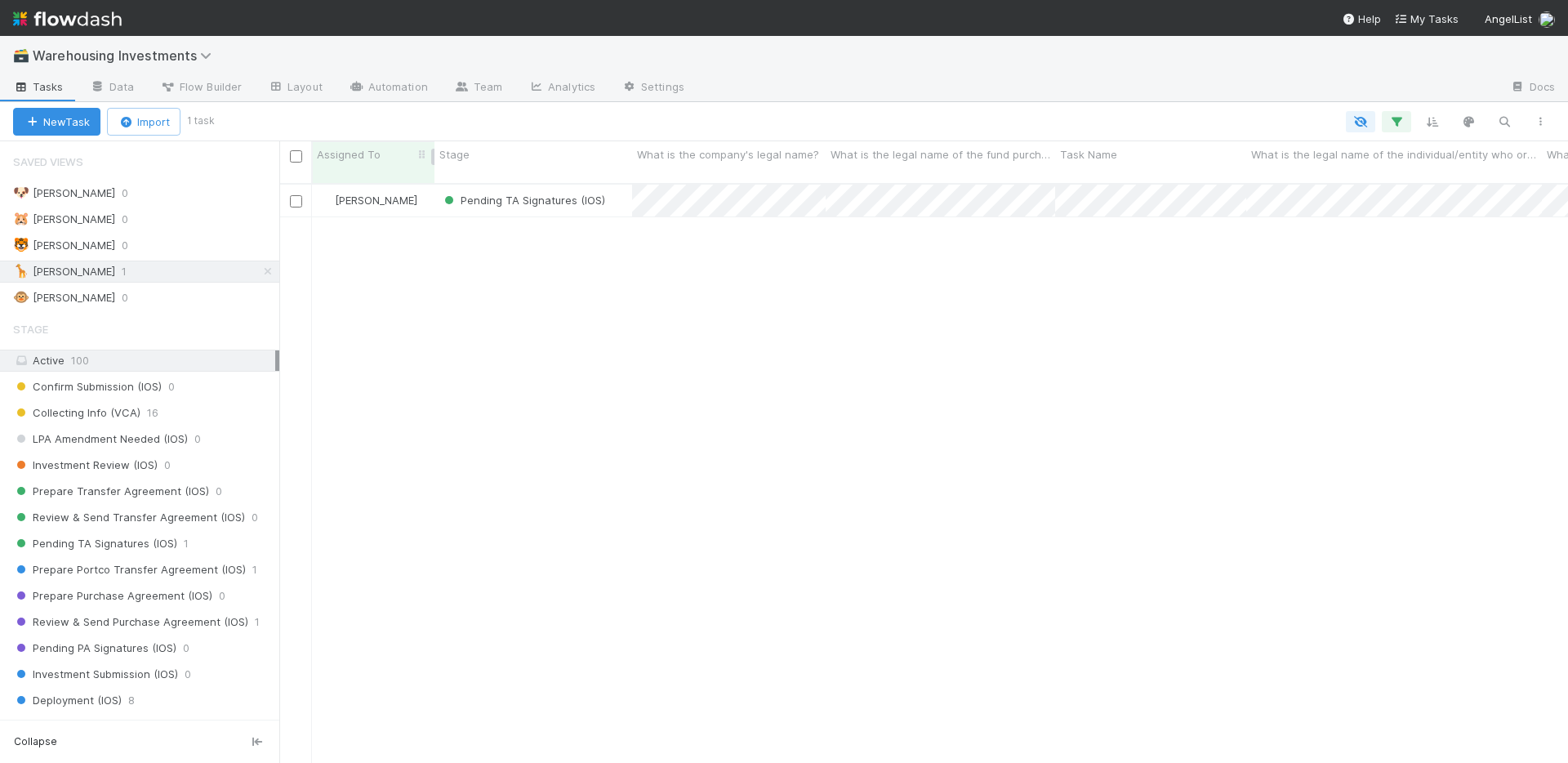
scroll to position [581, 1276]
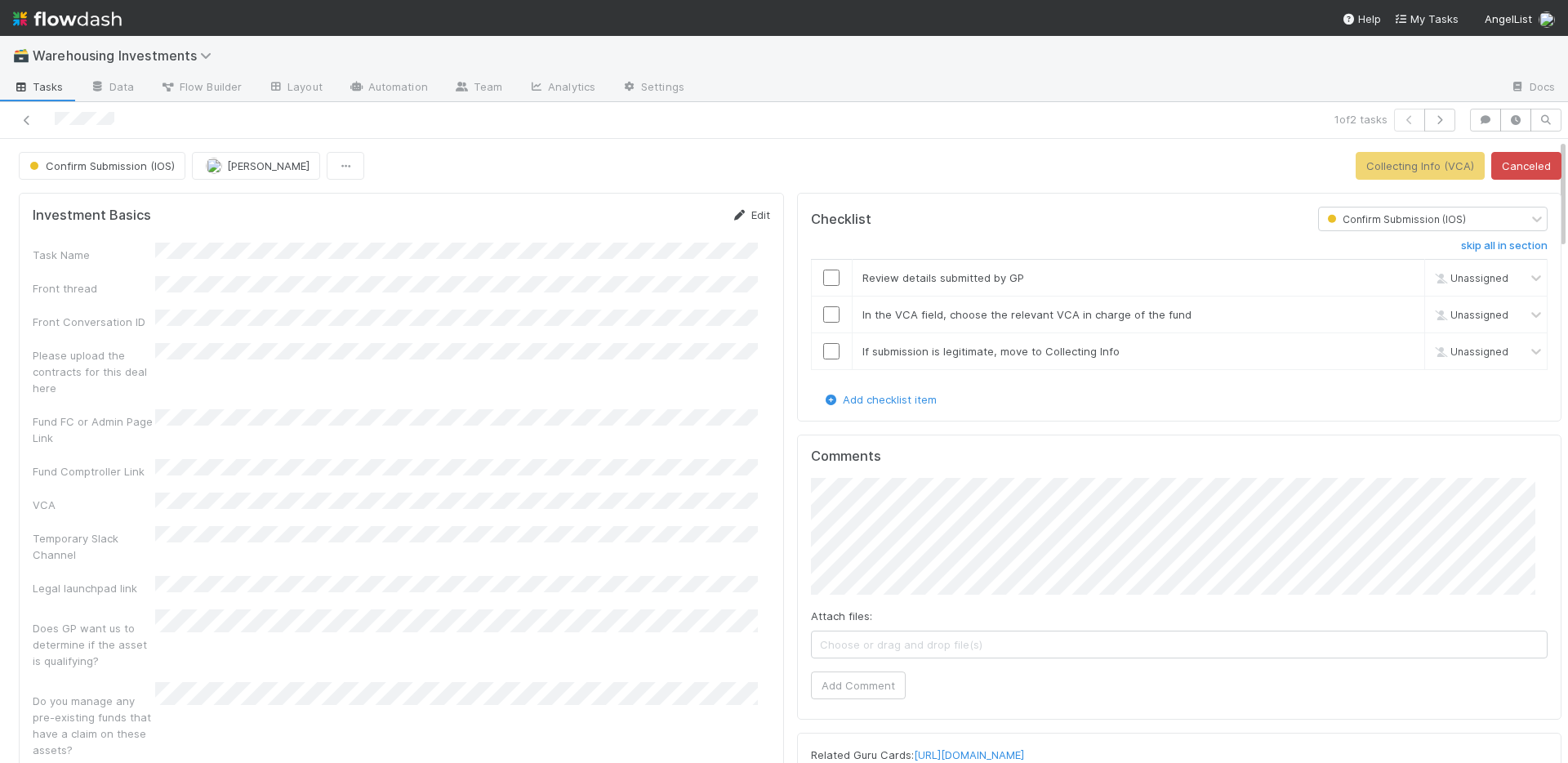
click at [747, 212] on link "Edit" at bounding box center [750, 215] width 39 height 13
click at [671, 219] on button "Save" at bounding box center [683, 221] width 46 height 28
click at [744, 214] on link "Edit" at bounding box center [750, 215] width 39 height 13
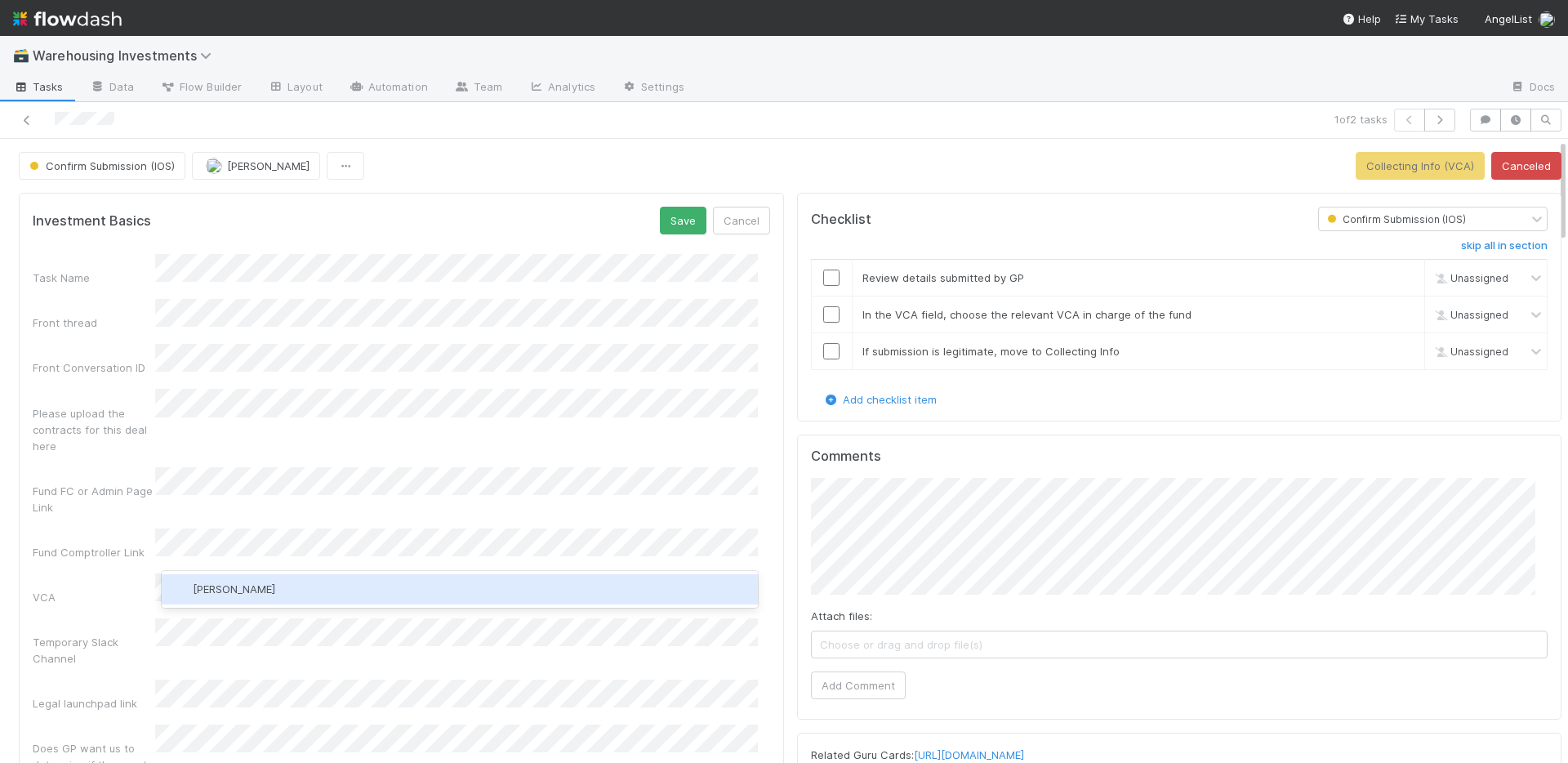
click at [200, 590] on span "Nora Hafez" at bounding box center [234, 589] width 82 height 13
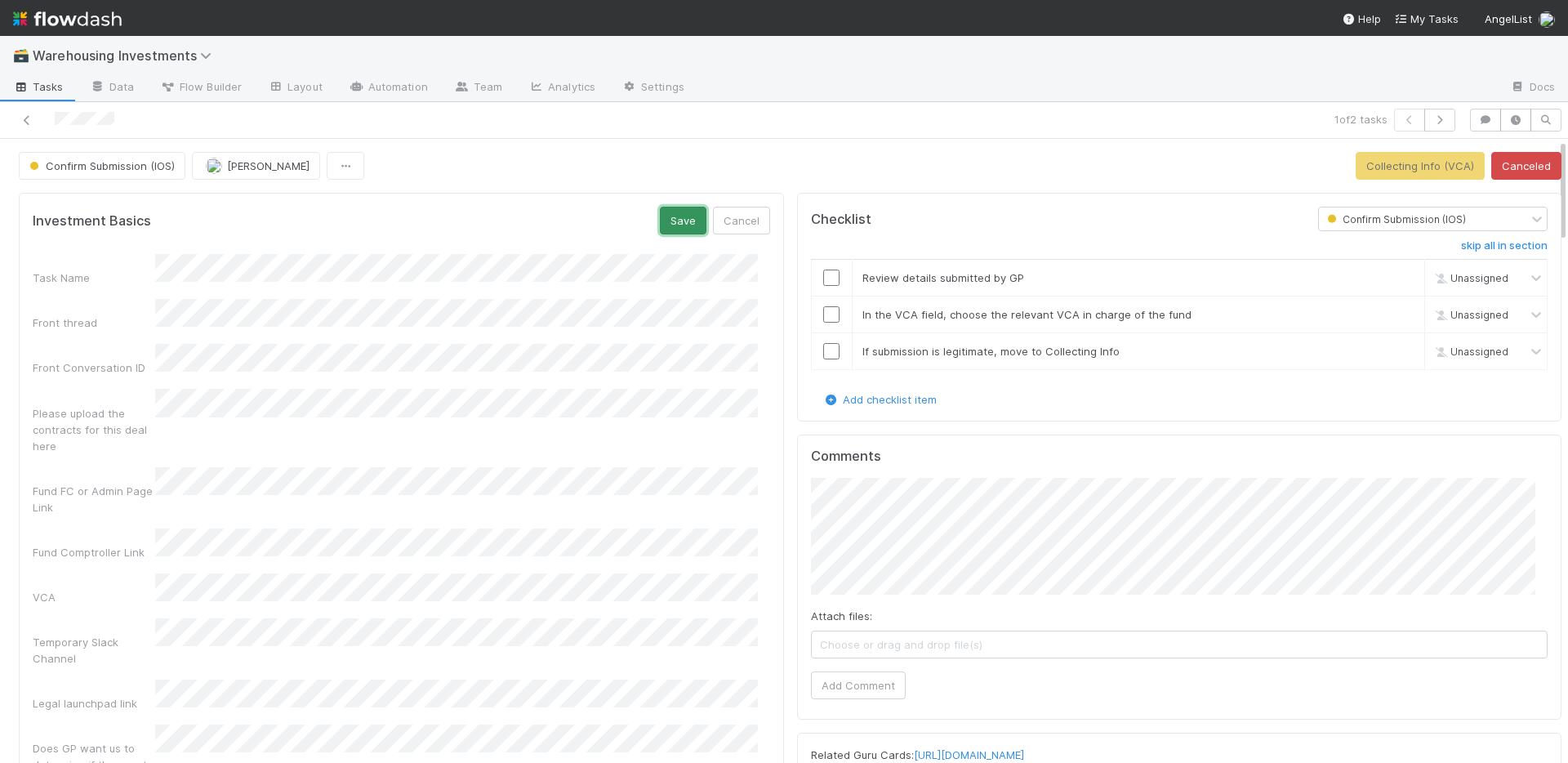
click at [668, 218] on button "Save" at bounding box center [683, 221] width 46 height 28
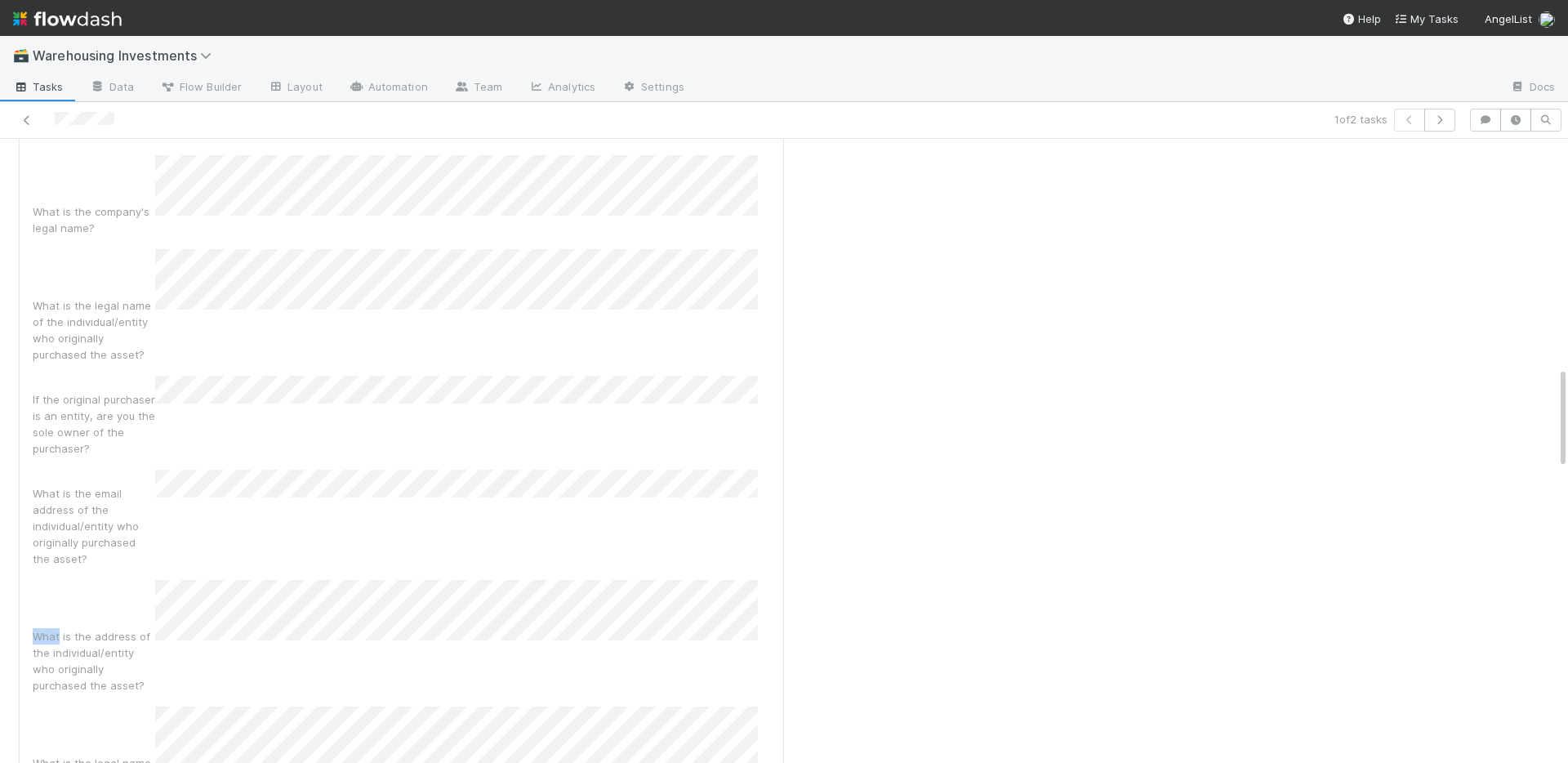
scroll to position [1413, 0]
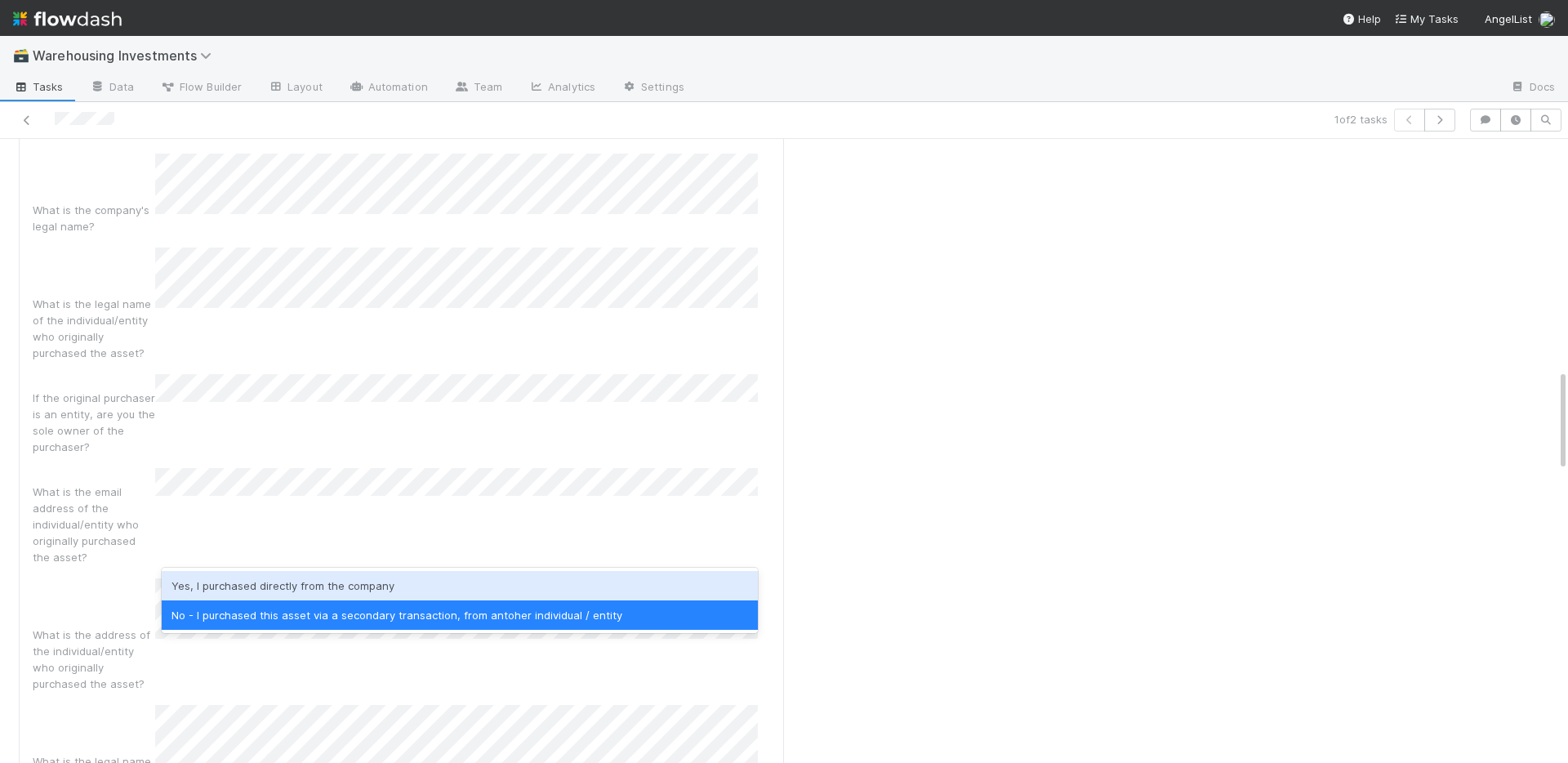
click at [328, 585] on div "Yes, I purchased directly from the company" at bounding box center [459, 586] width 596 height 30
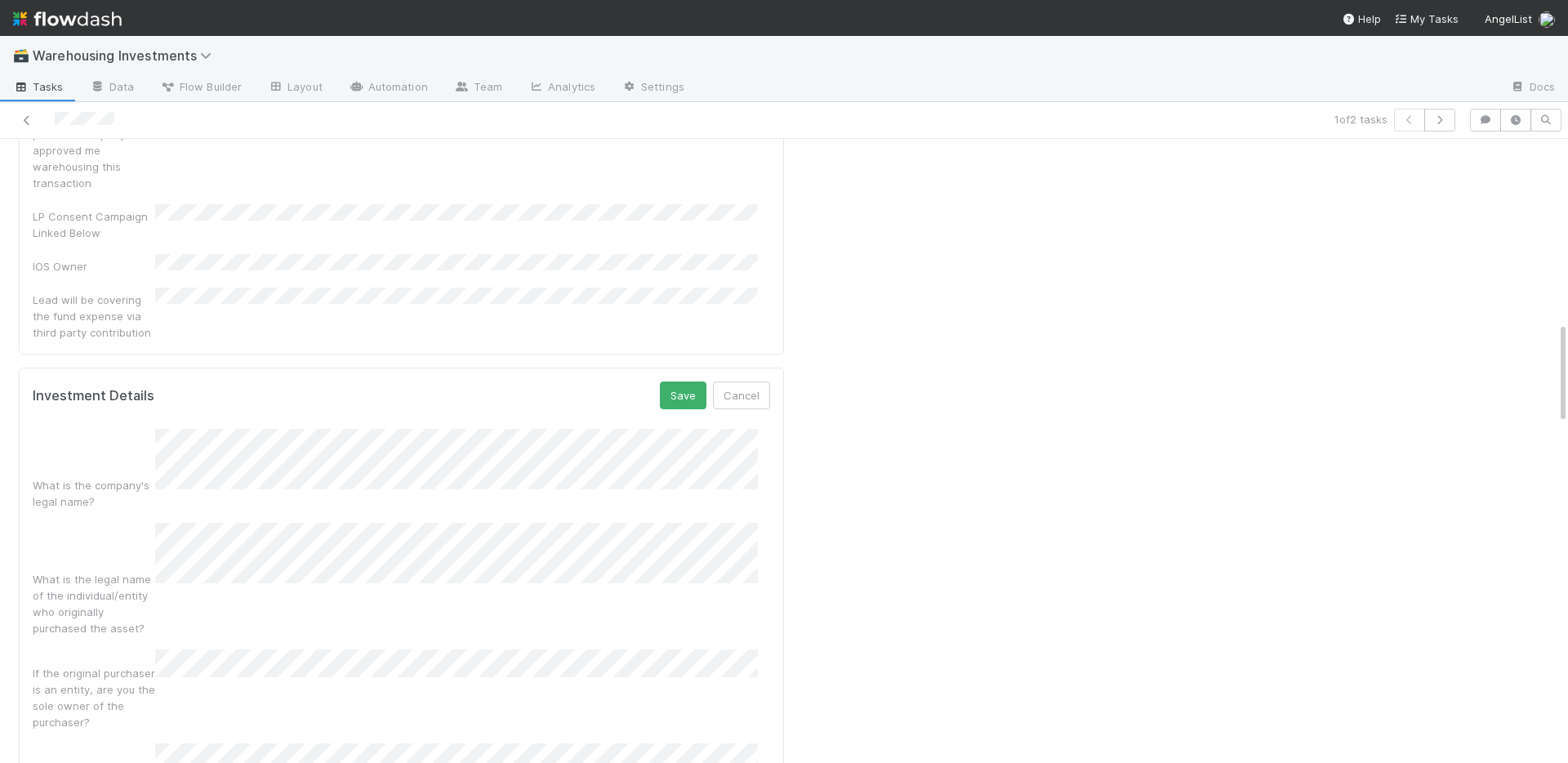
scroll to position [1115, 0]
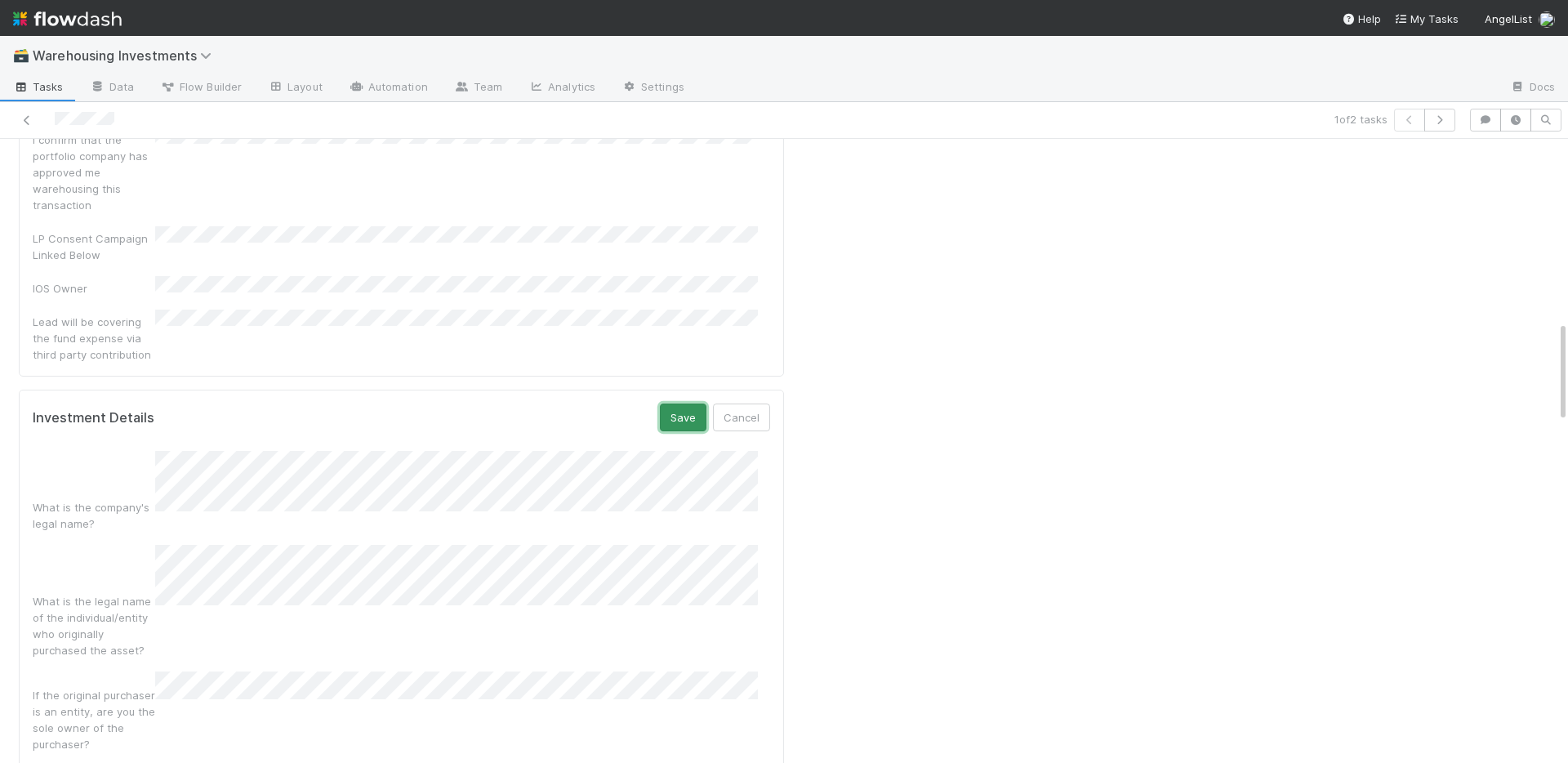
click at [682, 403] on button "Save" at bounding box center [683, 417] width 46 height 28
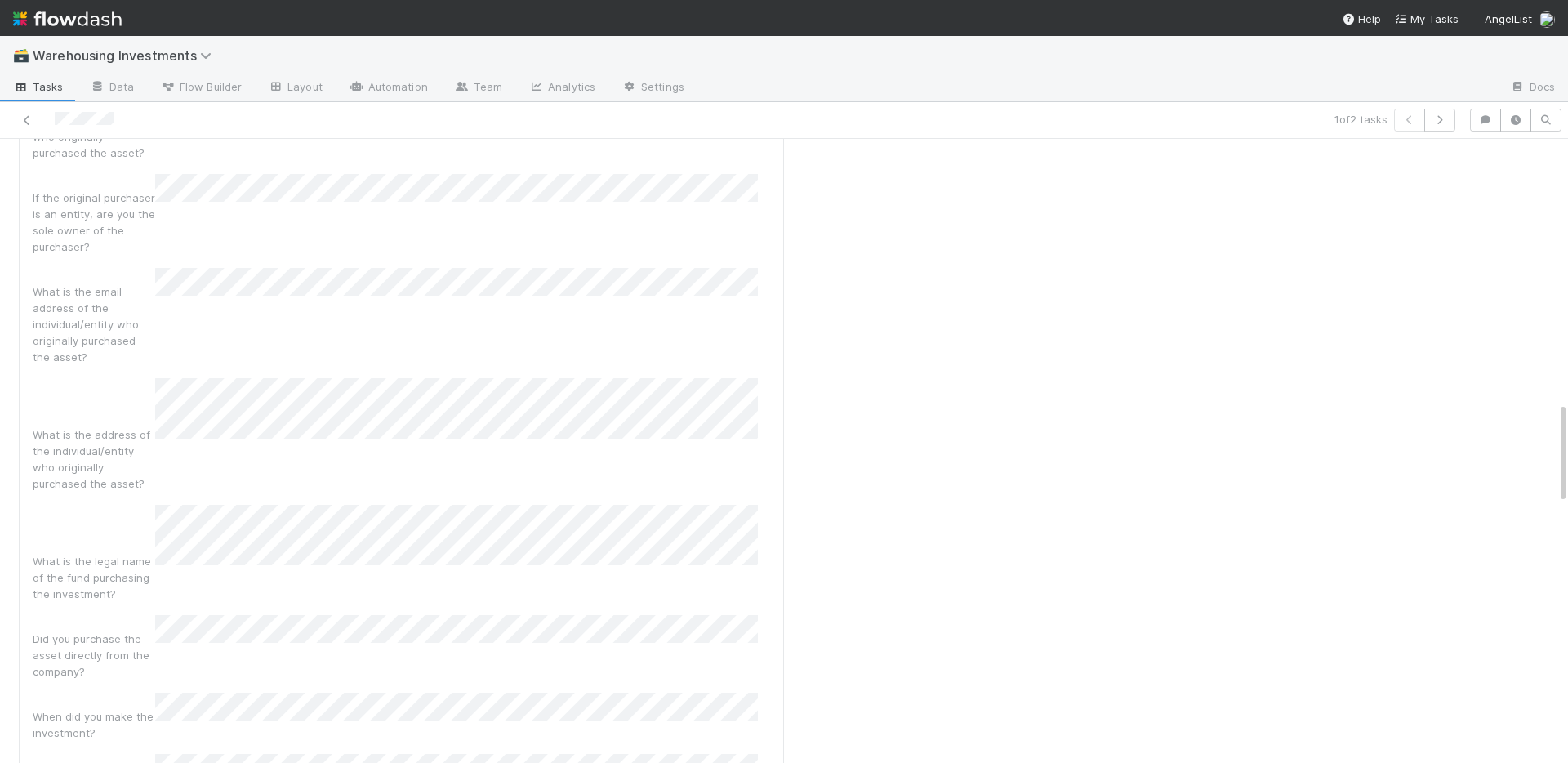
scroll to position [1095, 0]
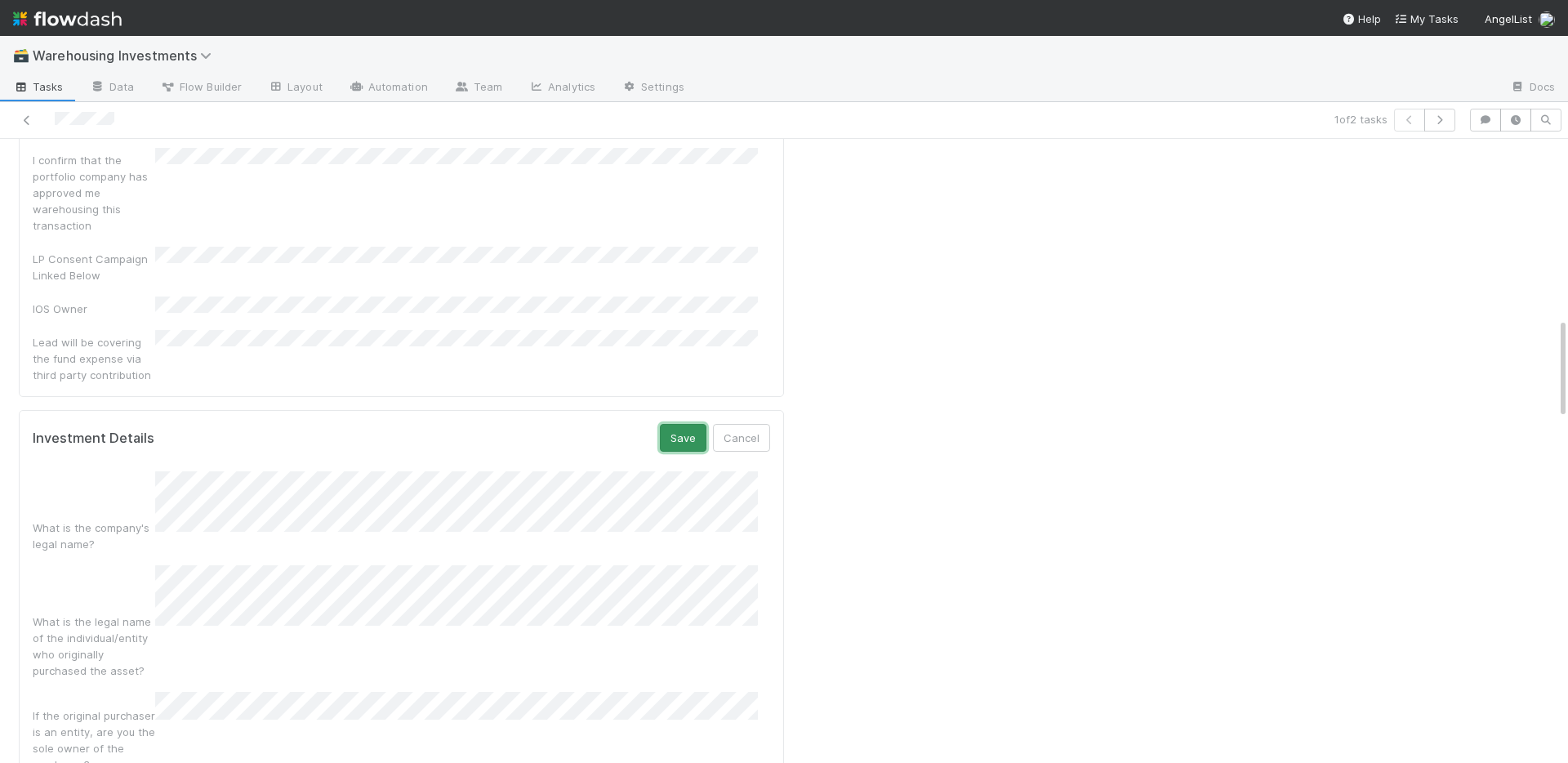
click at [660, 424] on button "Save" at bounding box center [683, 438] width 46 height 28
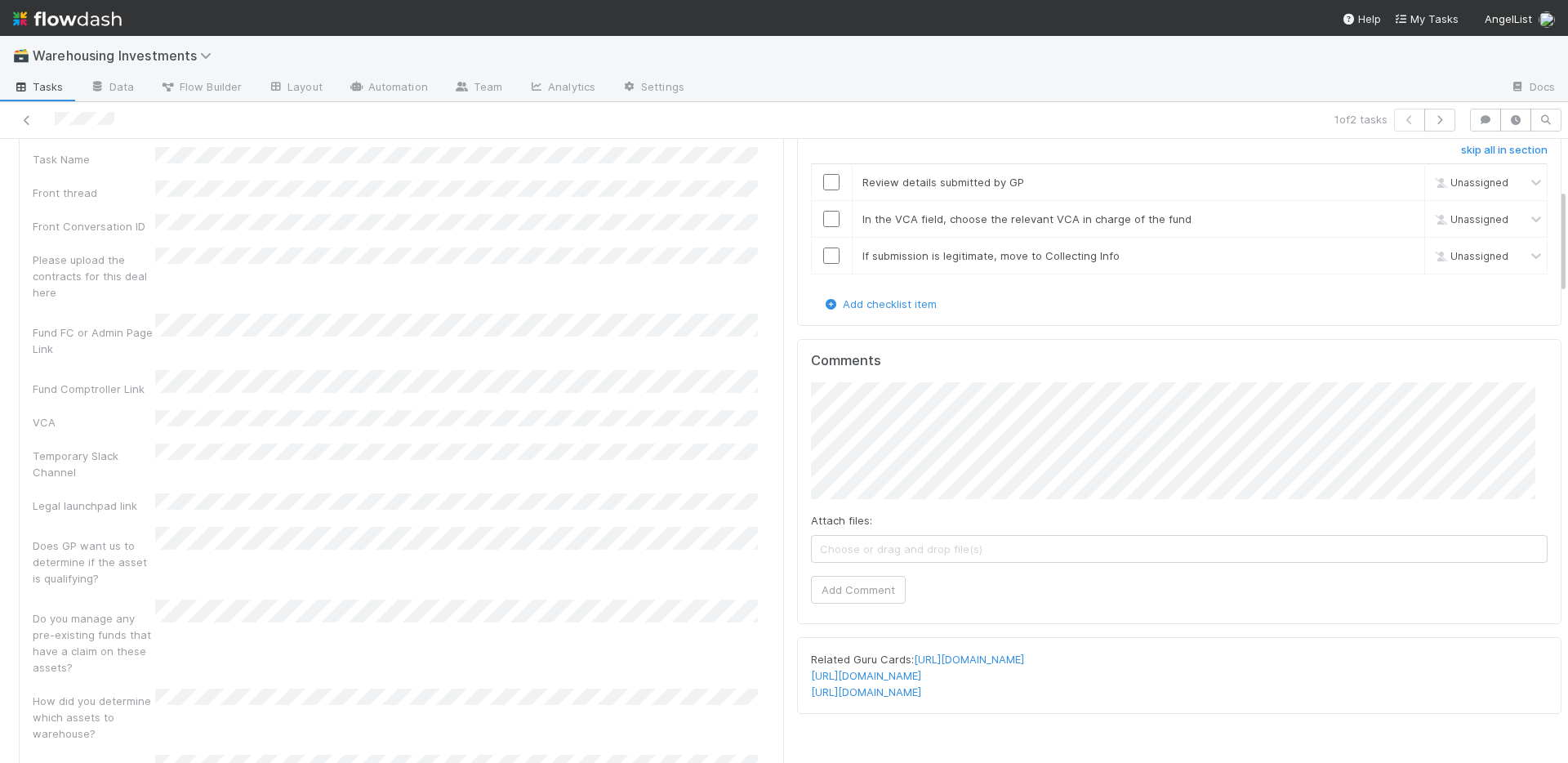
scroll to position [75, 0]
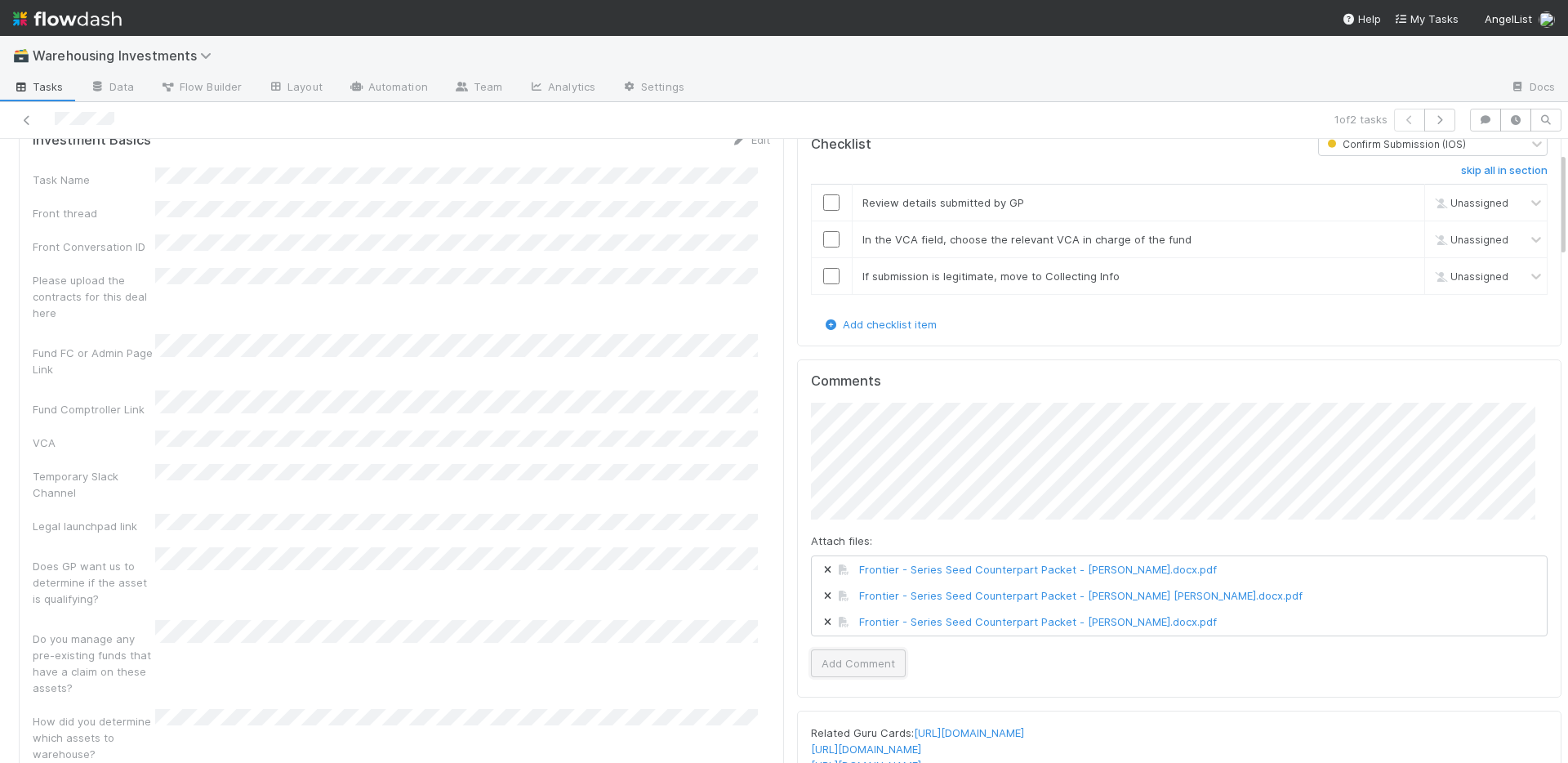
click at [848, 671] on button "Add Comment" at bounding box center [858, 663] width 95 height 28
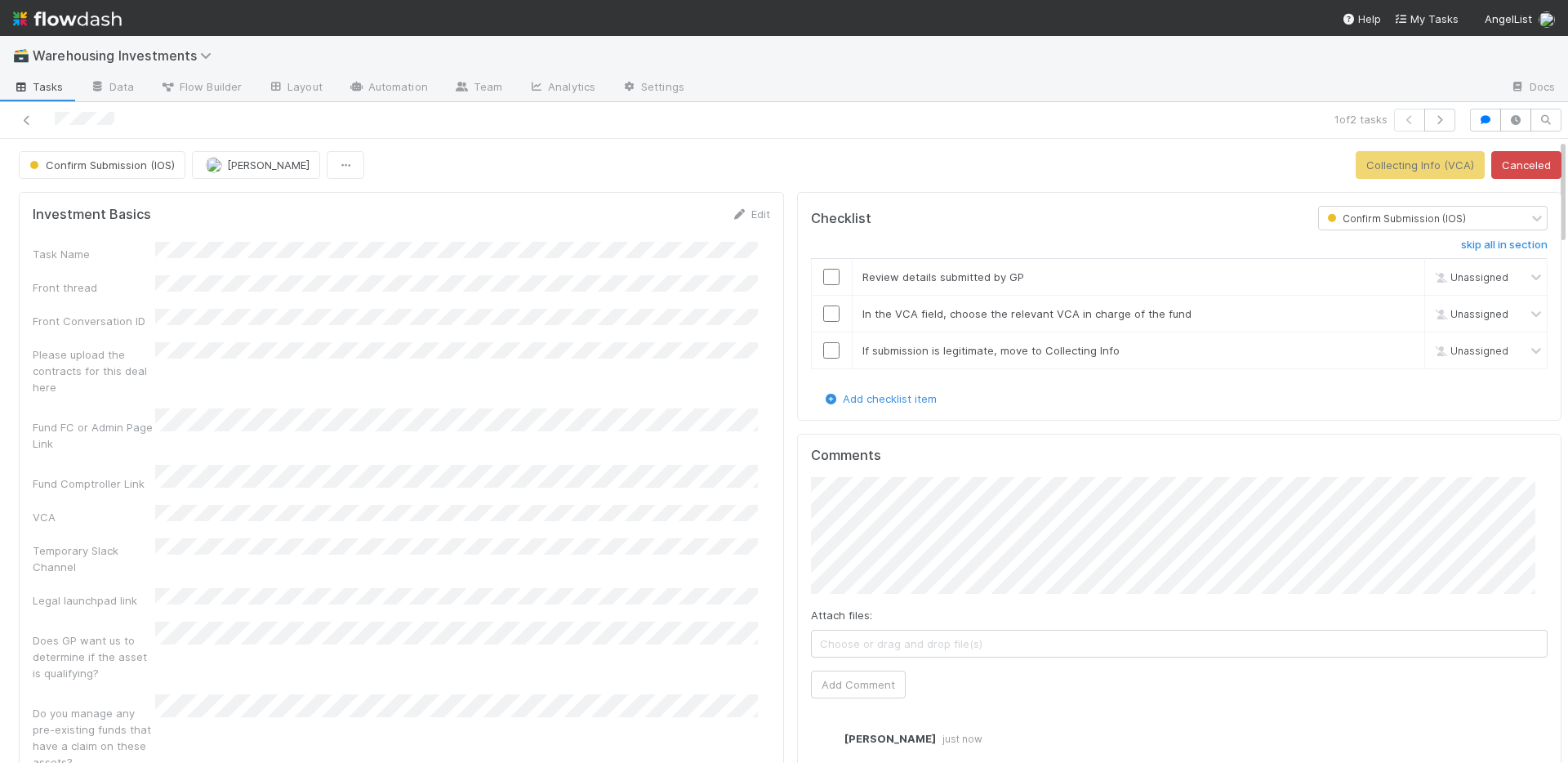
scroll to position [0, 0]
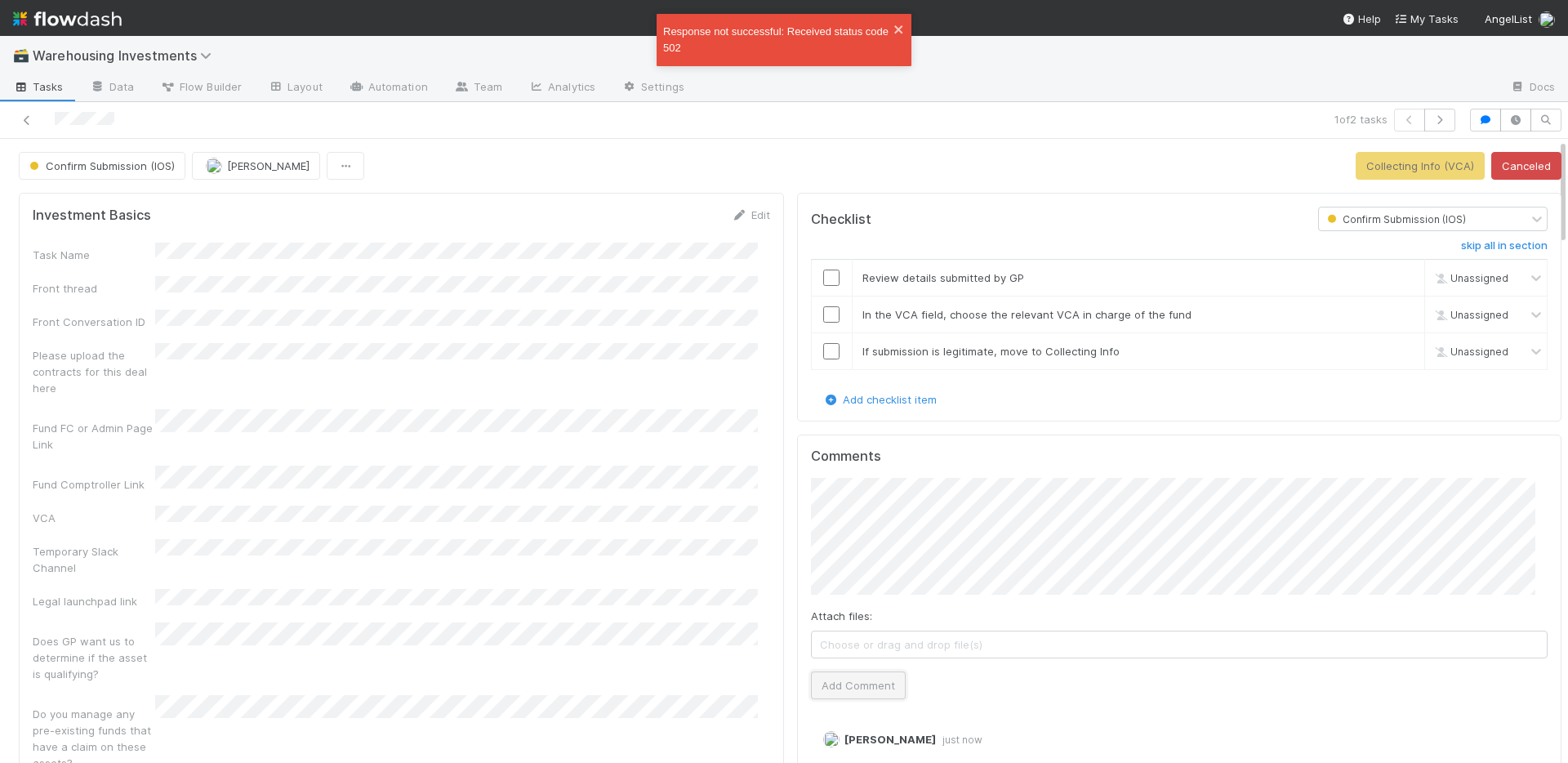
click at [866, 683] on button "Add Comment" at bounding box center [858, 685] width 95 height 28
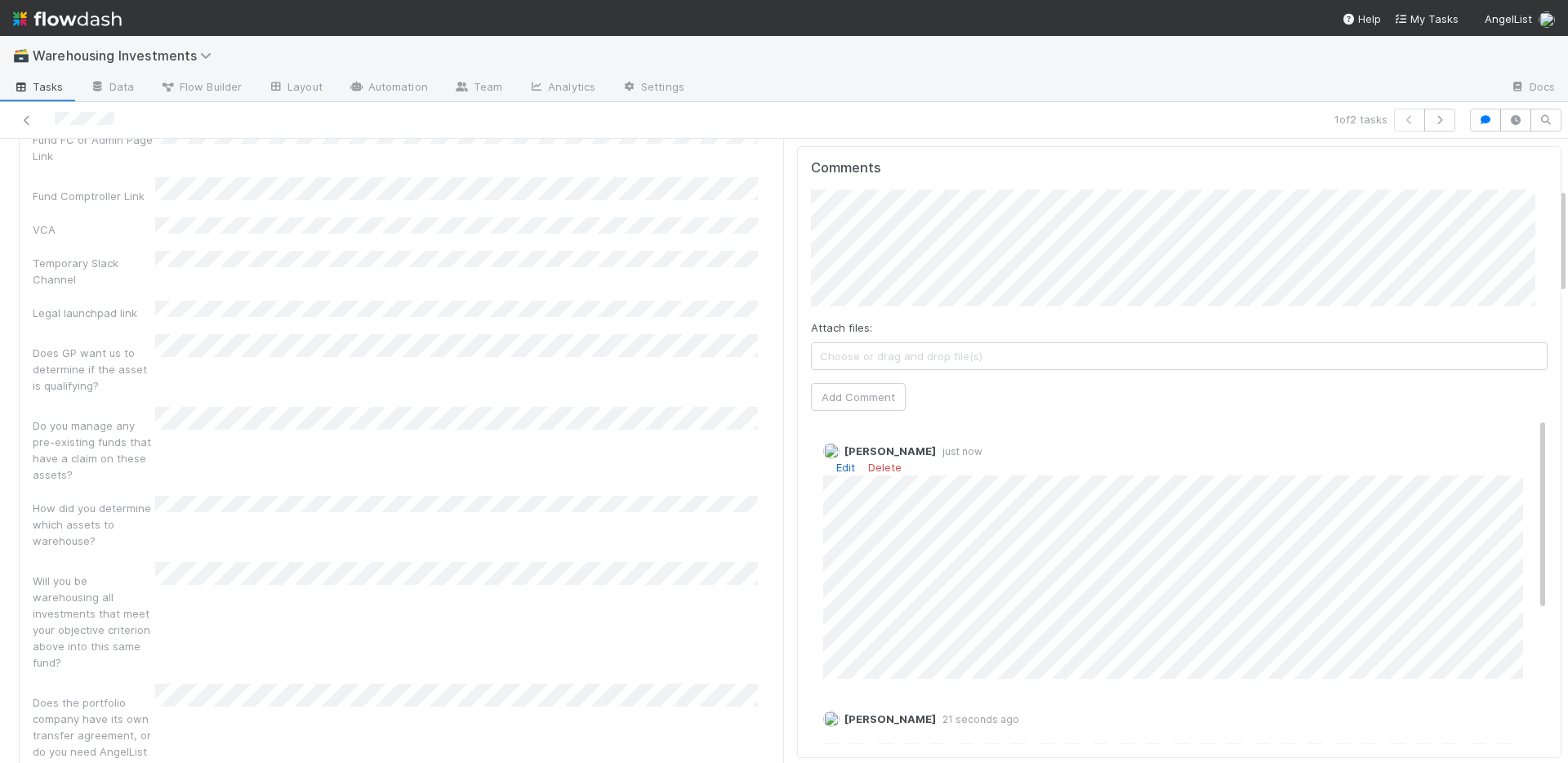
click at [836, 466] on link "Edit" at bounding box center [845, 468] width 19 height 13
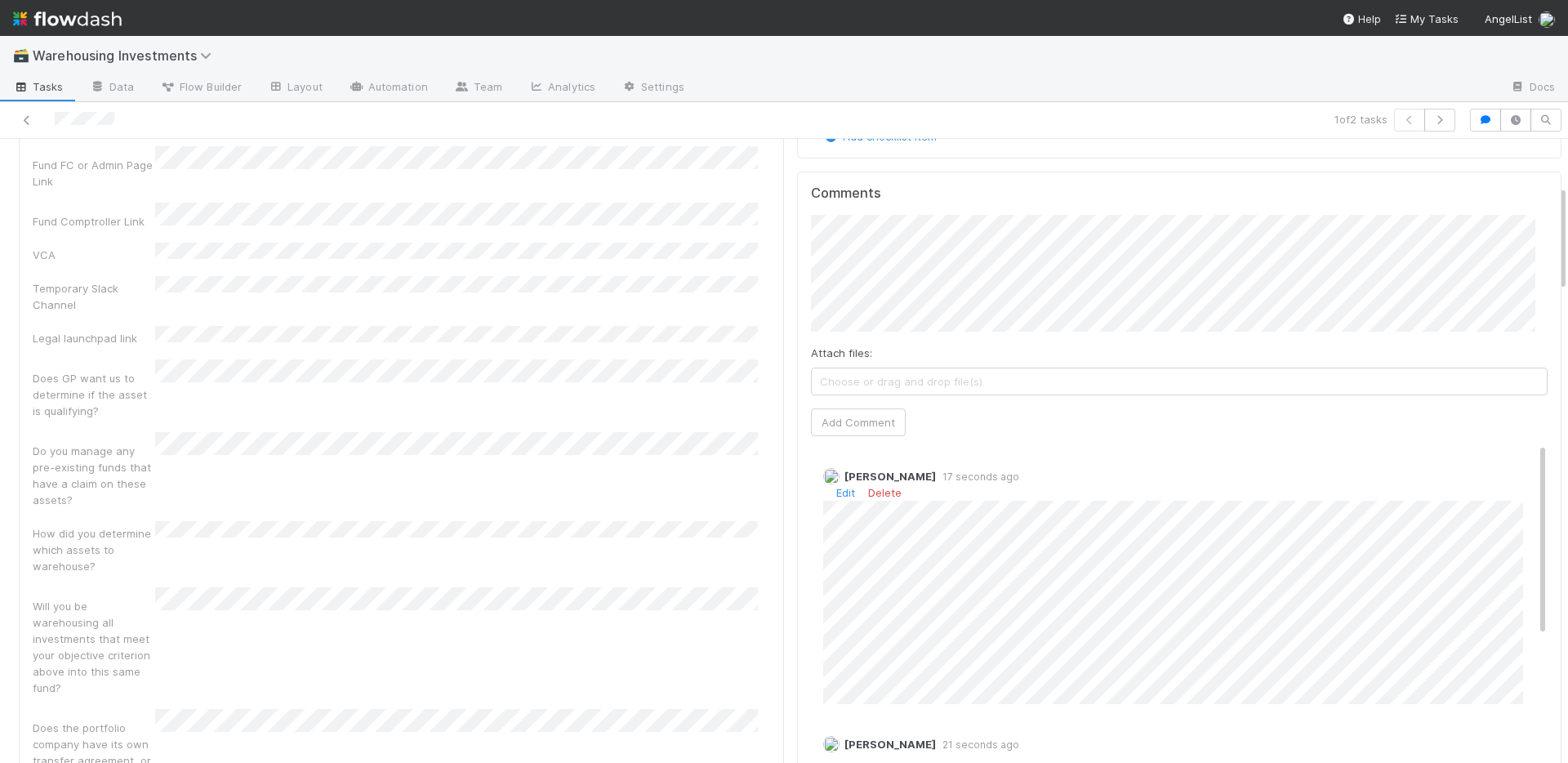
scroll to position [10, 0]
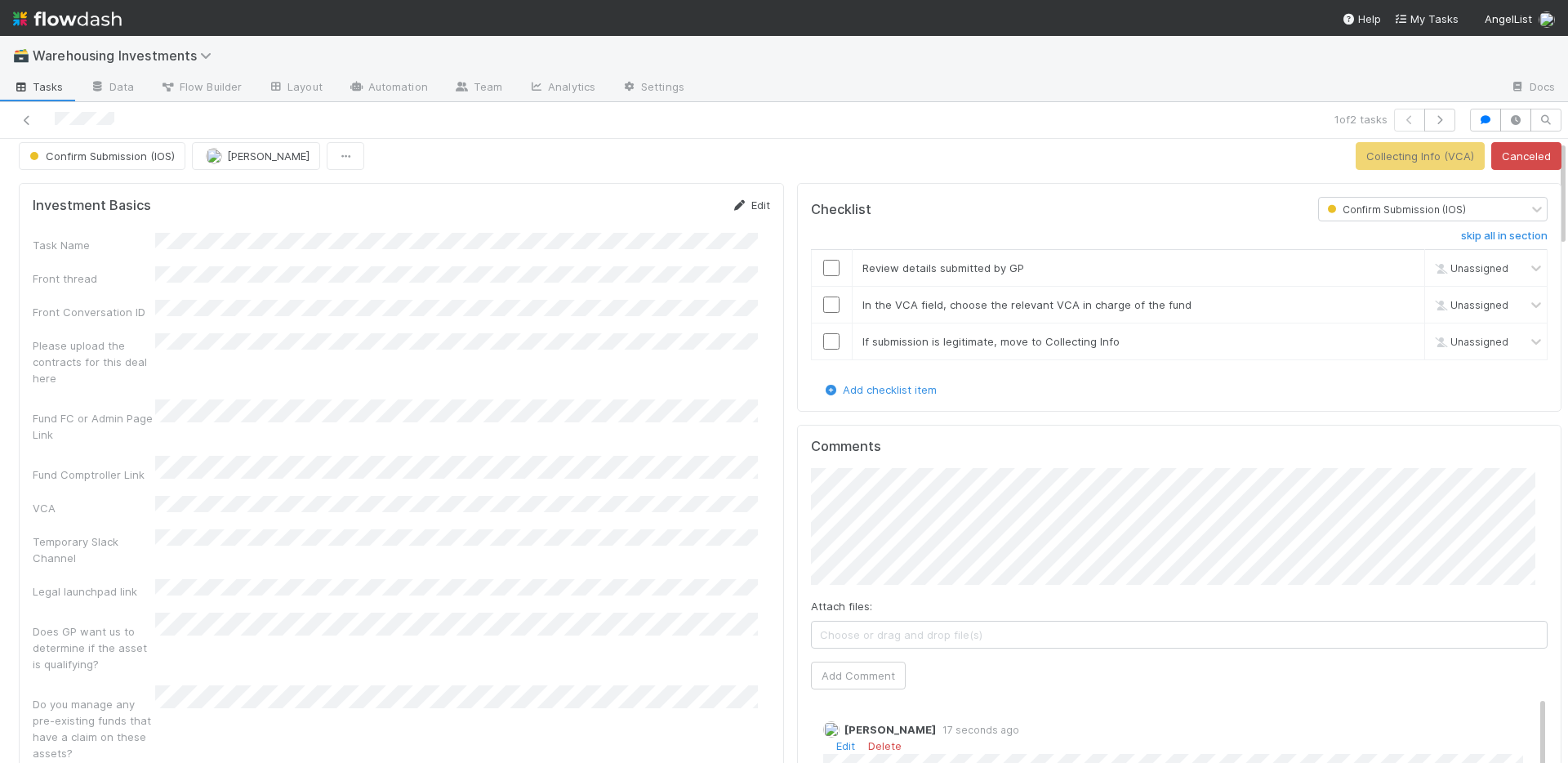
click at [748, 200] on link "Edit" at bounding box center [750, 205] width 39 height 13
click at [660, 212] on button "Save" at bounding box center [683, 211] width 46 height 28
click at [739, 204] on link "Edit" at bounding box center [750, 205] width 39 height 13
click at [660, 217] on button "Save" at bounding box center [683, 211] width 46 height 28
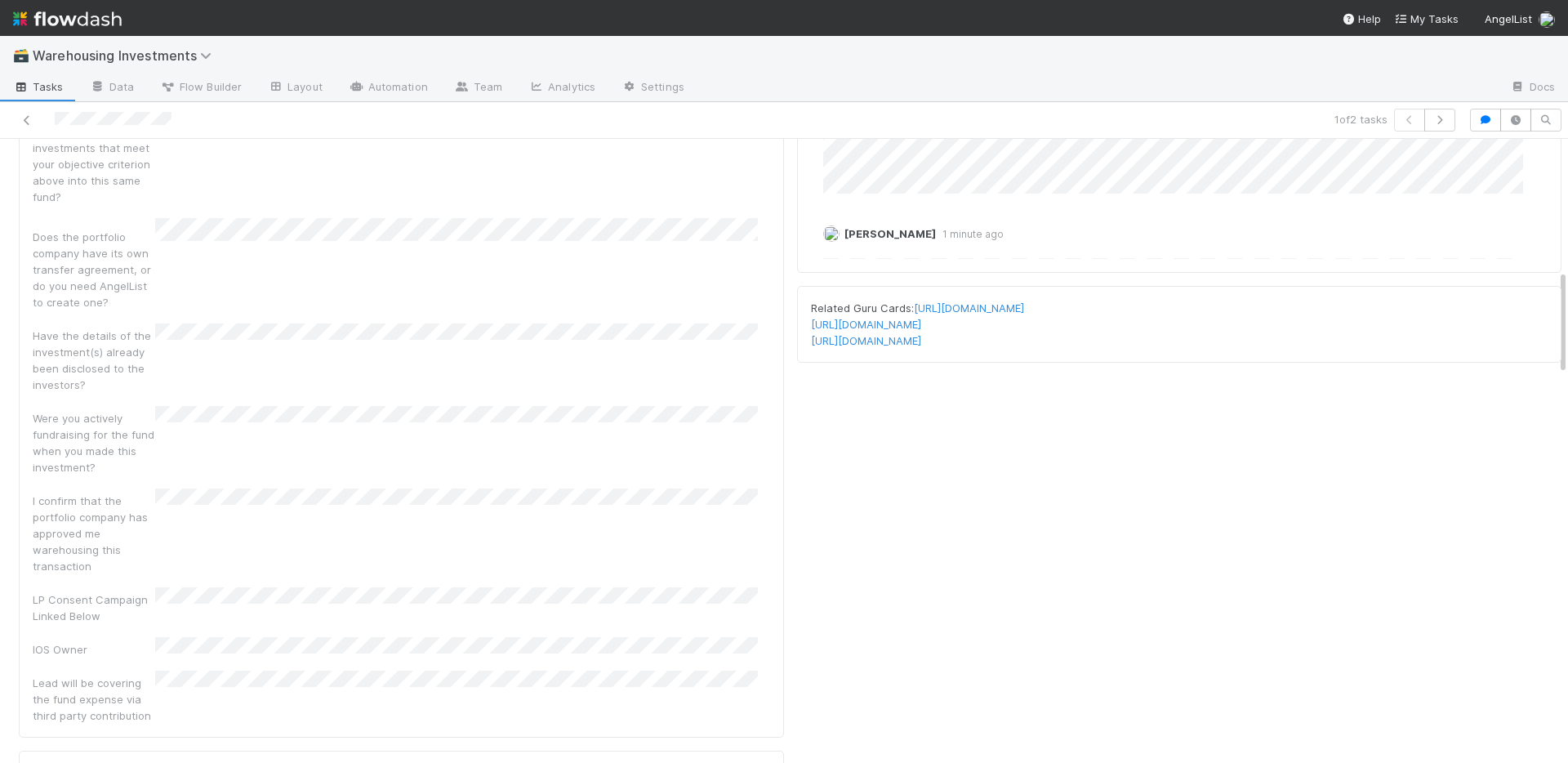
scroll to position [868, 0]
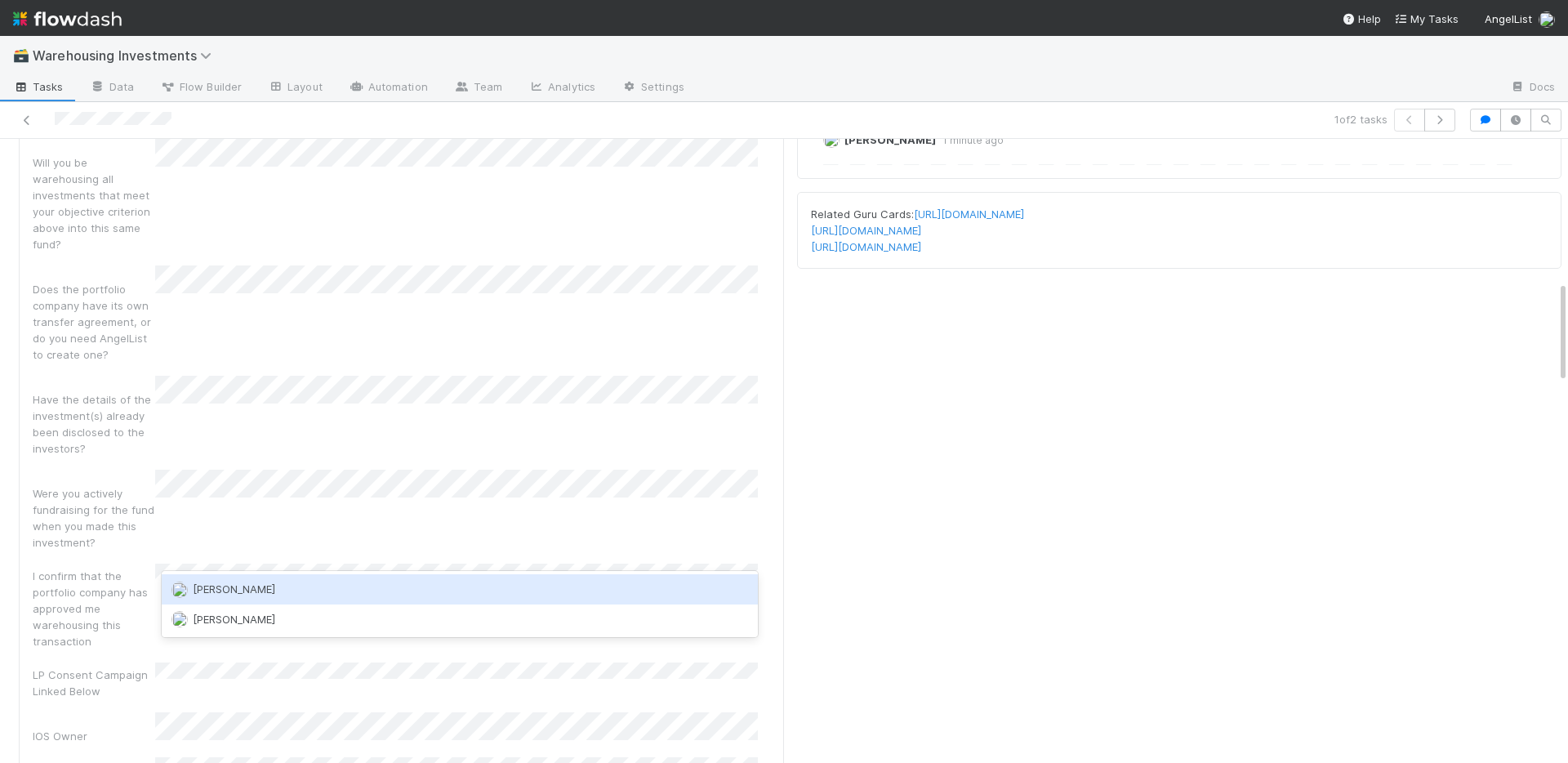
click at [240, 591] on span "Ali Al Khatib" at bounding box center [234, 589] width 82 height 13
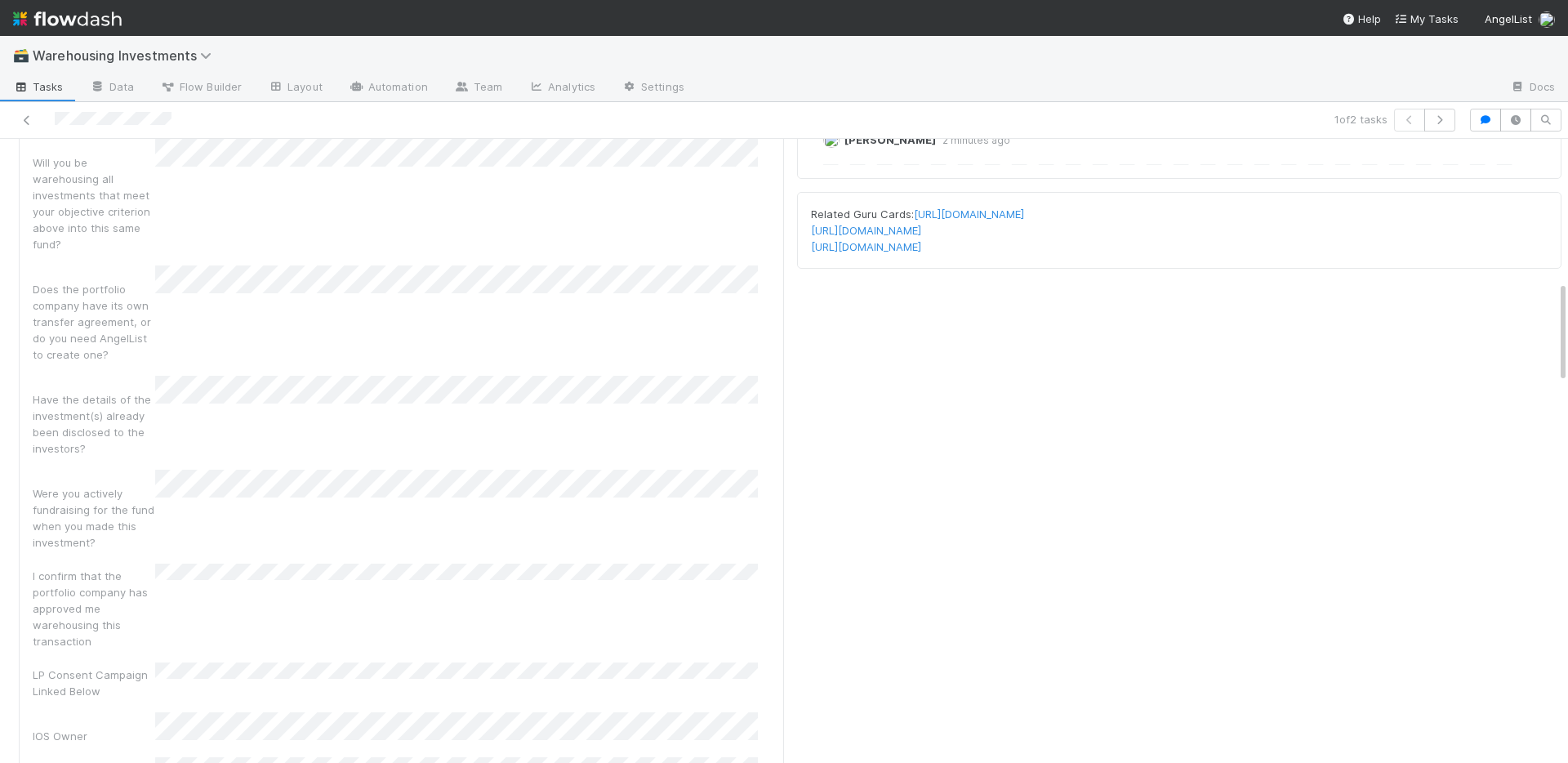
click at [330, 563] on div "I confirm that the portfolio company has approved me warehousing this transacti…" at bounding box center [401, 606] width 737 height 86
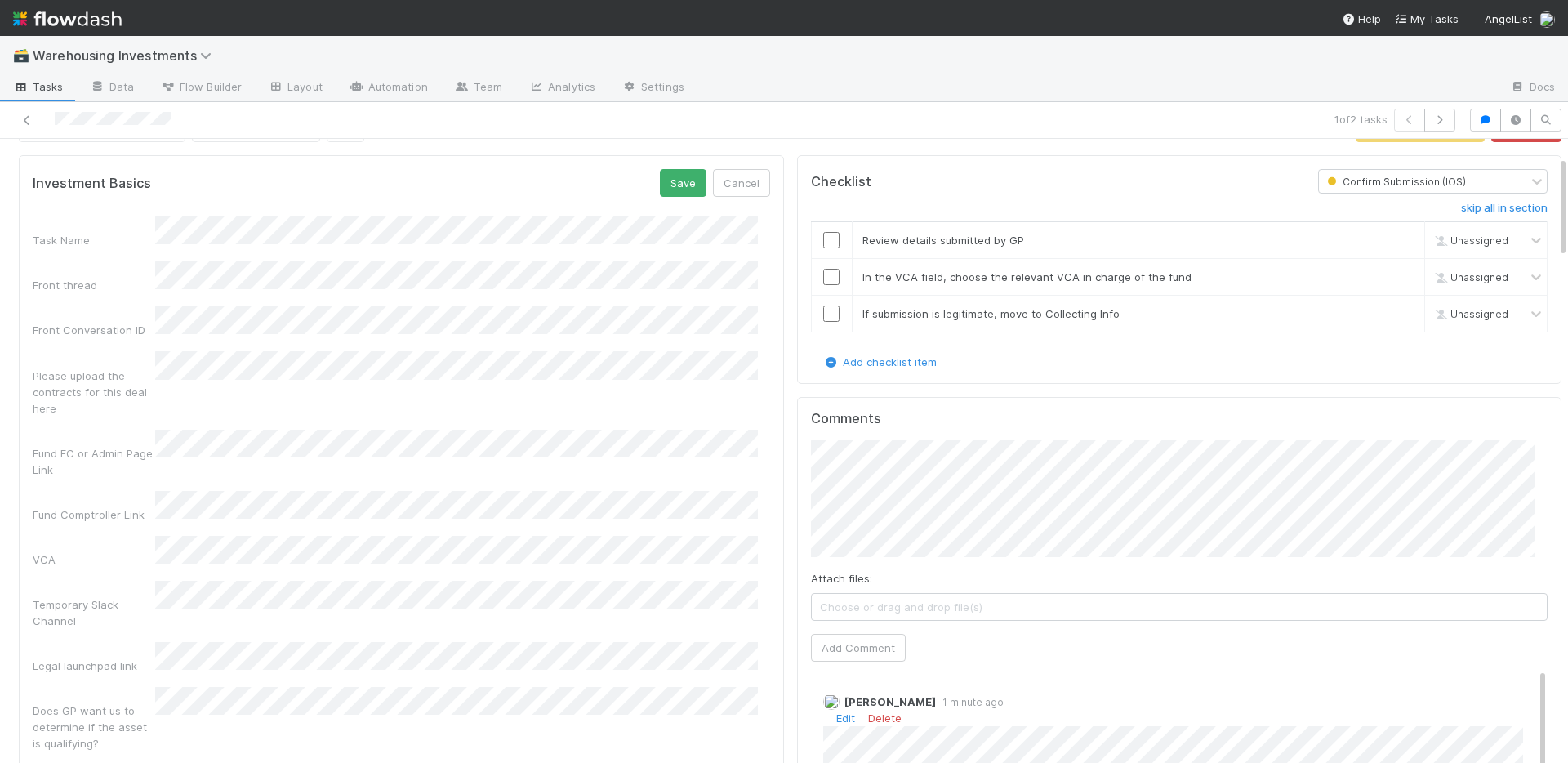
scroll to position [0, 0]
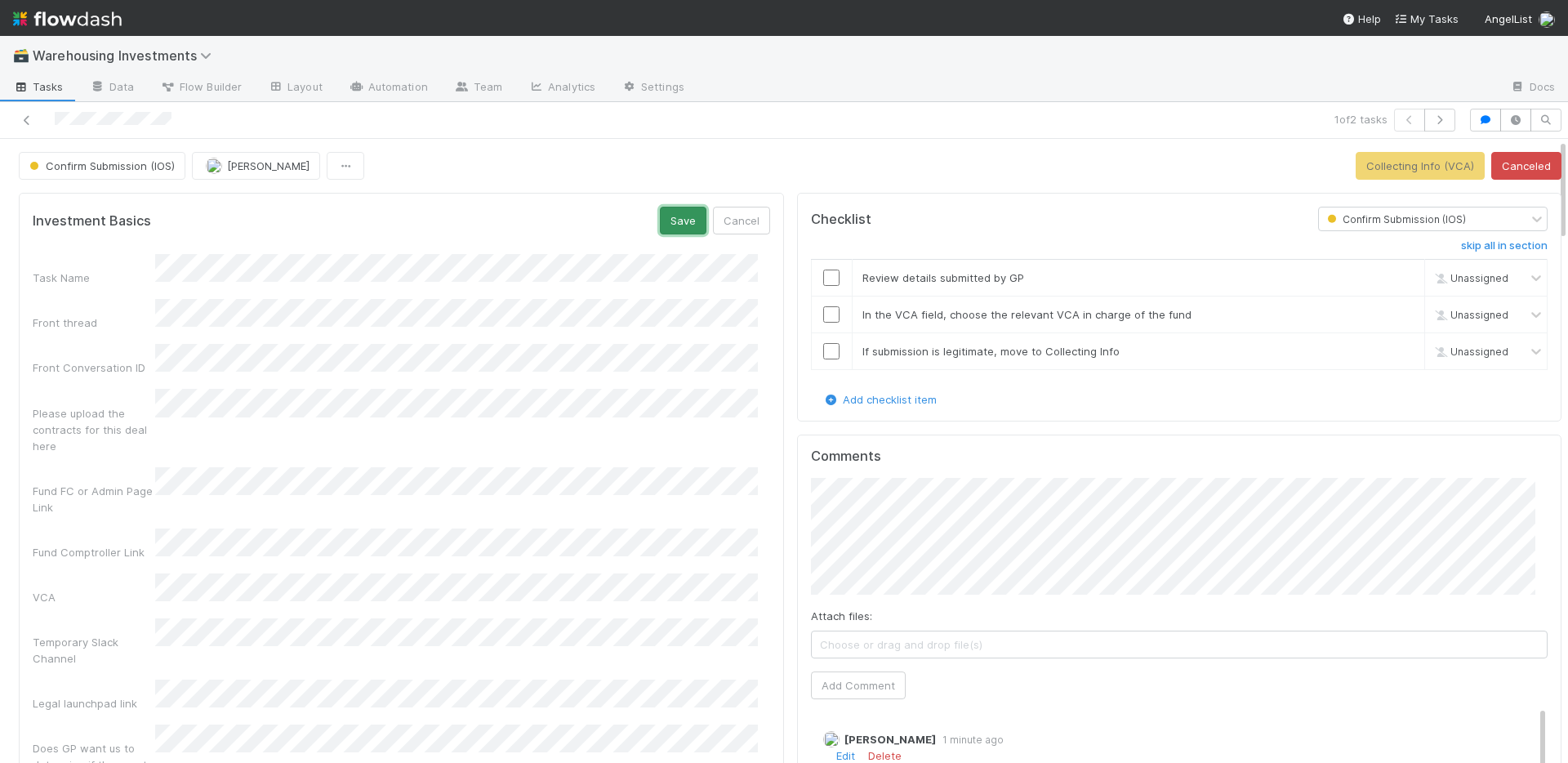
click at [674, 223] on button "Save" at bounding box center [683, 221] width 46 height 28
click at [823, 282] on input "checkbox" at bounding box center [831, 278] width 16 height 16
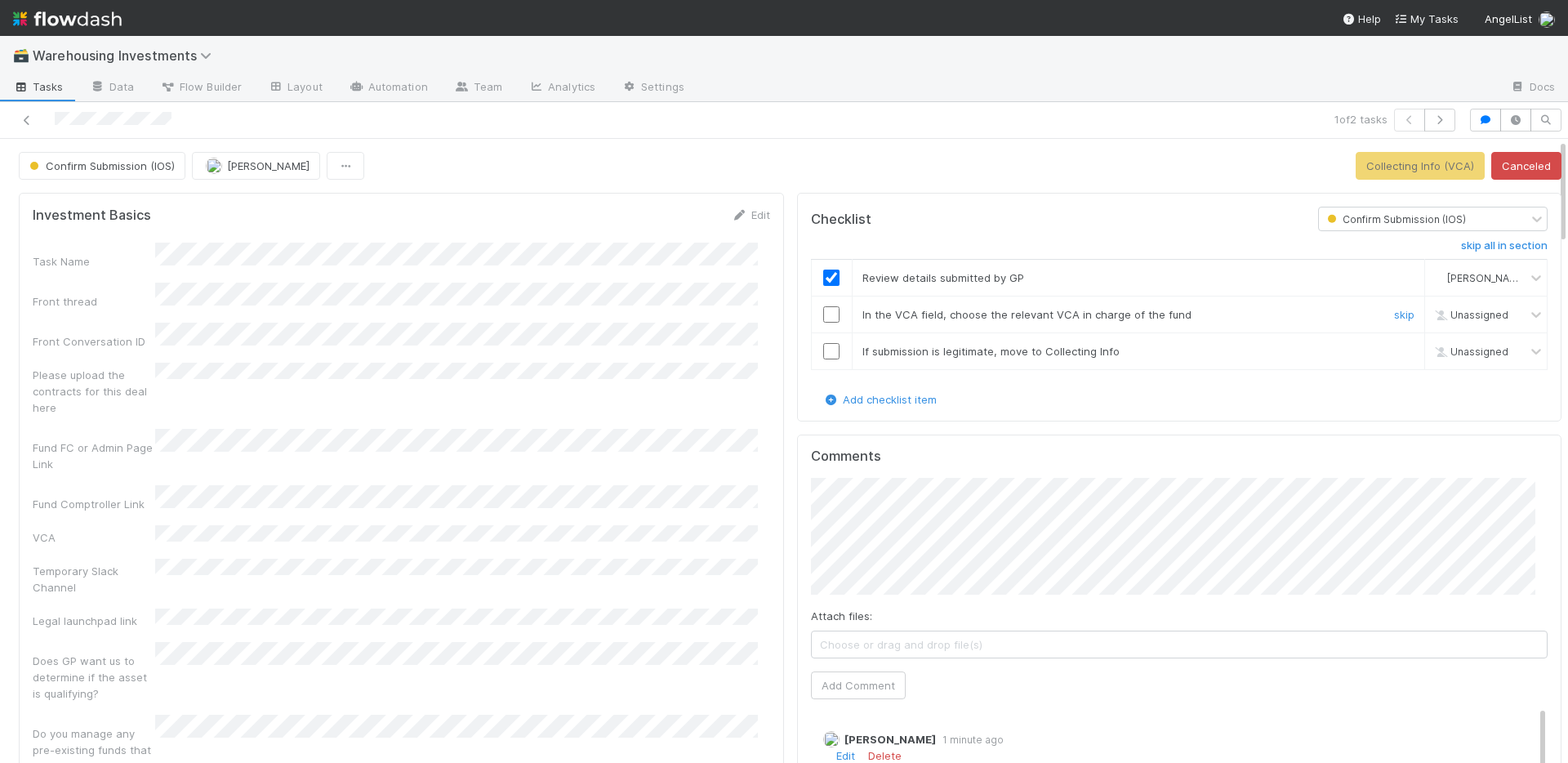
click at [823, 313] on input "checkbox" at bounding box center [831, 314] width 16 height 16
click at [823, 353] on input "checkbox" at bounding box center [831, 351] width 16 height 16
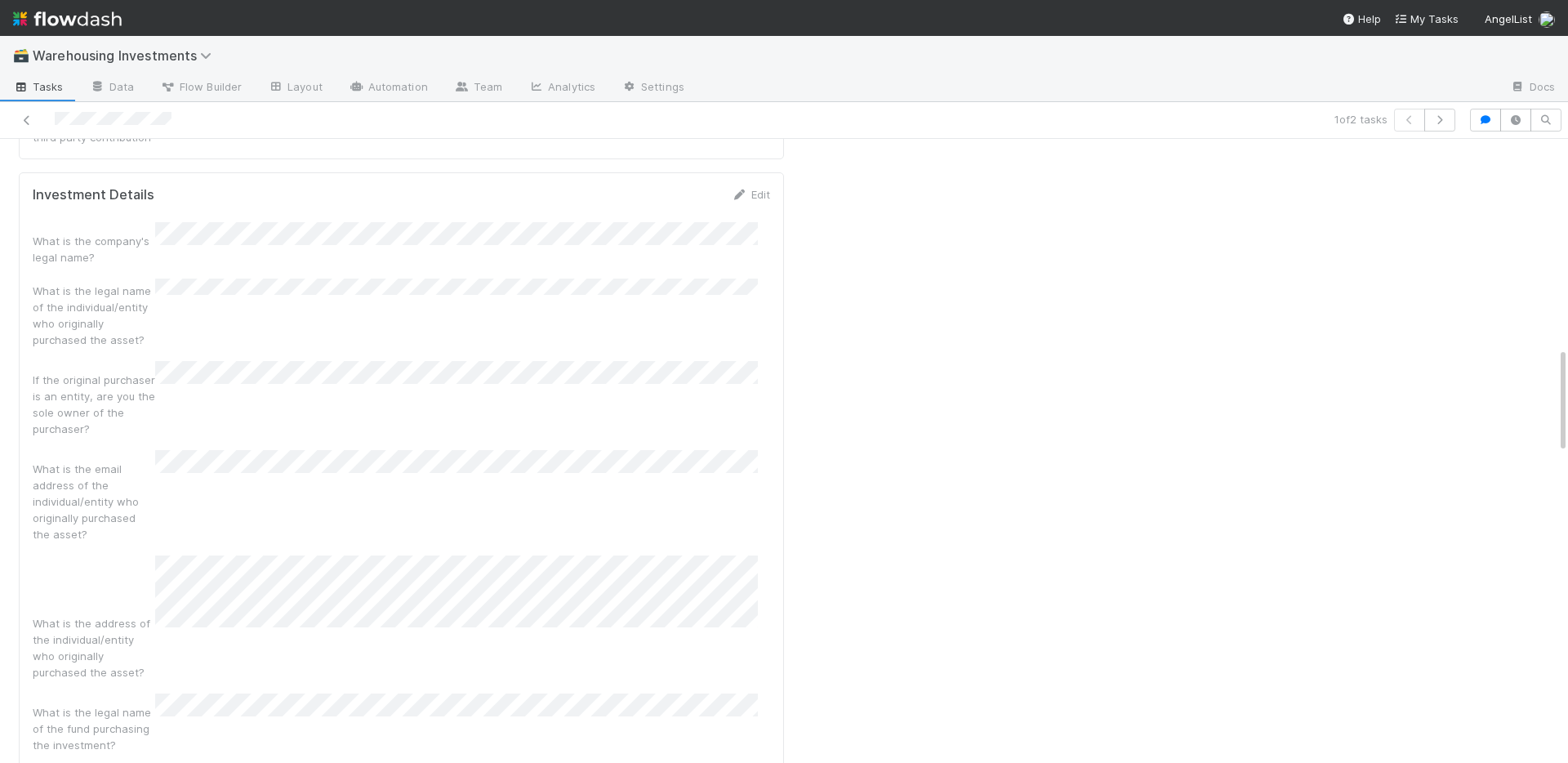
scroll to position [1229, 0]
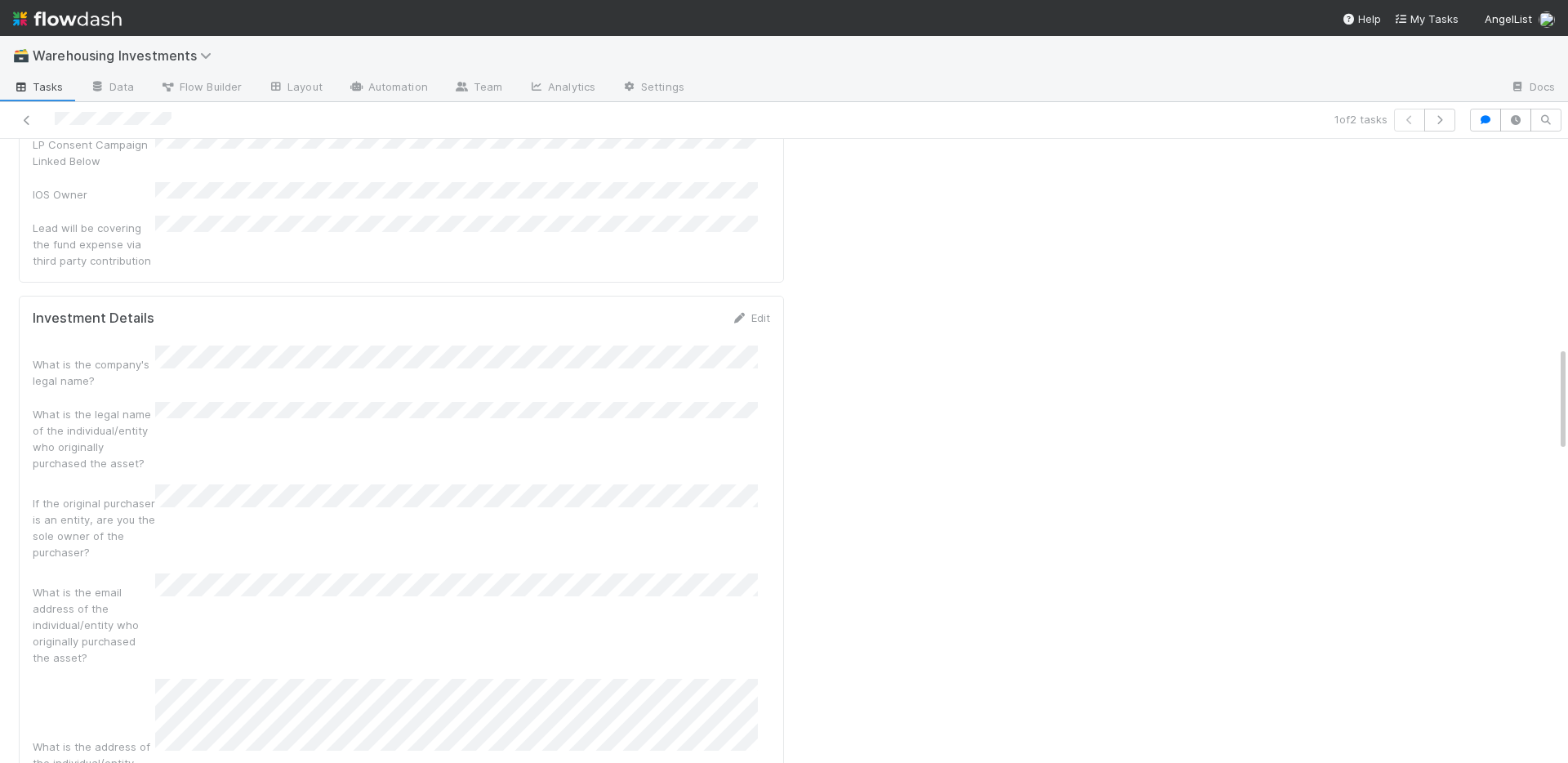
drag, startPoint x: 739, startPoint y: 201, endPoint x: 631, endPoint y: 222, distance: 110.0
click at [739, 311] on link "Edit" at bounding box center [750, 318] width 39 height 13
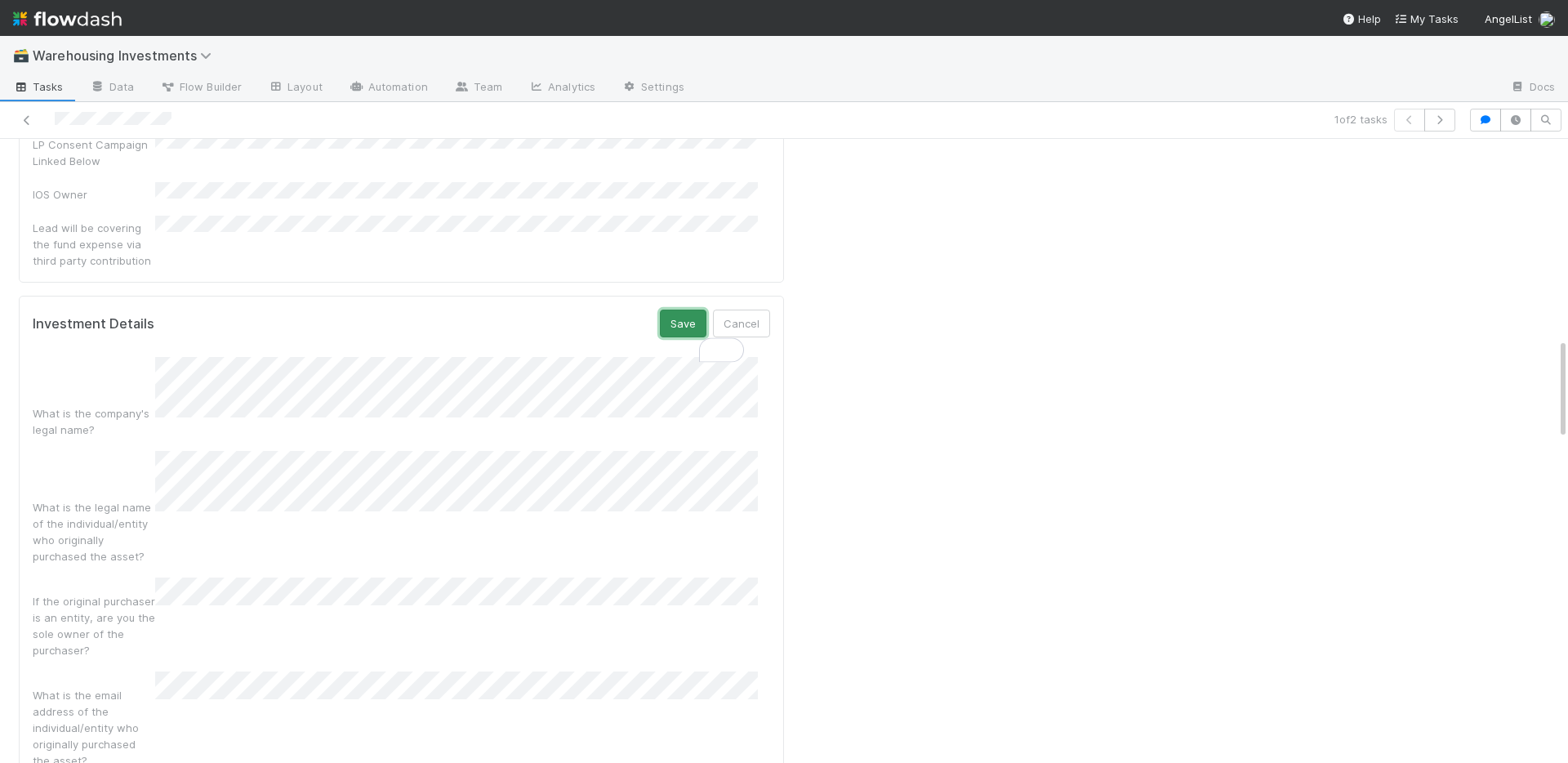
click at [660, 309] on button "Save" at bounding box center [683, 323] width 46 height 28
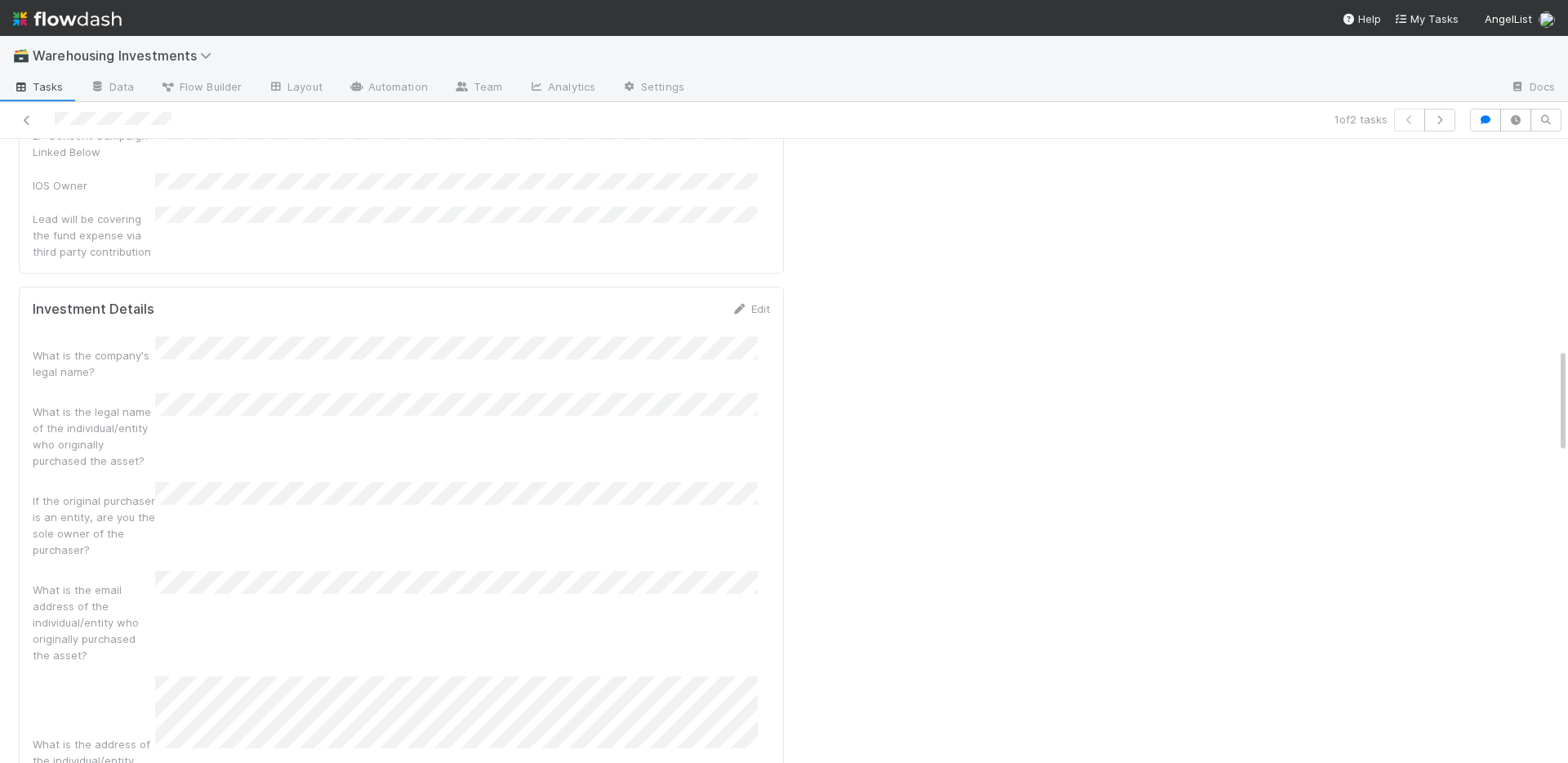
scroll to position [1255, 0]
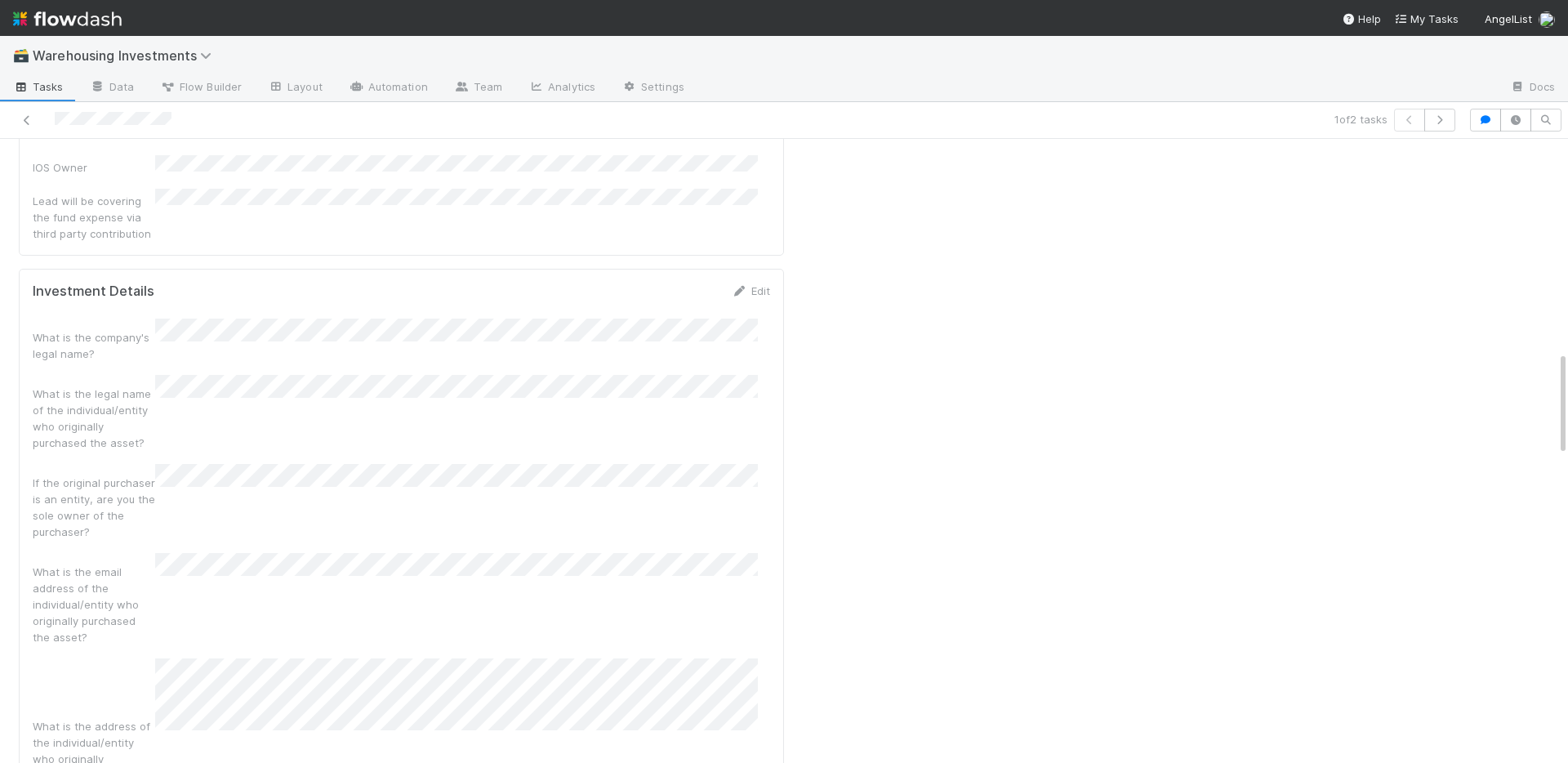
click at [465, 553] on div "What is the email address of the individual/entity who originally purchased the…" at bounding box center [401, 600] width 737 height 92
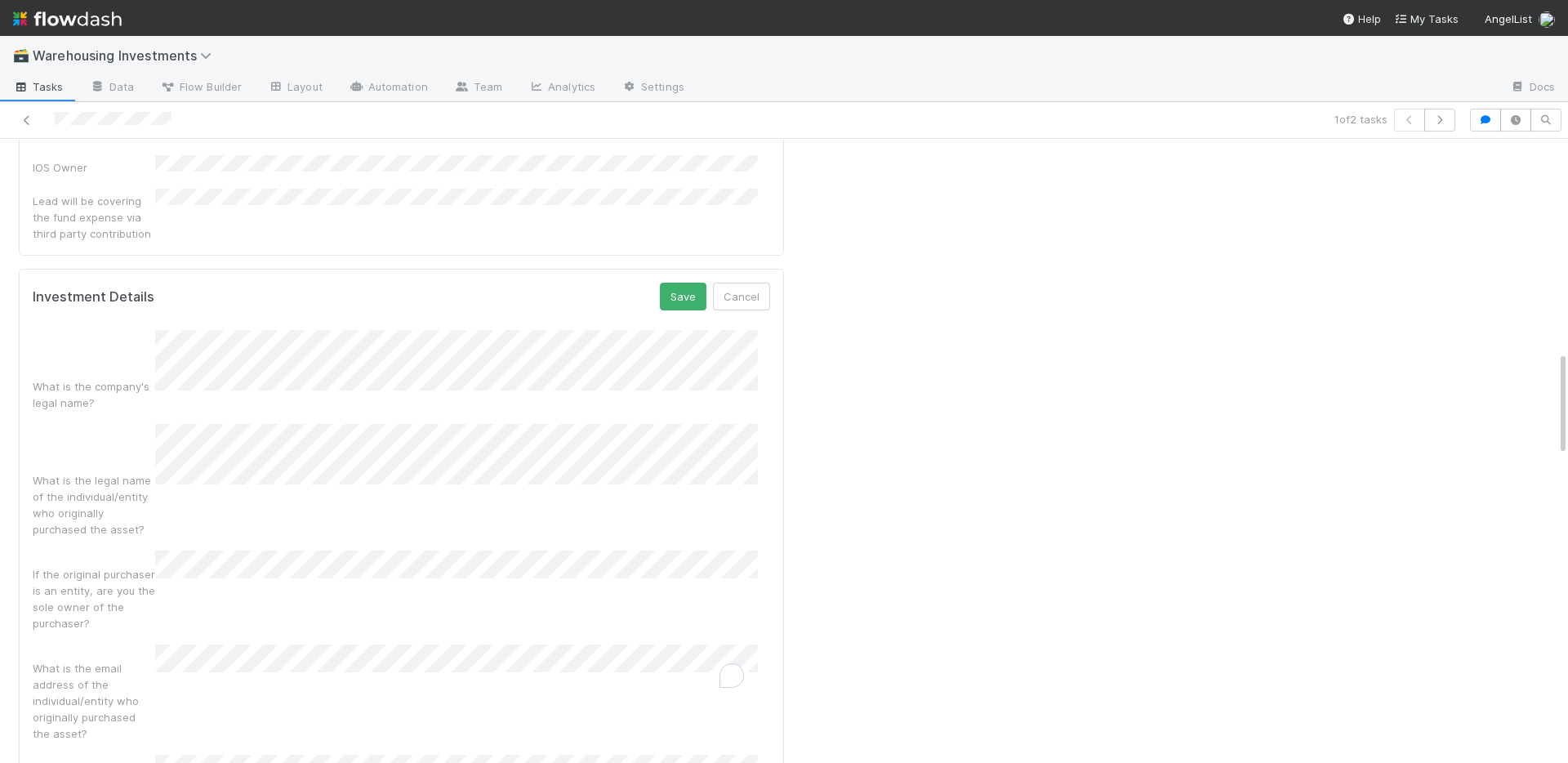
click at [671, 283] on button "Save" at bounding box center [683, 297] width 46 height 28
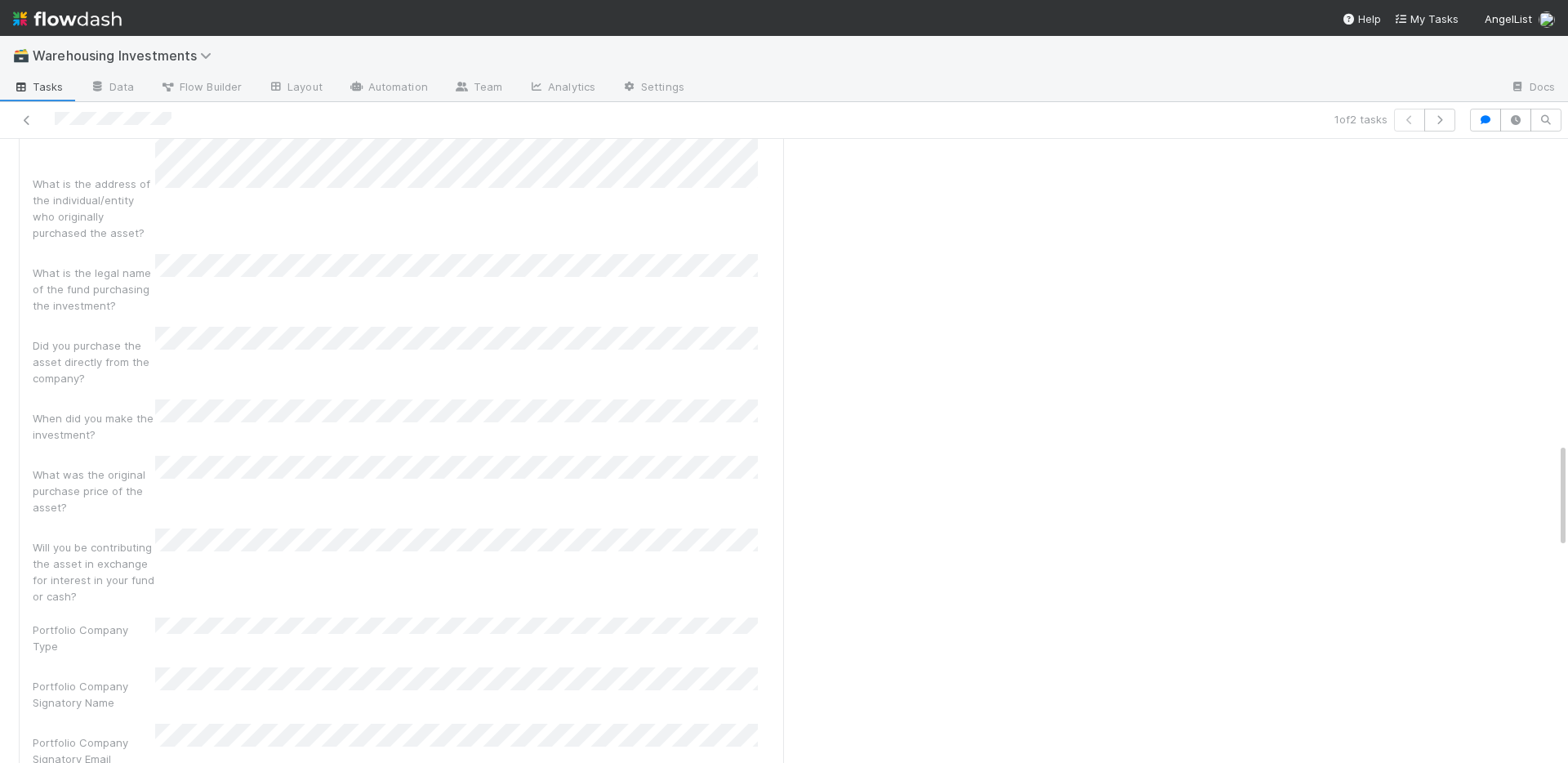
scroll to position [1858, 0]
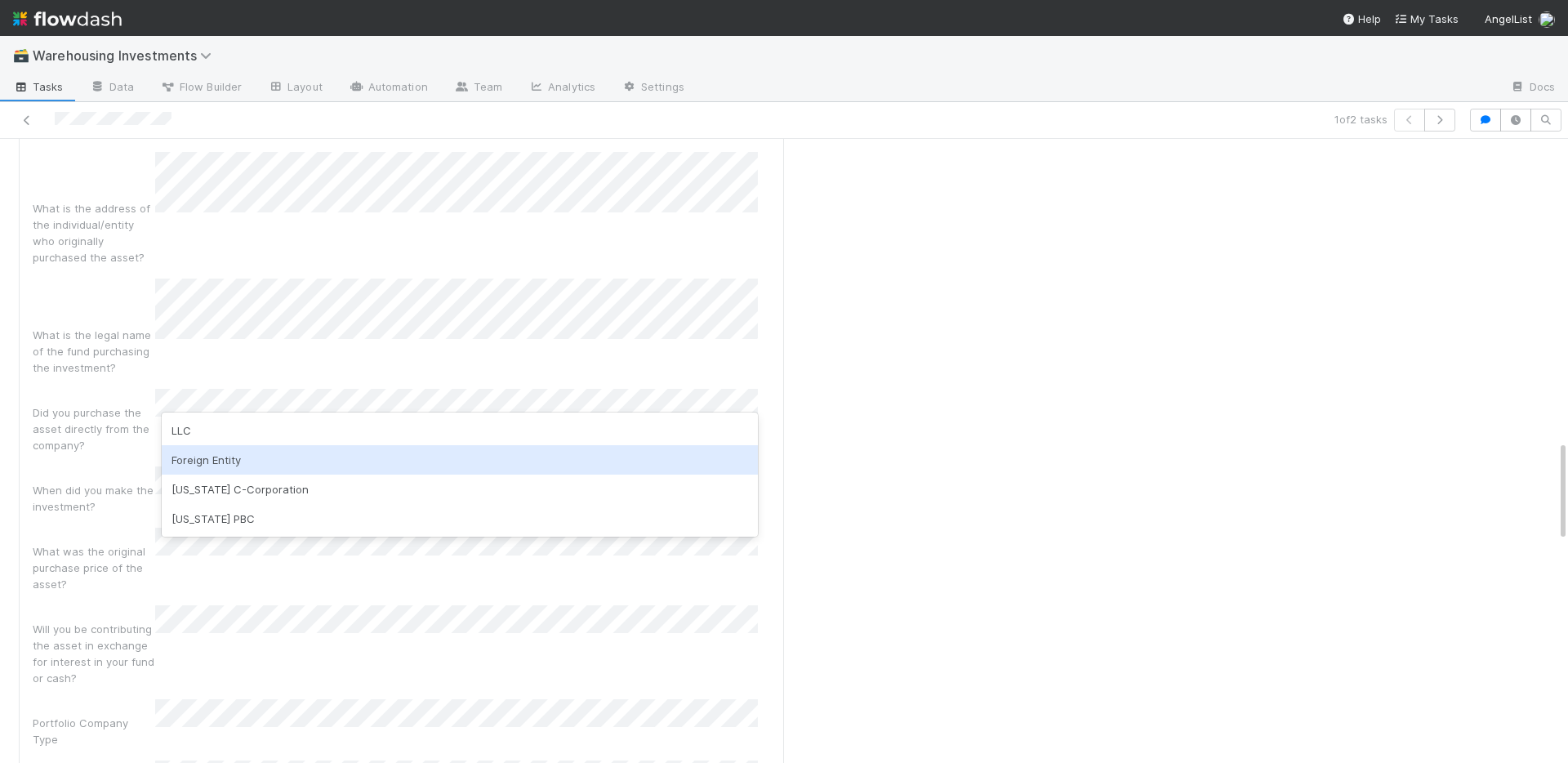
click at [234, 451] on div "Foreign Entity" at bounding box center [459, 460] width 596 height 30
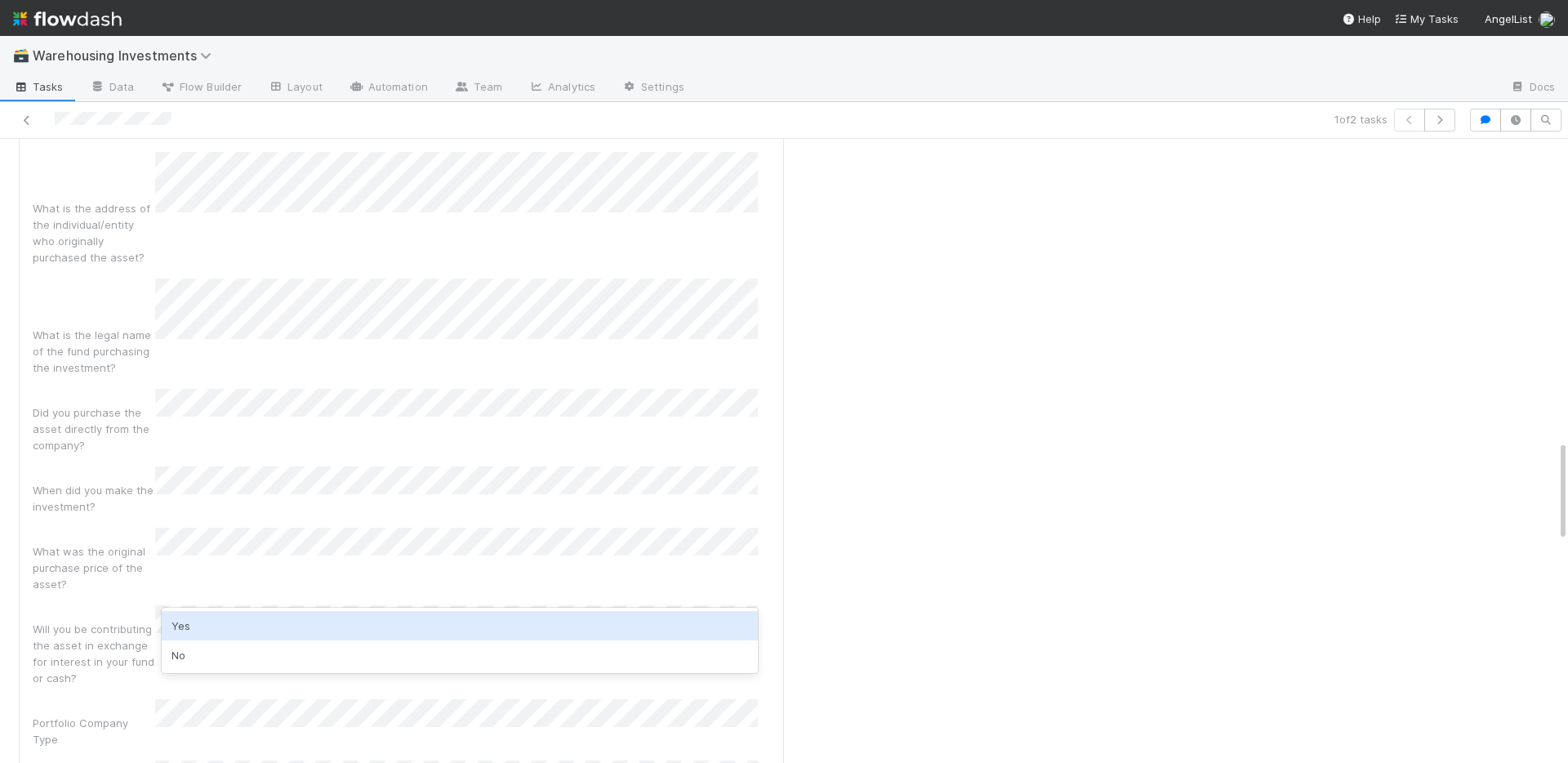
click at [218, 627] on div "Yes" at bounding box center [459, 626] width 596 height 30
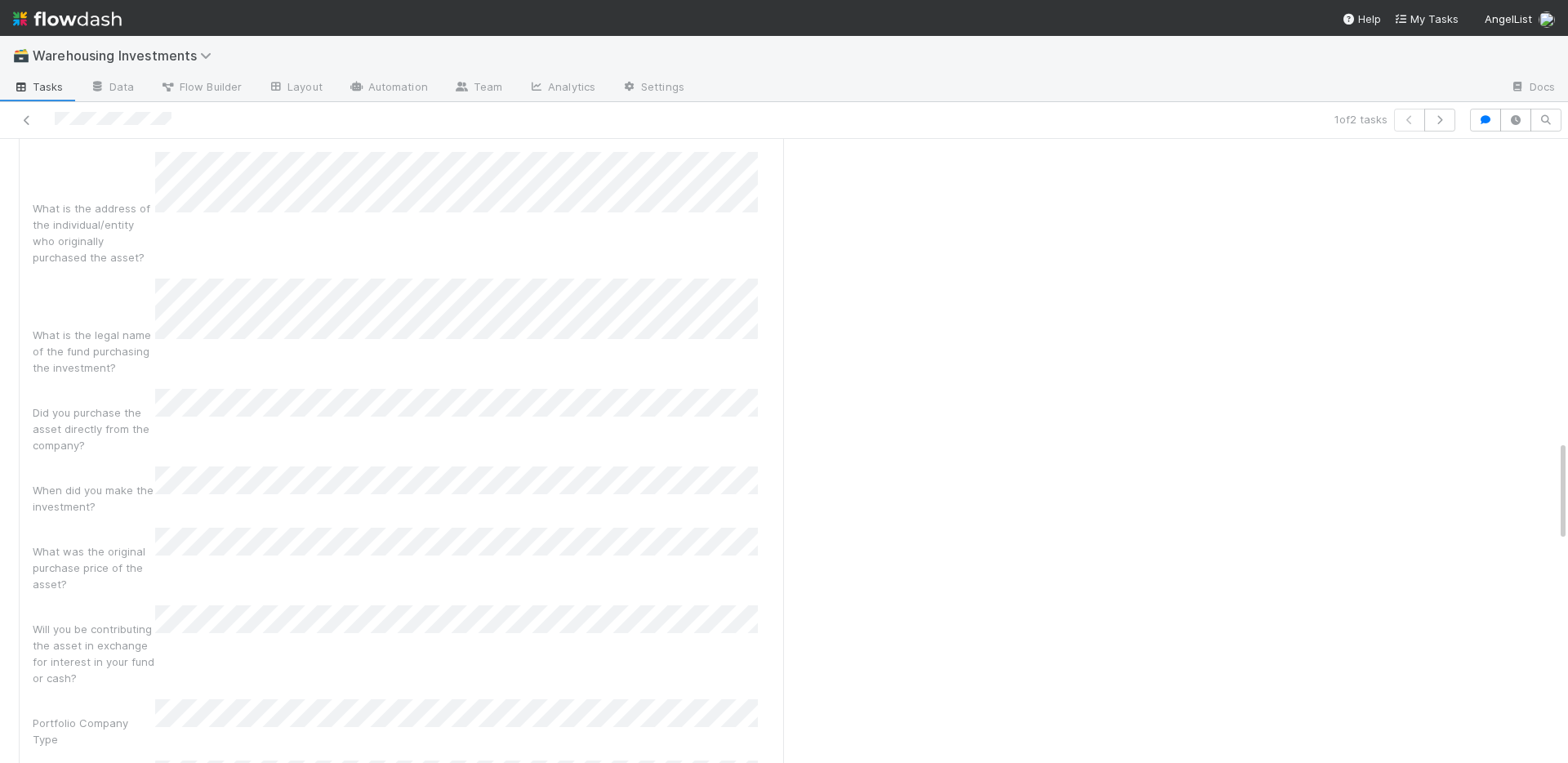
click at [397, 605] on div "Will you be contributing the asset in exchange for interest in your fund or cas…" at bounding box center [401, 646] width 737 height 81
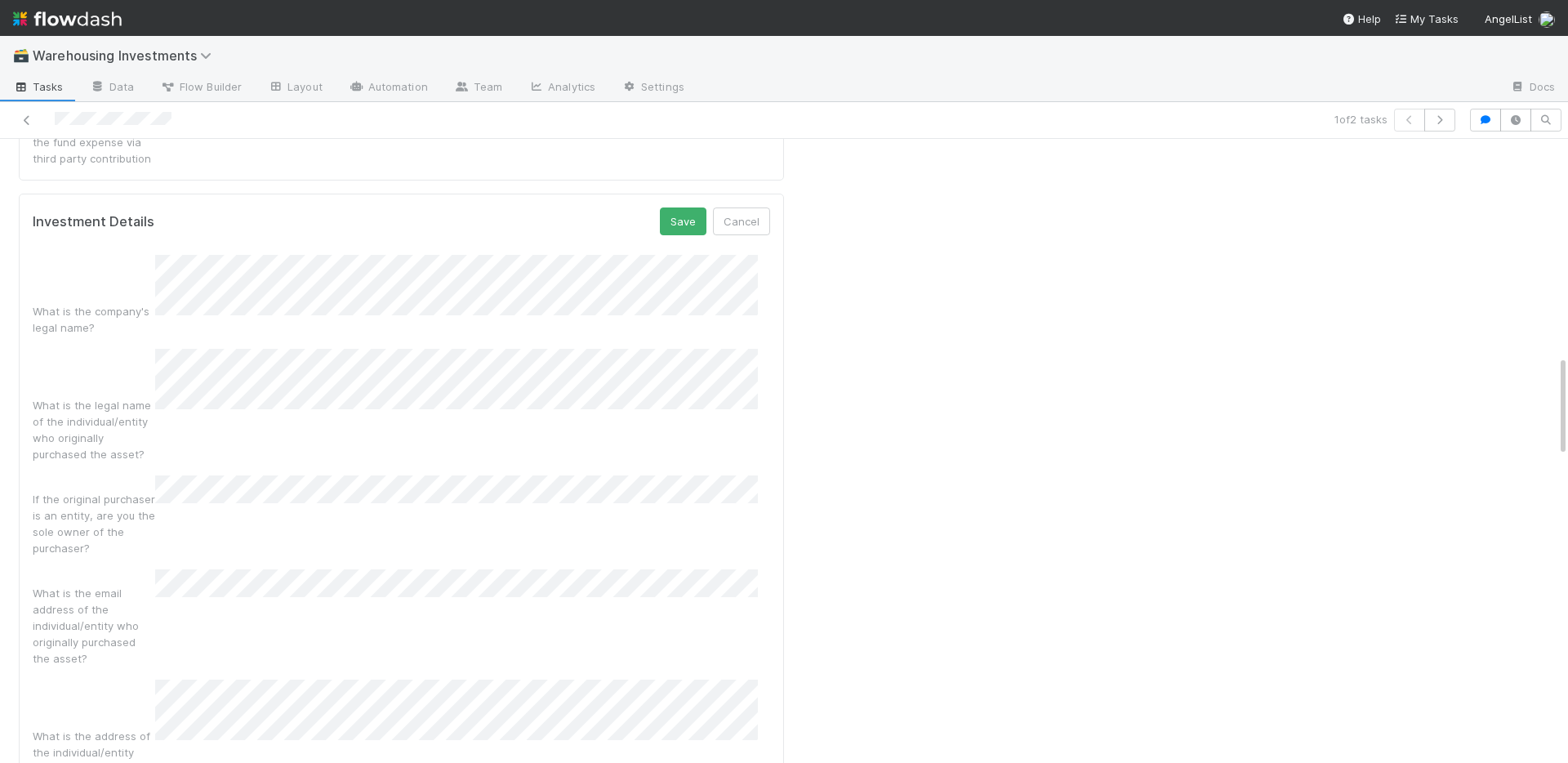
scroll to position [787, 0]
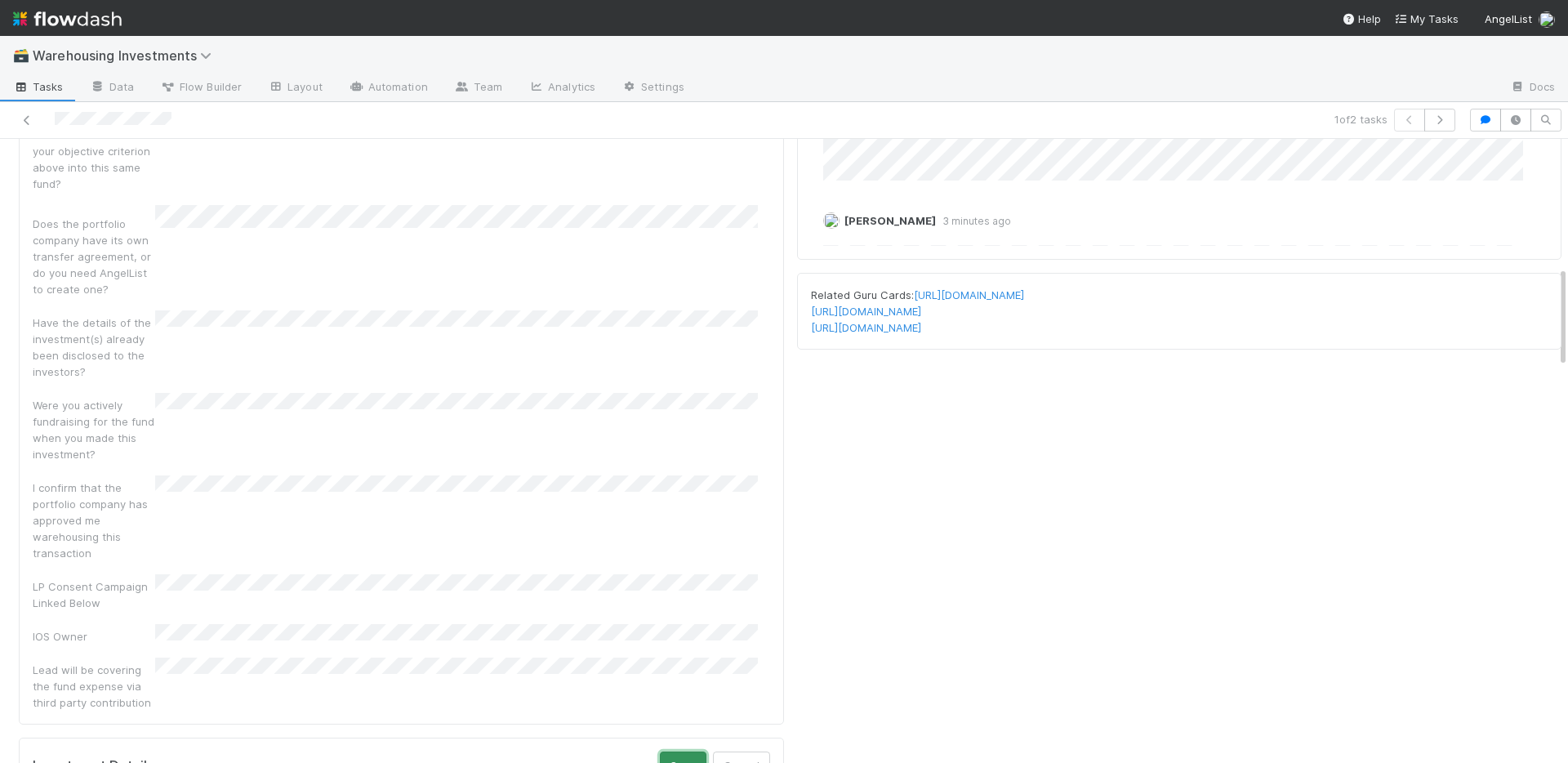
click at [678, 751] on button "Save" at bounding box center [683, 765] width 46 height 28
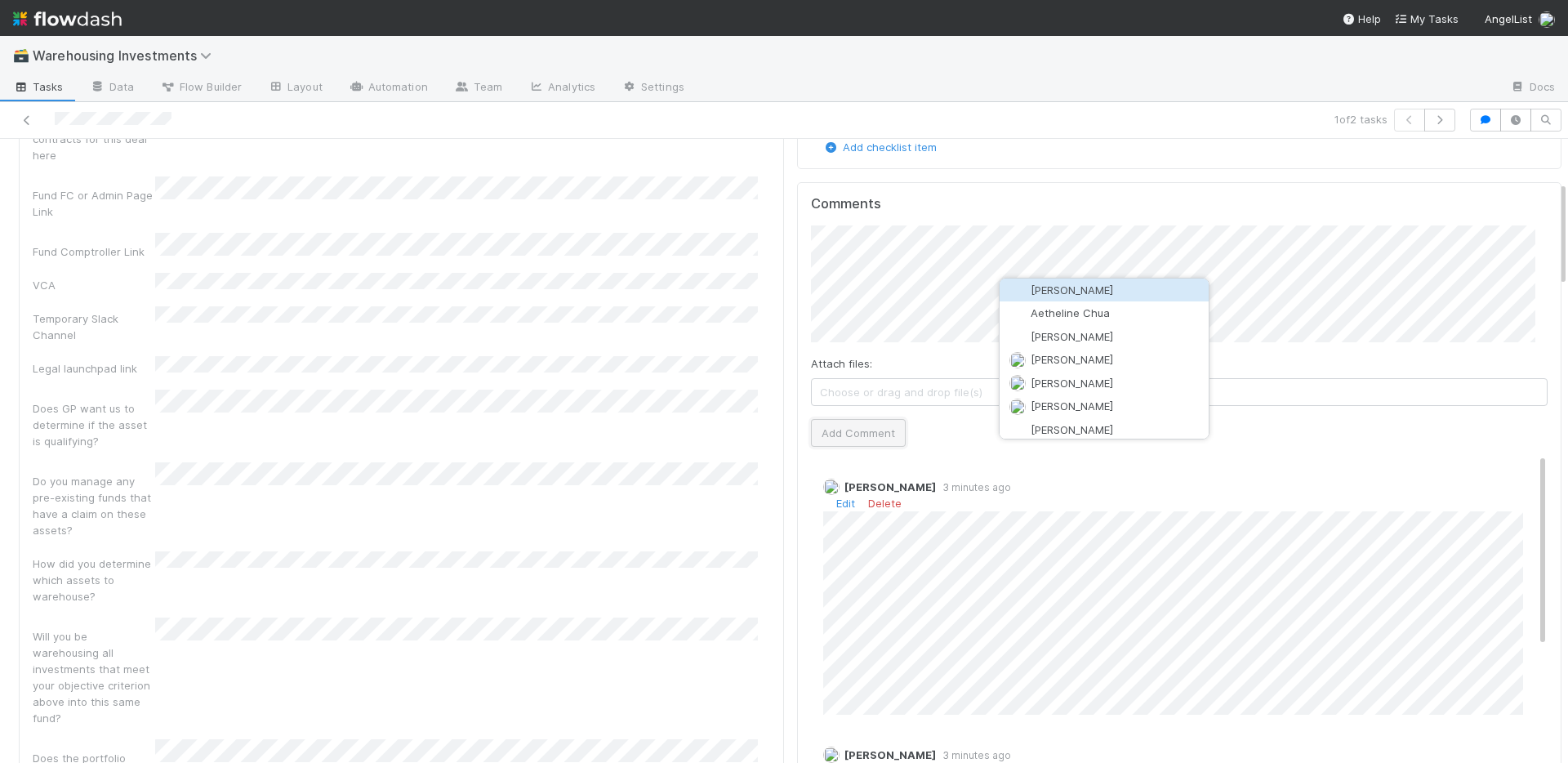
click at [867, 436] on button "Add Comment" at bounding box center [858, 433] width 95 height 28
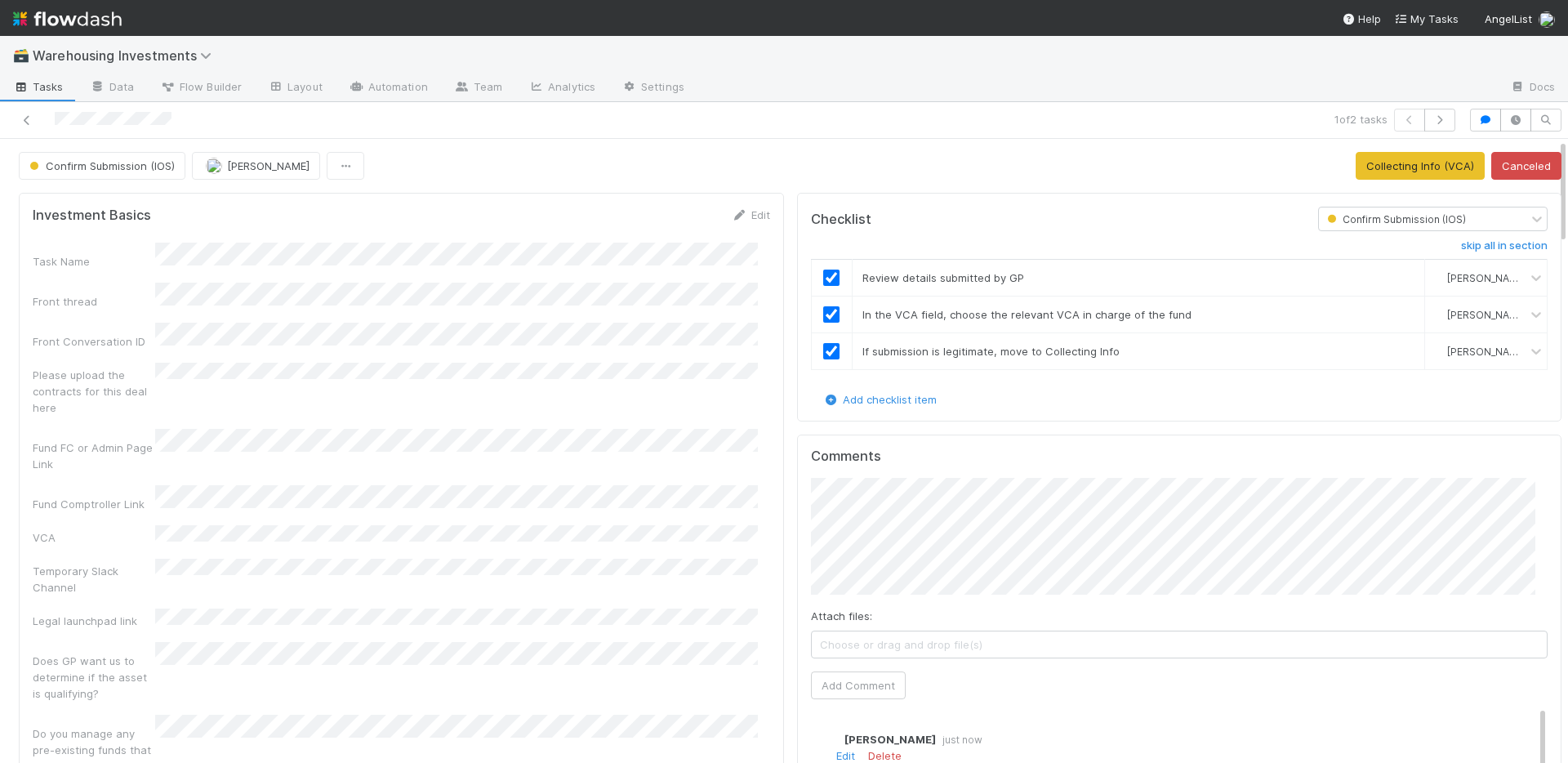
scroll to position [326, 0]
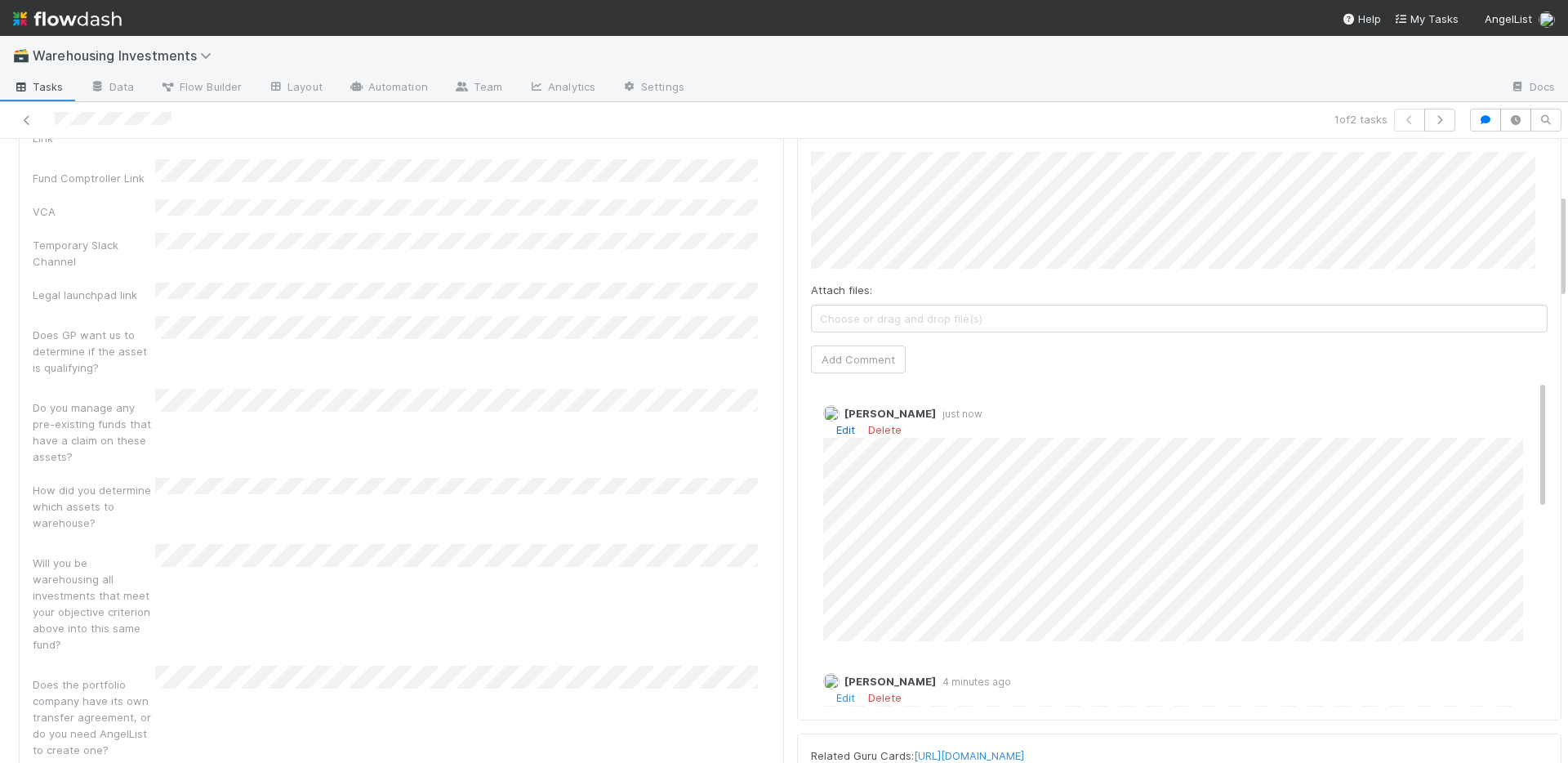
click at [836, 431] on link "Edit" at bounding box center [845, 430] width 19 height 13
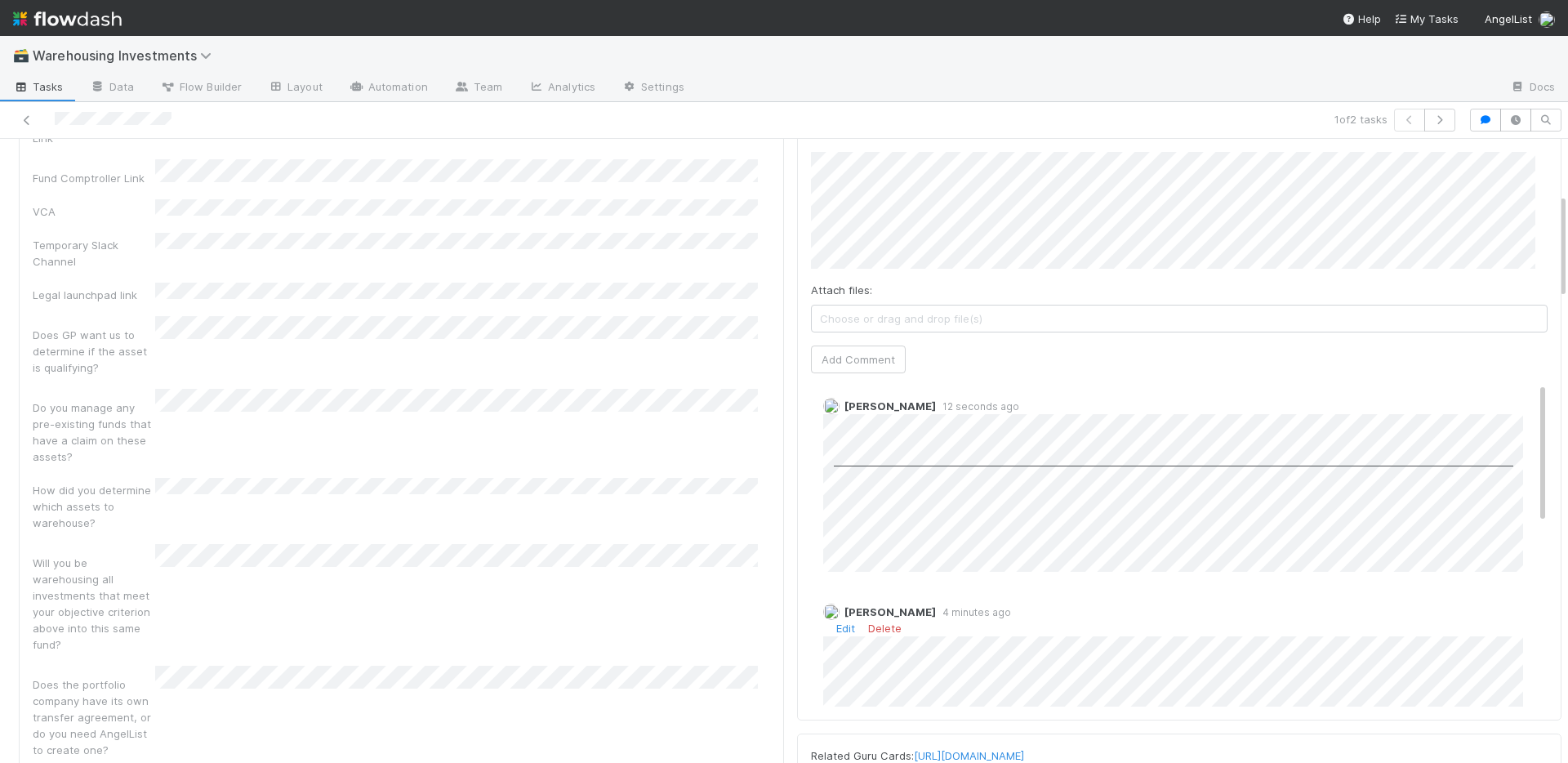
scroll to position [5, 0]
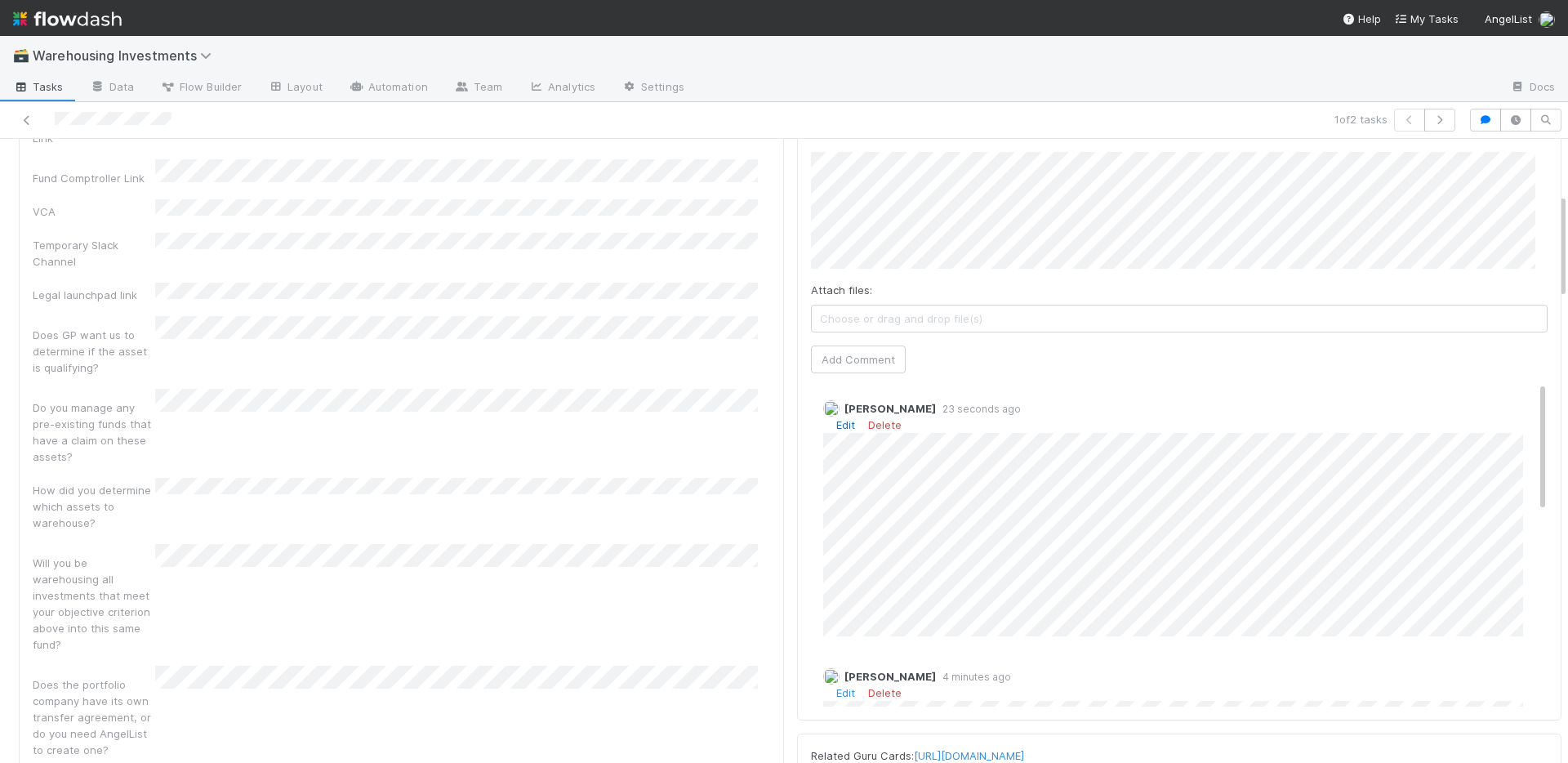
click at [836, 426] on link "Edit" at bounding box center [845, 425] width 19 height 13
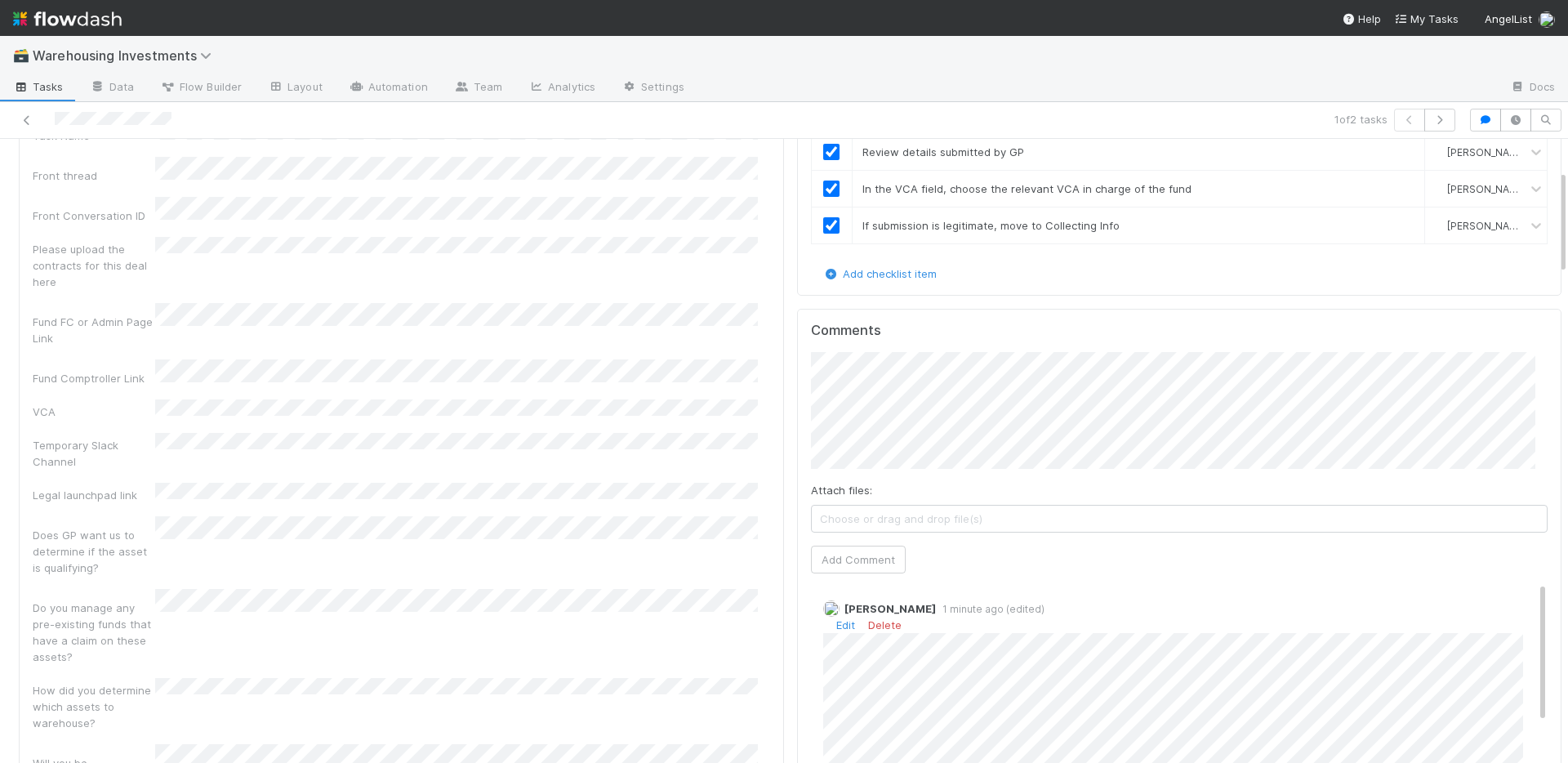
scroll to position [0, 0]
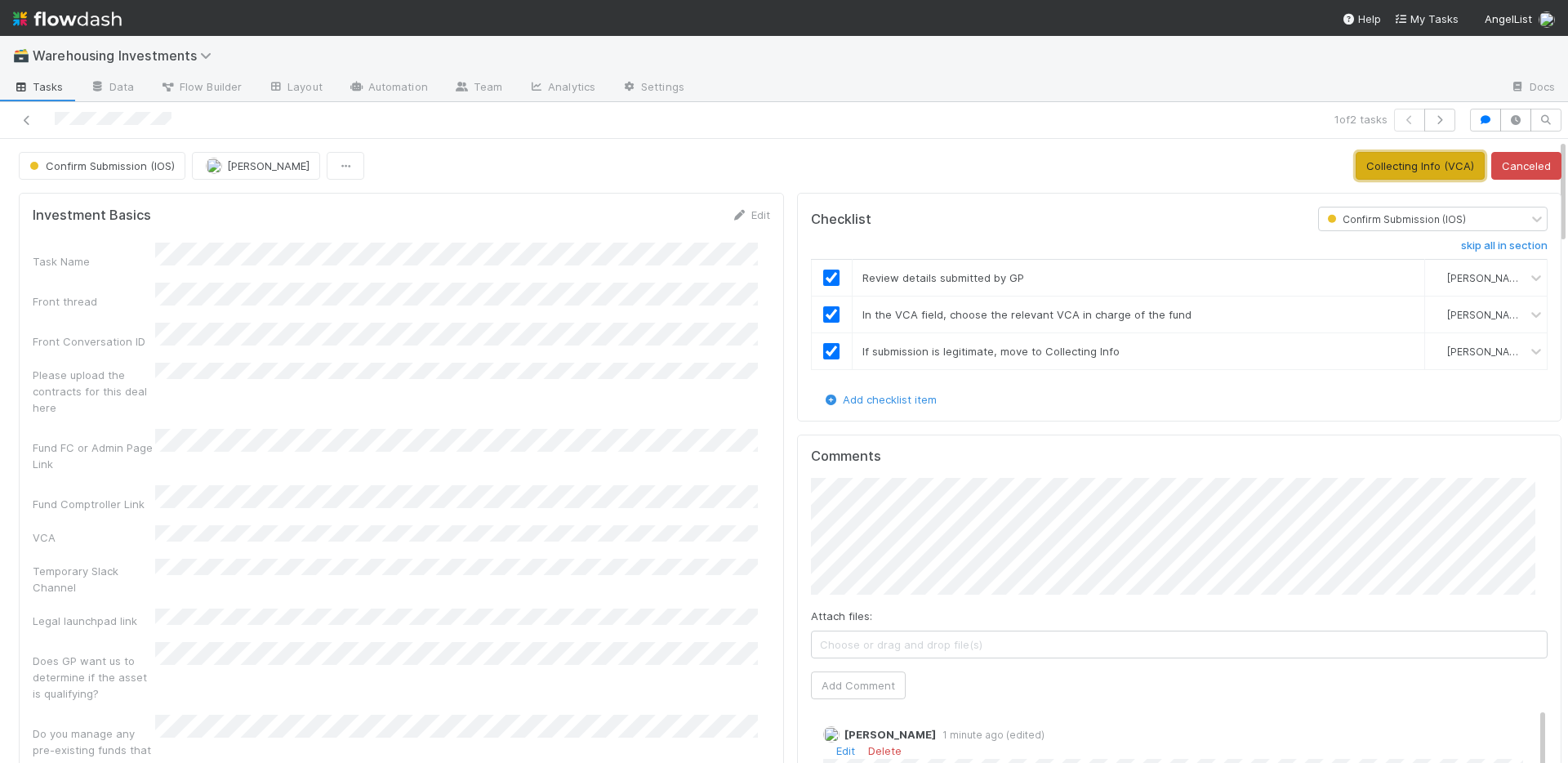
click at [1383, 164] on button "Collecting Info (VCA)" at bounding box center [1420, 166] width 129 height 28
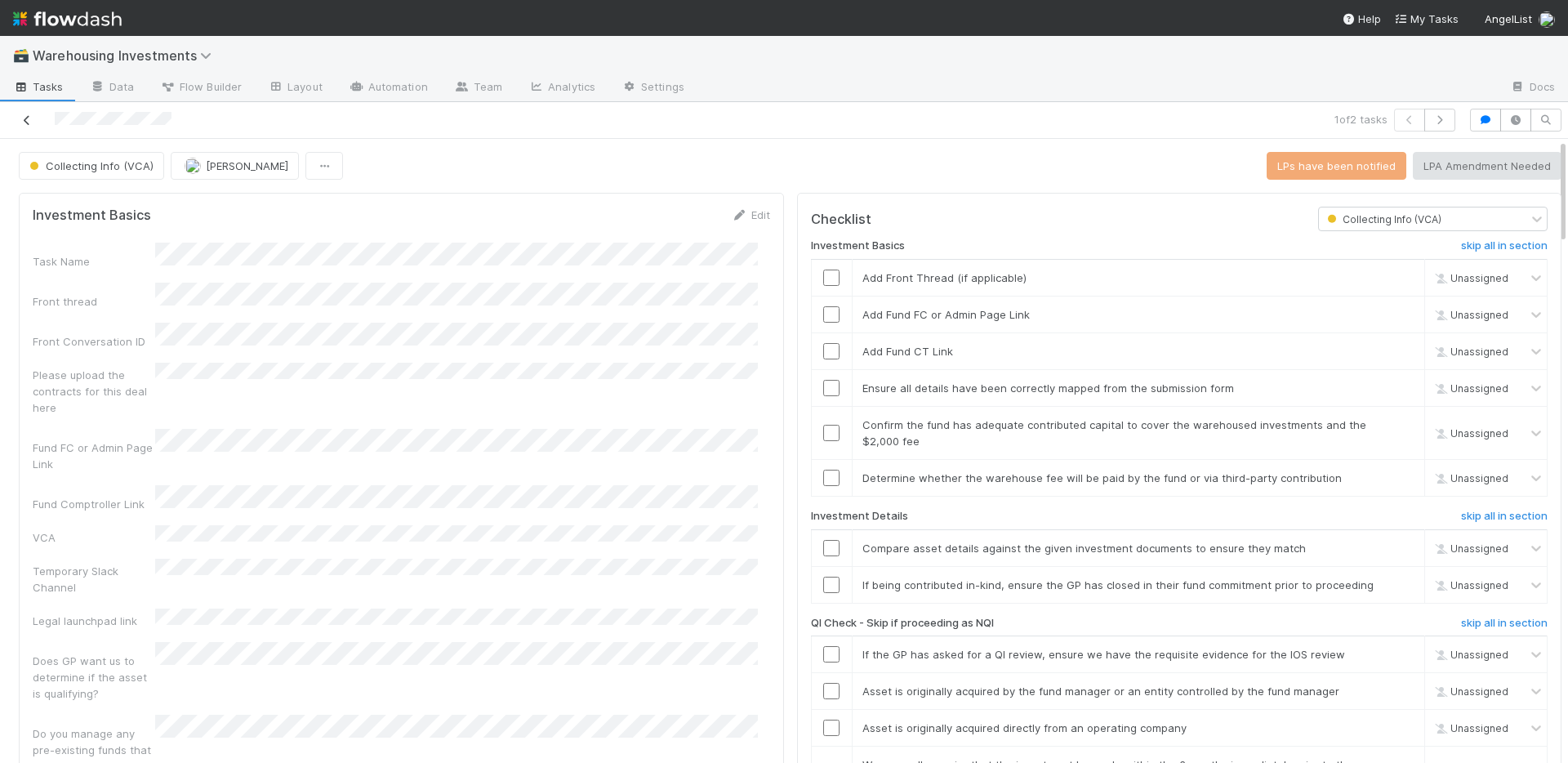
click at [24, 119] on icon at bounding box center [27, 120] width 16 height 11
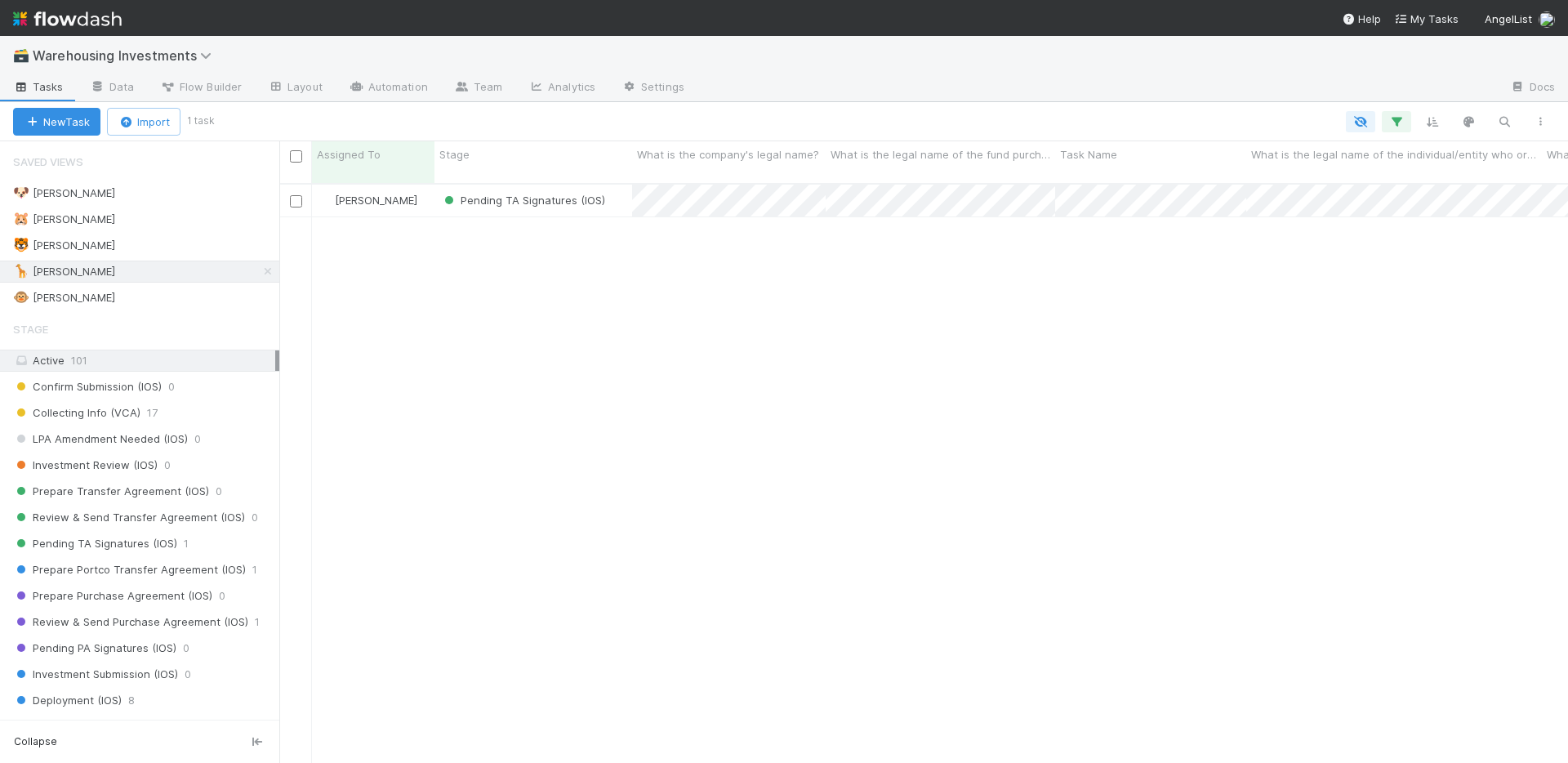
scroll to position [581, 1276]
click at [139, 200] on div "🐶 Nate 0" at bounding box center [146, 193] width 266 height 21
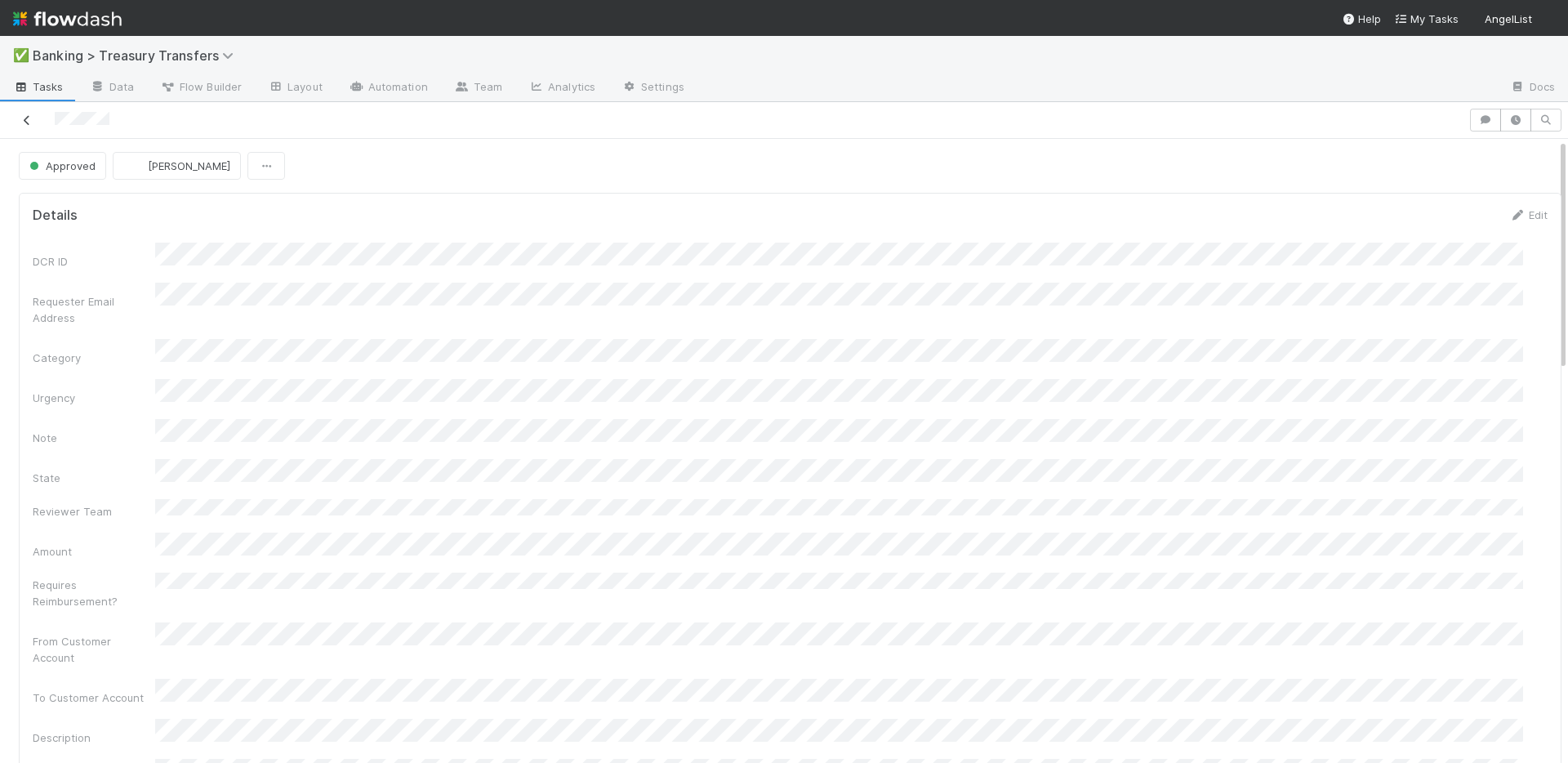
click at [23, 125] on icon at bounding box center [27, 120] width 16 height 11
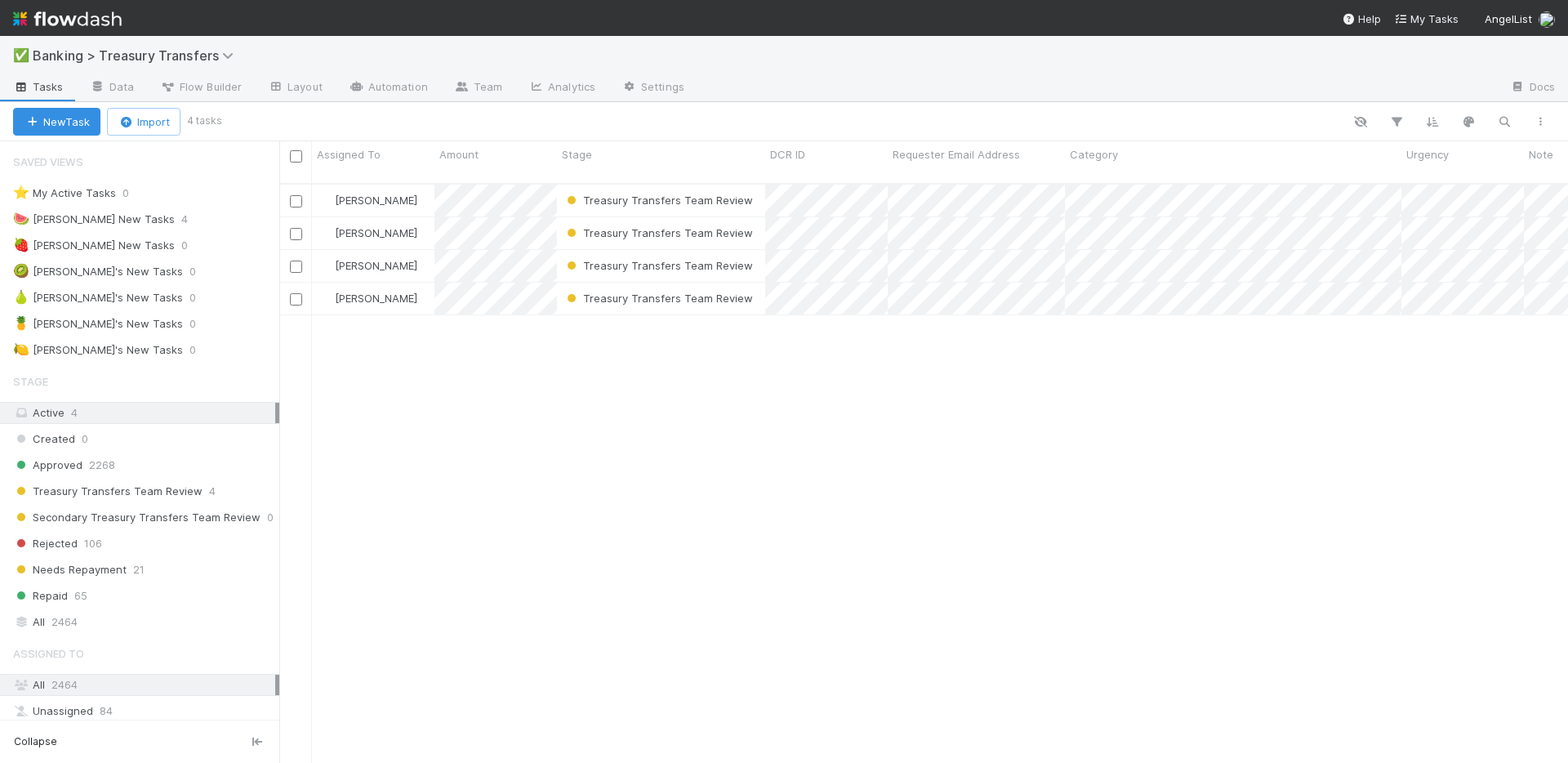
scroll to position [581, 1276]
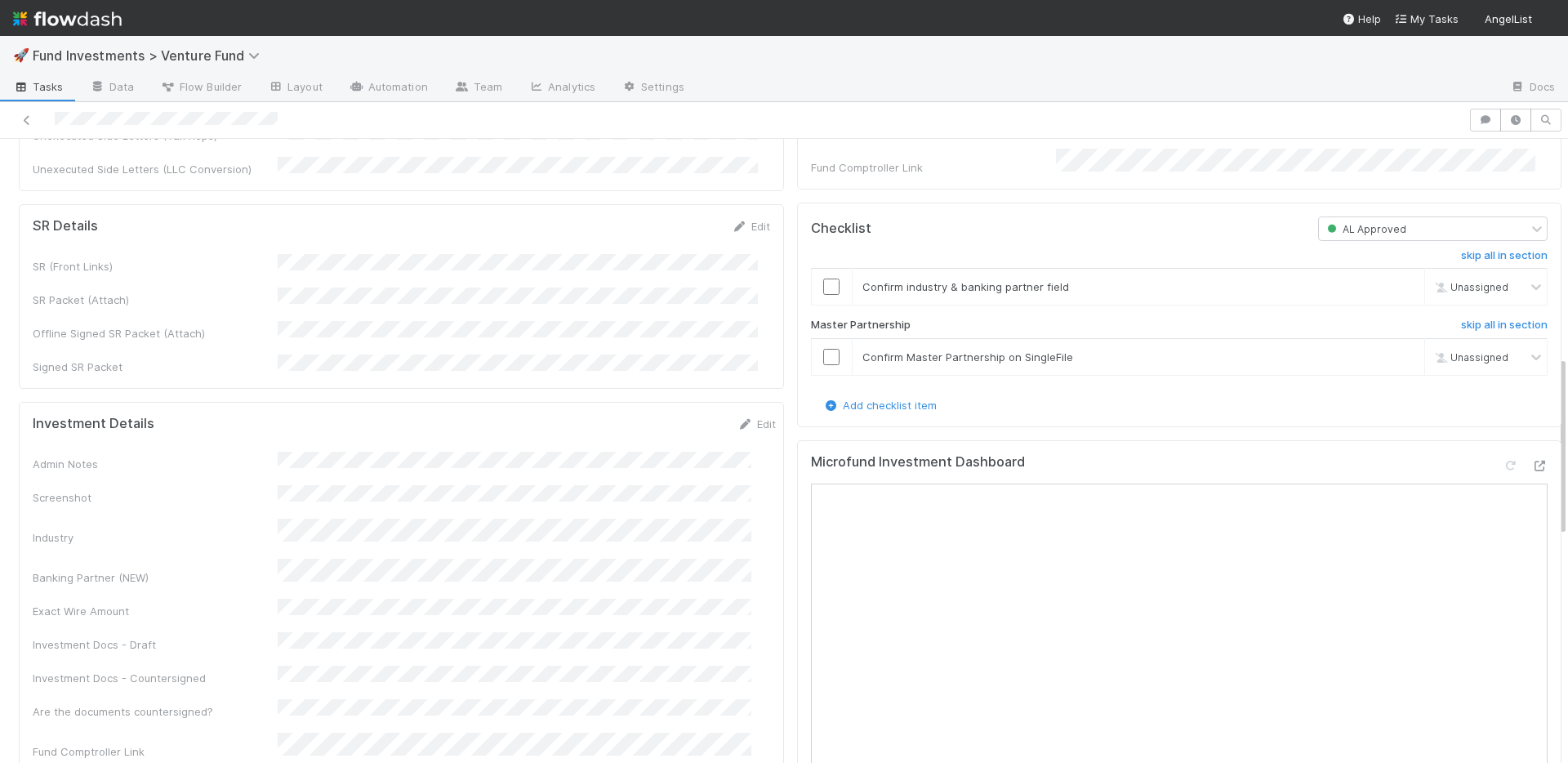
scroll to position [476, 0]
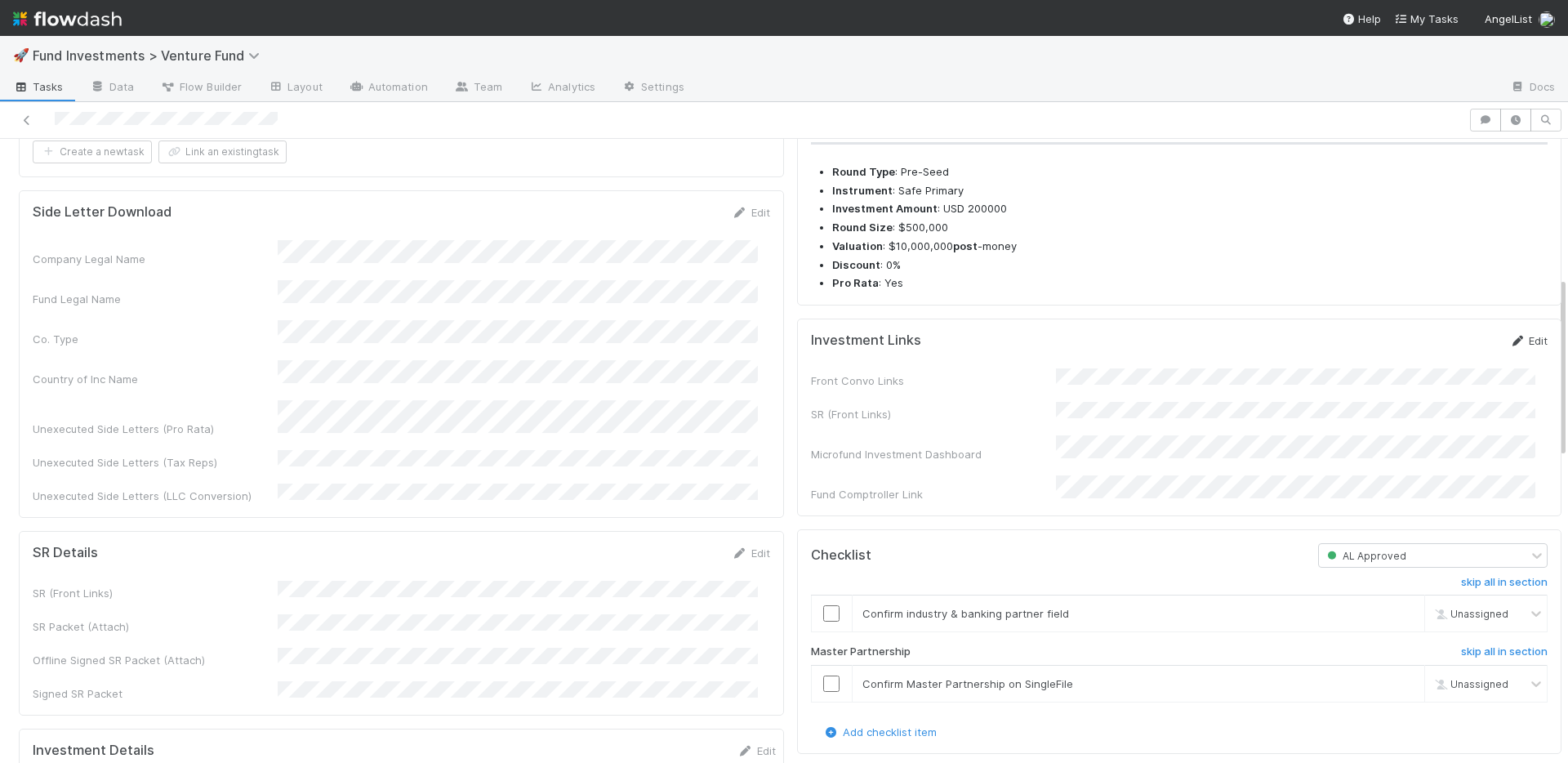
click at [1509, 347] on link "Edit" at bounding box center [1528, 341] width 39 height 13
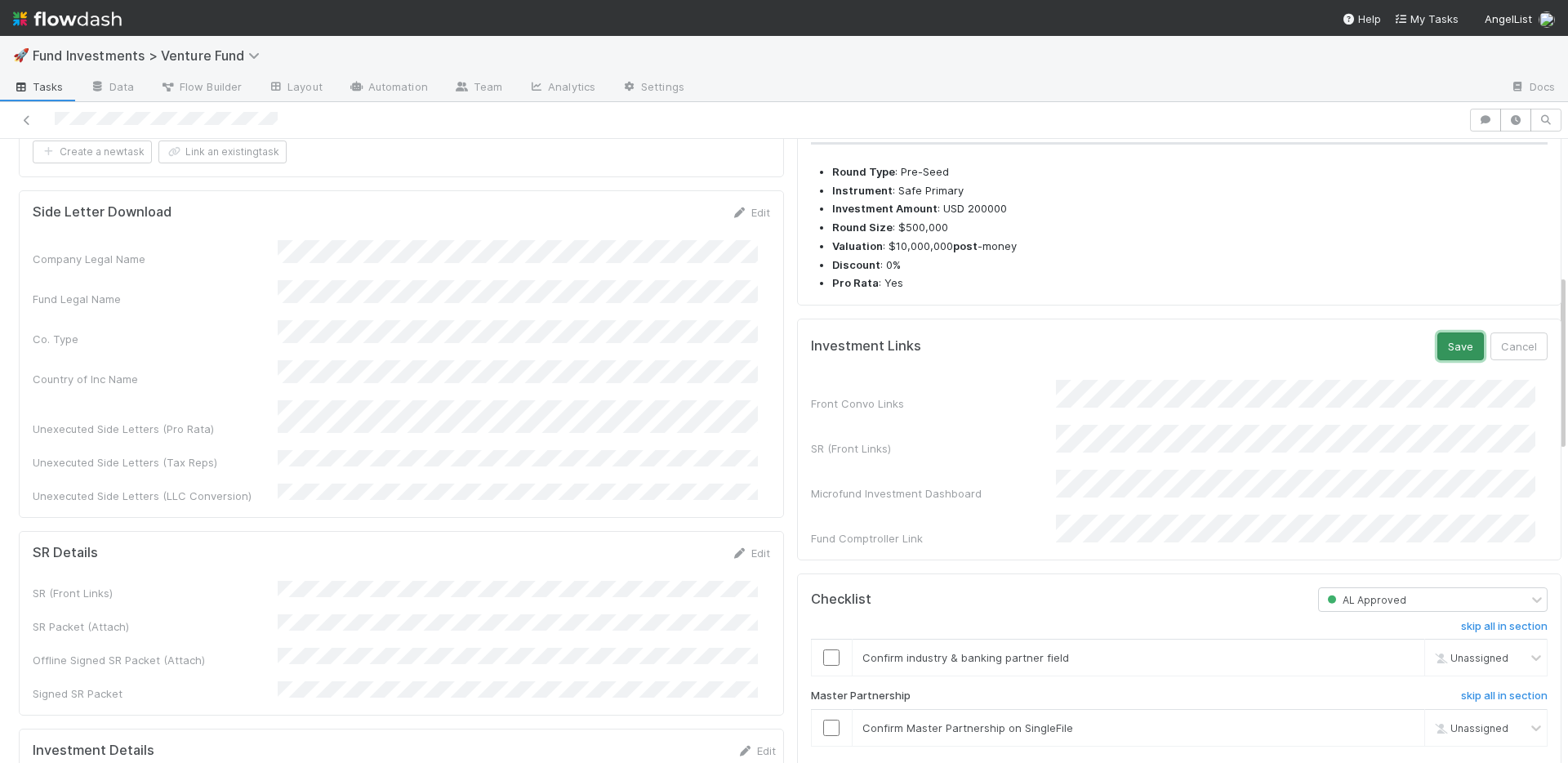
click at [1437, 360] on button "Save" at bounding box center [1460, 346] width 46 height 28
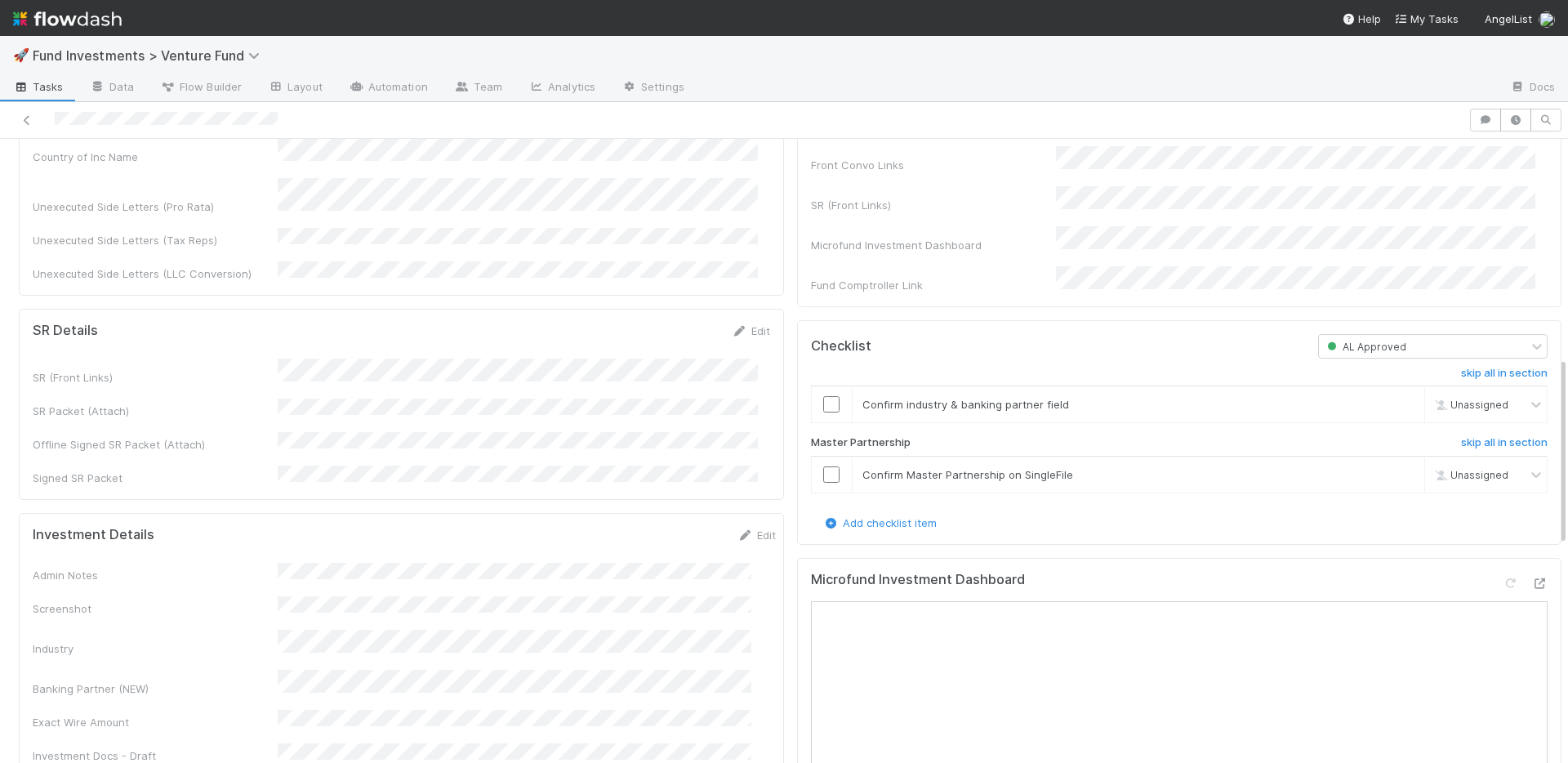
scroll to position [723, 0]
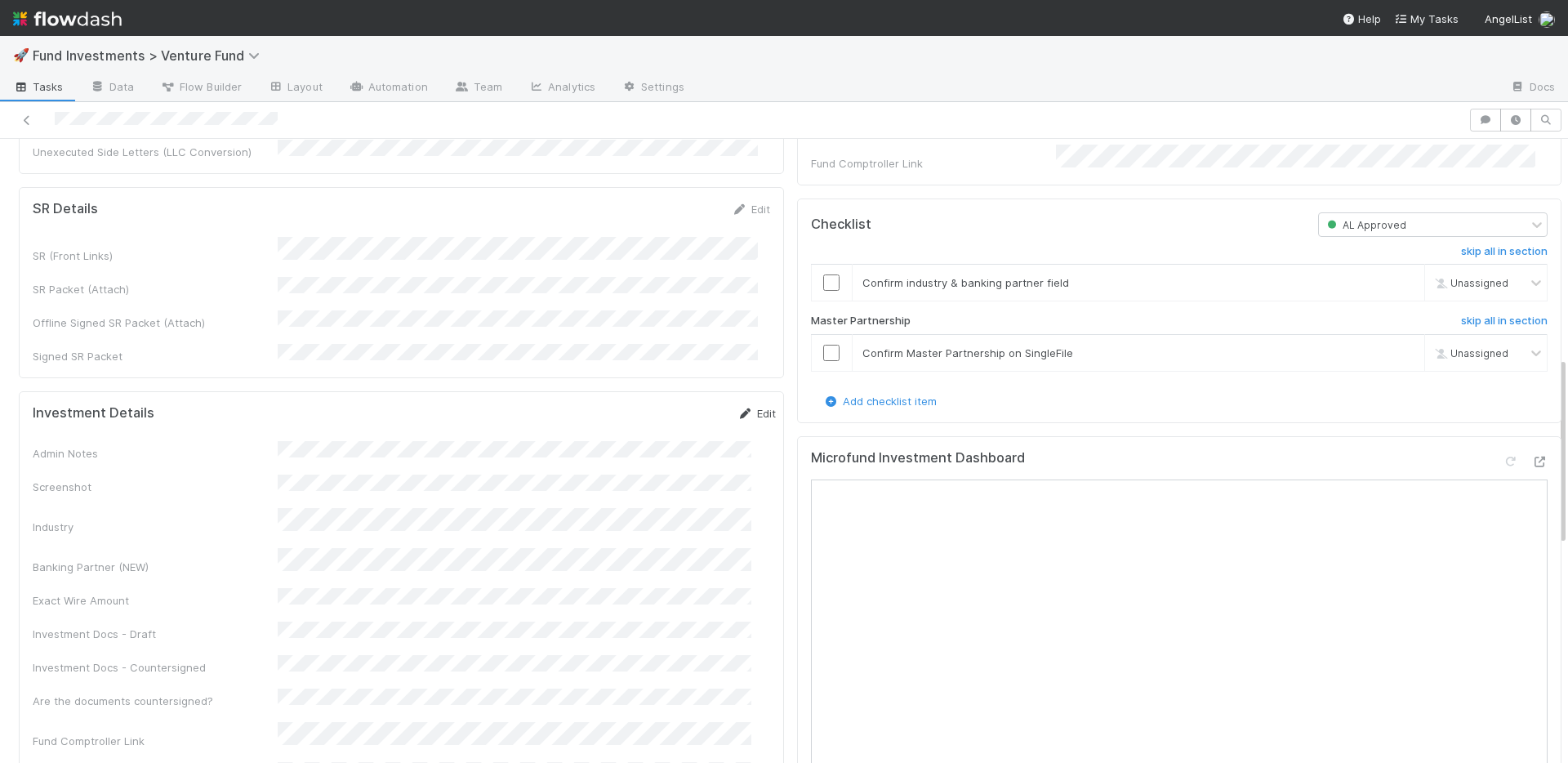
click at [737, 407] on link "Edit" at bounding box center [756, 413] width 39 height 13
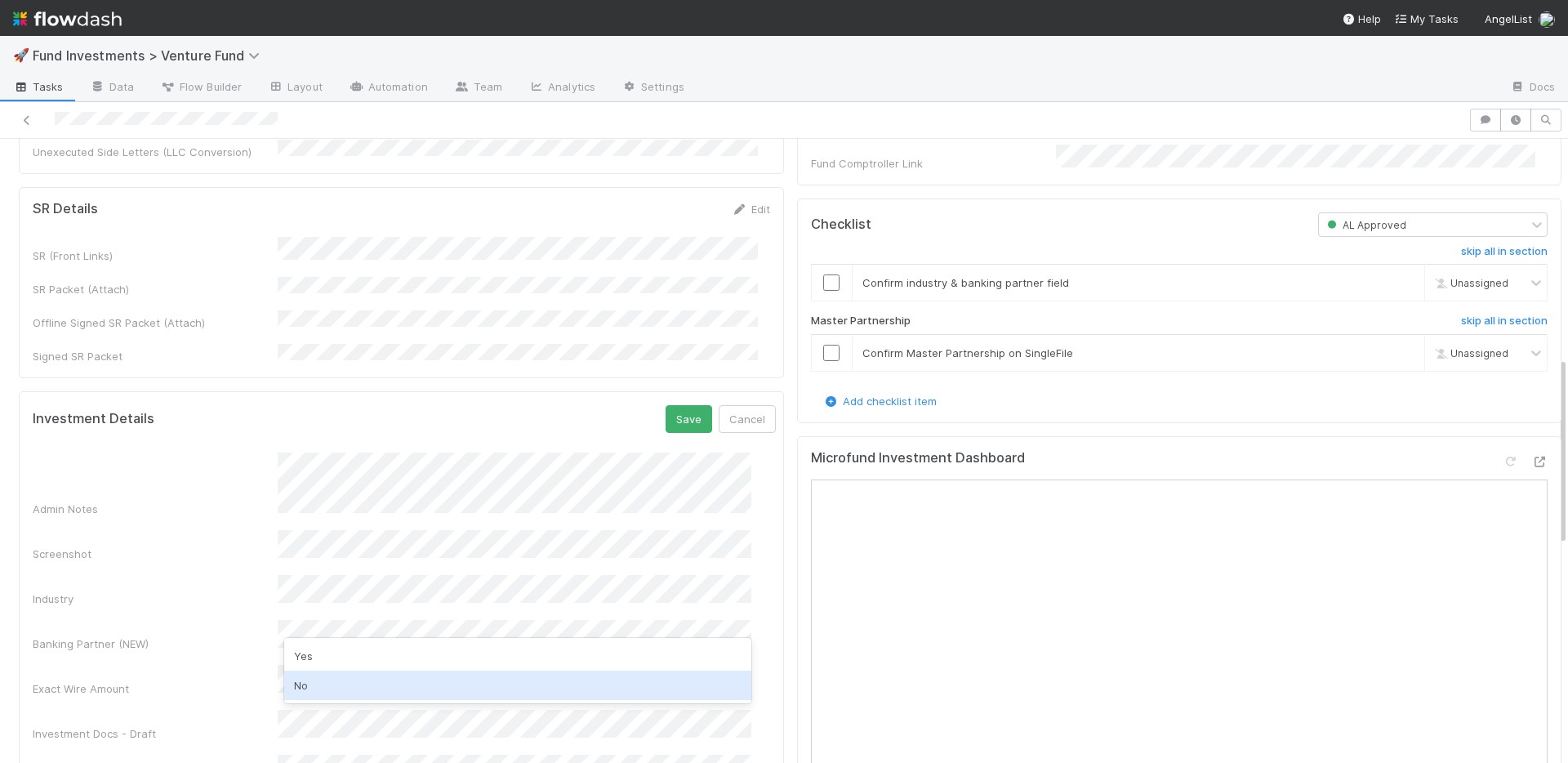
click at [333, 681] on div "No" at bounding box center [518, 685] width 467 height 30
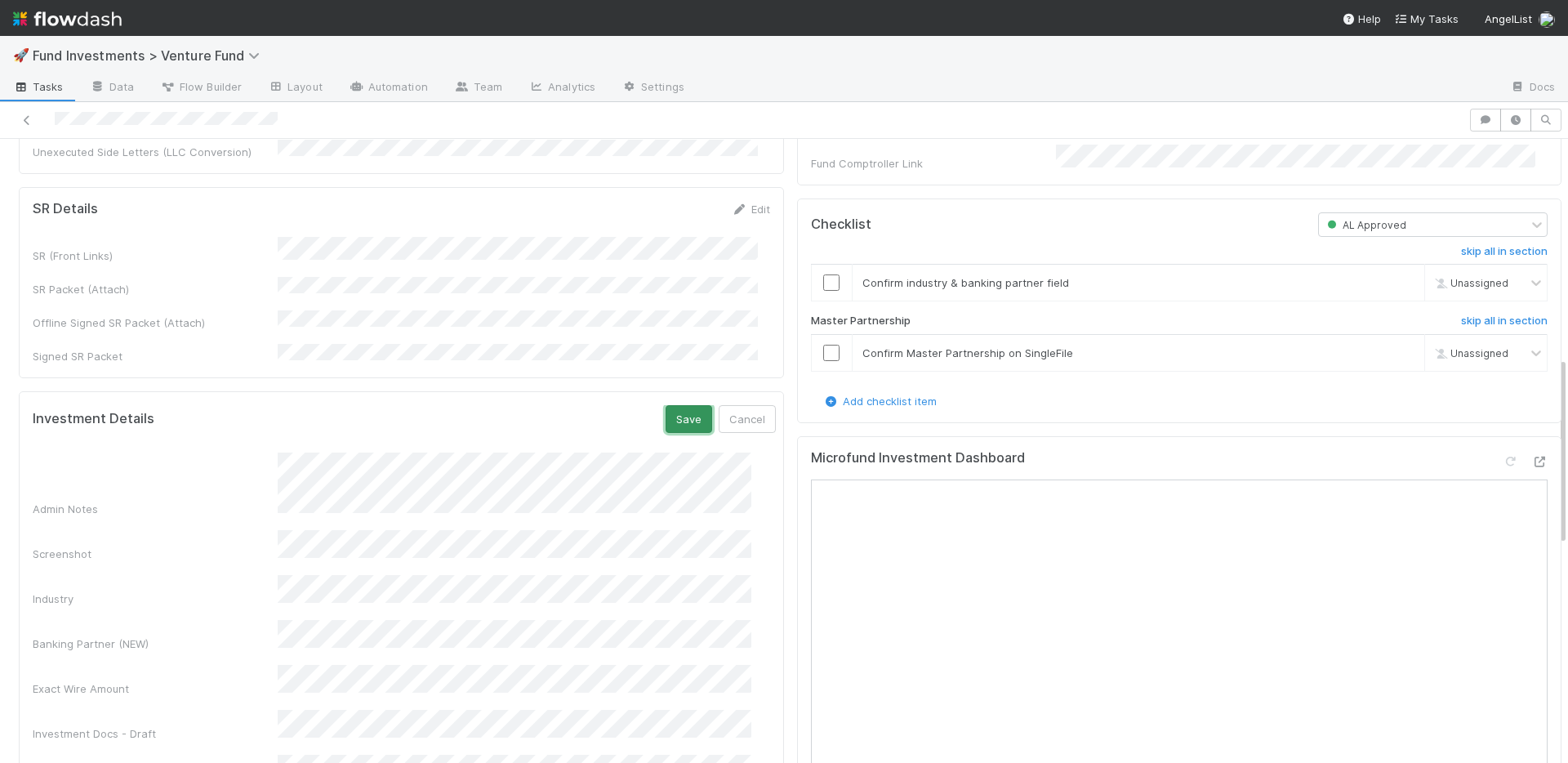
click at [665, 405] on button "Save" at bounding box center [688, 419] width 46 height 28
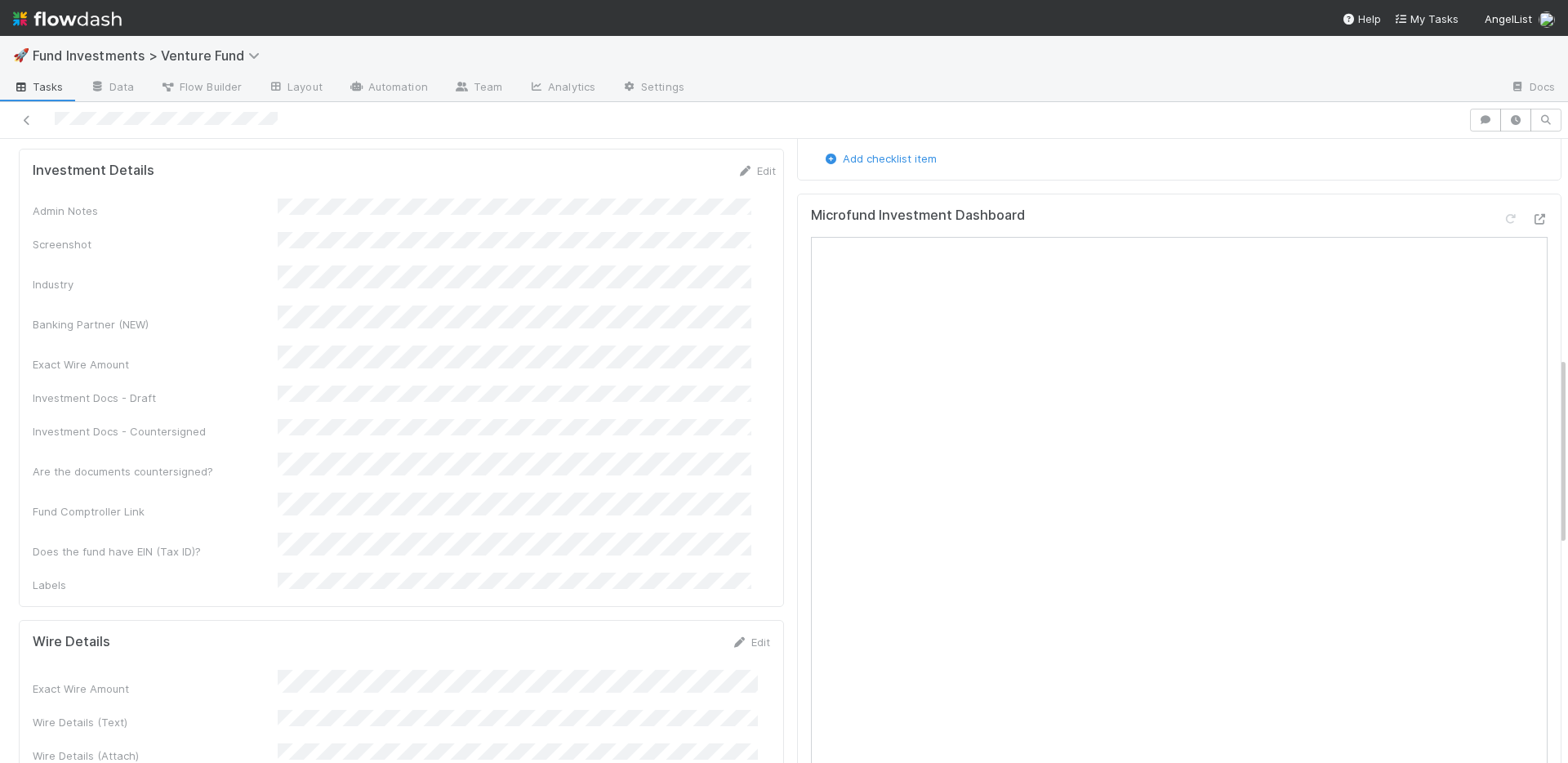
scroll to position [1265, 0]
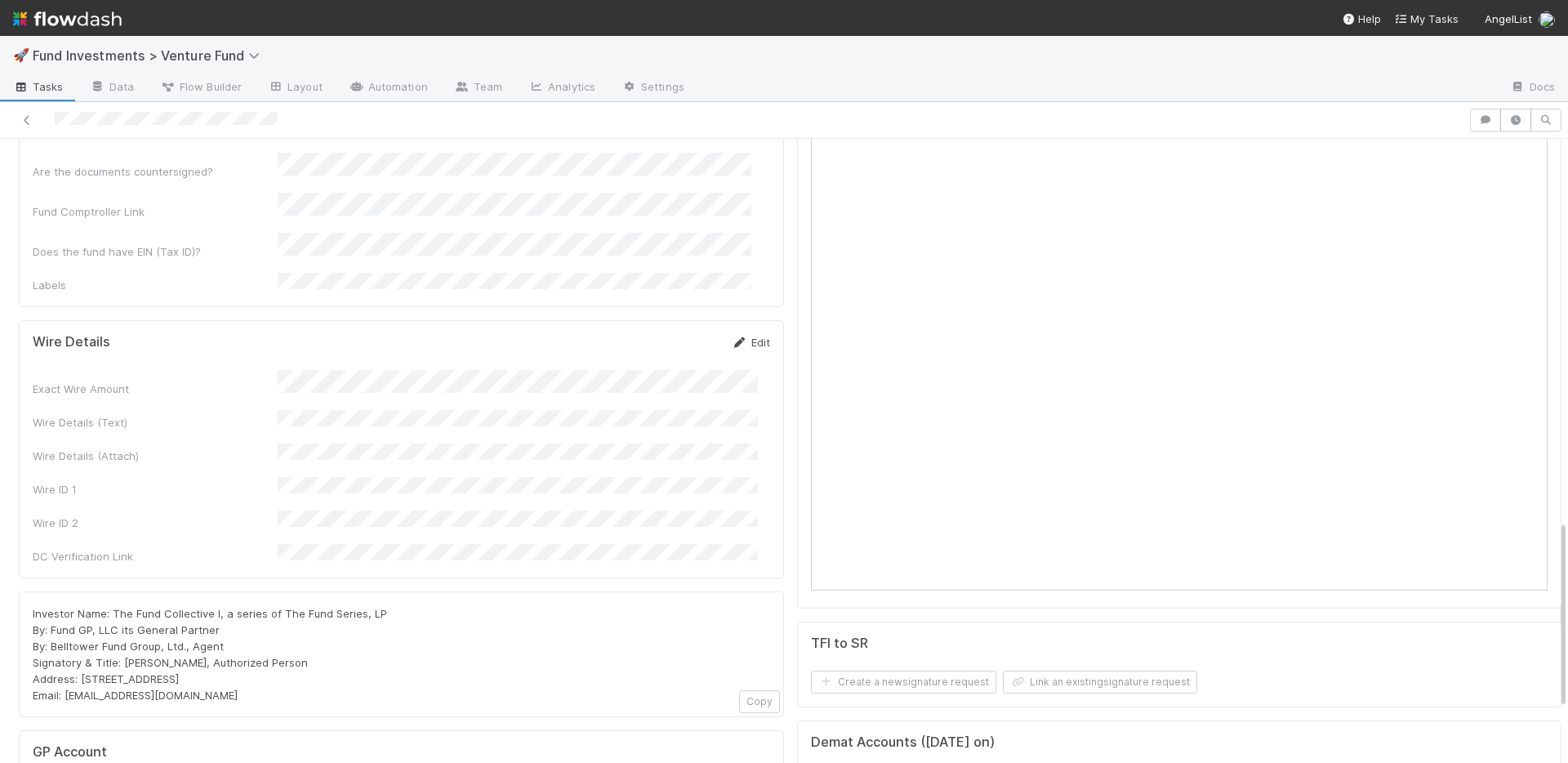
click at [748, 336] on link "Edit" at bounding box center [750, 342] width 39 height 13
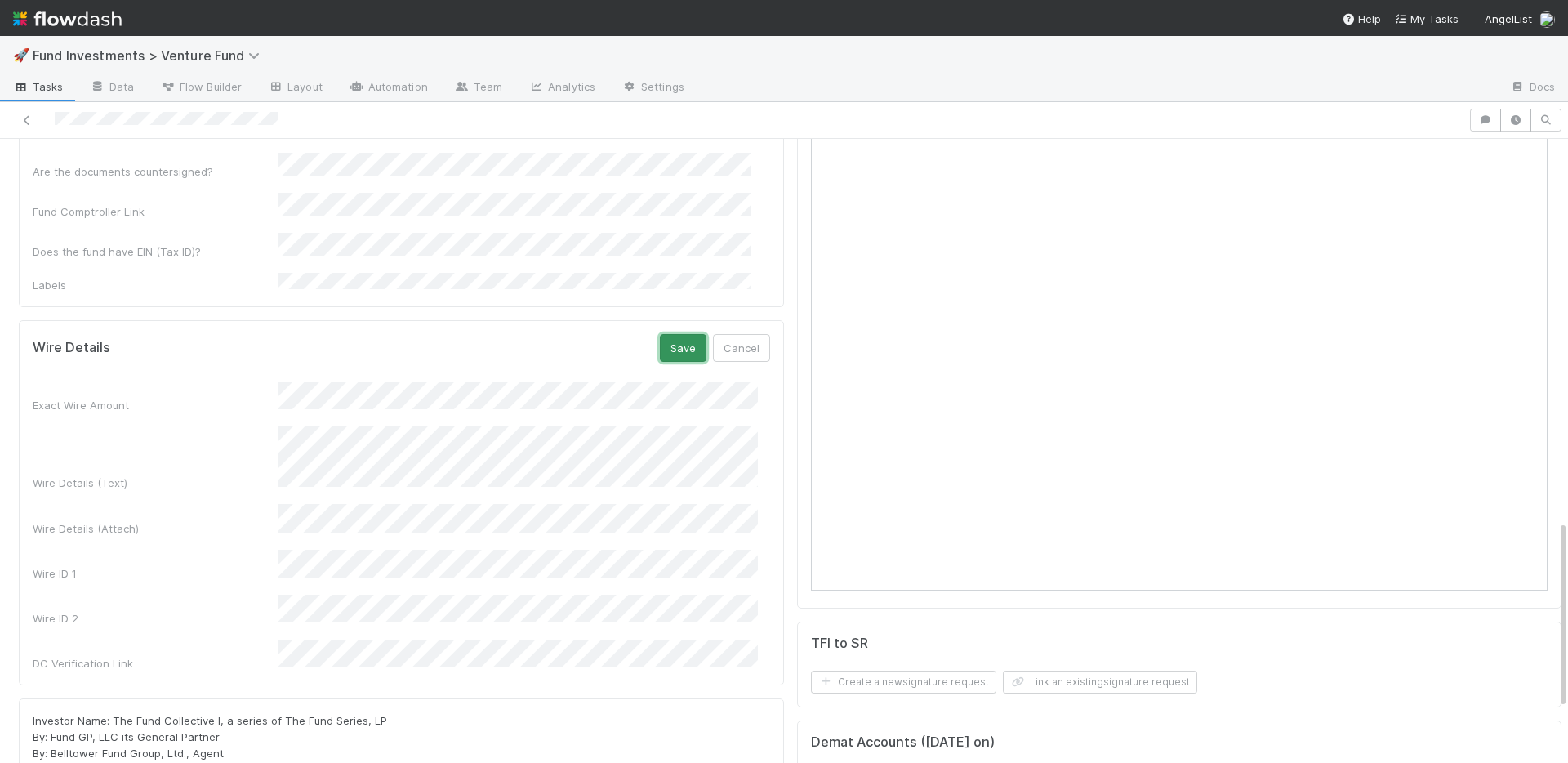
drag, startPoint x: 667, startPoint y: 248, endPoint x: 689, endPoint y: 238, distance: 24.2
click at [667, 334] on button "Save" at bounding box center [683, 348] width 46 height 28
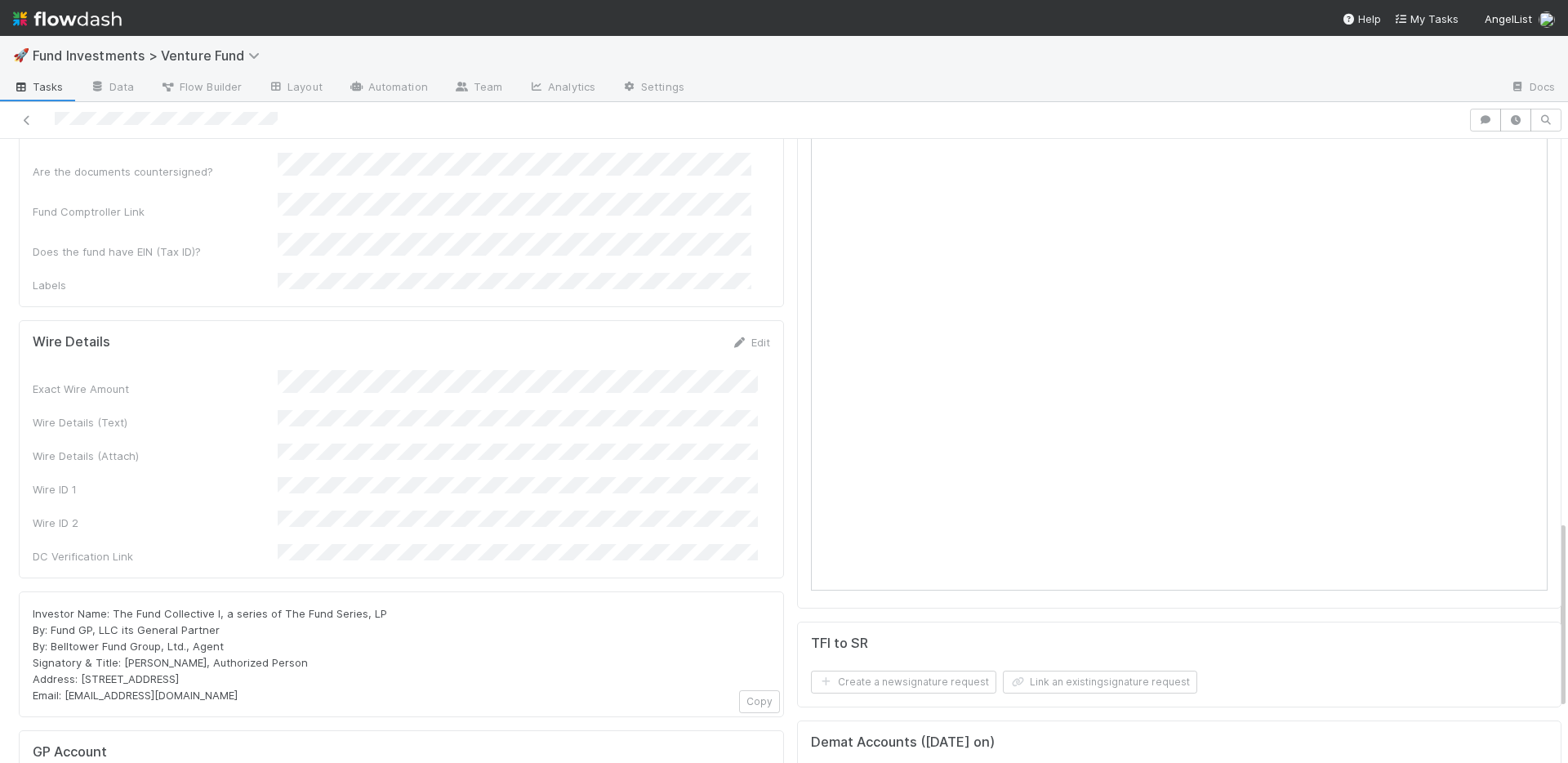
scroll to position [723, 0]
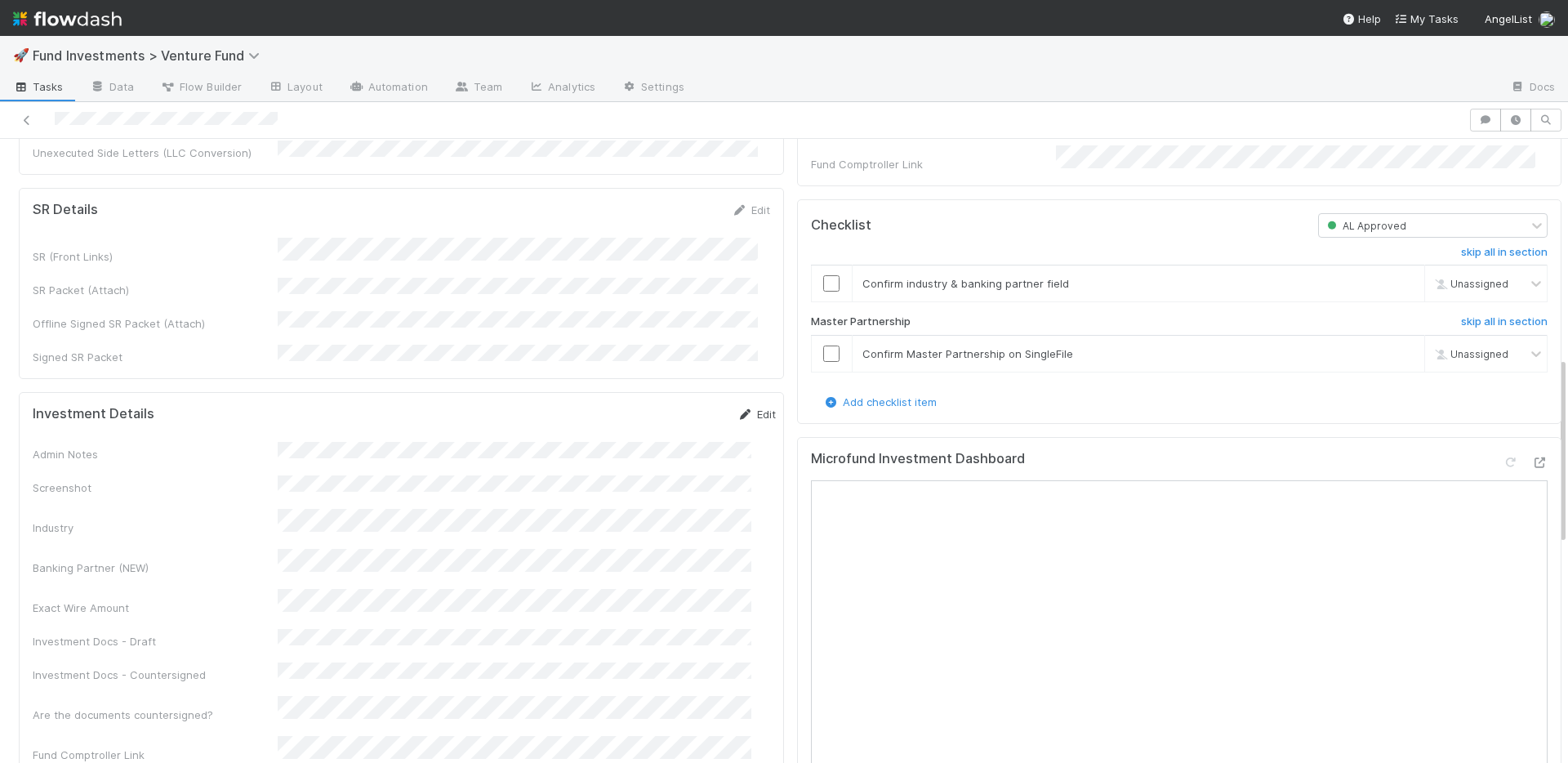
click at [741, 407] on link "Edit" at bounding box center [756, 414] width 39 height 13
click at [665, 406] on button "Save" at bounding box center [688, 420] width 46 height 28
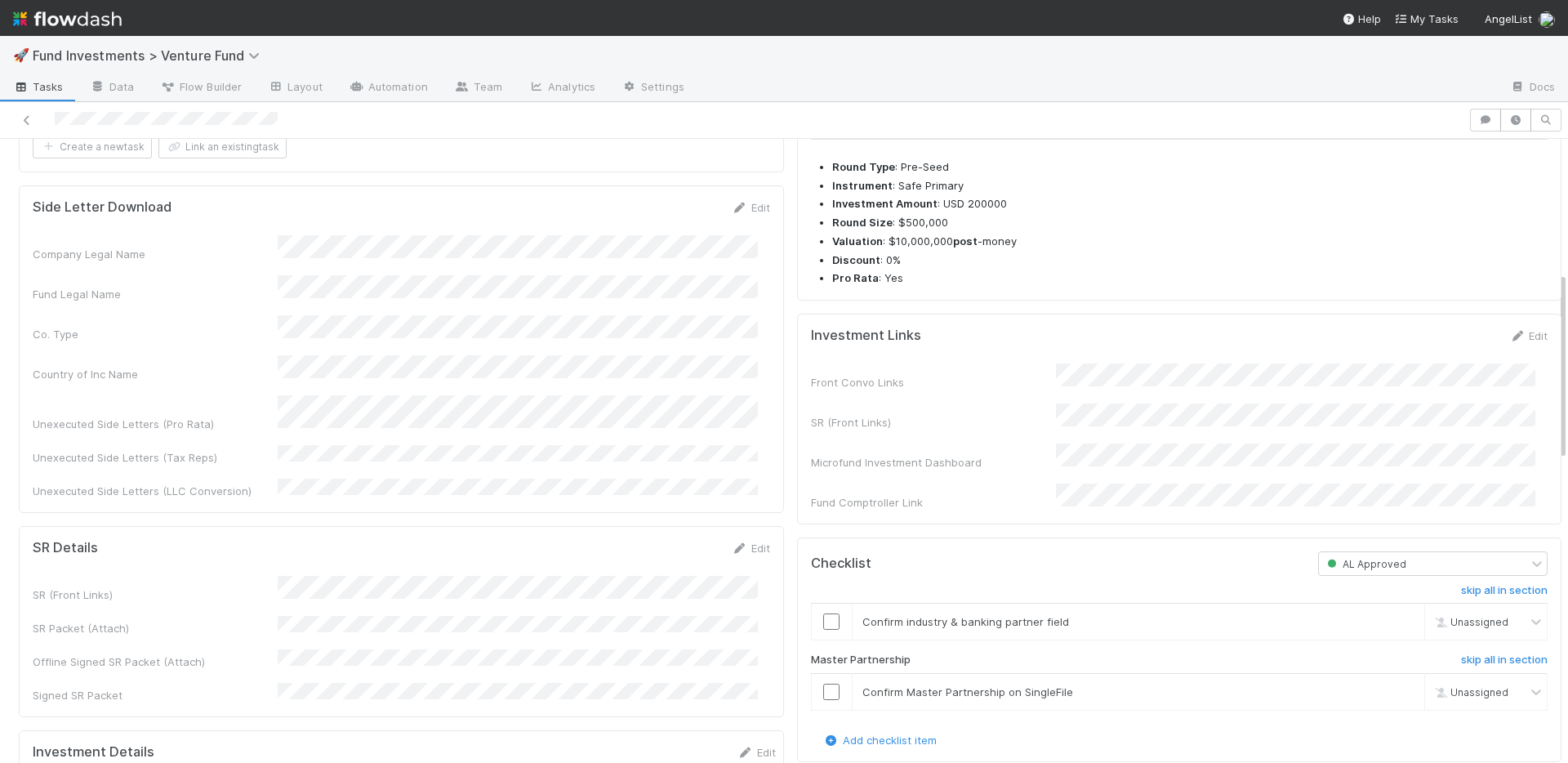
scroll to position [722, 0]
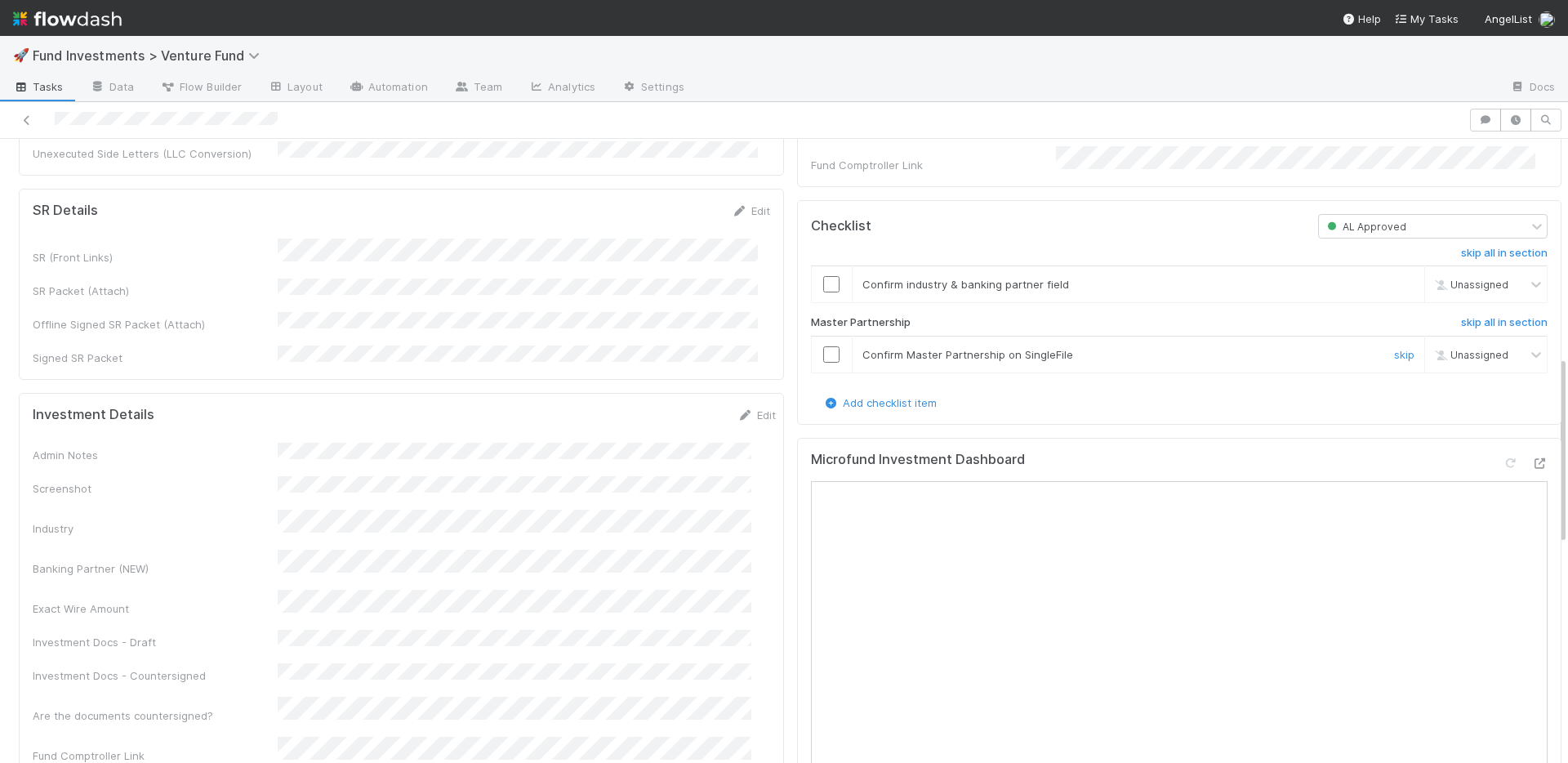
click at [823, 363] on input "checkbox" at bounding box center [831, 355] width 16 height 16
click at [823, 293] on input "checkbox" at bounding box center [831, 285] width 16 height 16
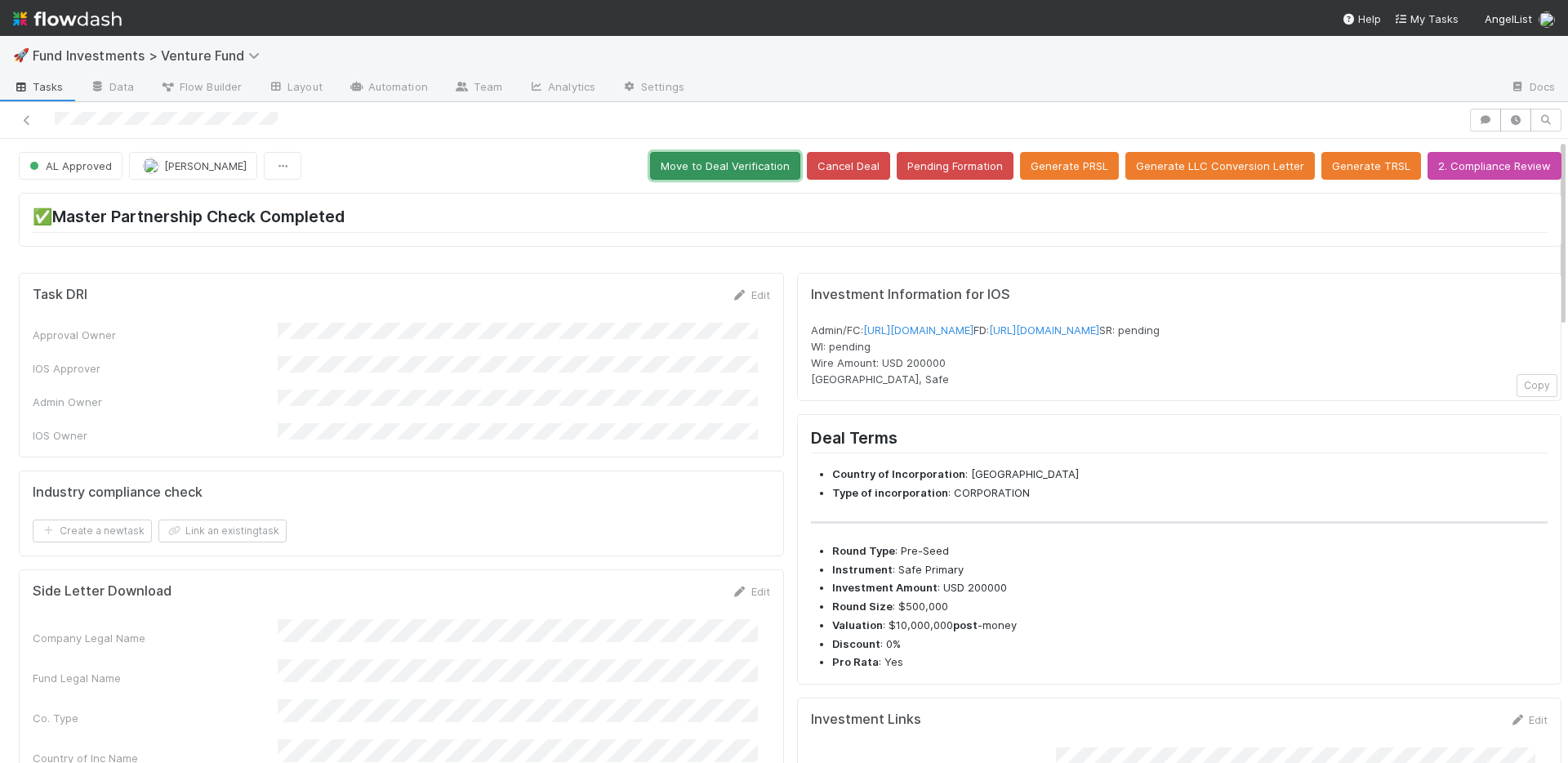
click at [743, 170] on button "Move to Deal Verification" at bounding box center [725, 166] width 150 height 28
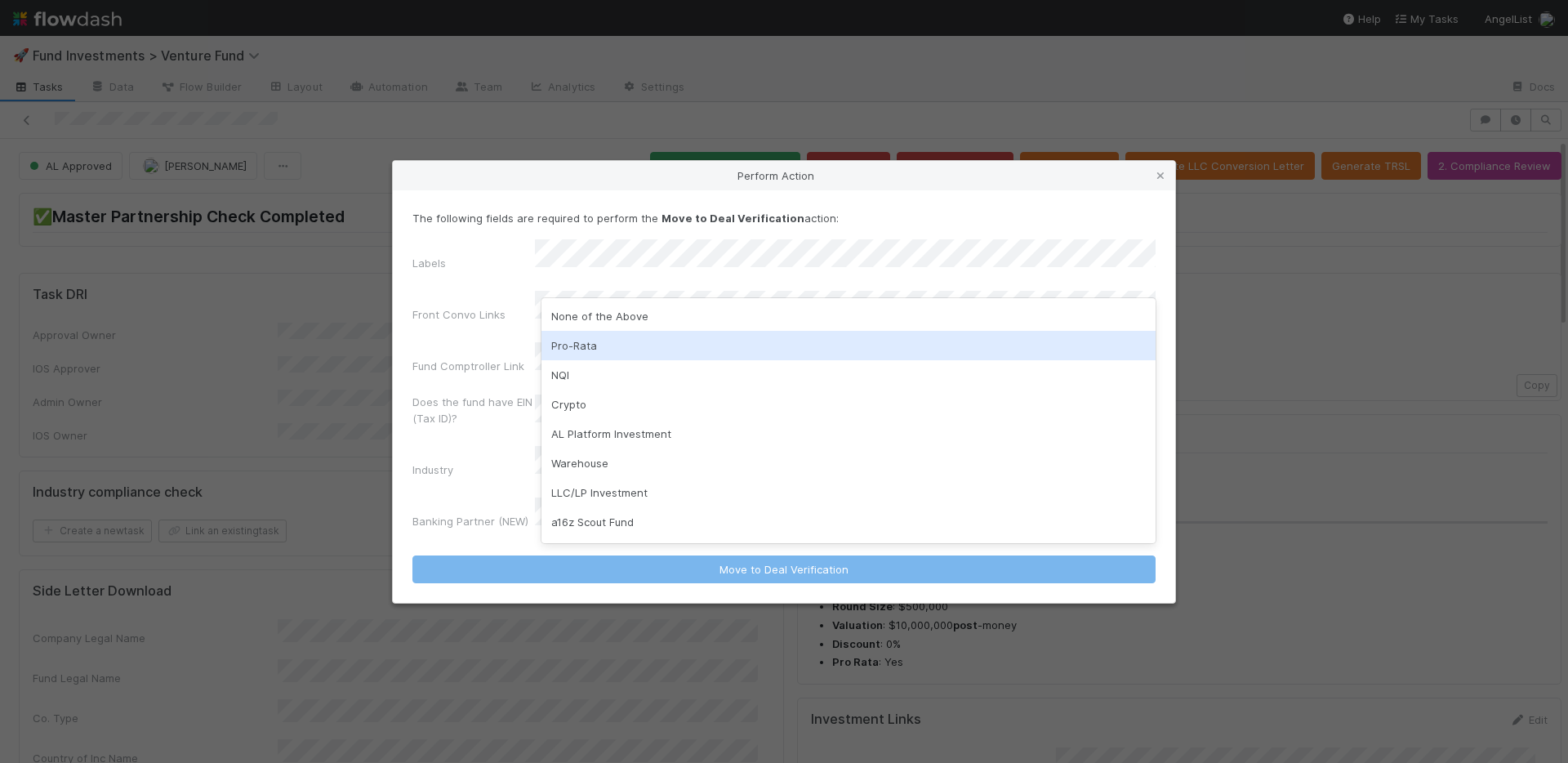
click at [606, 338] on div "Pro-Rata" at bounding box center [848, 346] width 614 height 30
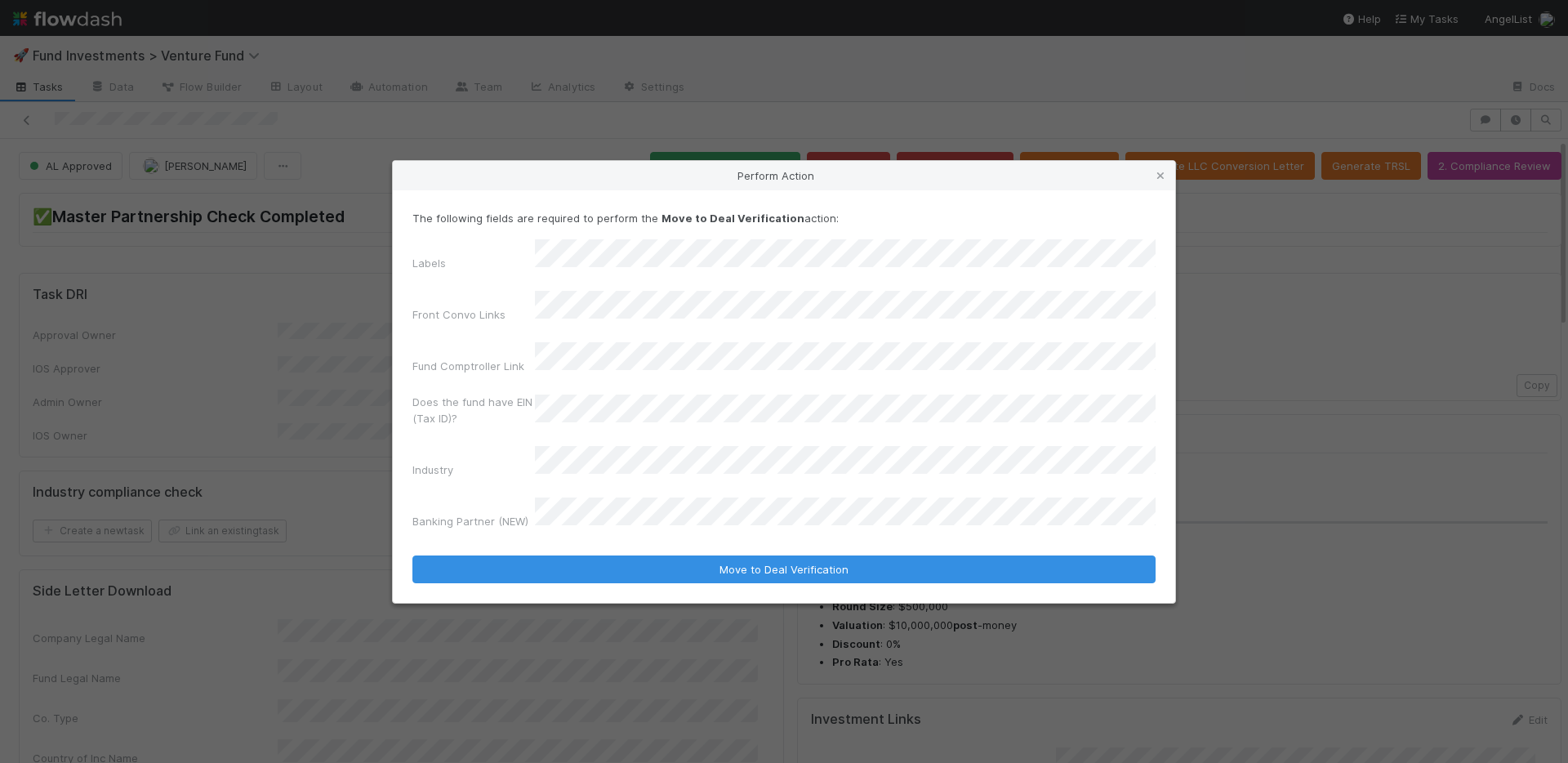
click at [674, 563] on div "The following fields are required to perform the Move to Deal Verification acti…" at bounding box center [783, 397] width 782 height 412
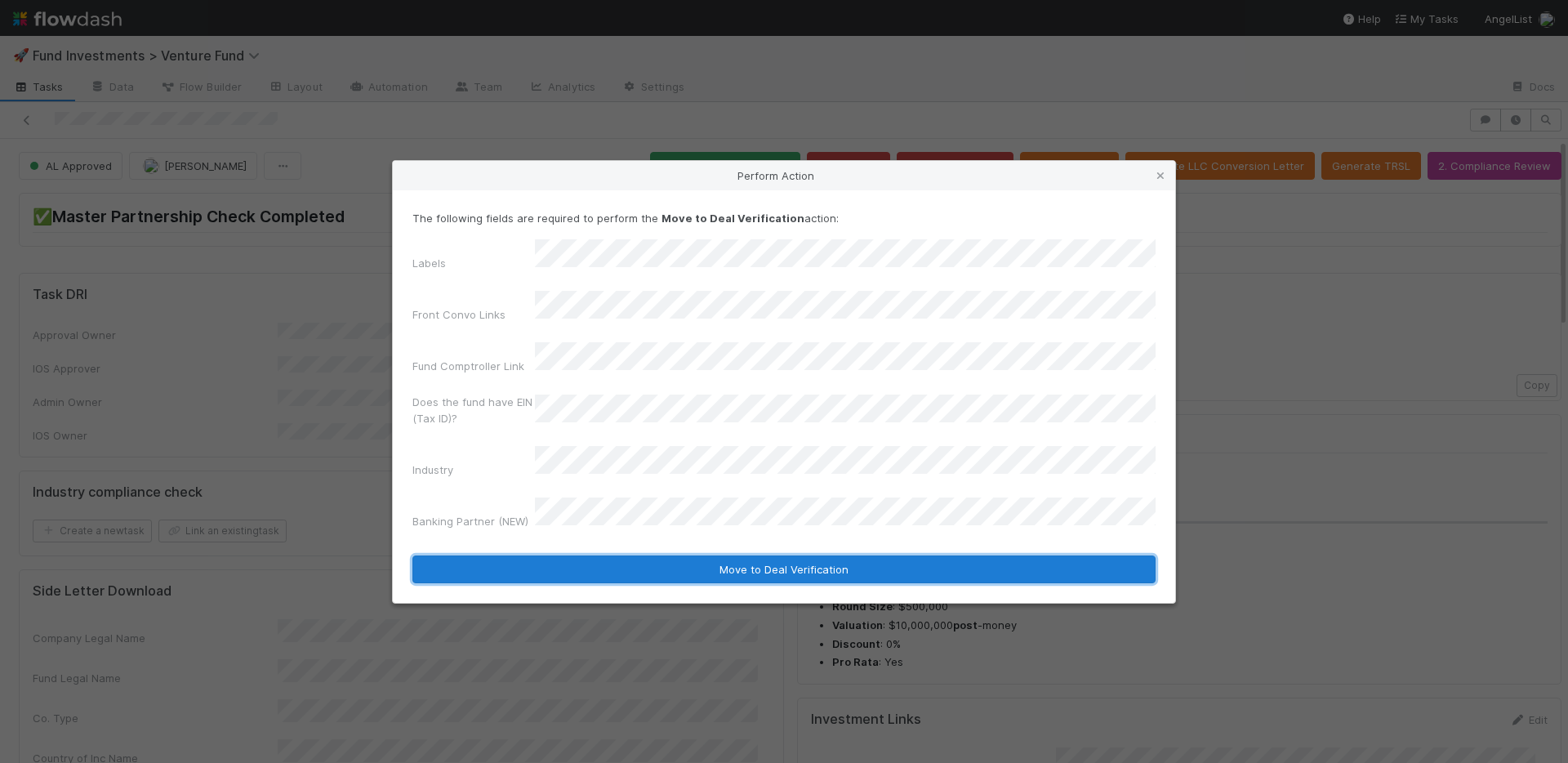
click at [691, 556] on button "Move to Deal Verification" at bounding box center [783, 570] width 743 height 28
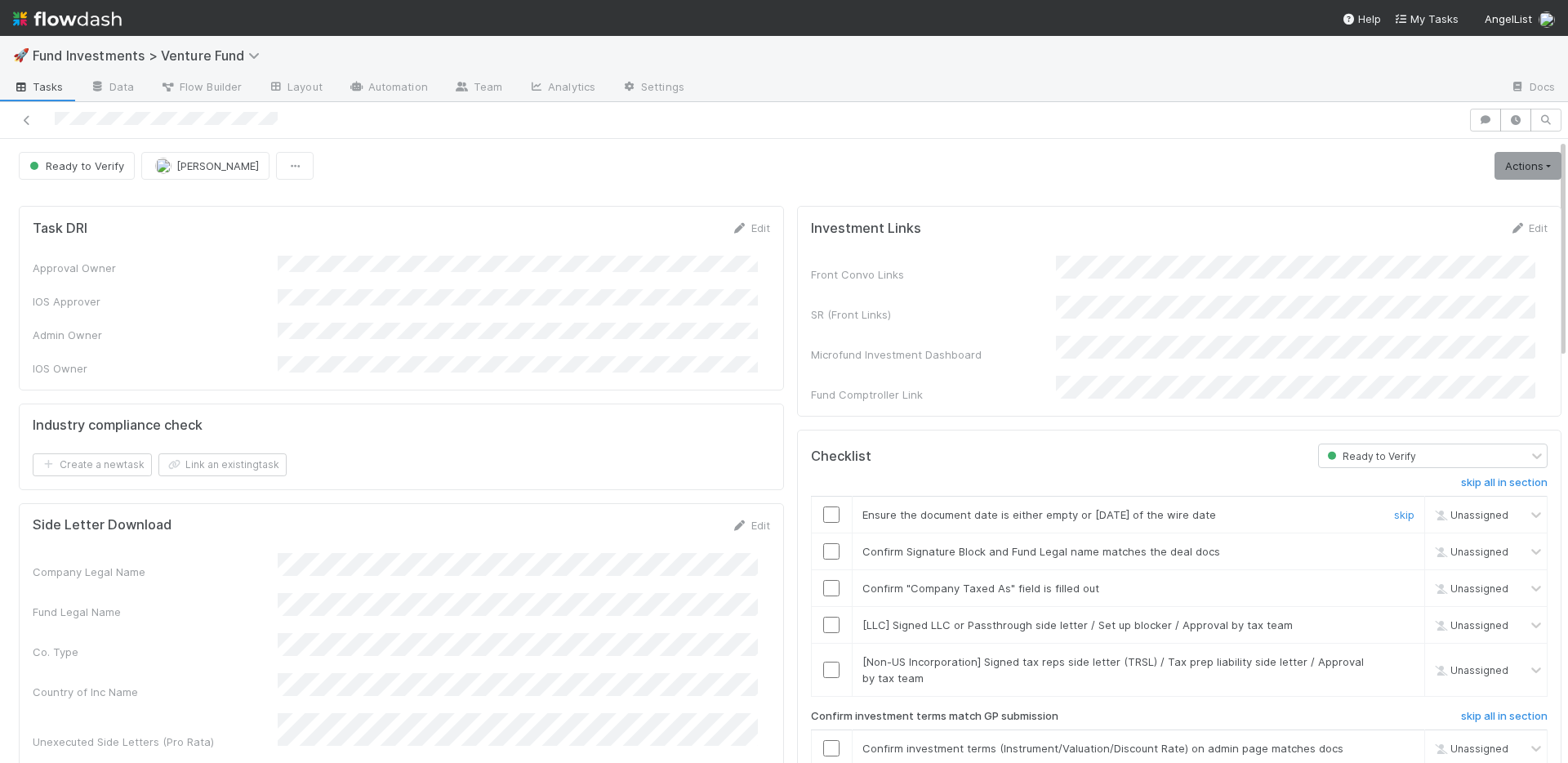
click at [823, 506] on input "checkbox" at bounding box center [831, 515] width 16 height 16
click at [823, 544] on input "checkbox" at bounding box center [831, 552] width 16 height 16
click at [823, 580] on input "checkbox" at bounding box center [831, 588] width 16 height 16
click at [1394, 619] on link "skip" at bounding box center [1404, 625] width 21 height 13
click at [1394, 655] on link "skip" at bounding box center [1404, 662] width 21 height 13
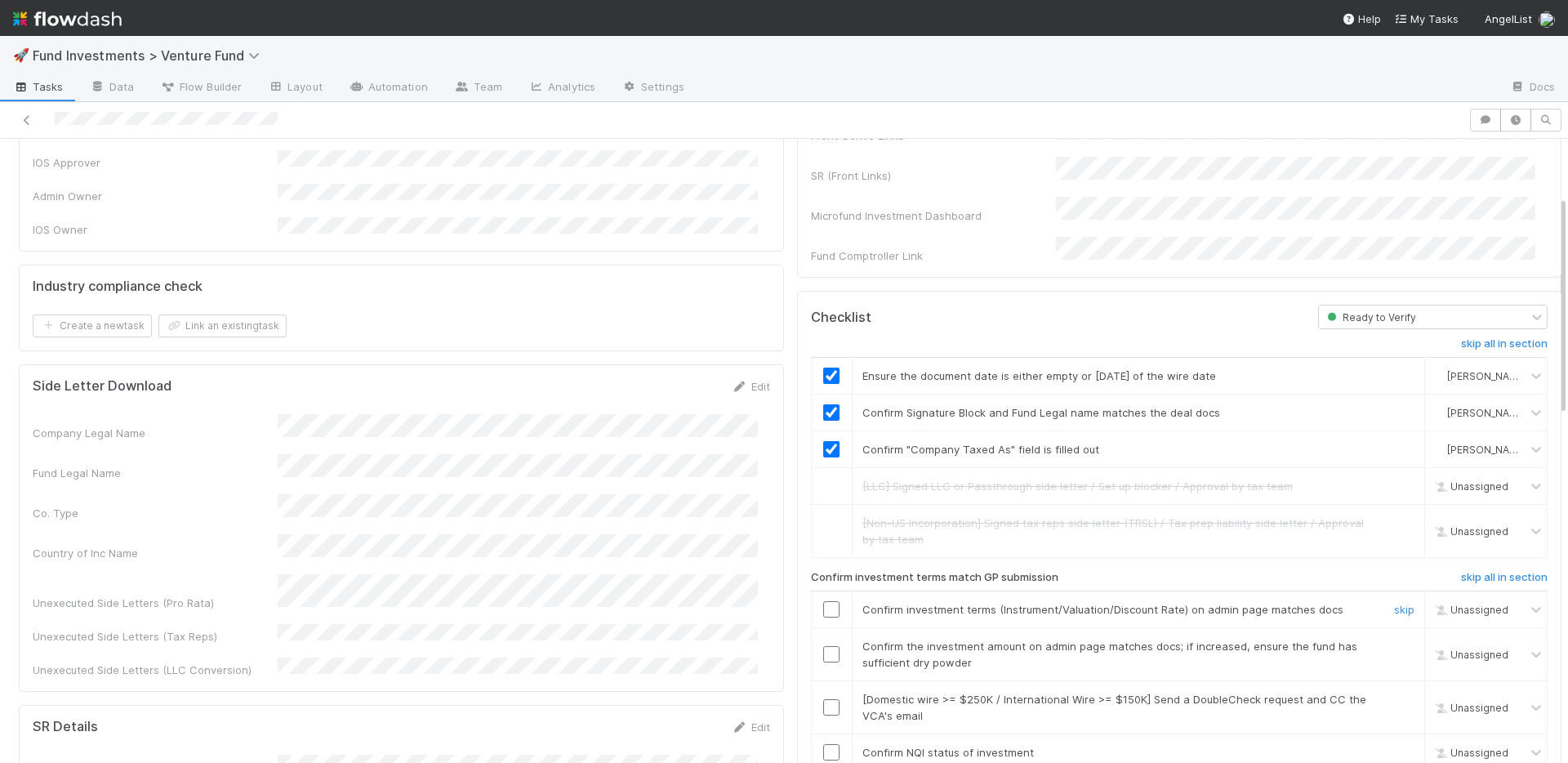
scroll to position [230, 0]
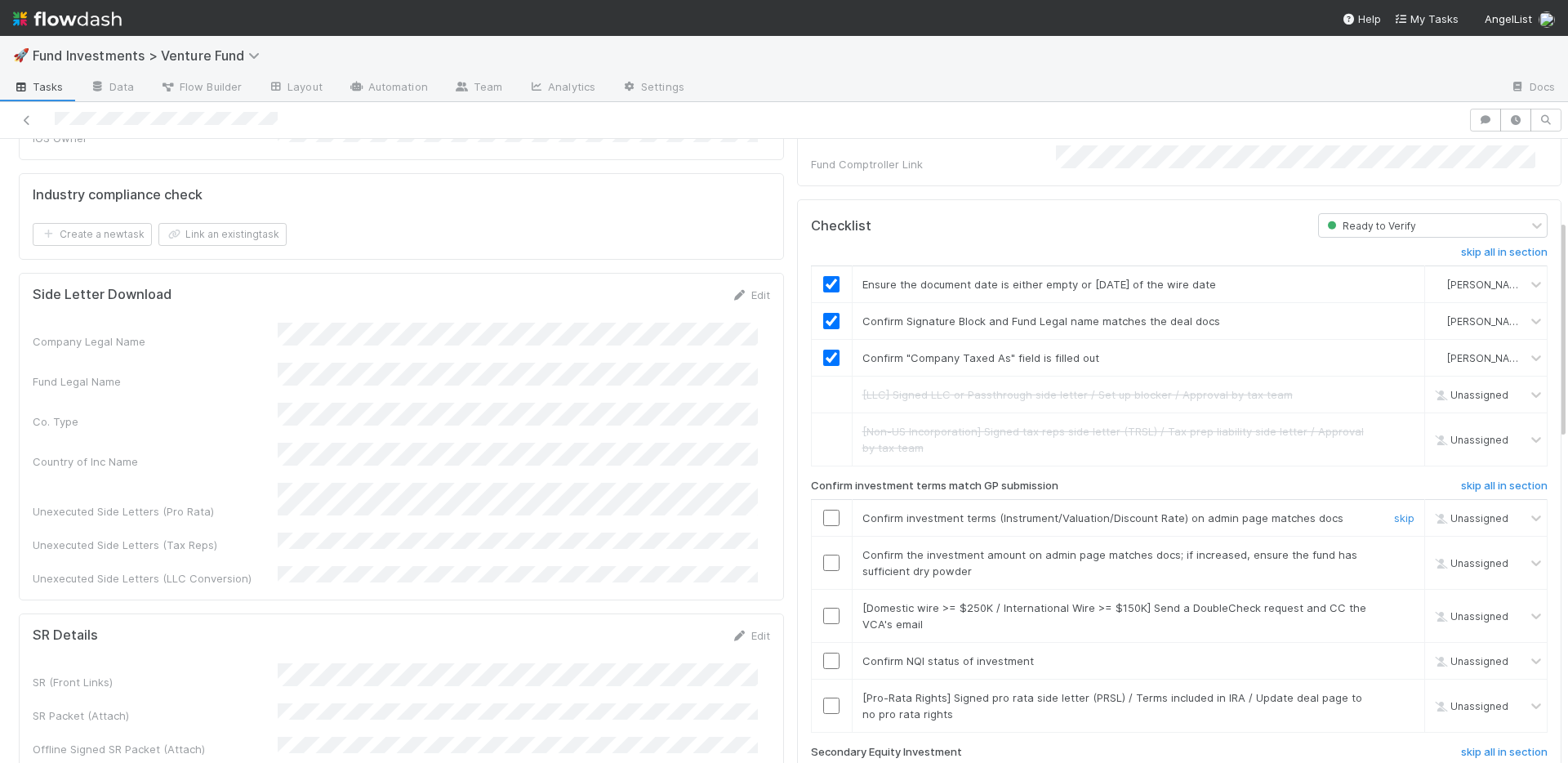
click at [823, 510] on input "checkbox" at bounding box center [831, 518] width 16 height 16
click at [823, 555] on input "checkbox" at bounding box center [831, 563] width 16 height 16
drag, startPoint x: 815, startPoint y: 643, endPoint x: 819, endPoint y: 622, distance: 21.4
click at [823, 652] on input "checkbox" at bounding box center [831, 661] width 16 height 16
click at [823, 555] on input "checkbox" at bounding box center [831, 563] width 16 height 16
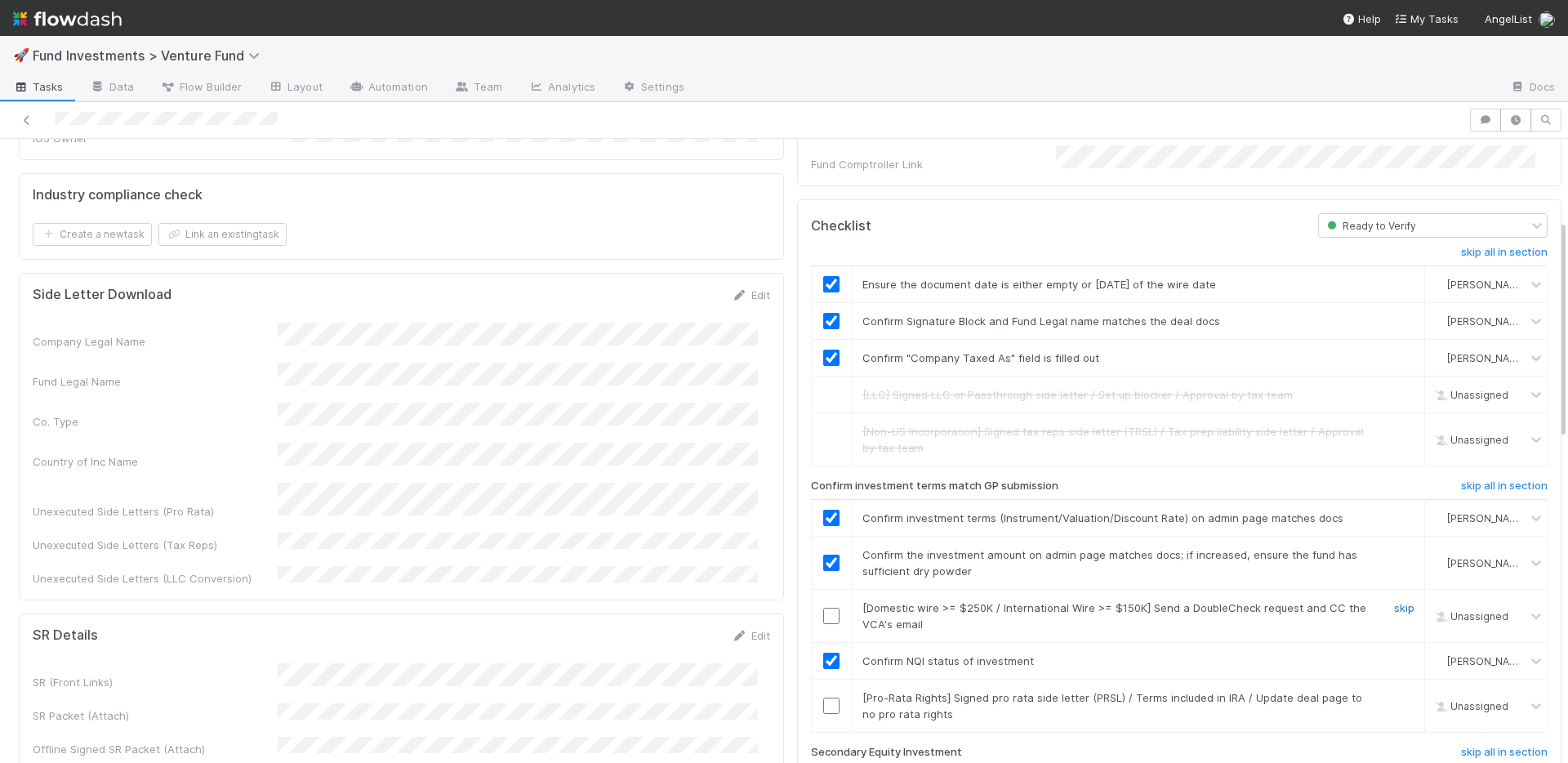
click at [1394, 601] on link "skip" at bounding box center [1404, 608] width 21 height 13
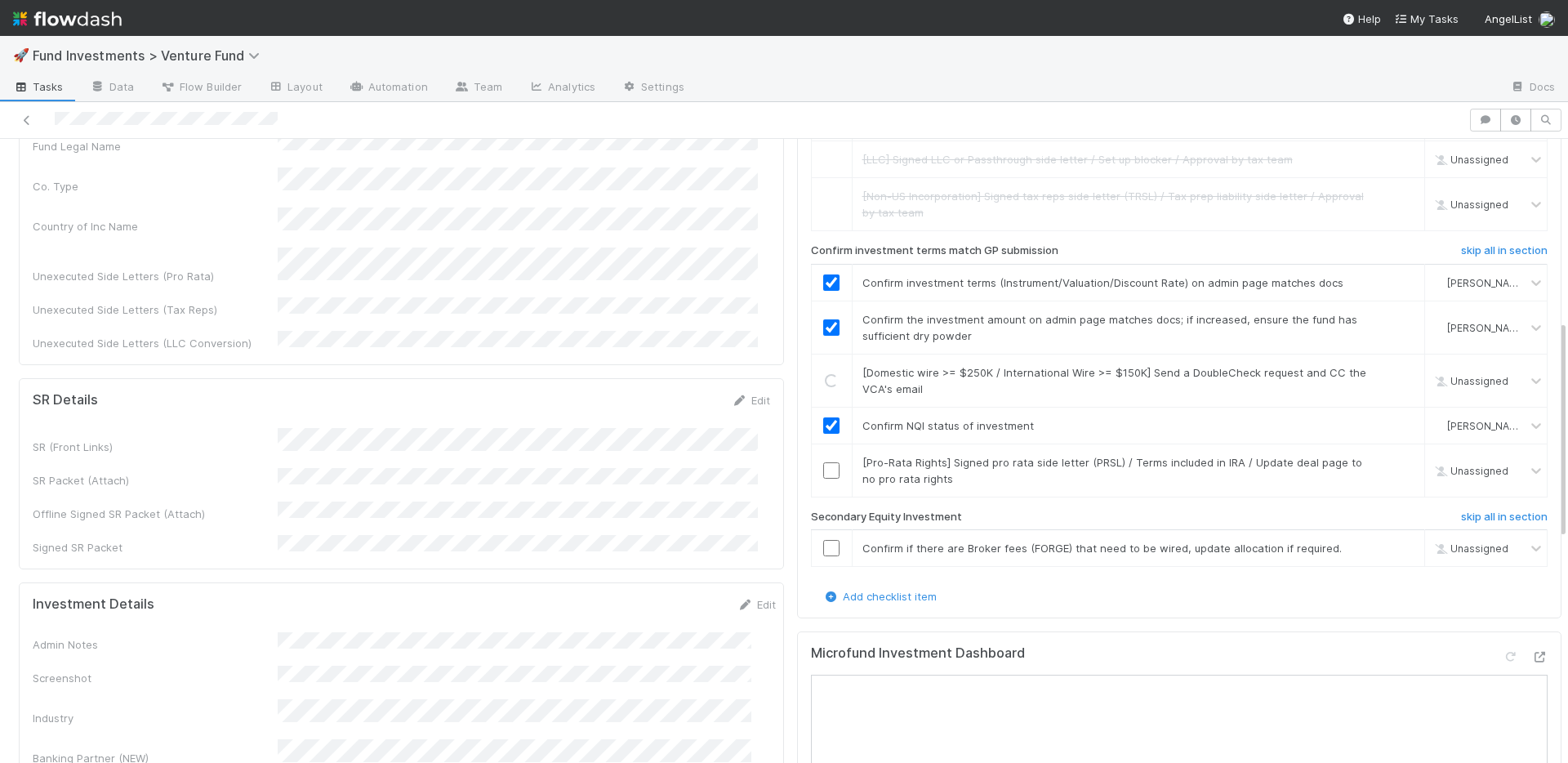
scroll to position [516, 0]
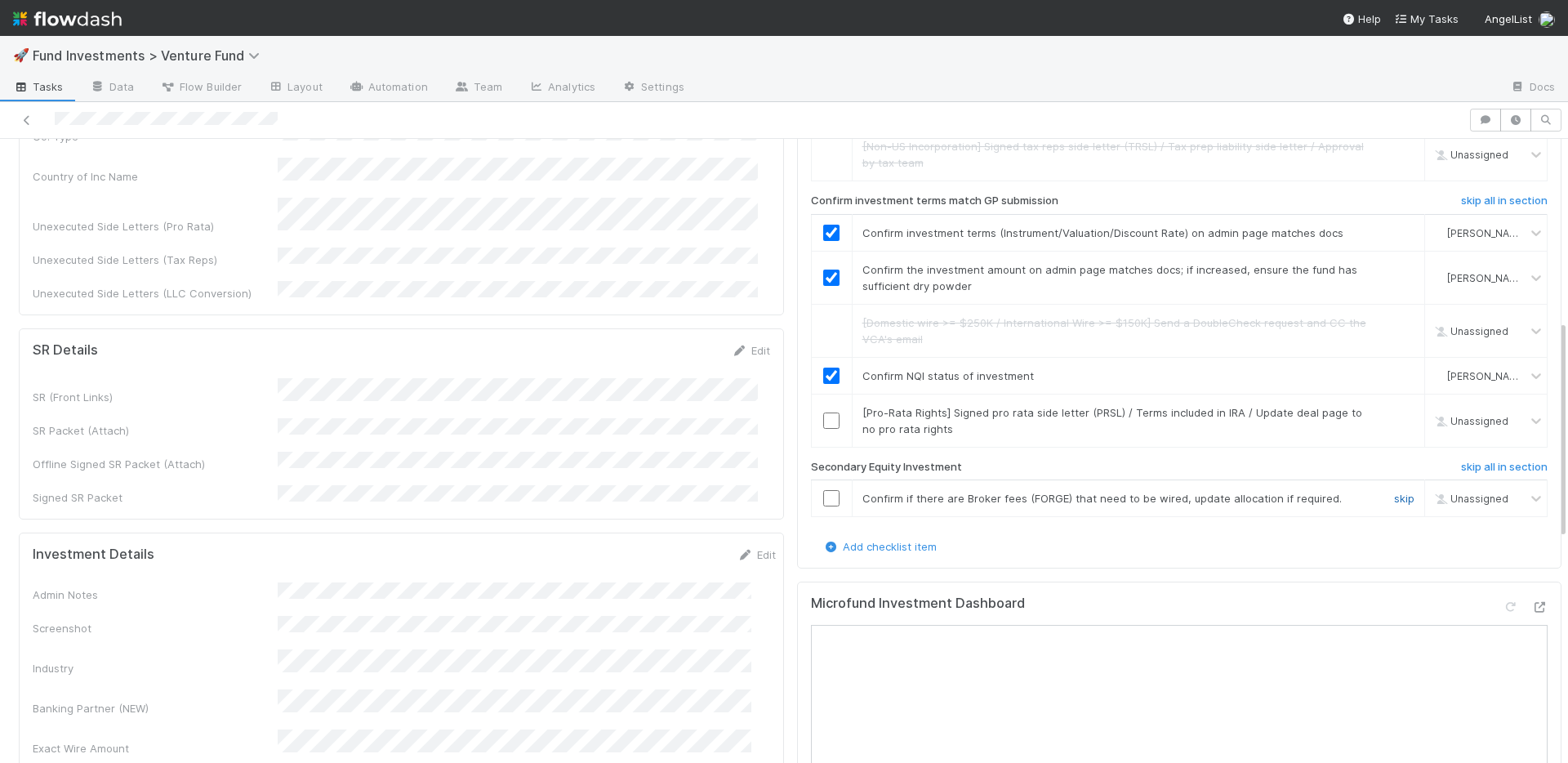
click at [1394, 492] on link "skip" at bounding box center [1404, 498] width 21 height 13
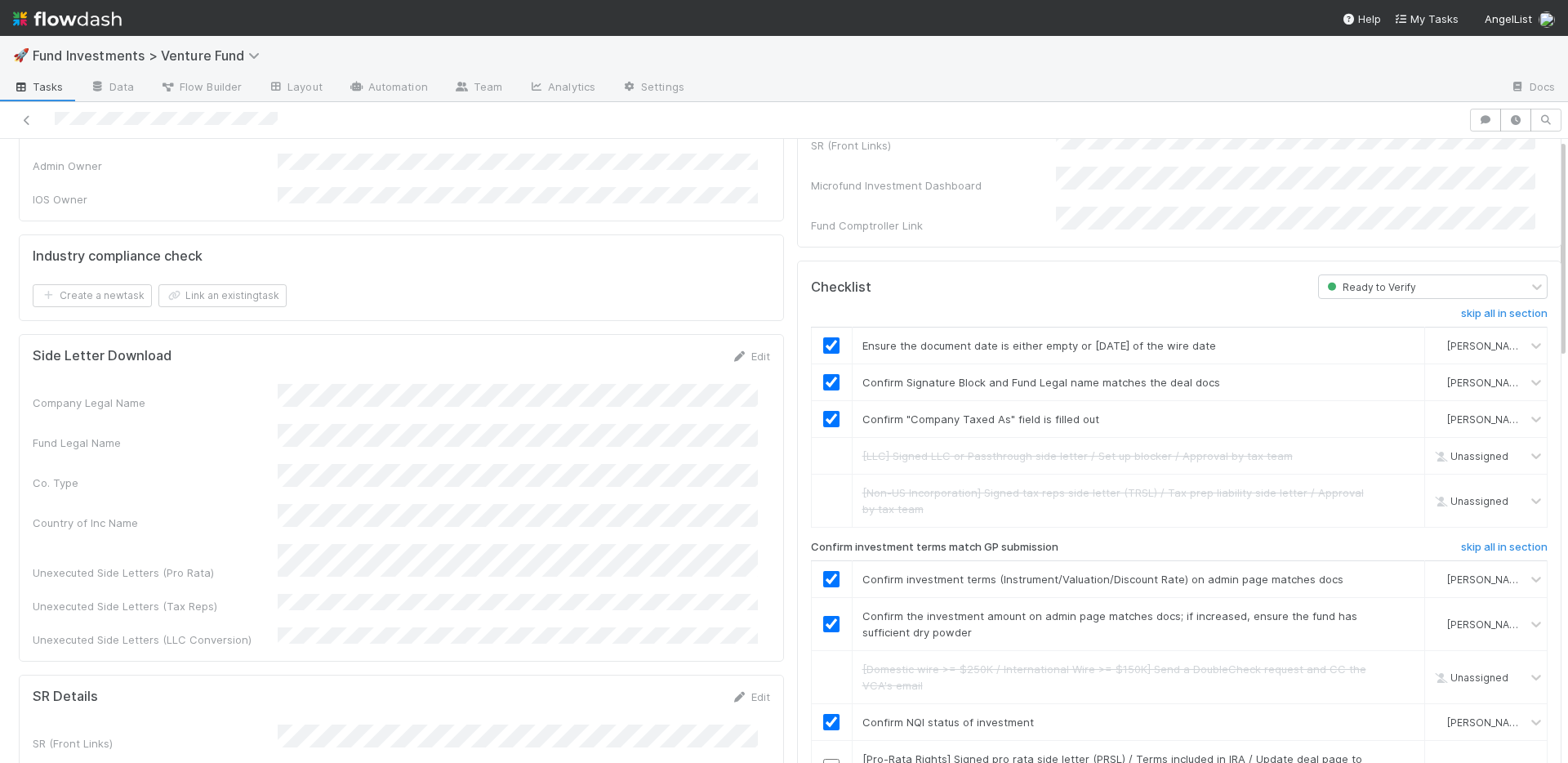
scroll to position [0, 0]
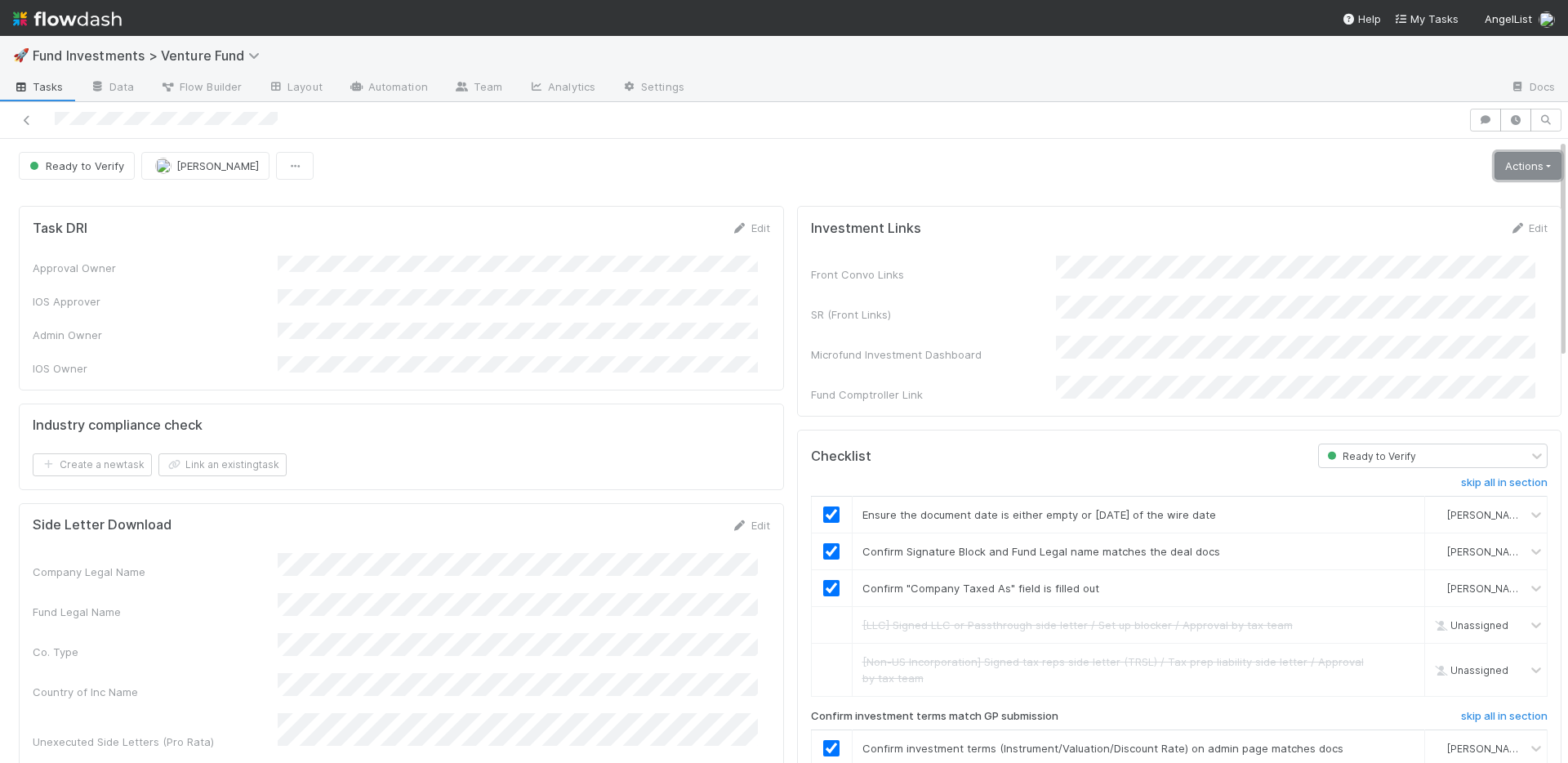
click at [1495, 172] on link "Actions" at bounding box center [1528, 166] width 67 height 28
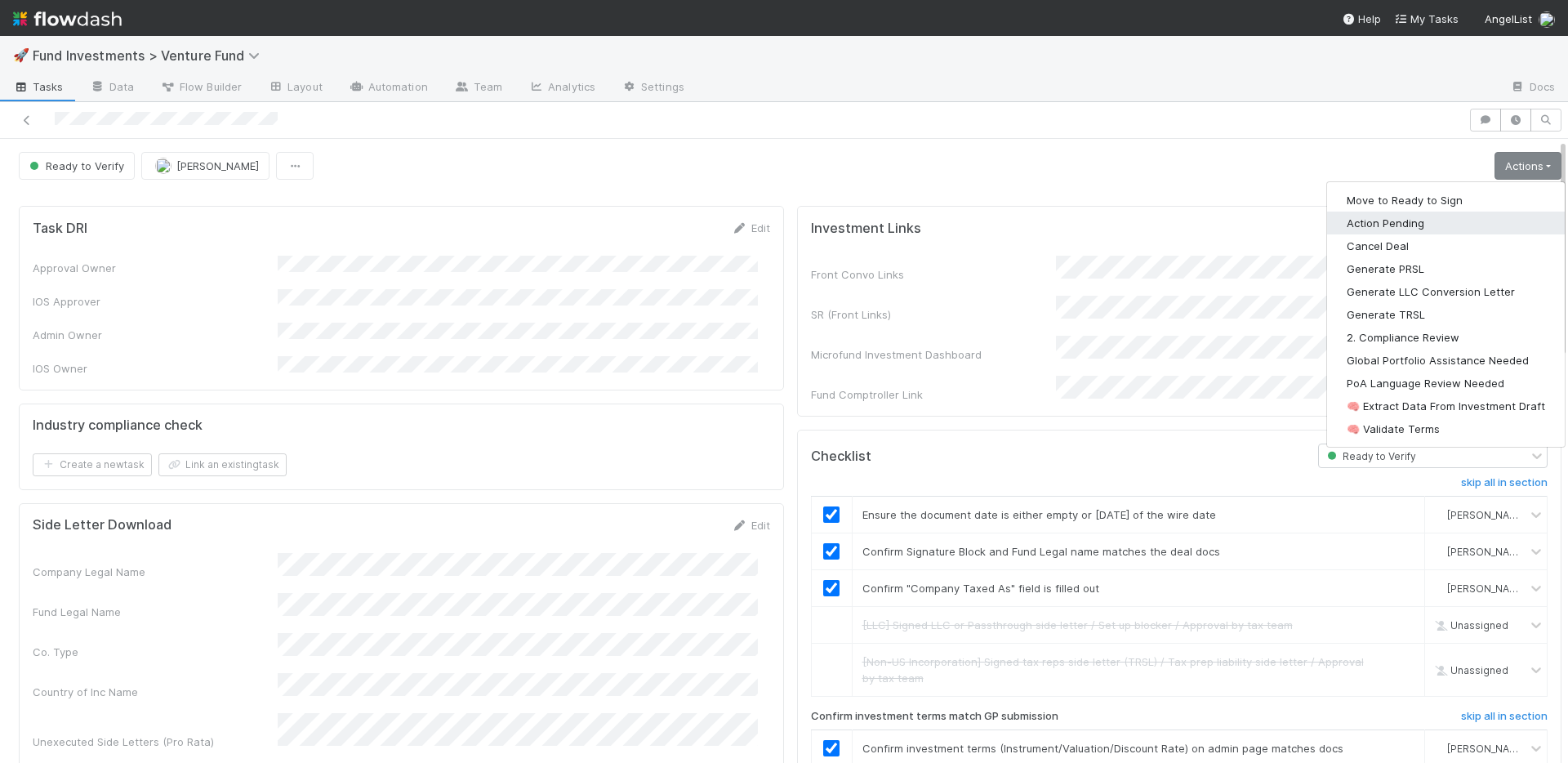
click at [1383, 221] on button "Action Pending" at bounding box center [1445, 224] width 237 height 23
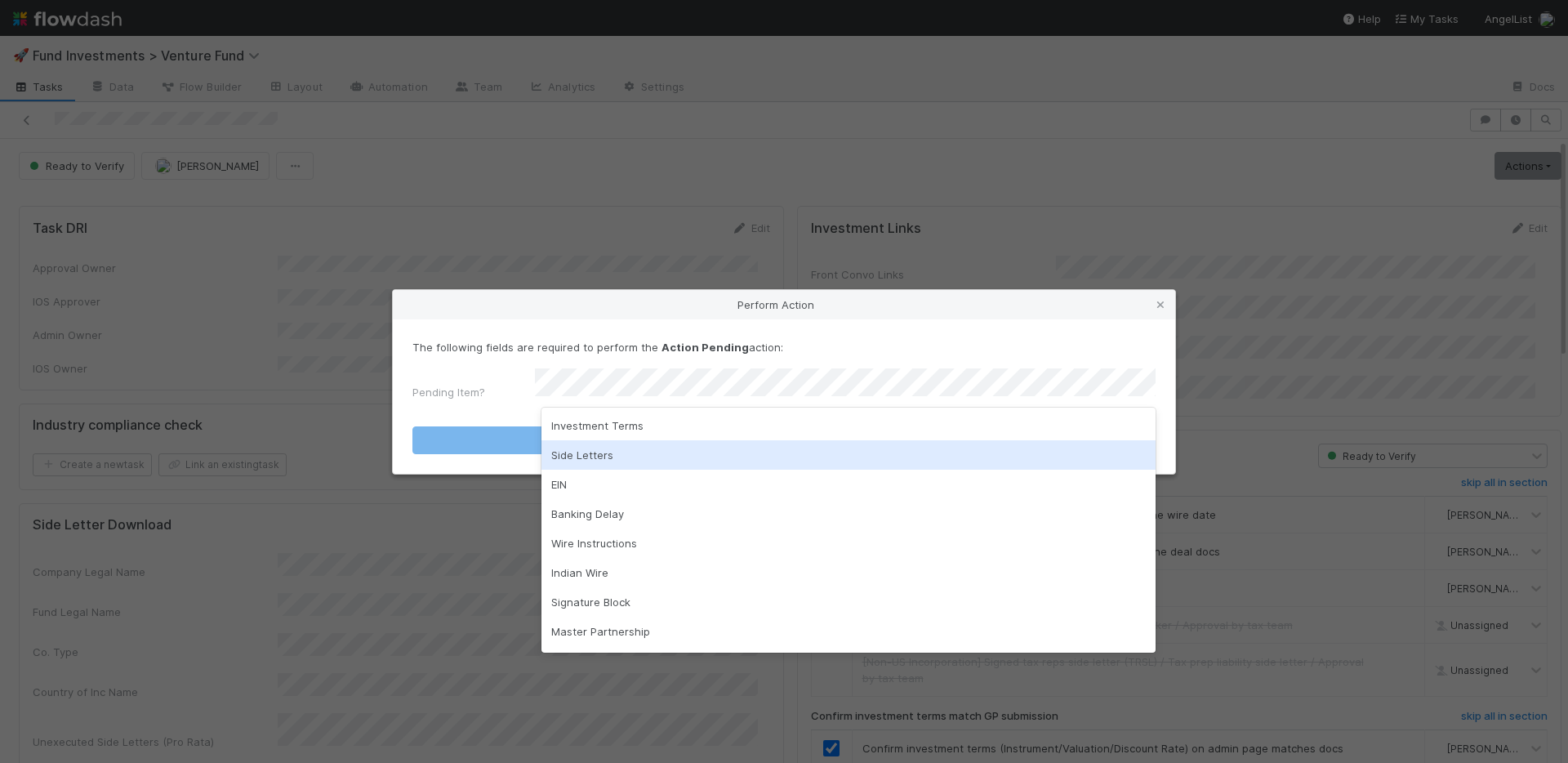
click at [601, 452] on div "Side Letters" at bounding box center [848, 455] width 614 height 30
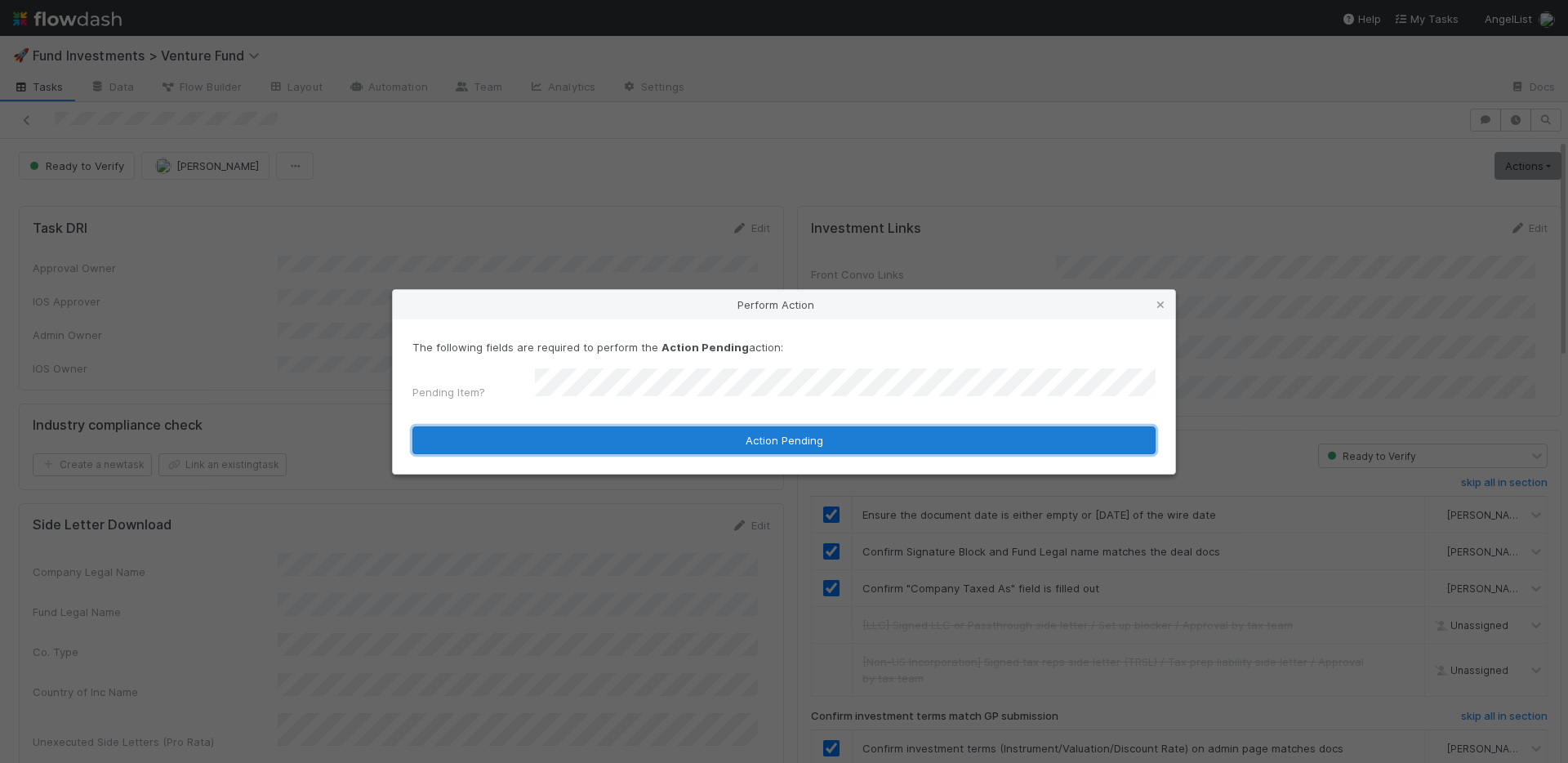
click at [611, 426] on button "Action Pending" at bounding box center [783, 440] width 743 height 28
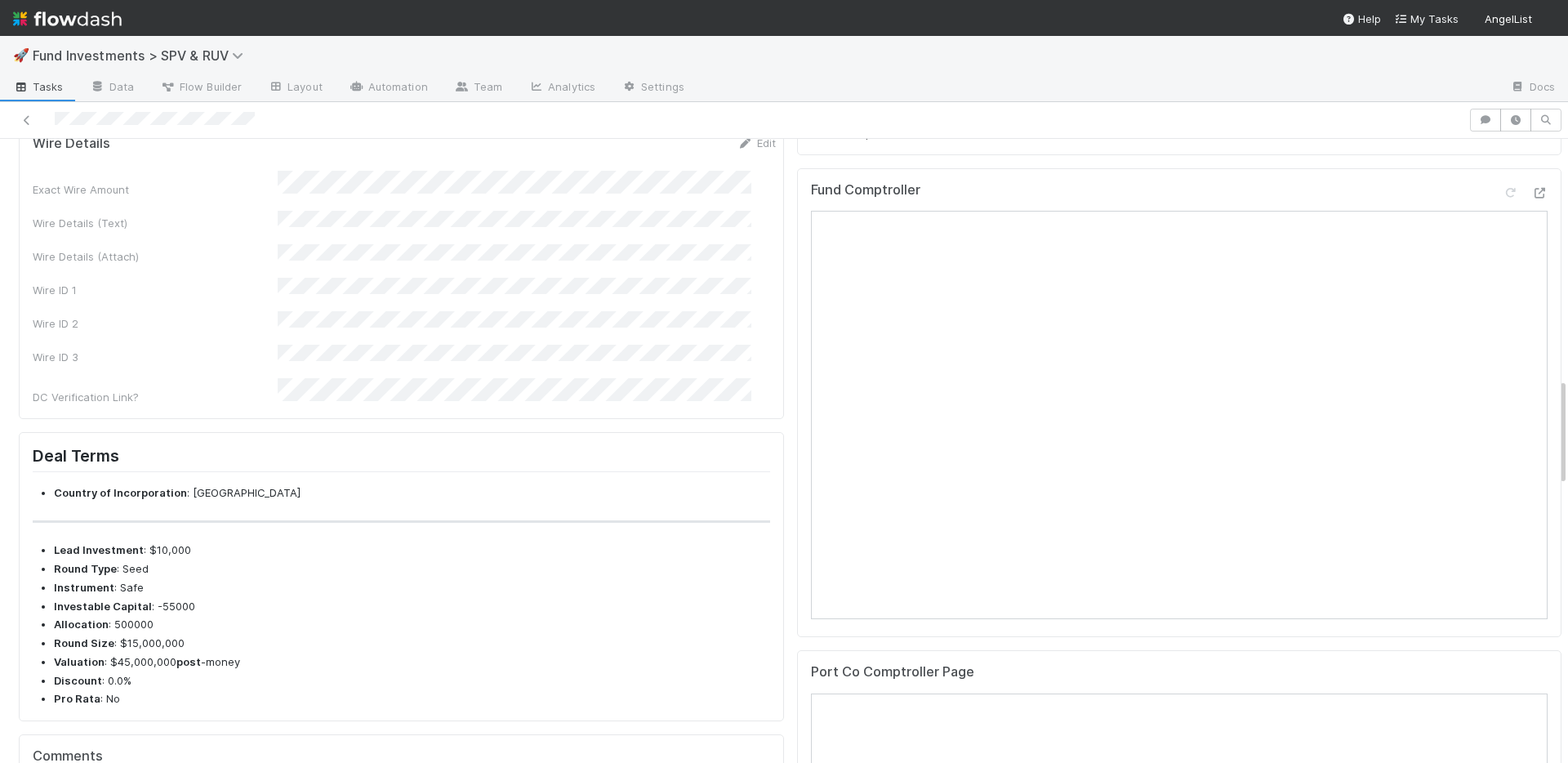
scroll to position [1071, 0]
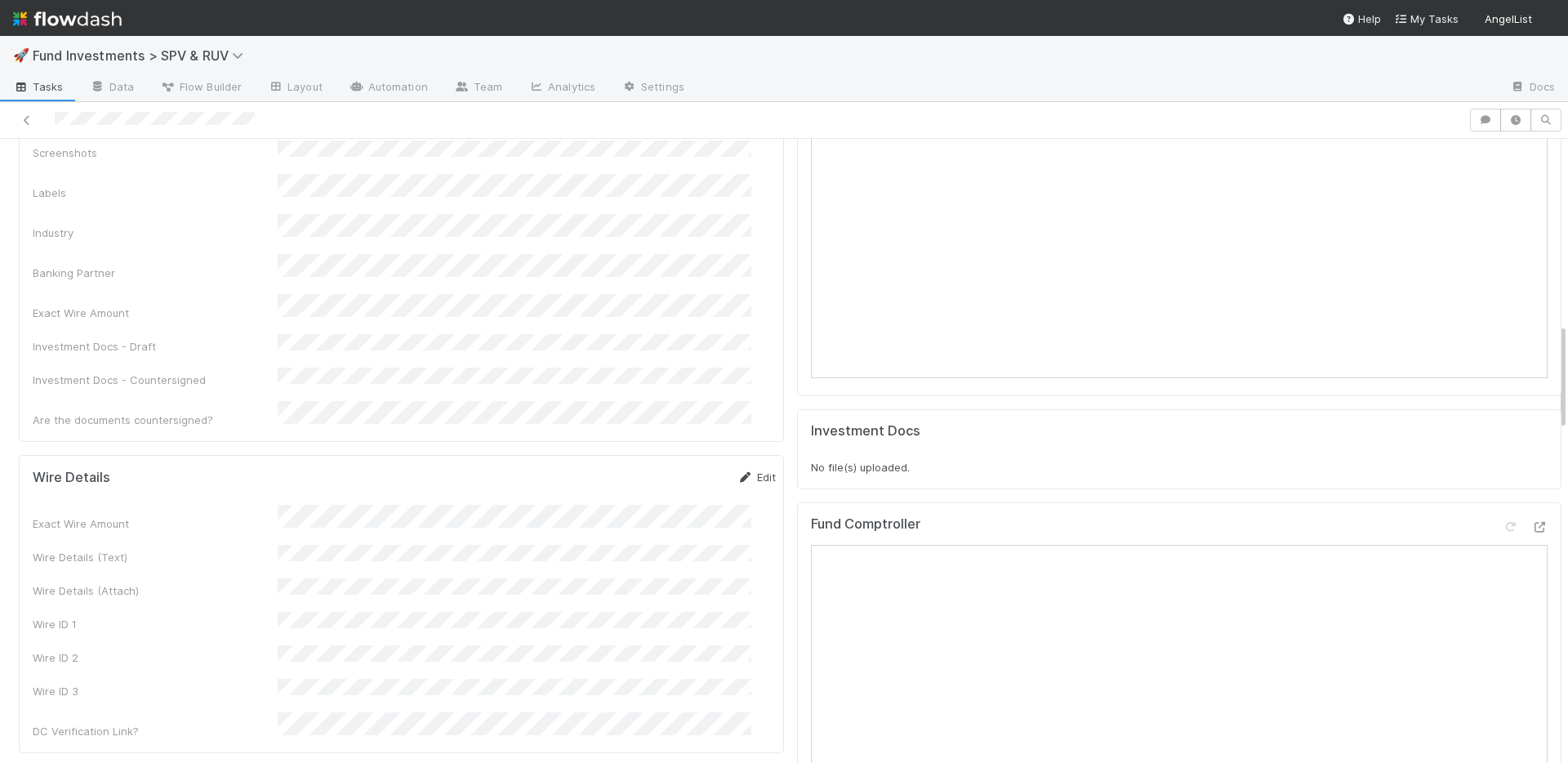
click at [735, 455] on div "Wire Details Edit Exact Wire Amount Wire Details (Text) Wire Details (Attach) W…" at bounding box center [401, 605] width 765 height 299
click at [737, 471] on link "Edit" at bounding box center [756, 478] width 39 height 13
click at [669, 469] on button "Save" at bounding box center [688, 483] width 46 height 28
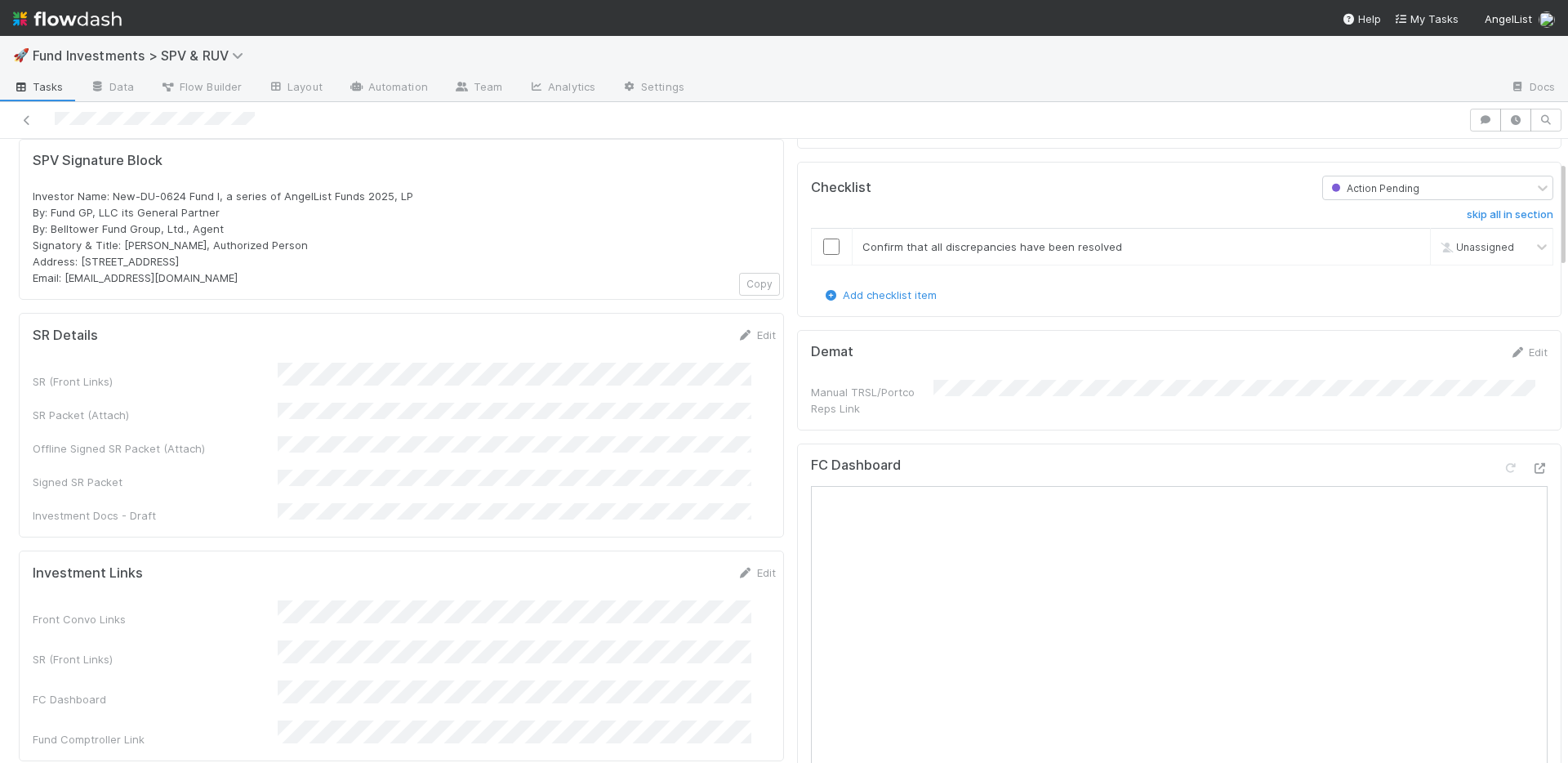
scroll to position [0, 0]
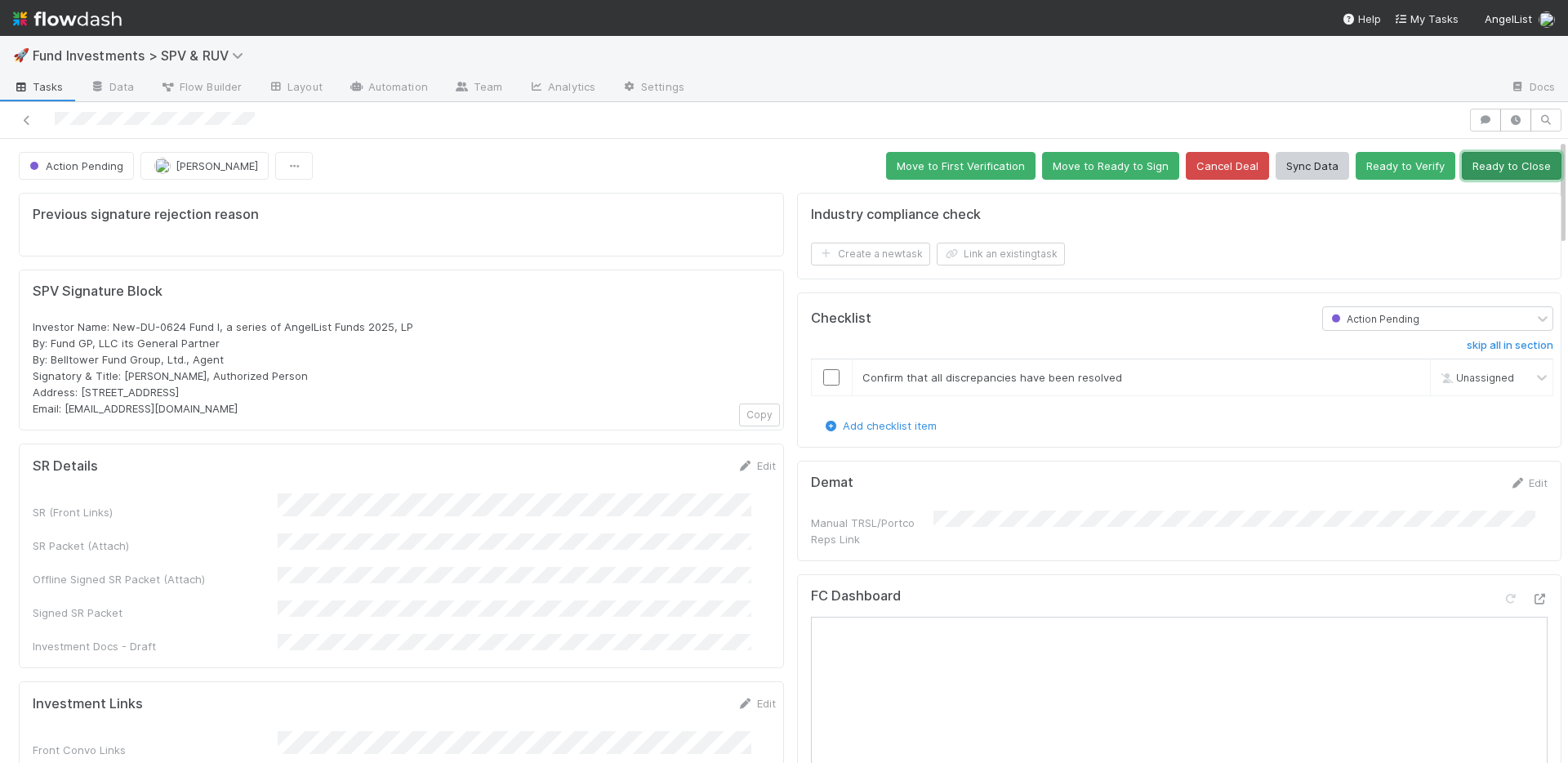
click at [1468, 169] on button "Ready to Close" at bounding box center [1511, 166] width 100 height 28
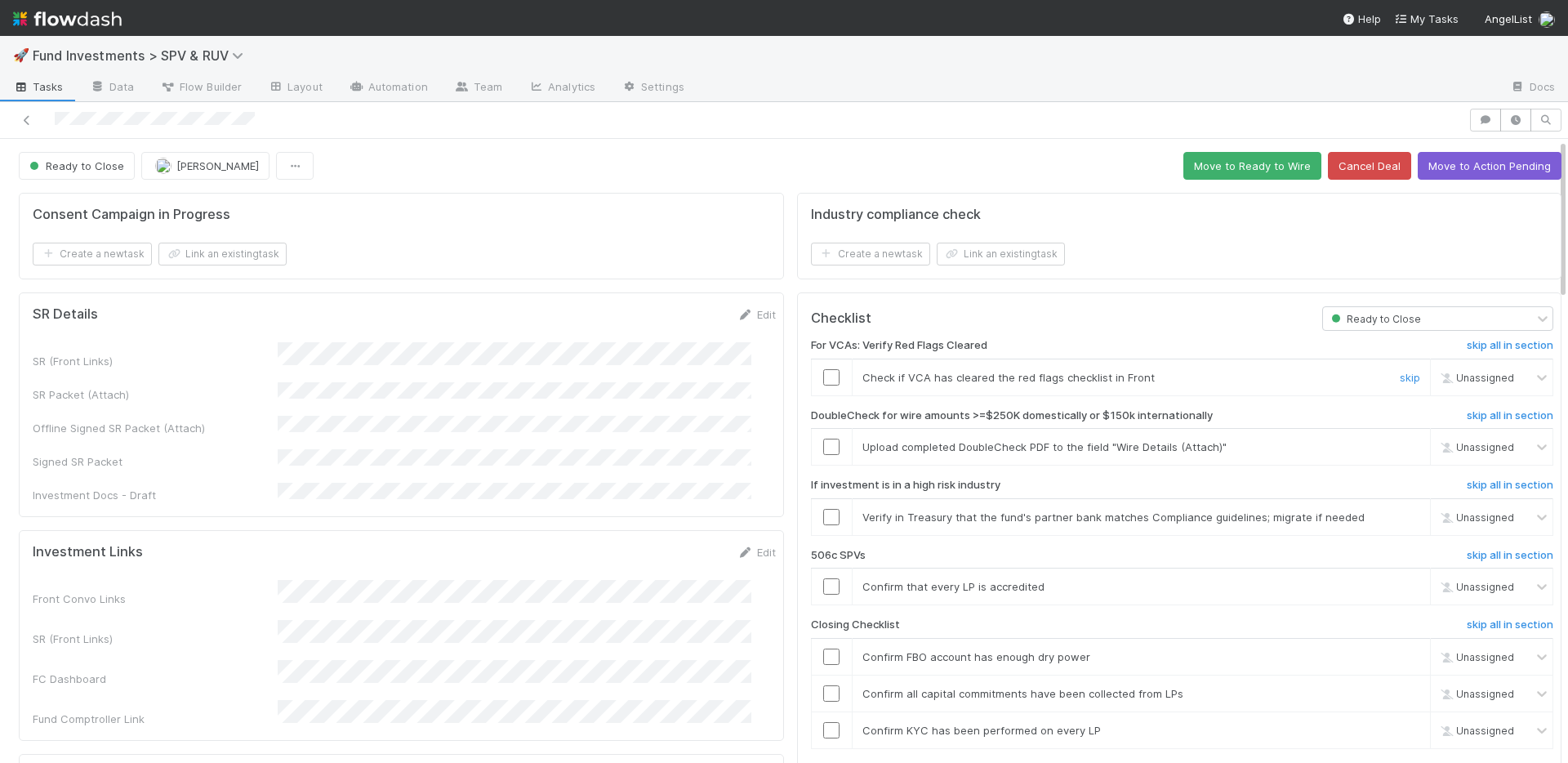
drag, startPoint x: 820, startPoint y: 379, endPoint x: 823, endPoint y: 419, distance: 40.1
click at [823, 379] on input "checkbox" at bounding box center [831, 378] width 16 height 16
click at [823, 448] on input "checkbox" at bounding box center [831, 447] width 16 height 16
click at [1400, 513] on link "skip" at bounding box center [1410, 517] width 21 height 13
click at [1400, 583] on link "skip" at bounding box center [1410, 586] width 21 height 13
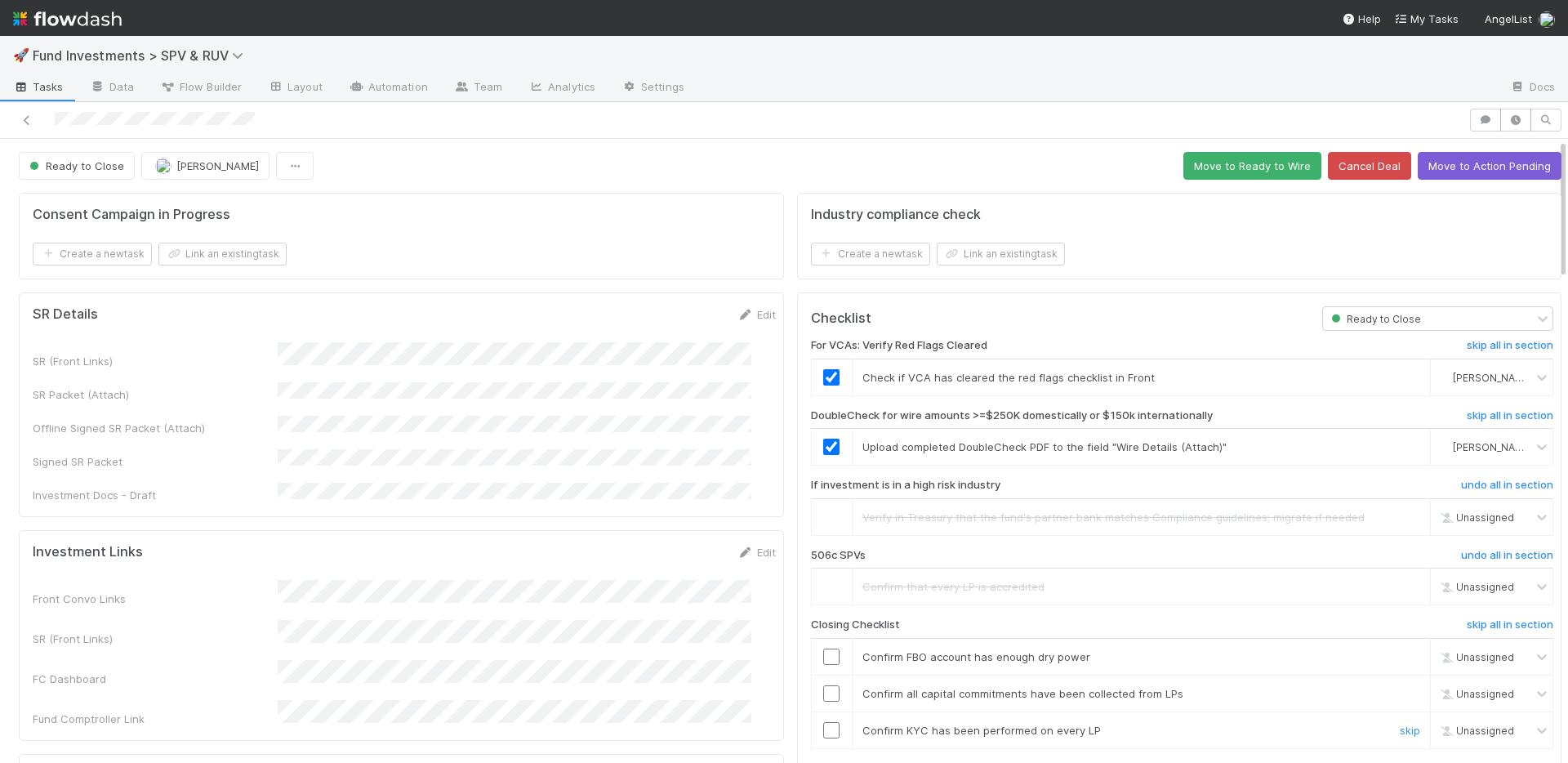
drag, startPoint x: 813, startPoint y: 733, endPoint x: 817, endPoint y: 696, distance: 37.2
click at [823, 732] on input "checkbox" at bounding box center [831, 731] width 16 height 16
drag, startPoint x: 816, startPoint y: 695, endPoint x: 817, endPoint y: 672, distance: 23.0
click at [823, 694] on input "checkbox" at bounding box center [831, 694] width 16 height 16
click at [823, 655] on input "checkbox" at bounding box center [831, 657] width 16 height 16
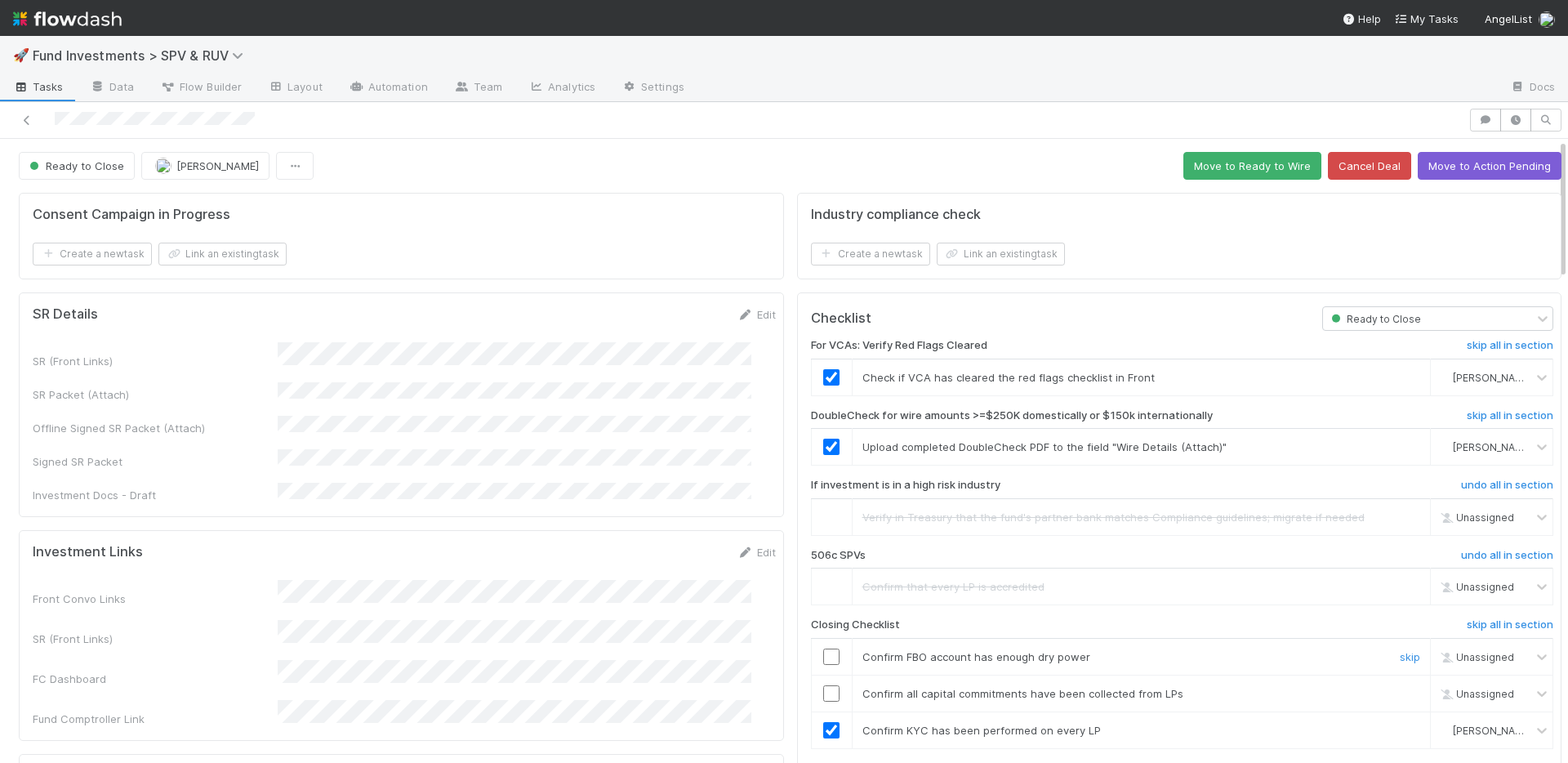
click at [823, 655] on input "checkbox" at bounding box center [831, 657] width 16 height 16
drag, startPoint x: 817, startPoint y: 695, endPoint x: 927, endPoint y: 615, distance: 136.0
click at [823, 695] on input "checkbox" at bounding box center [831, 694] width 16 height 16
click at [1183, 171] on button "Move to Ready to Wire" at bounding box center [1251, 166] width 138 height 28
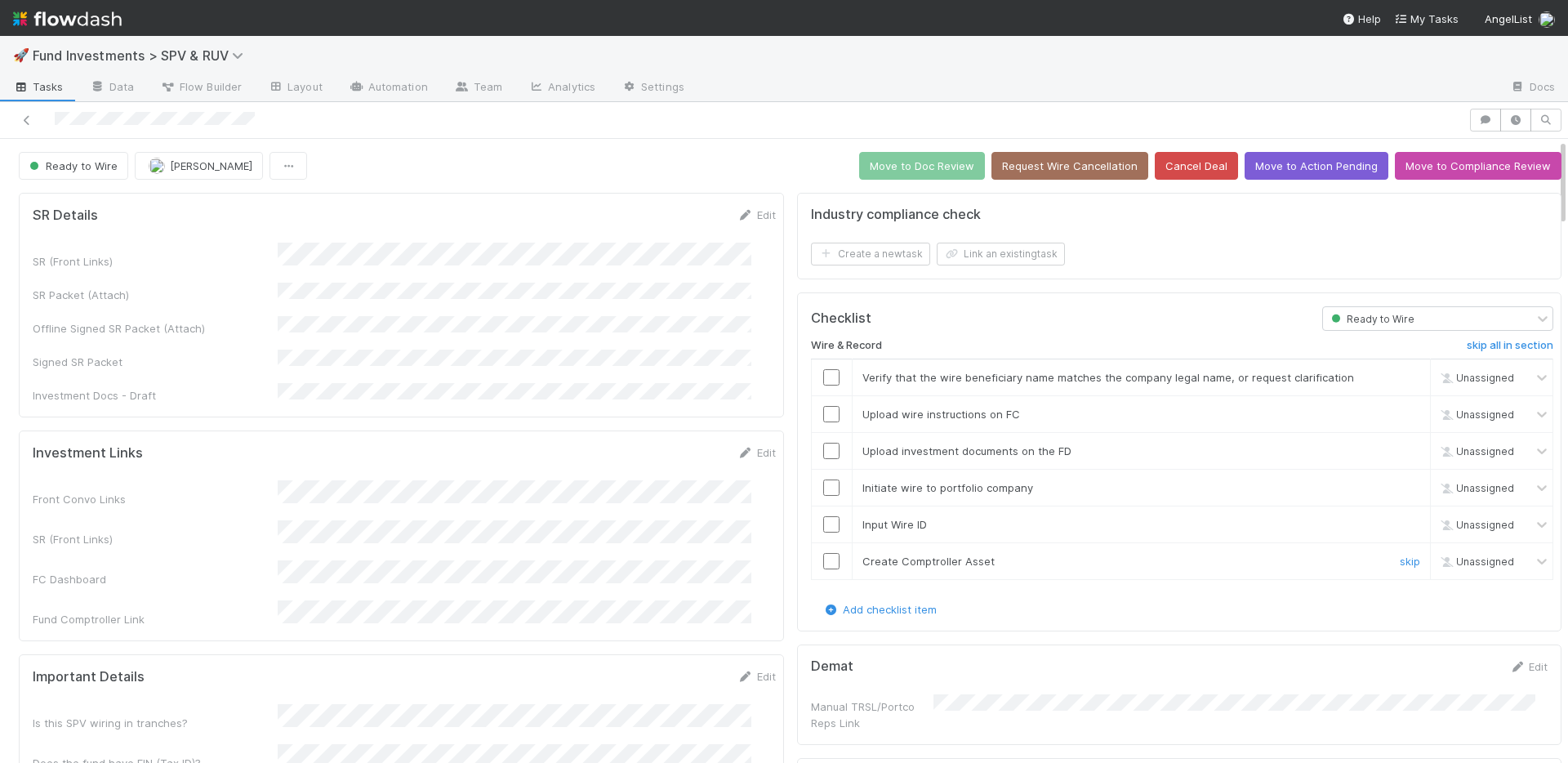
drag, startPoint x: 819, startPoint y: 560, endPoint x: 820, endPoint y: 530, distance: 30.0
click at [823, 560] on input "checkbox" at bounding box center [831, 562] width 16 height 16
click at [823, 527] on input "checkbox" at bounding box center [831, 525] width 16 height 16
drag, startPoint x: 816, startPoint y: 493, endPoint x: 815, endPoint y: 469, distance: 24.0
click at [823, 492] on input "checkbox" at bounding box center [831, 487] width 16 height 16
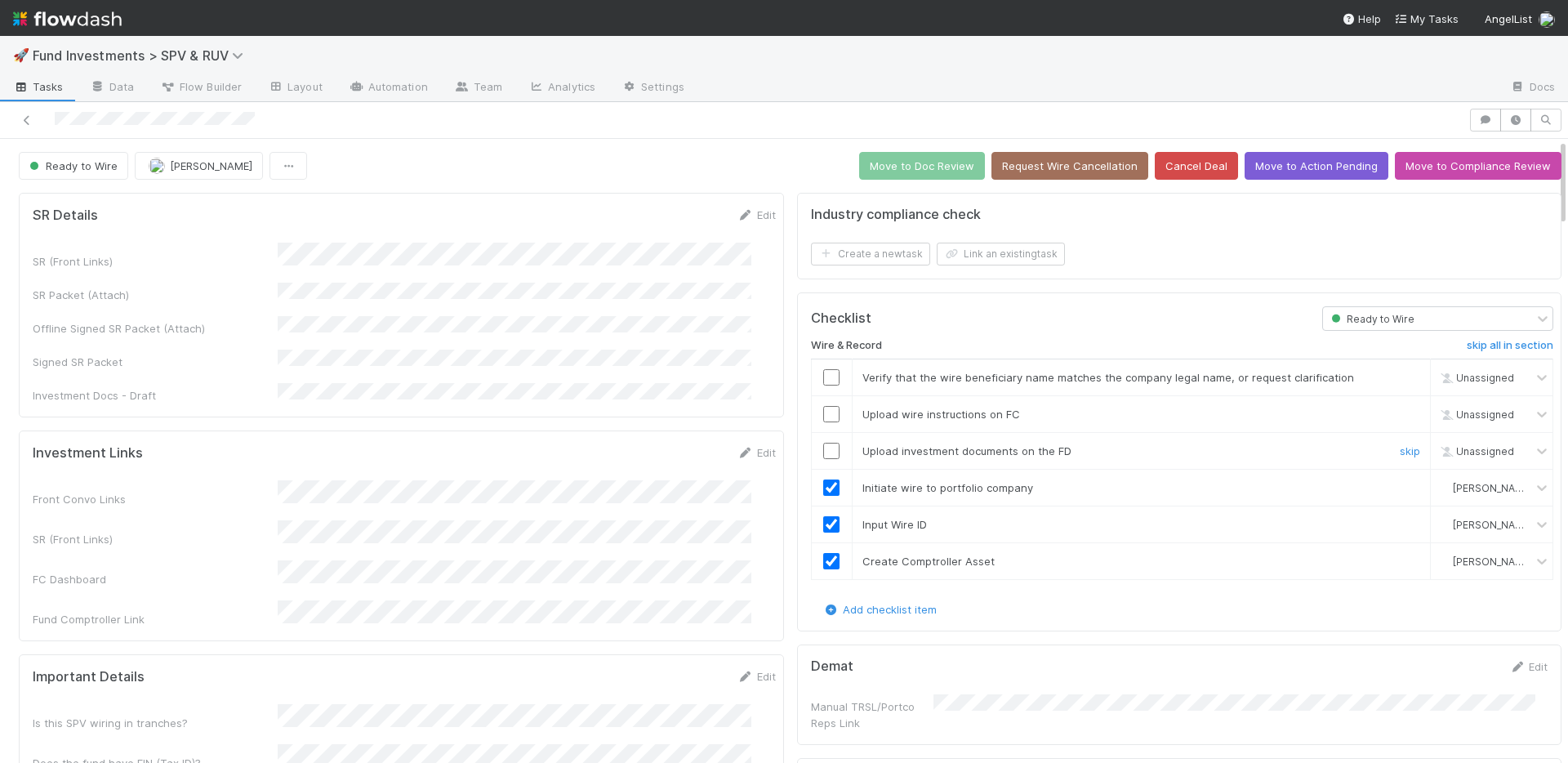
click at [823, 451] on input "checkbox" at bounding box center [831, 451] width 16 height 16
drag, startPoint x: 816, startPoint y: 416, endPoint x: 815, endPoint y: 388, distance: 28.0
click at [823, 416] on input "checkbox" at bounding box center [831, 414] width 16 height 16
drag, startPoint x: 815, startPoint y: 379, endPoint x: 825, endPoint y: 371, distance: 12.8
click at [823, 379] on input "checkbox" at bounding box center [831, 378] width 16 height 16
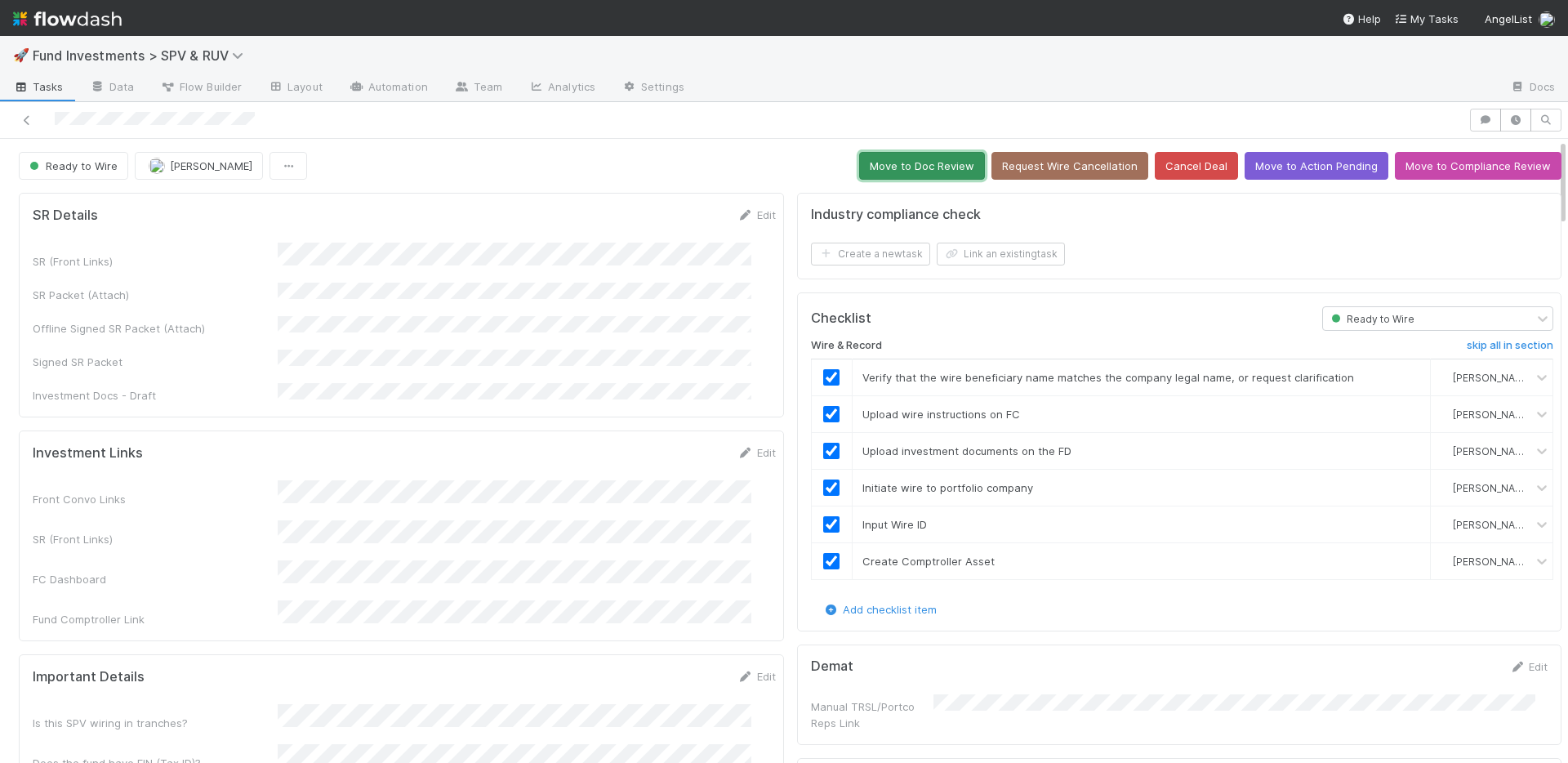
click at [894, 167] on button "Move to Doc Review" at bounding box center [922, 166] width 126 height 28
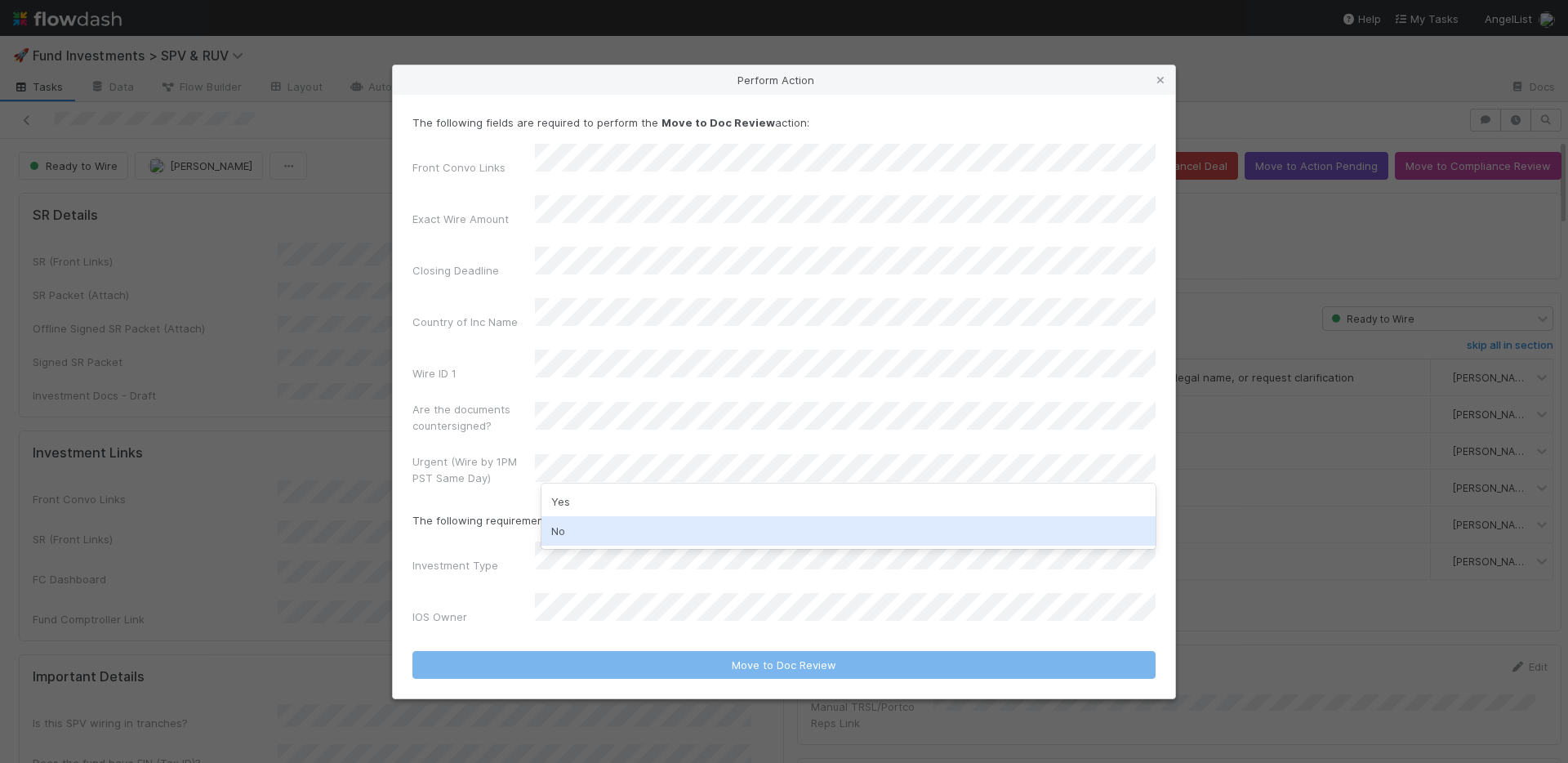
click at [597, 520] on div "No" at bounding box center [848, 531] width 614 height 30
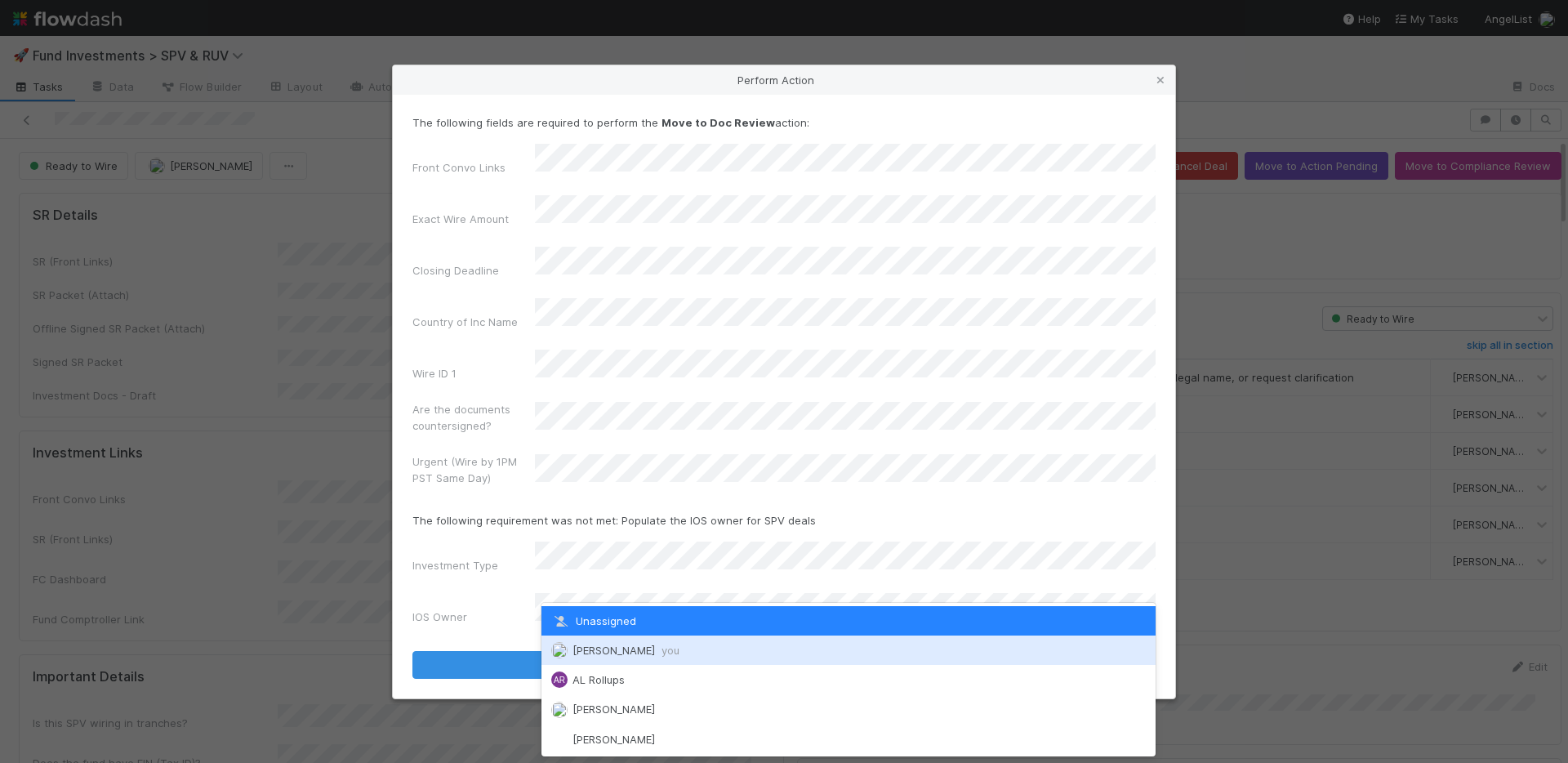
click at [598, 644] on span "Nate Richards you" at bounding box center [626, 650] width 107 height 13
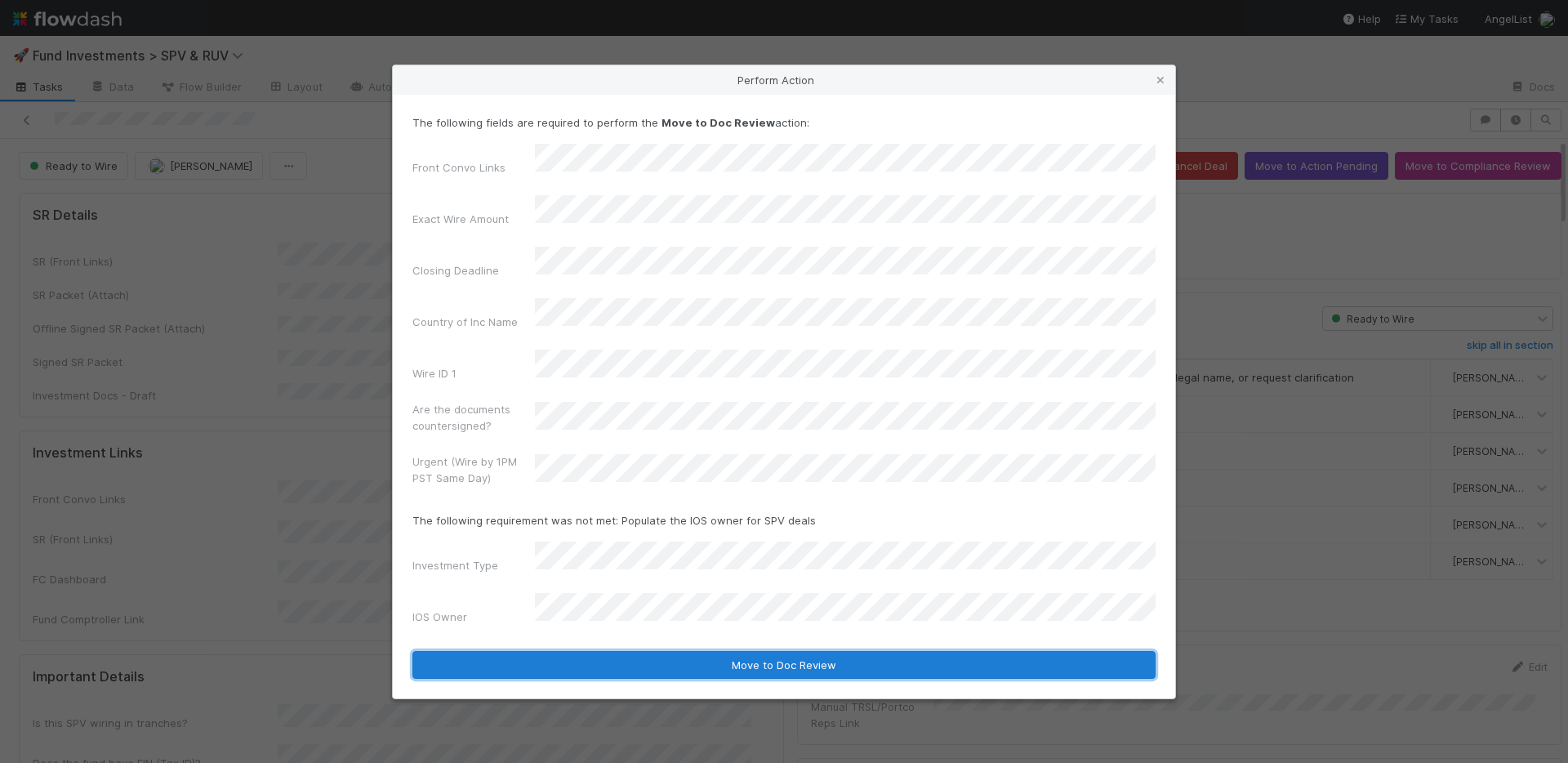
click at [619, 651] on button "Move to Doc Review" at bounding box center [783, 665] width 743 height 28
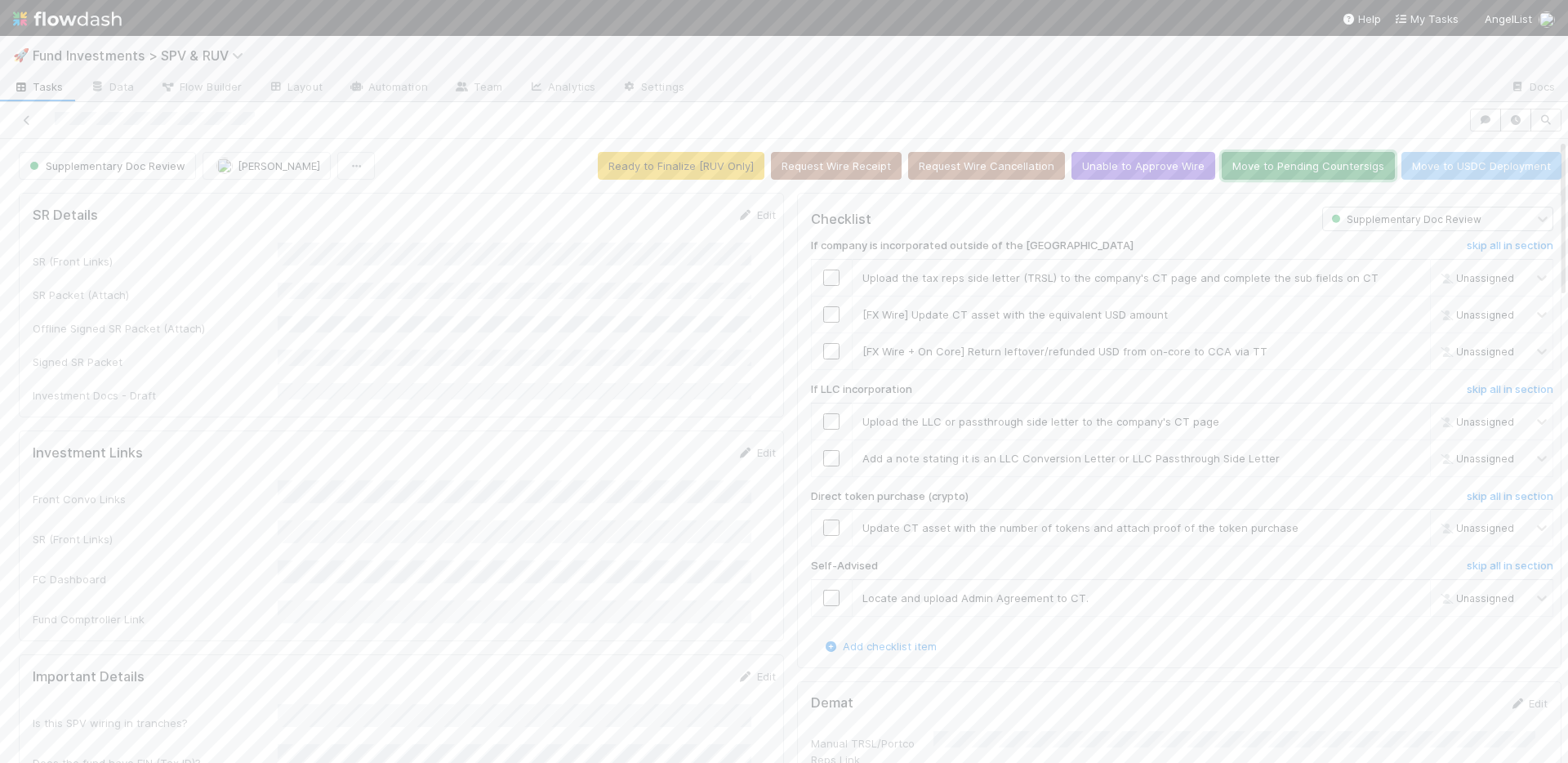
click at [1308, 163] on button "Move to Pending Countersigs" at bounding box center [1308, 166] width 173 height 28
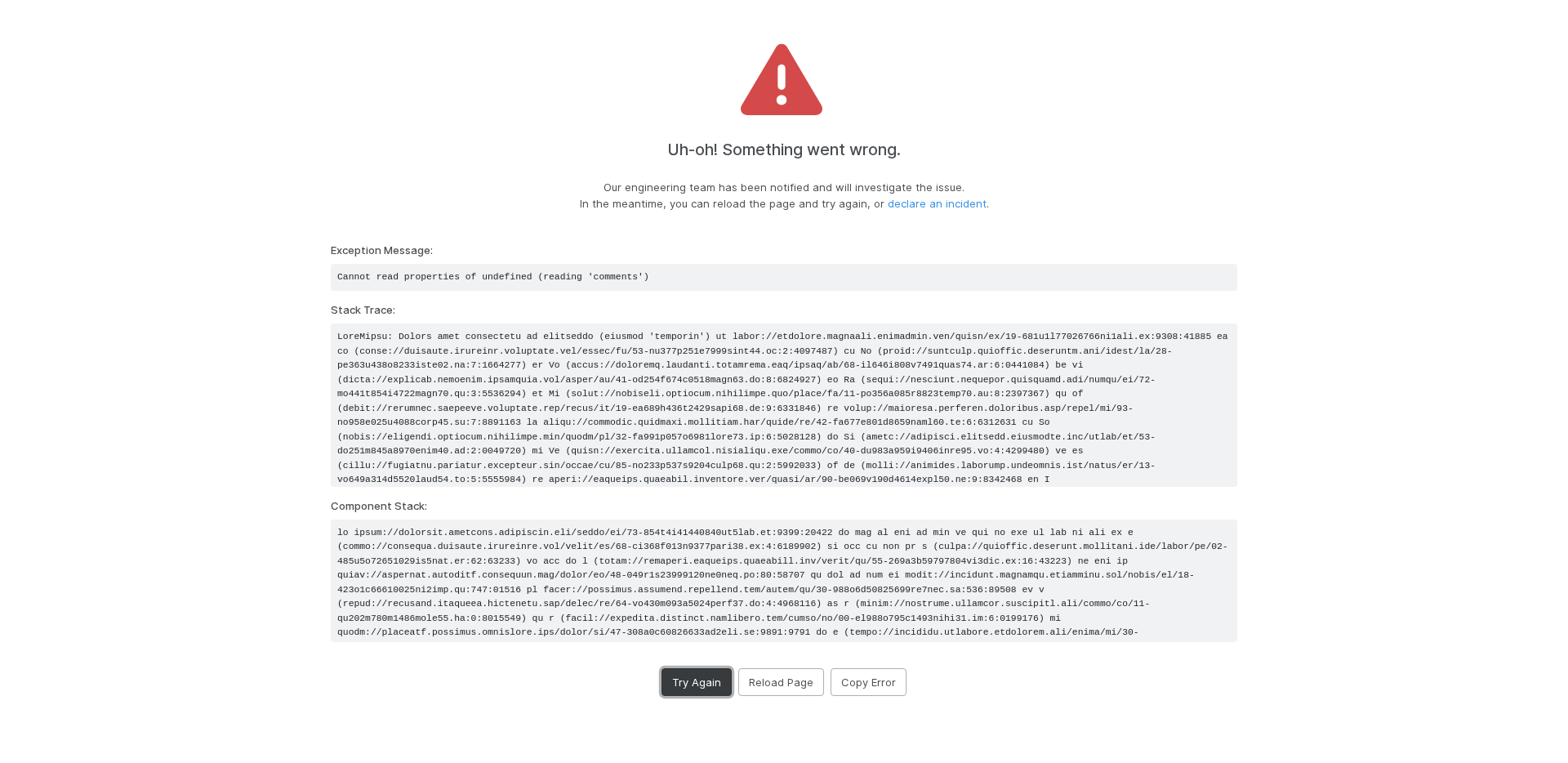
click at [689, 688] on button "Try Again" at bounding box center [696, 682] width 70 height 28
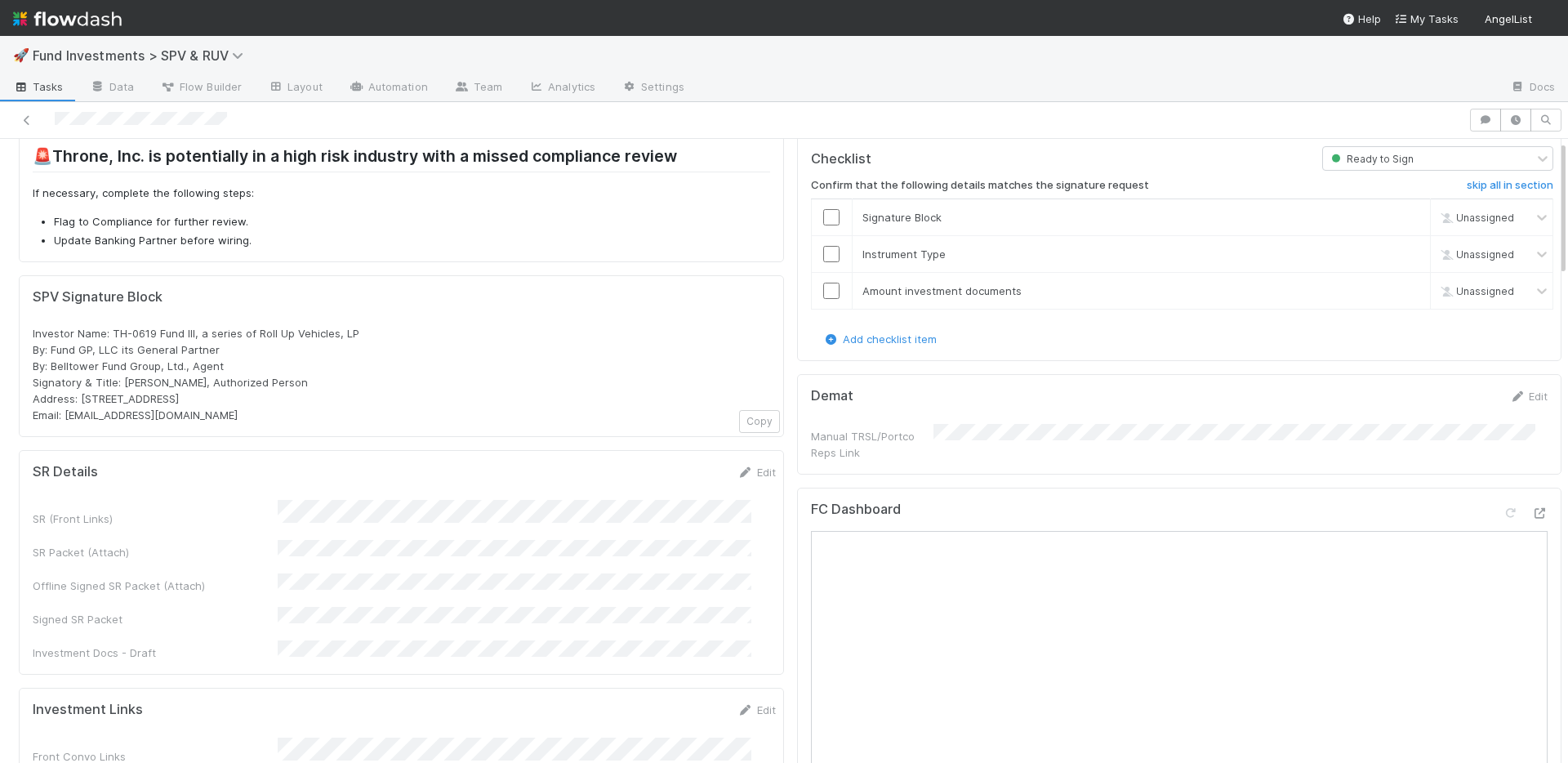
scroll to position [92, 0]
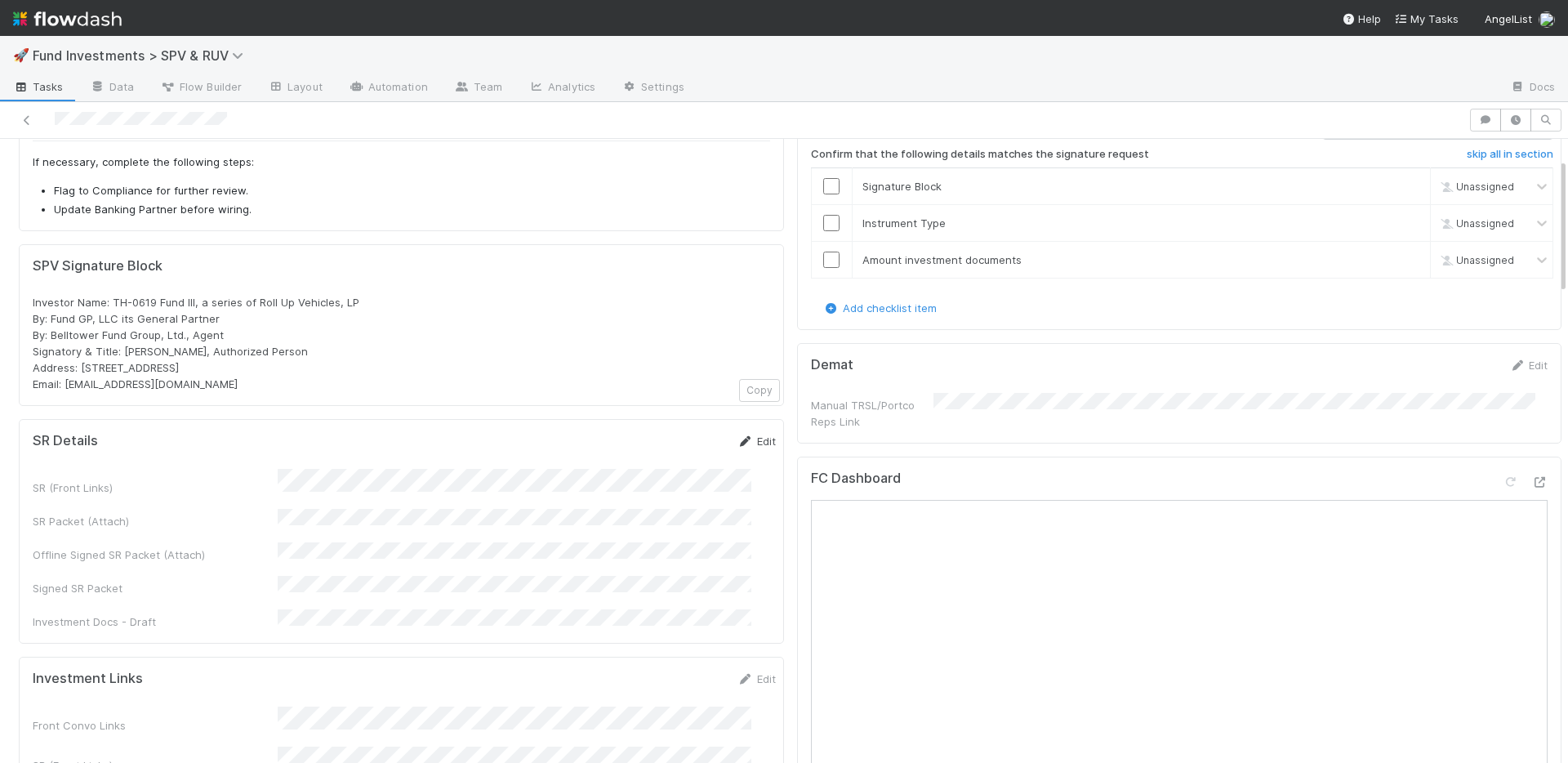
click at [744, 441] on link "Edit" at bounding box center [756, 441] width 39 height 13
click at [665, 453] on button "Save" at bounding box center [688, 447] width 46 height 28
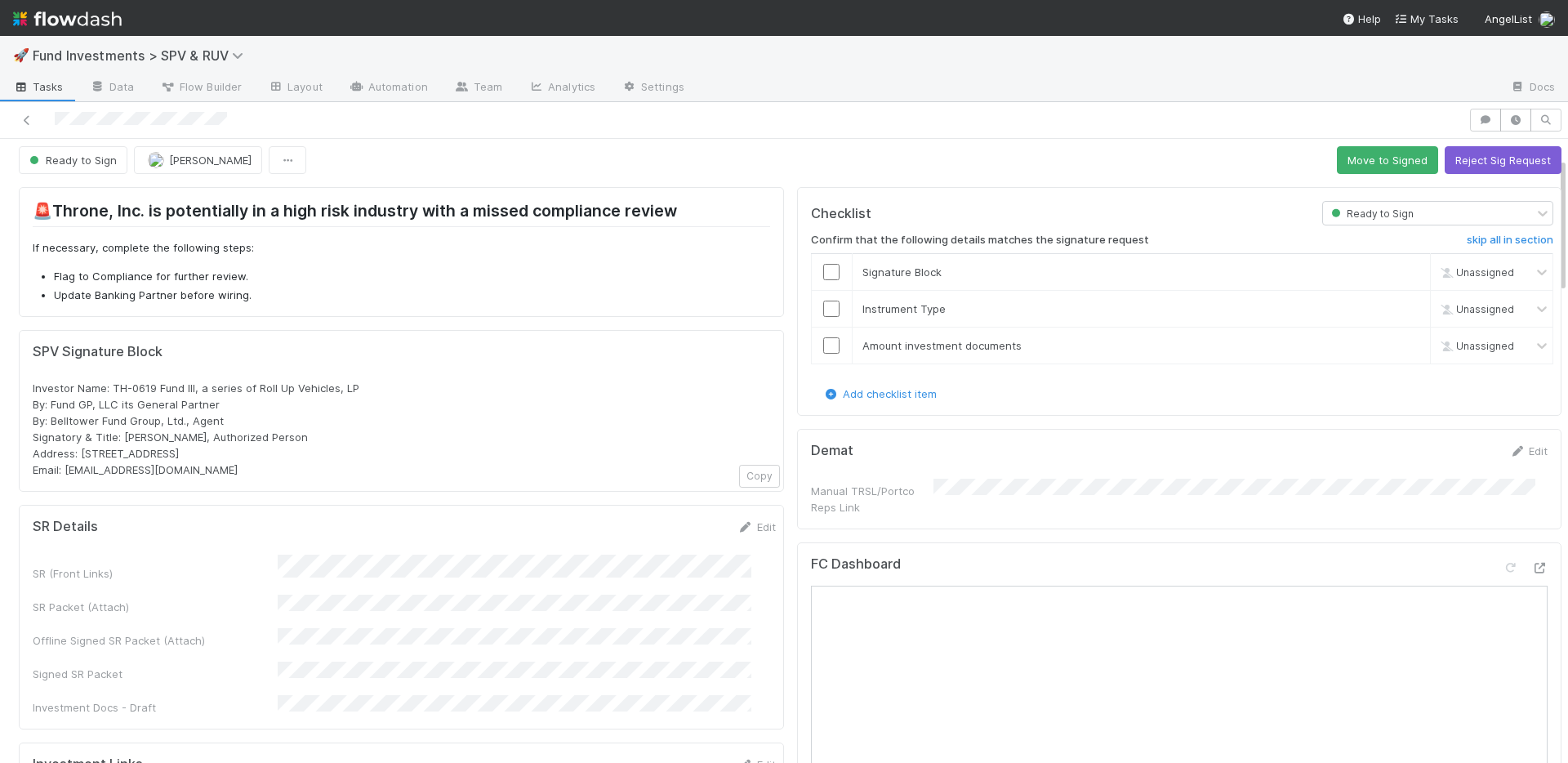
scroll to position [0, 0]
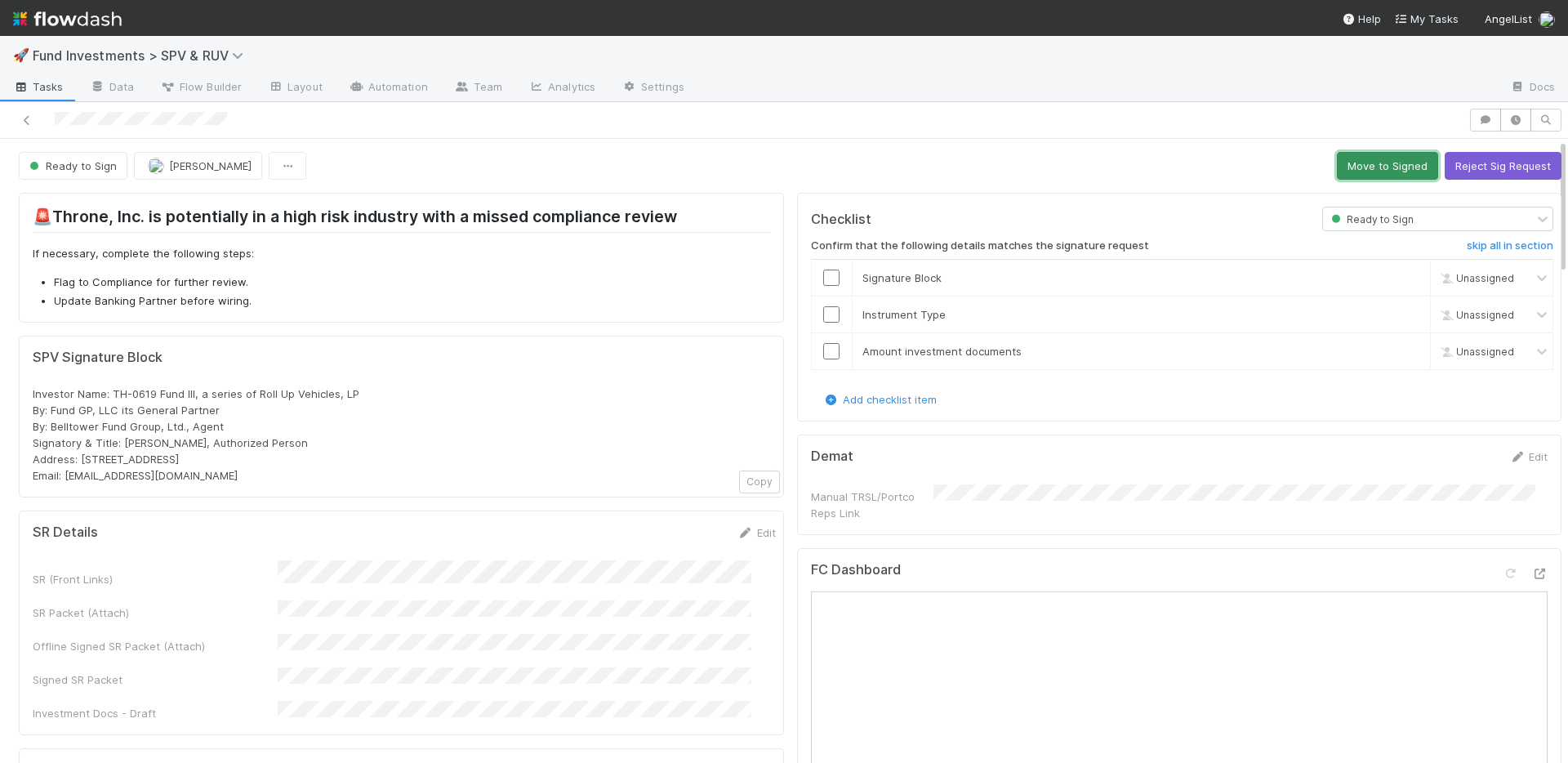
click at [1362, 162] on button "Move to Signed" at bounding box center [1387, 166] width 101 height 28
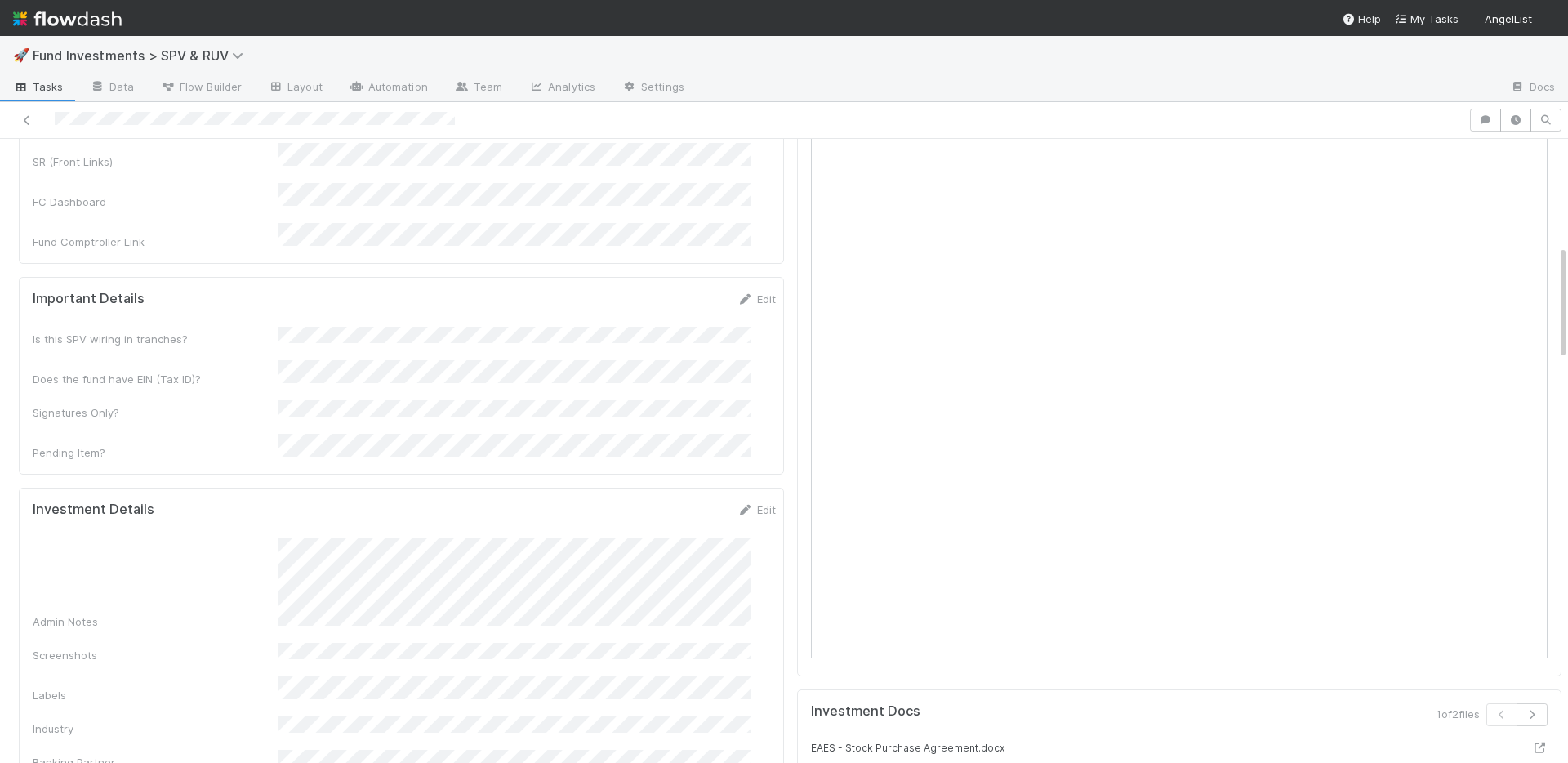
scroll to position [1073, 0]
